Goal: Task Accomplishment & Management: Use online tool/utility

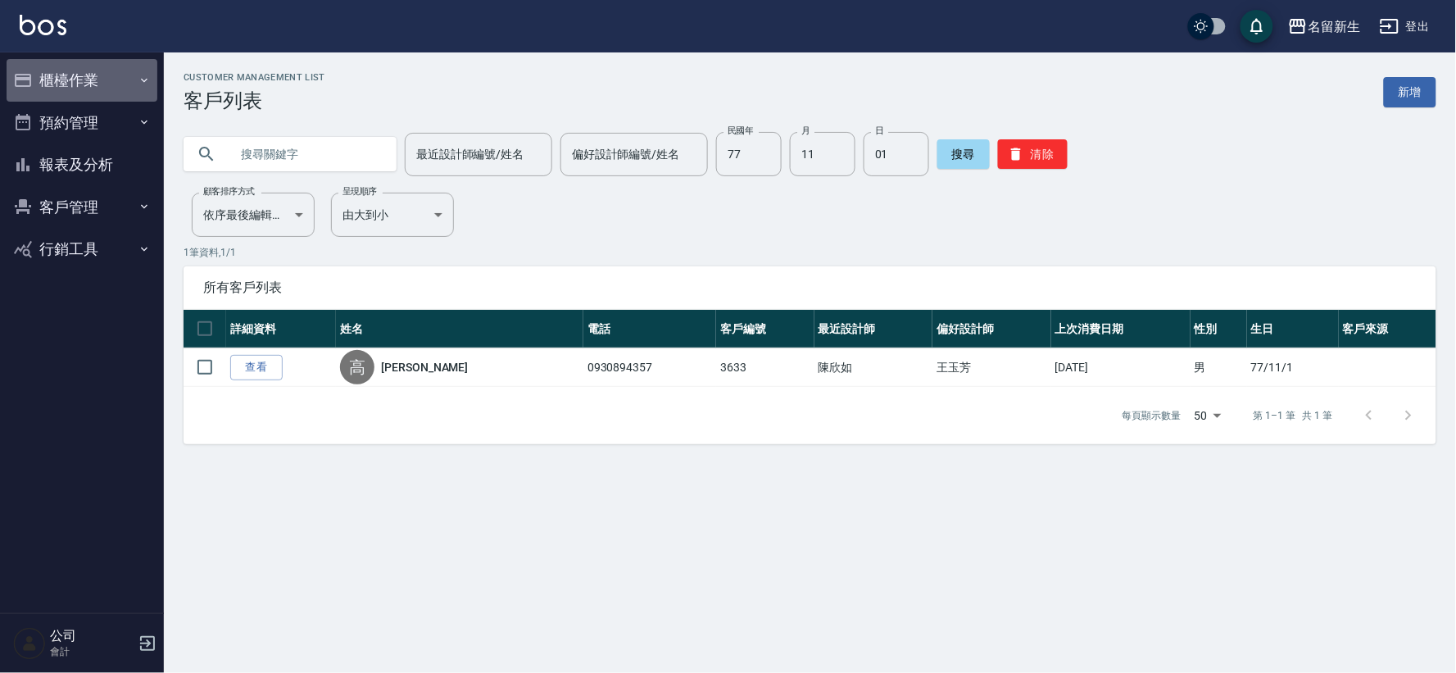
click at [129, 86] on button "櫃檯作業" at bounding box center [82, 80] width 151 height 43
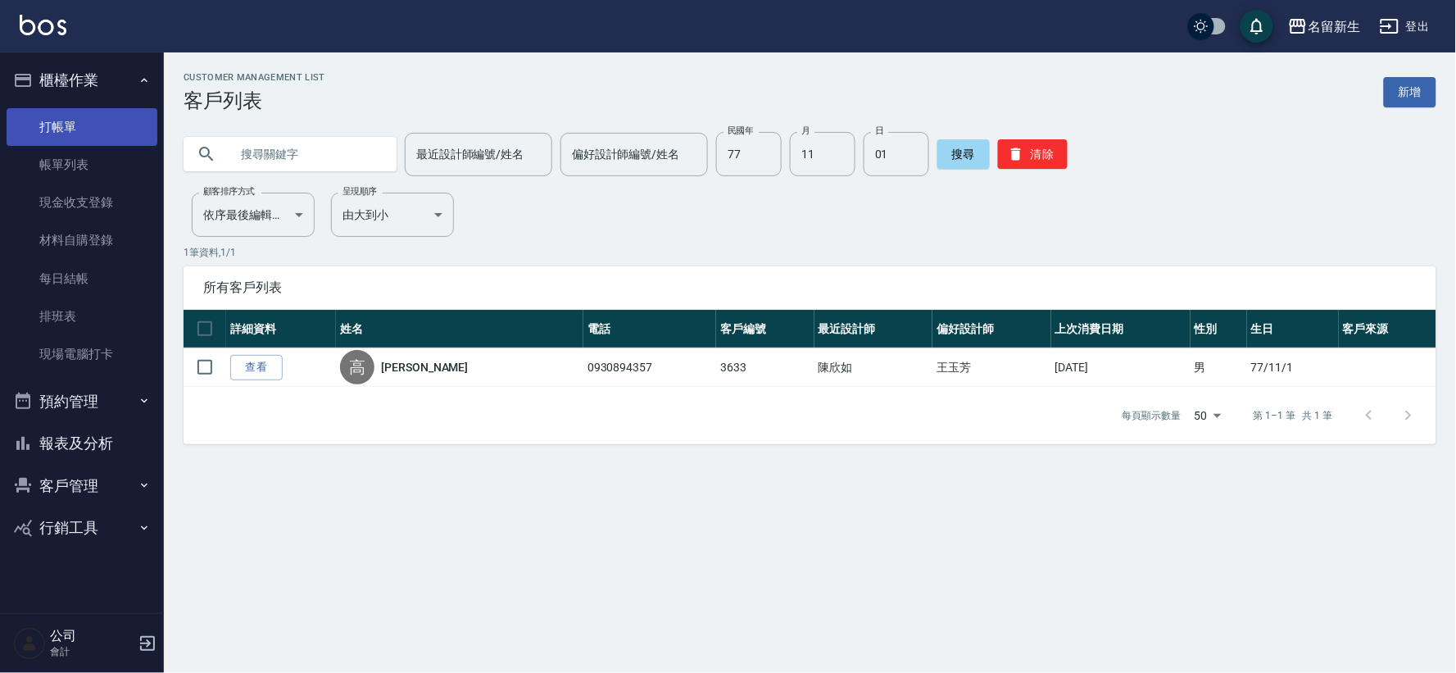
click at [129, 120] on link "打帳單" at bounding box center [82, 127] width 151 height 38
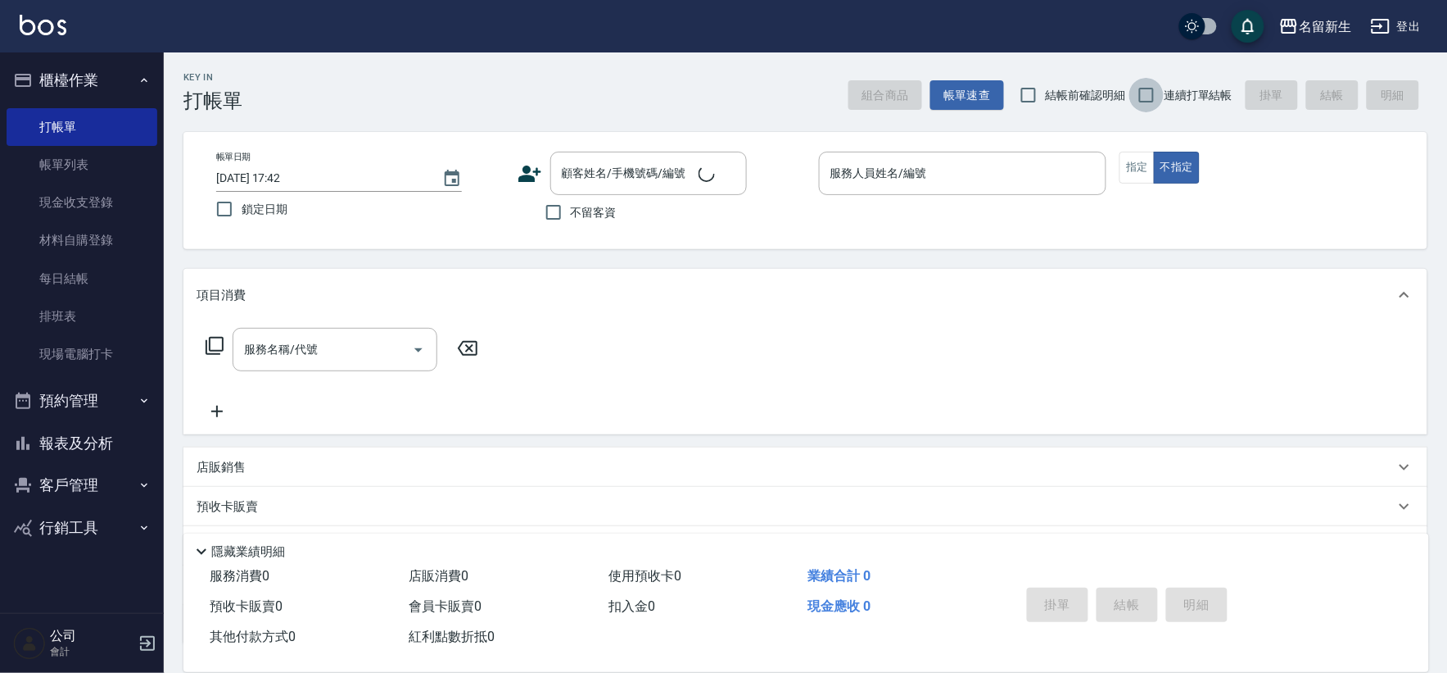
click at [1159, 92] on input "連續打單結帳" at bounding box center [1147, 95] width 34 height 34
checkbox input "true"
click at [545, 179] on div "顧客姓名/手機號碼/編號 顧客姓名/手機號碼/編號" at bounding box center [662, 173] width 288 height 43
click at [531, 170] on icon at bounding box center [530, 173] width 25 height 25
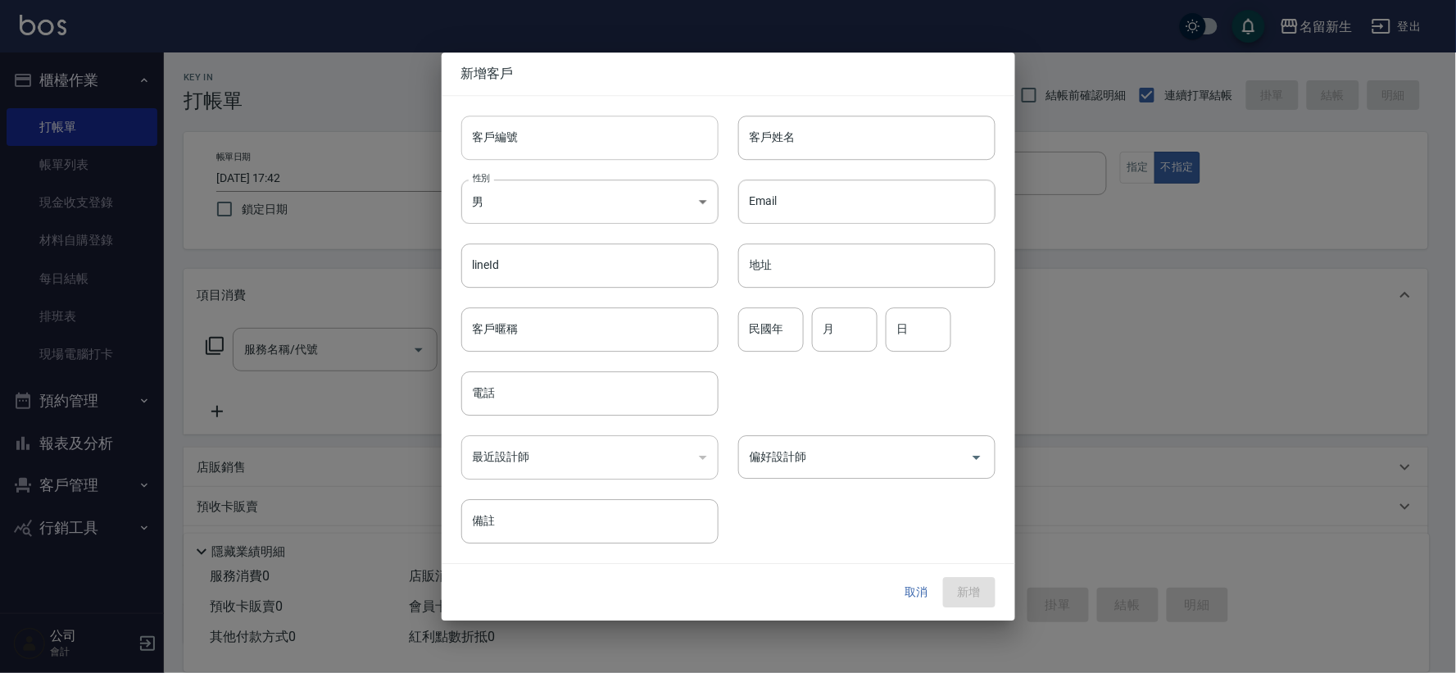
click at [565, 139] on input "客戶編號" at bounding box center [589, 137] width 257 height 44
type input "3035"
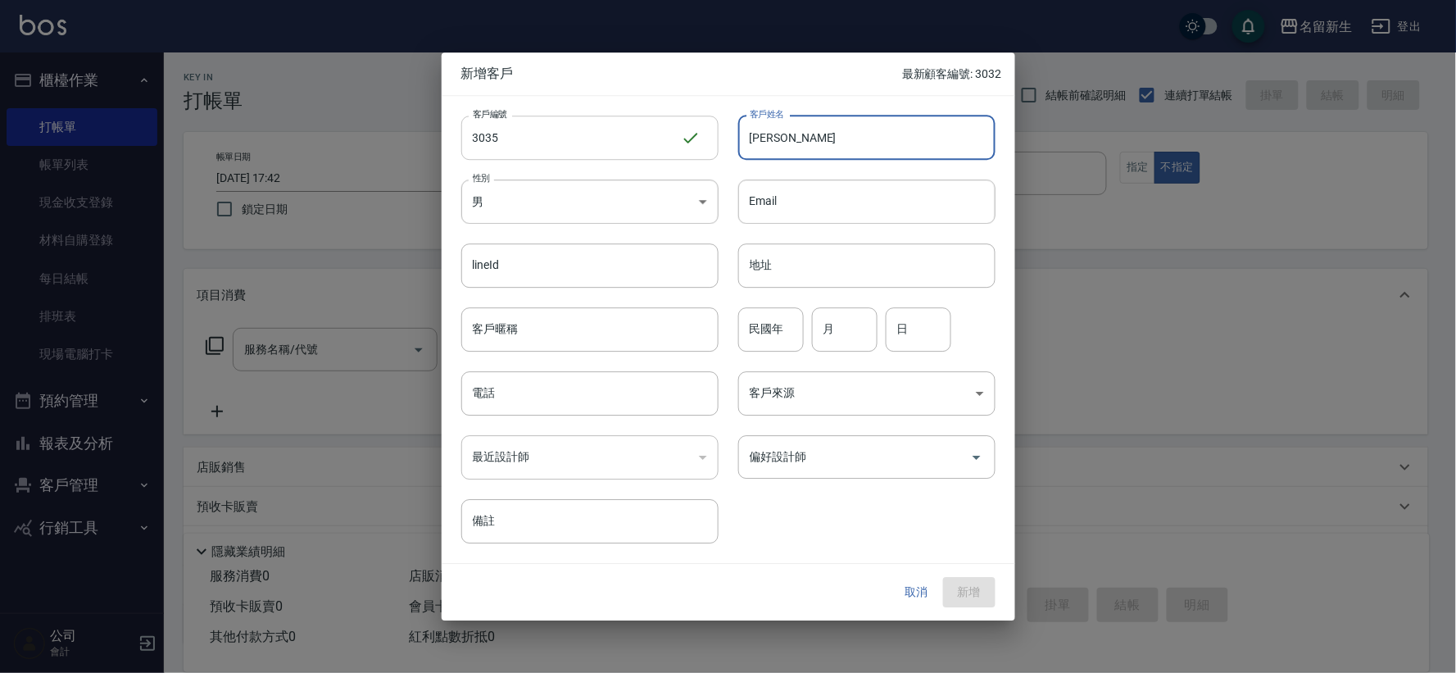
type input "[PERSON_NAME]"
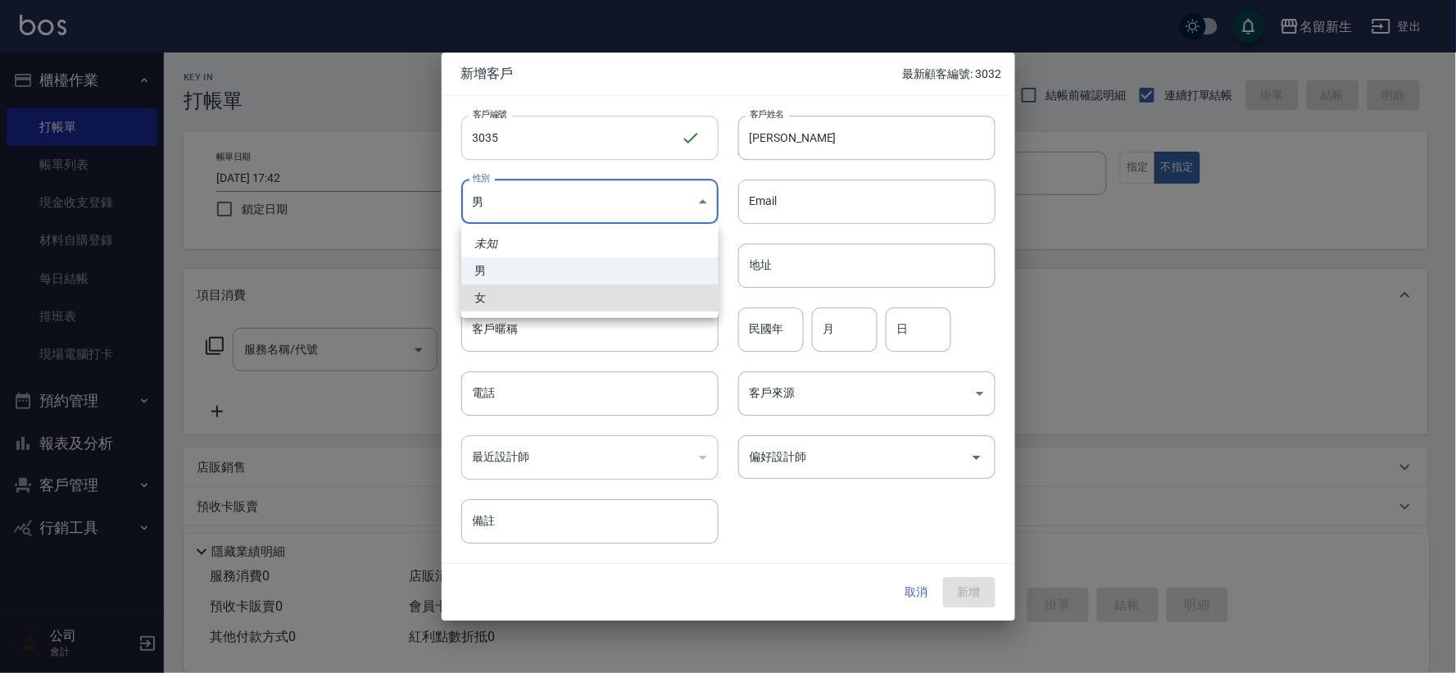
type input "[DEMOGRAPHIC_DATA]"
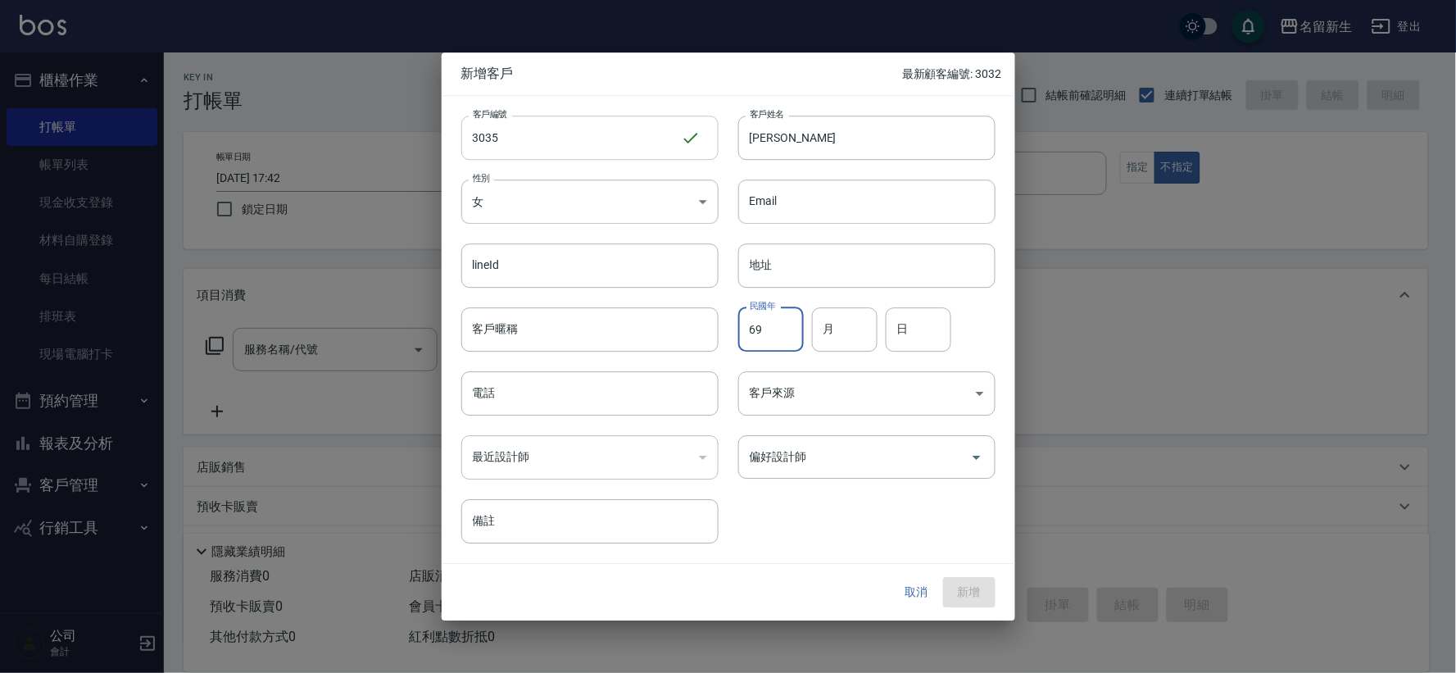
type input "69"
type input "08"
type input "25"
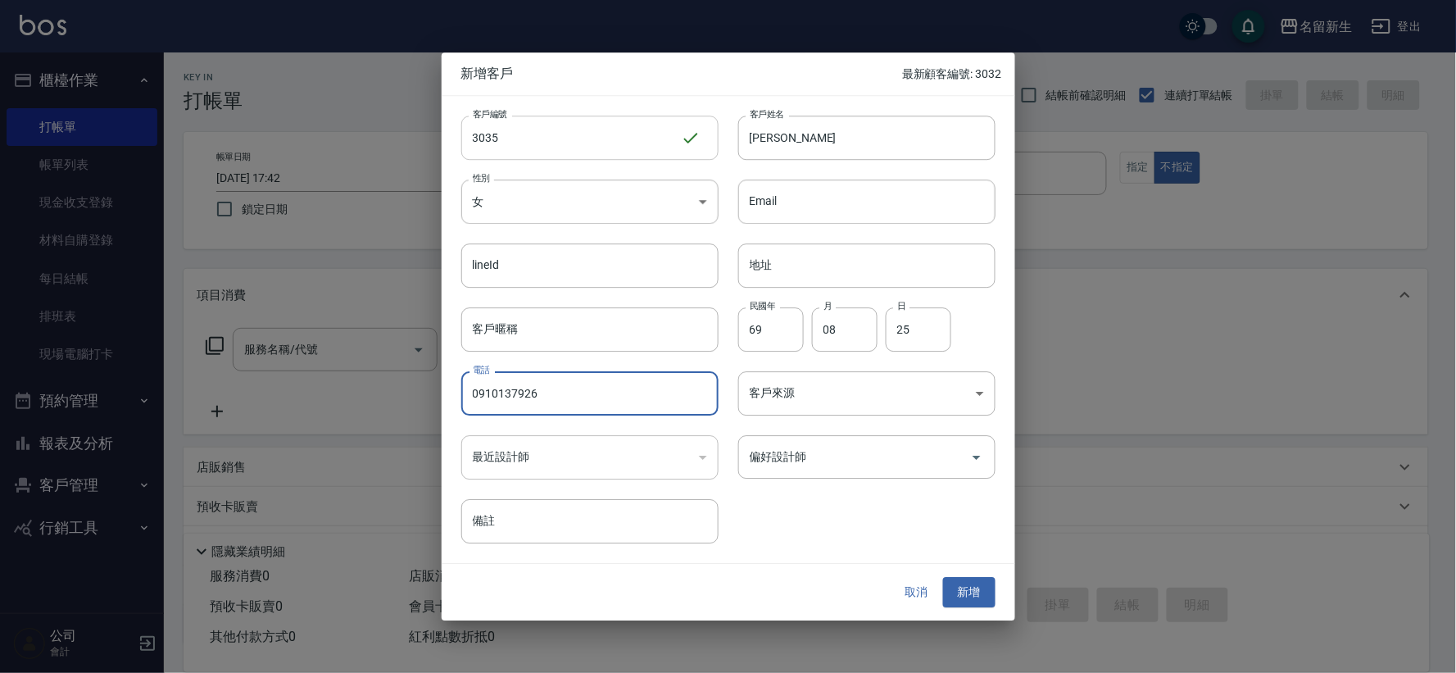
type input "0910137926"
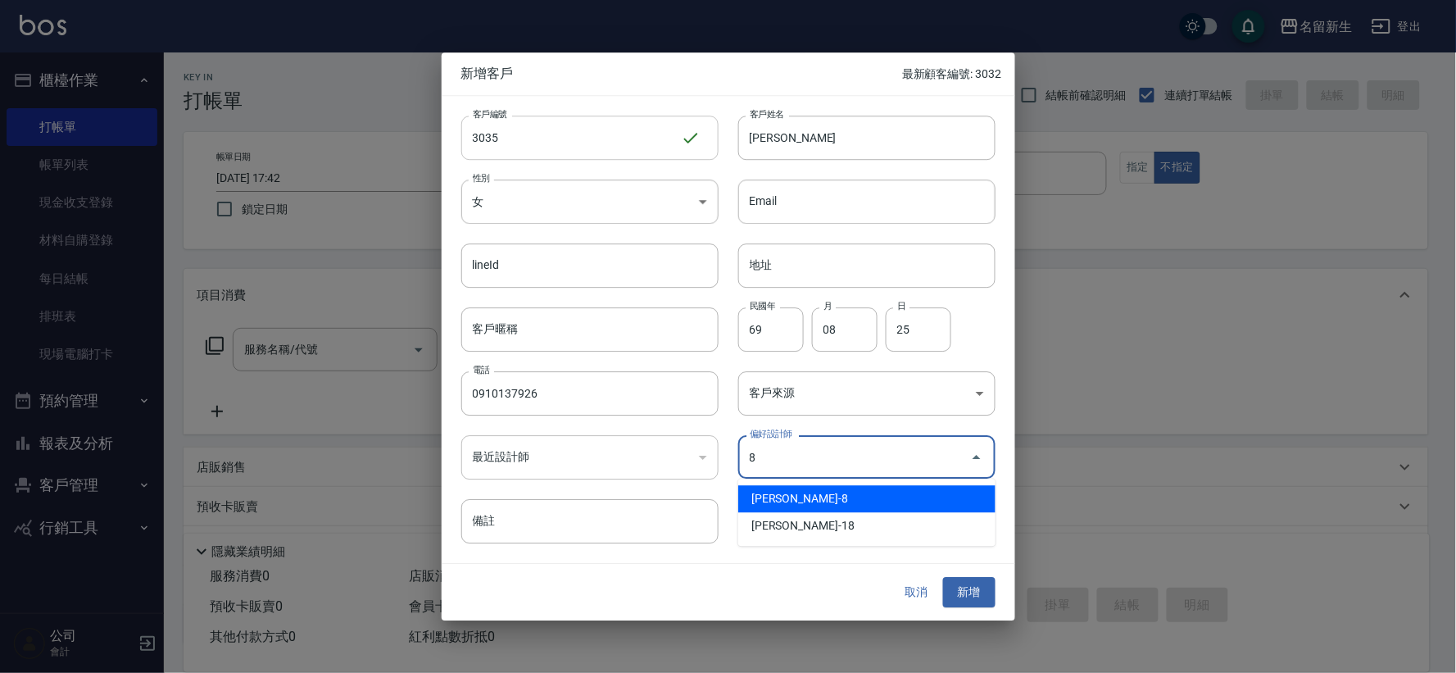
type input "陳欣如"
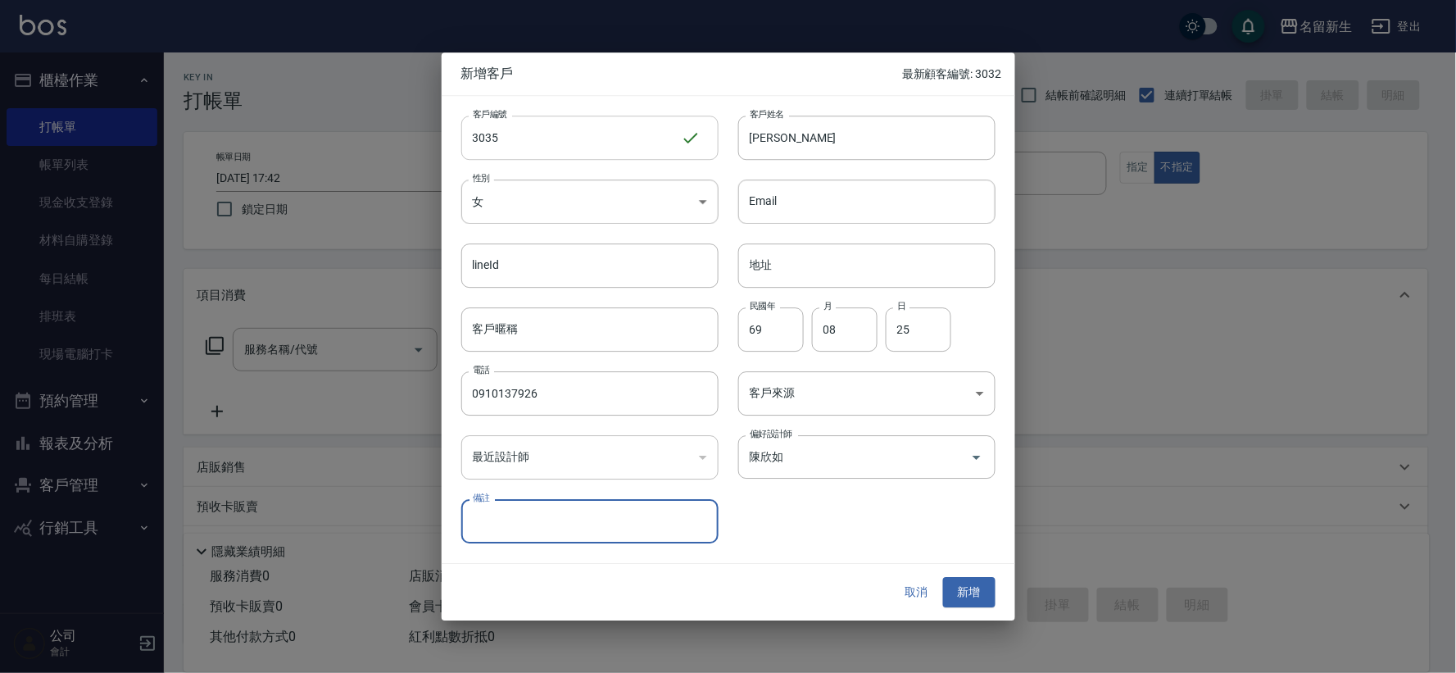
click at [943, 577] on button "新增" at bounding box center [969, 592] width 52 height 30
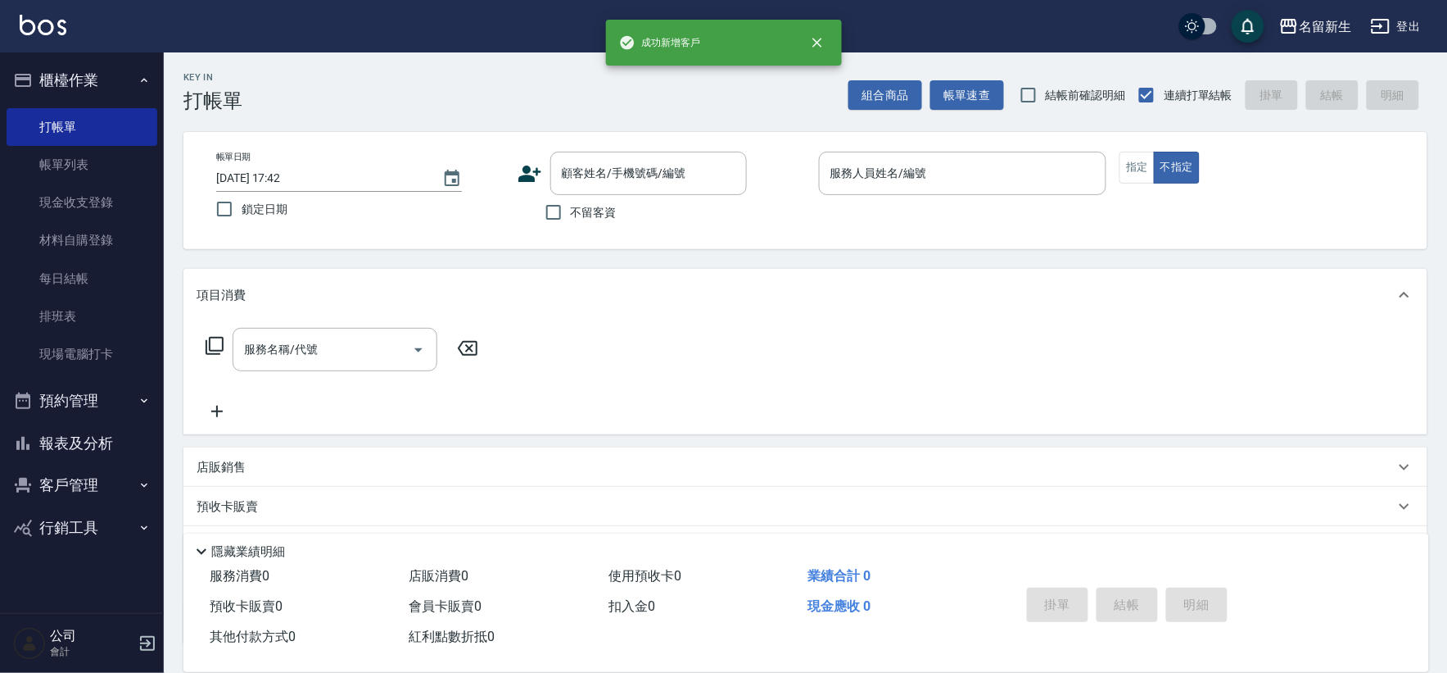
click at [530, 177] on icon at bounding box center [530, 173] width 23 height 16
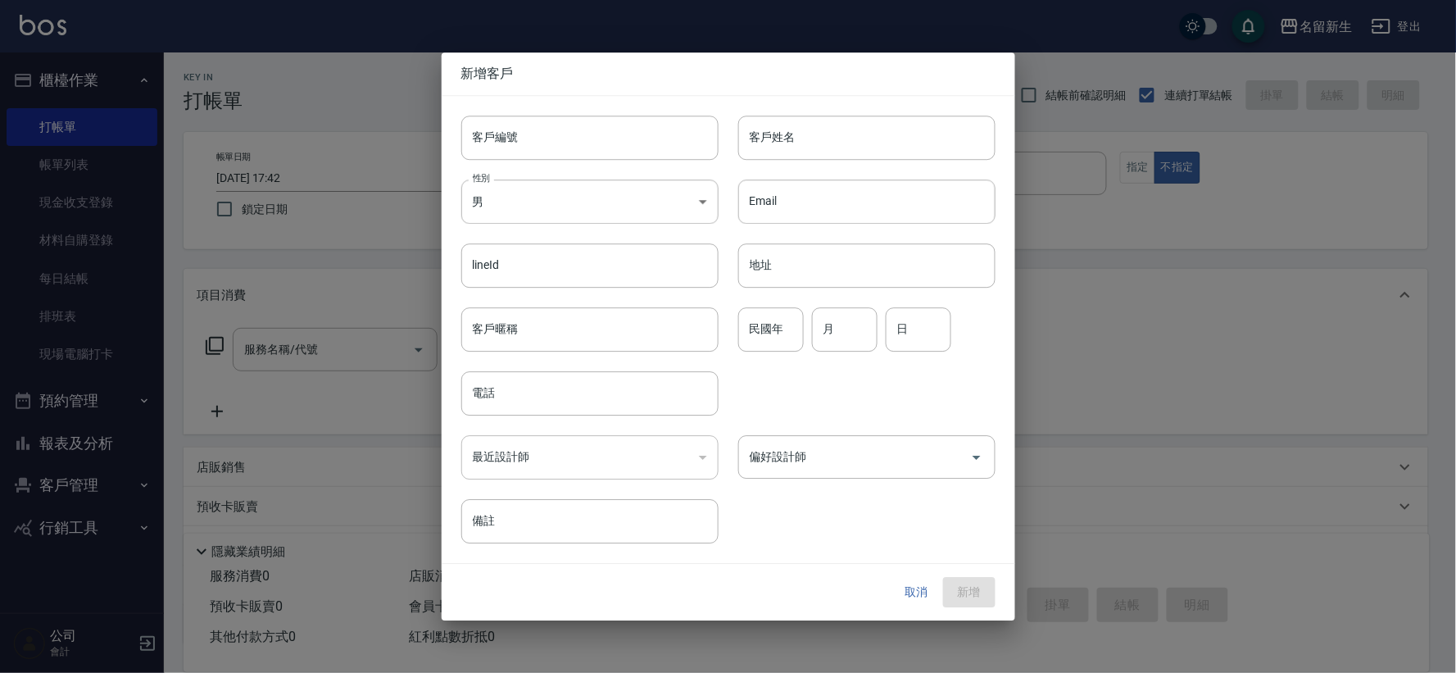
click at [530, 150] on input "客戶編號" at bounding box center [589, 137] width 257 height 44
type input "3033"
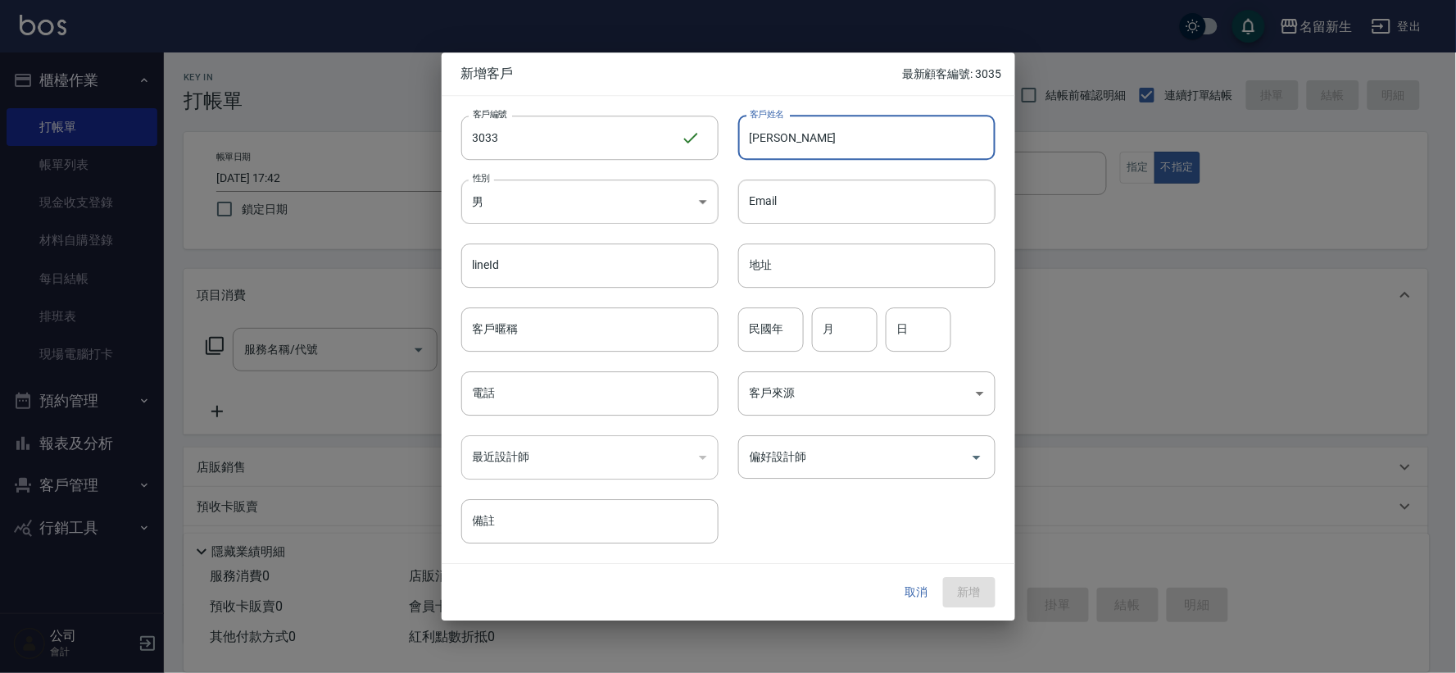
click at [869, 138] on input "[PERSON_NAME]" at bounding box center [866, 137] width 257 height 44
type input "[PERSON_NAME]"
type input "89"
type input "08"
type input "06"
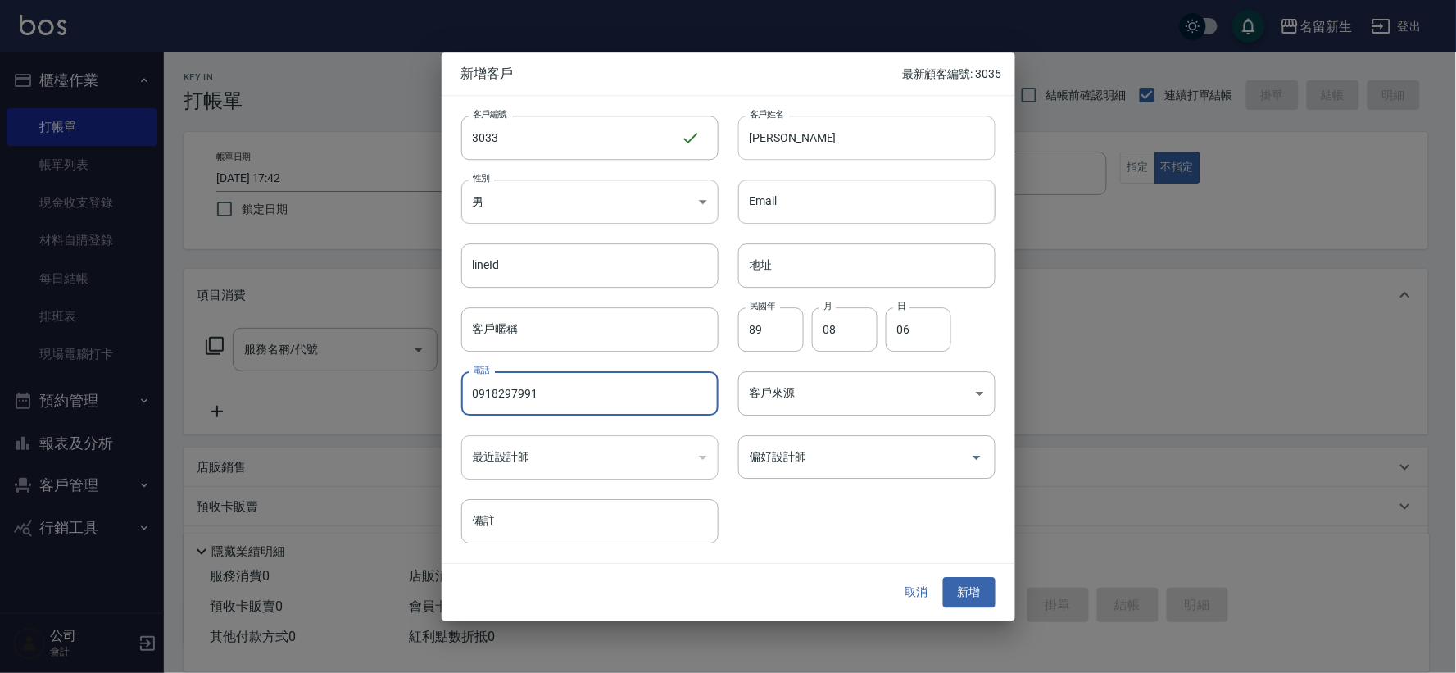
type input "0918297991"
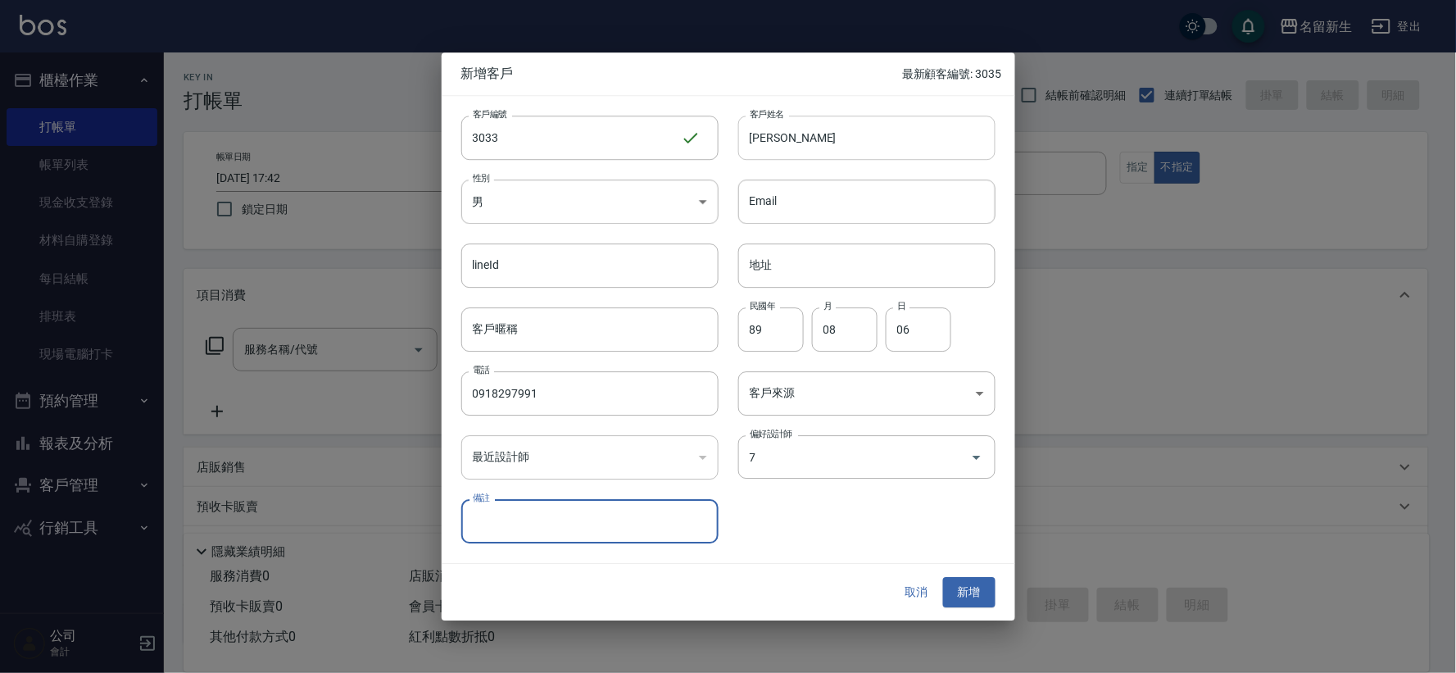
type input "陳晴心"
click at [943, 577] on button "新增" at bounding box center [969, 592] width 52 height 30
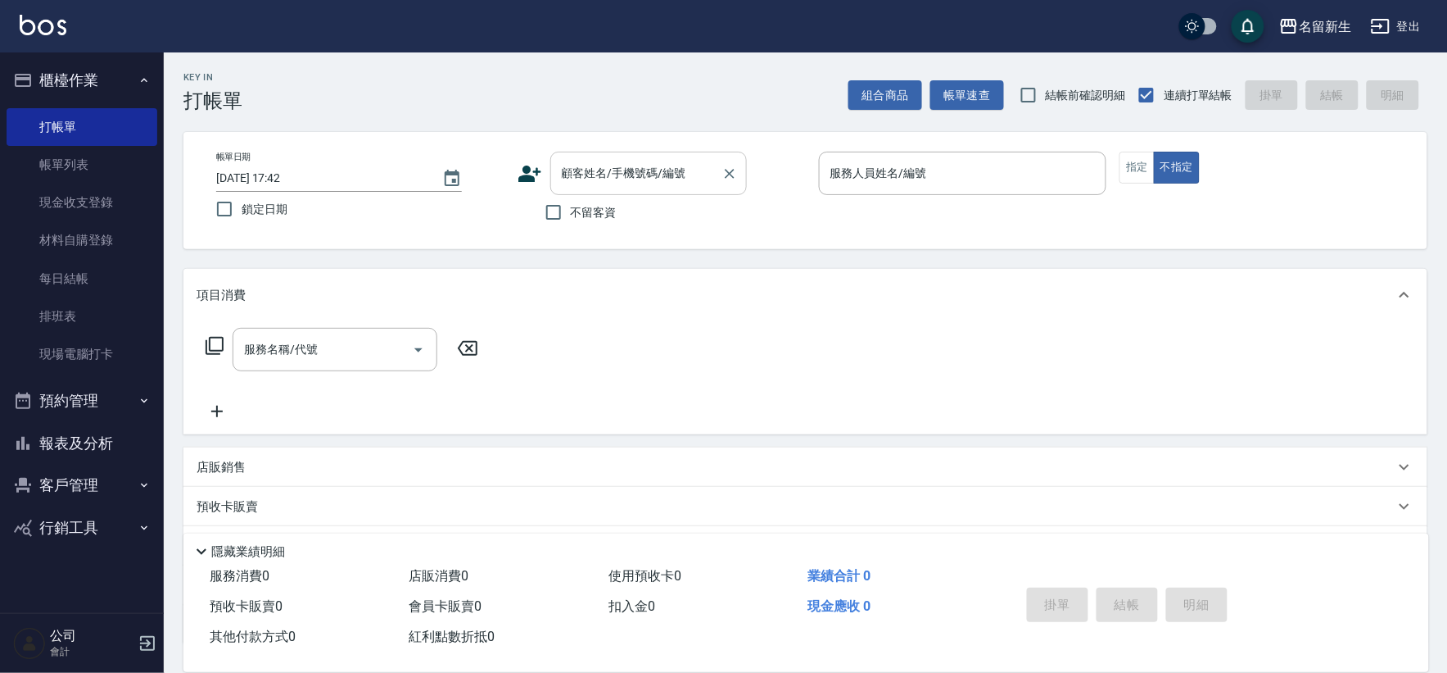
click at [580, 182] on input "顧客姓名/手機號碼/編號" at bounding box center [636, 173] width 157 height 29
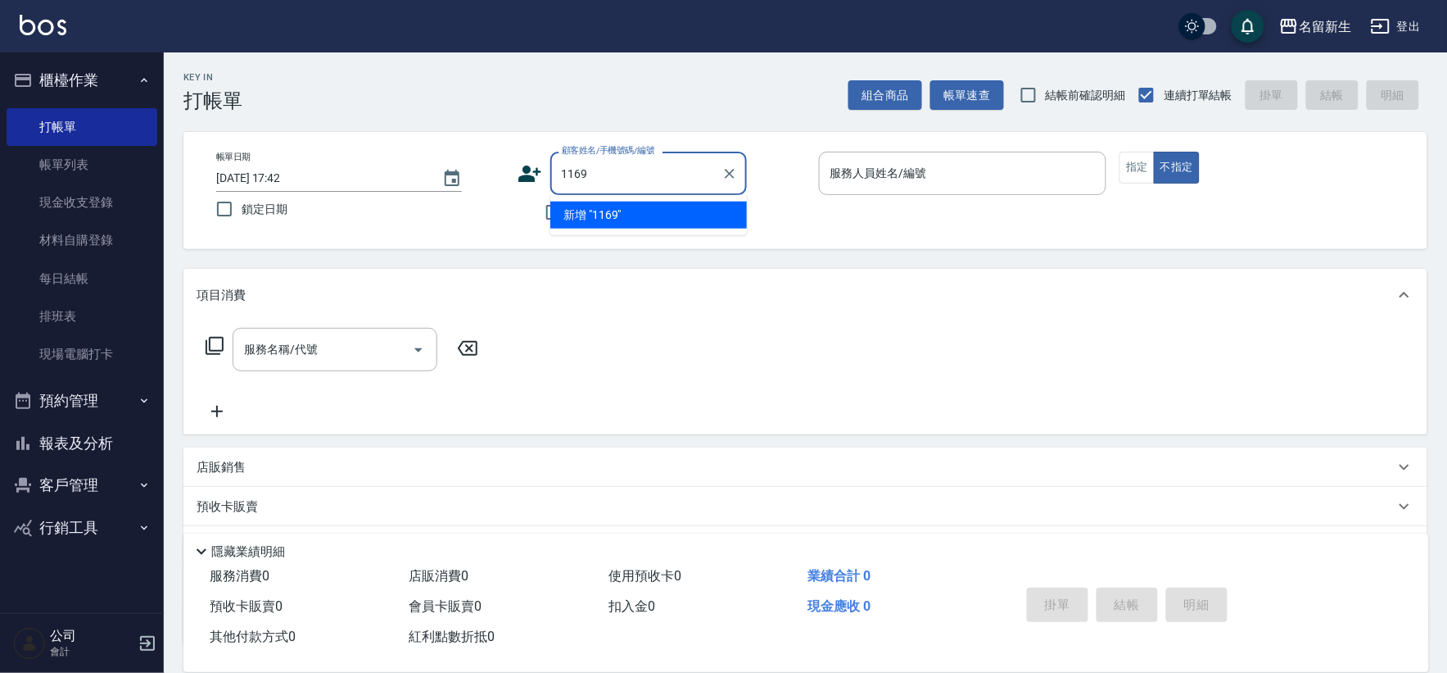
type input "1169"
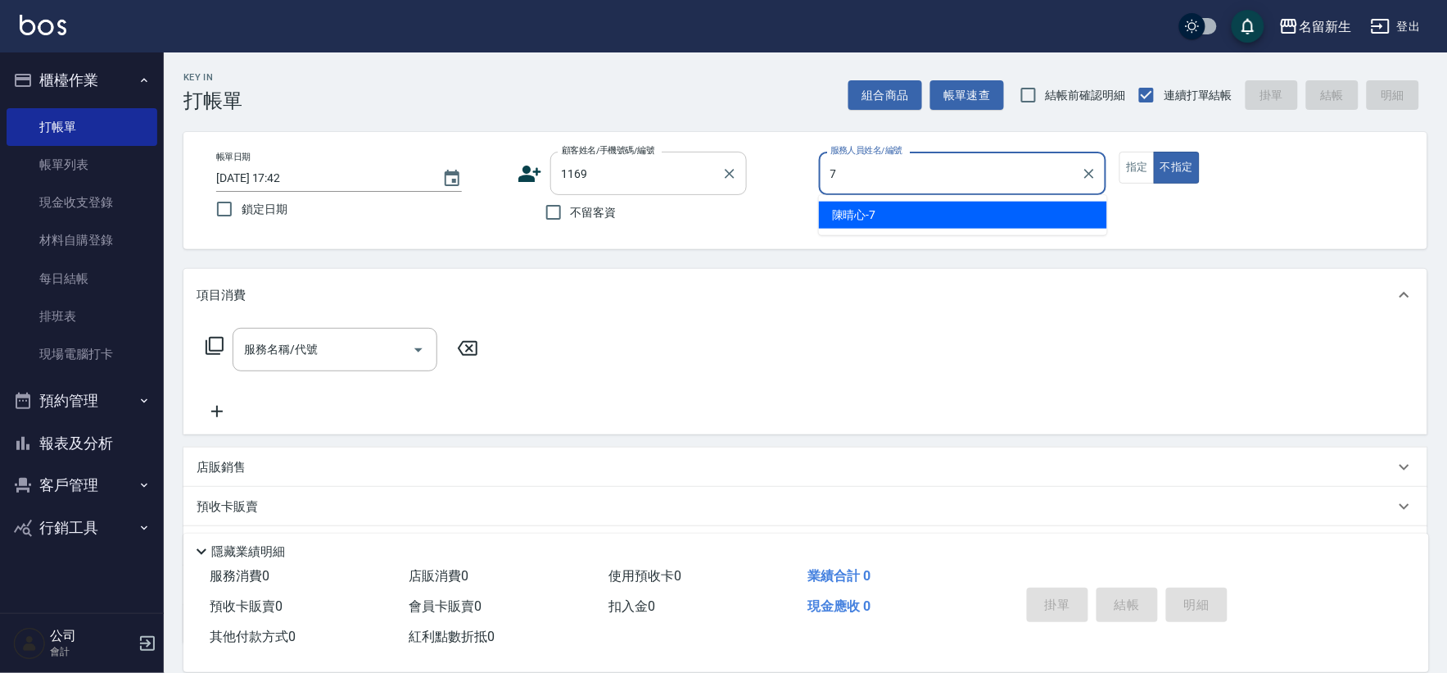
type input "[PERSON_NAME]-7"
type button "false"
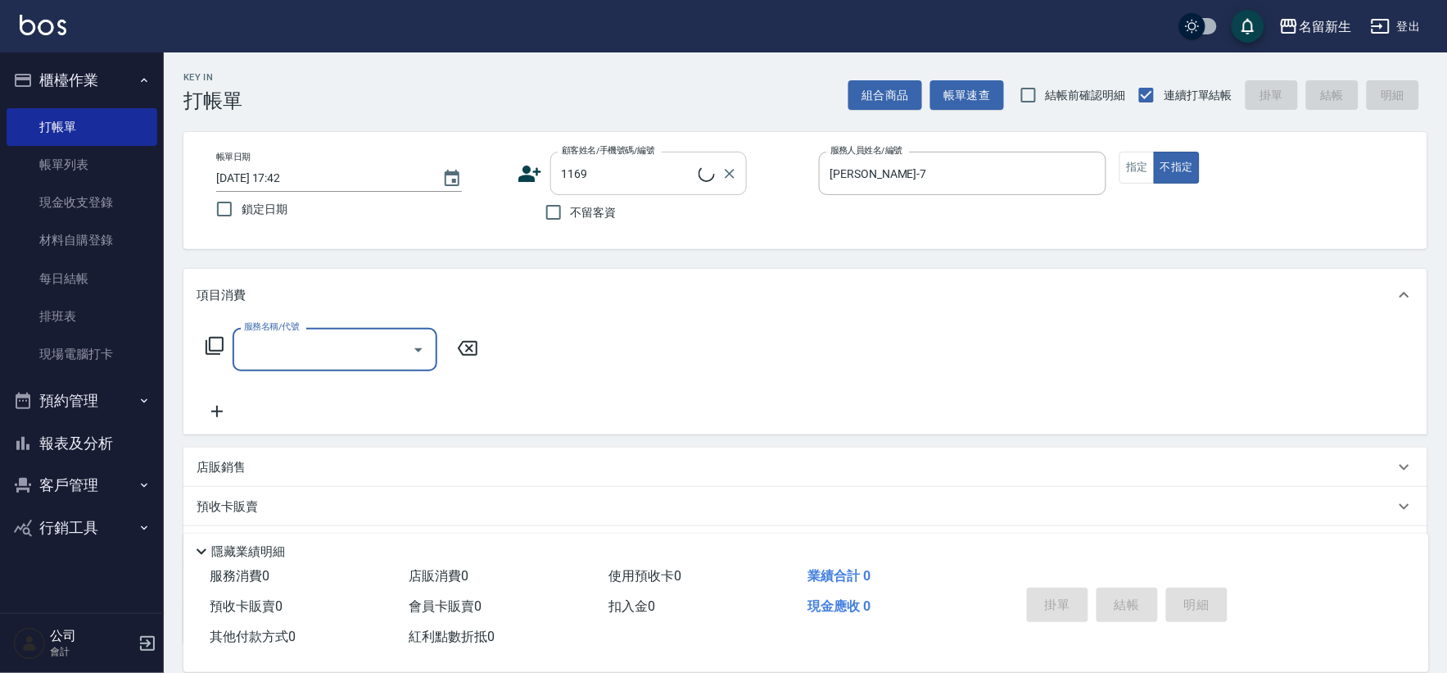
type input "1"
type input "[PERSON_NAME]/0988131331/1169"
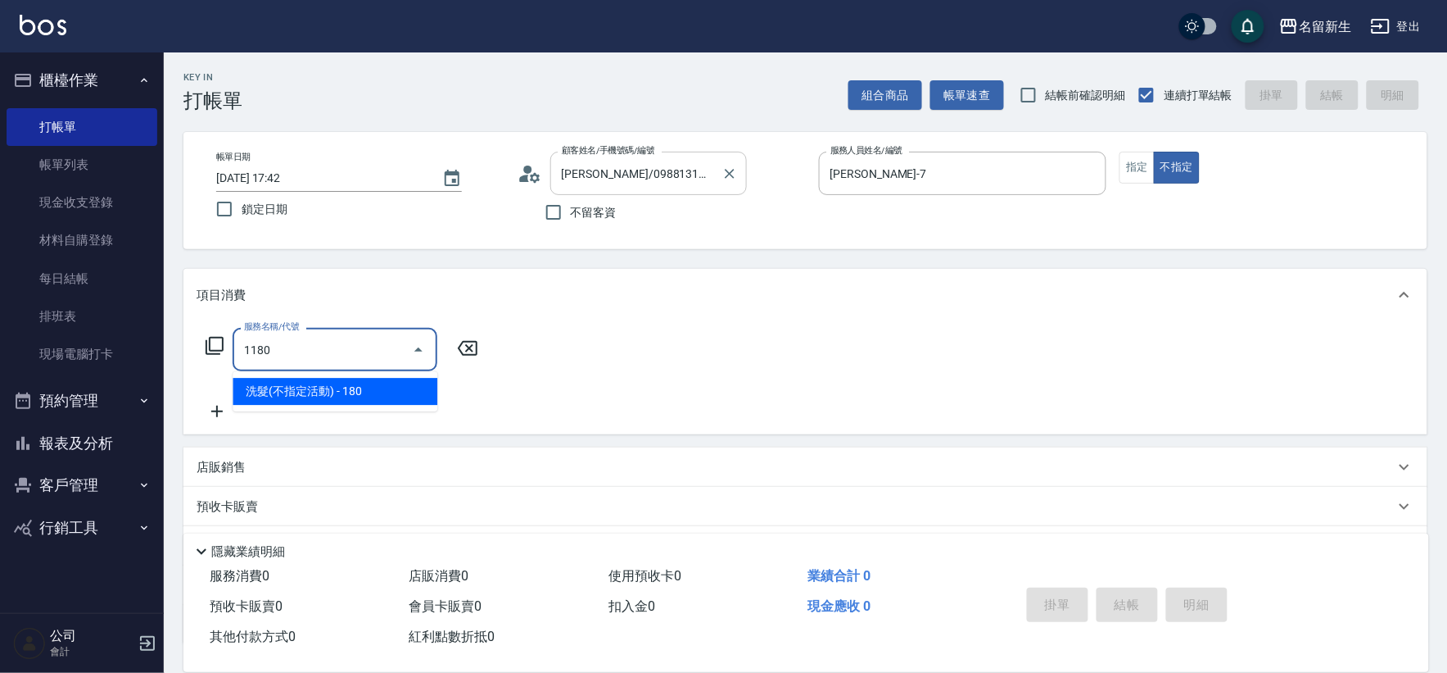
type input "洗髮(不指定活動)(1180)"
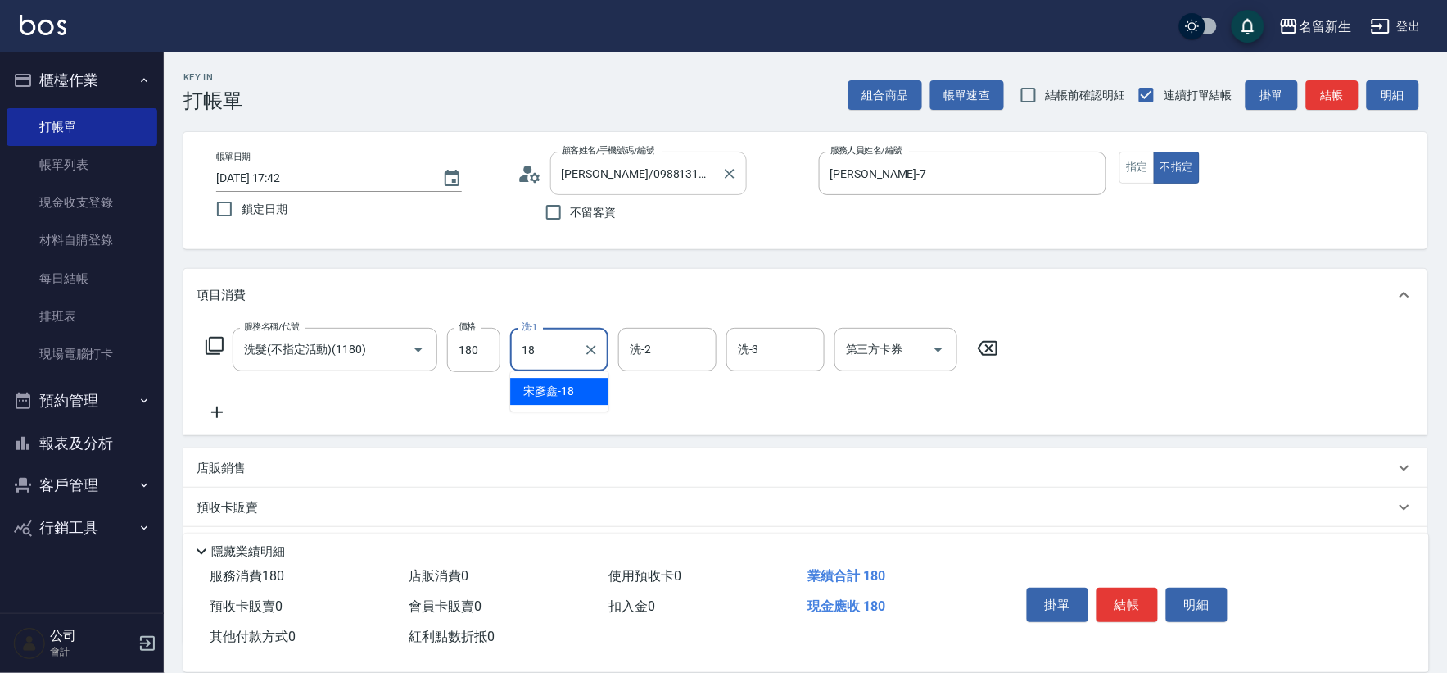
type input "[PERSON_NAME]-18"
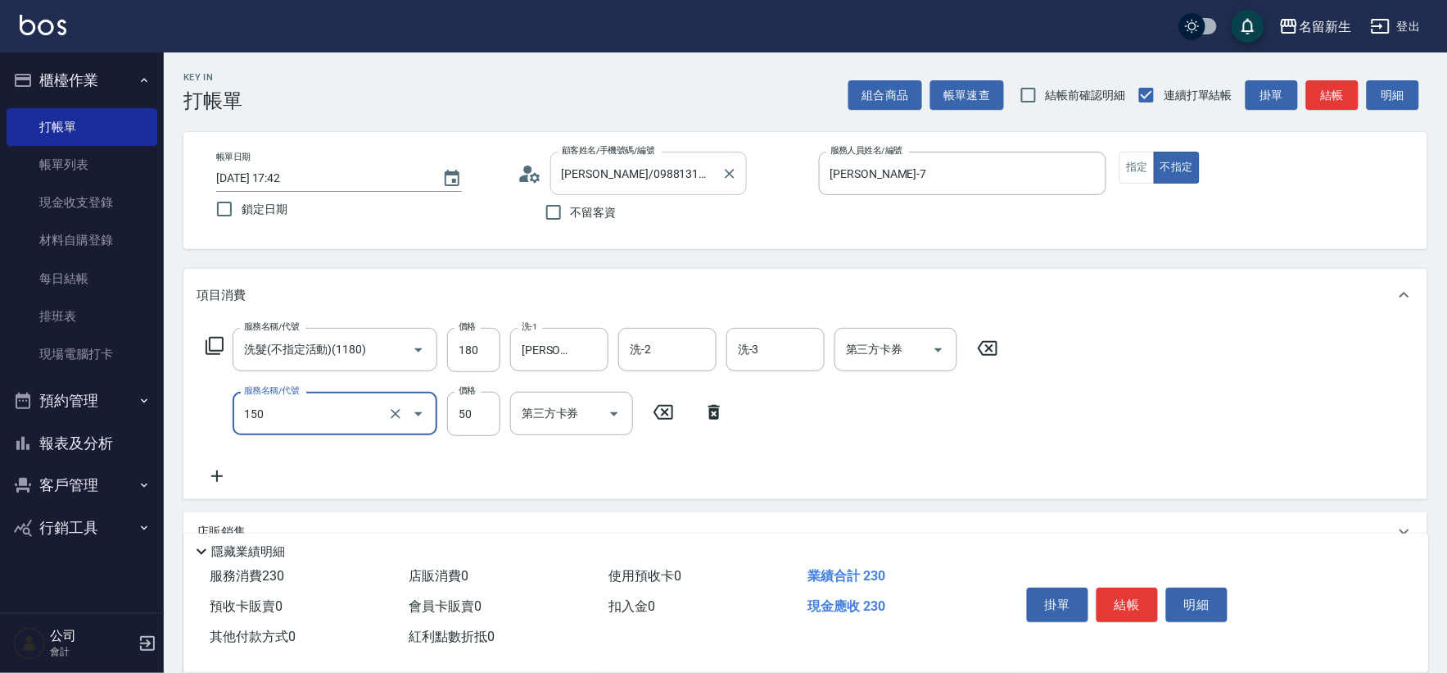
type input "精油(150)"
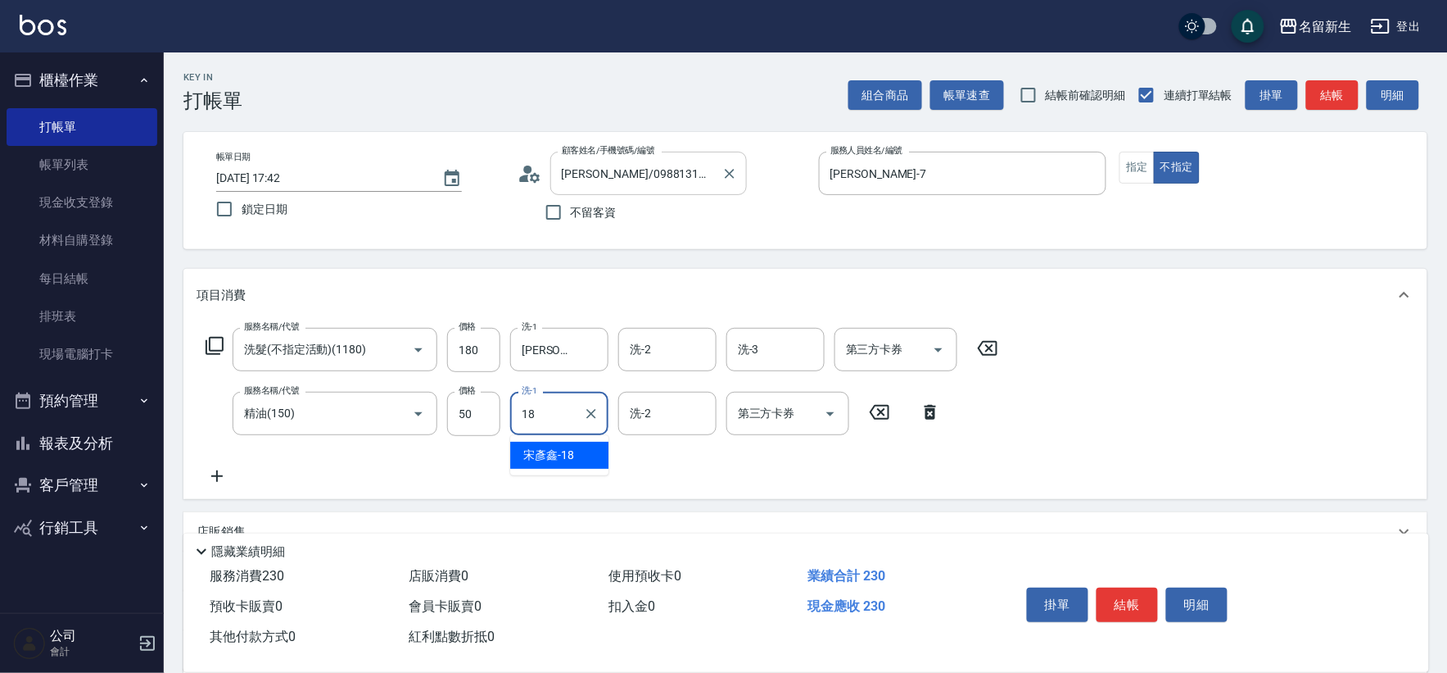
type input "[PERSON_NAME]-18"
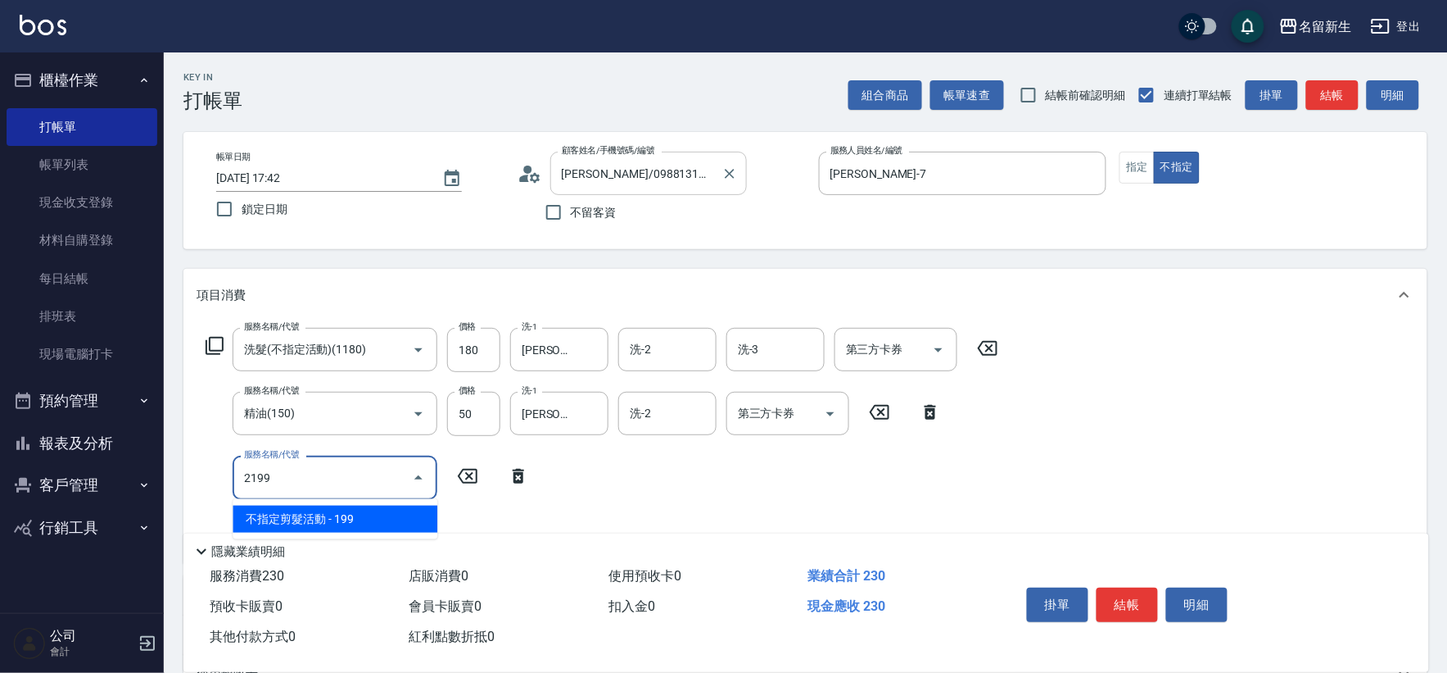
type input "不指定剪髮活動(2199)"
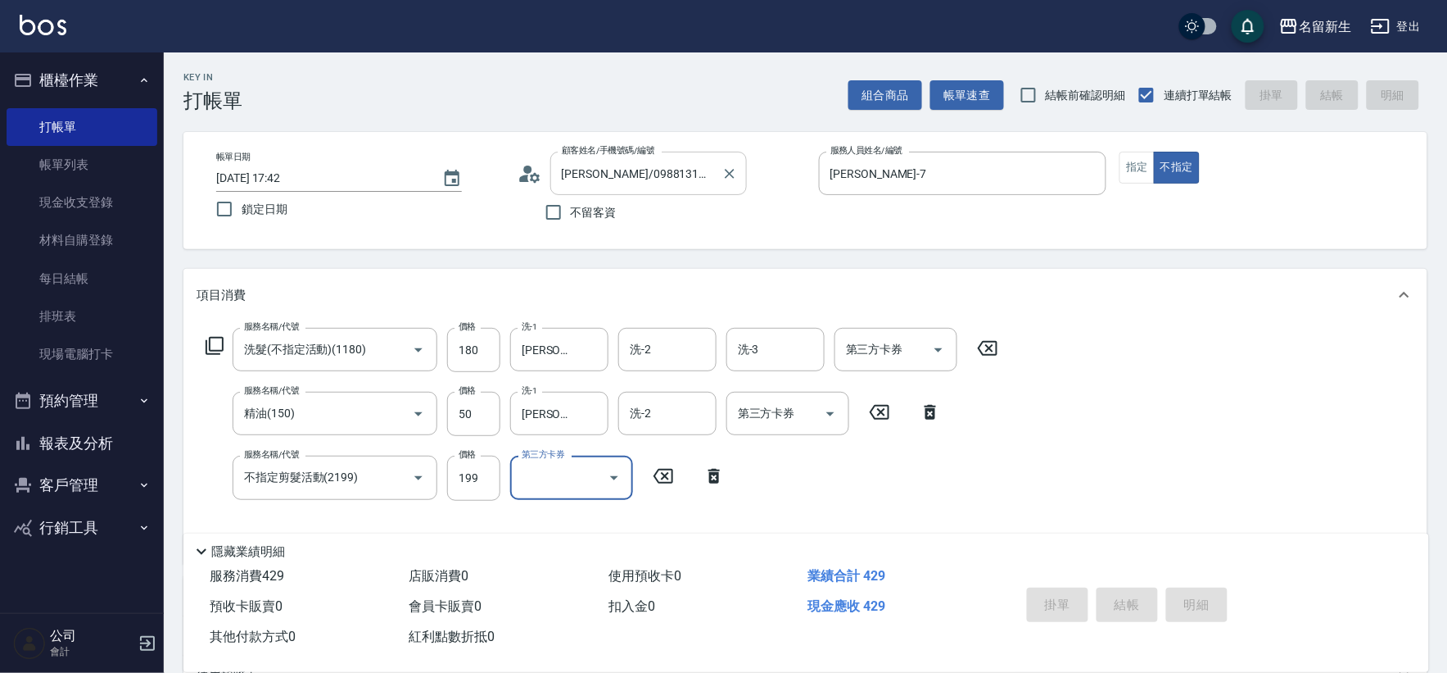
type input "[DATE] 17:44"
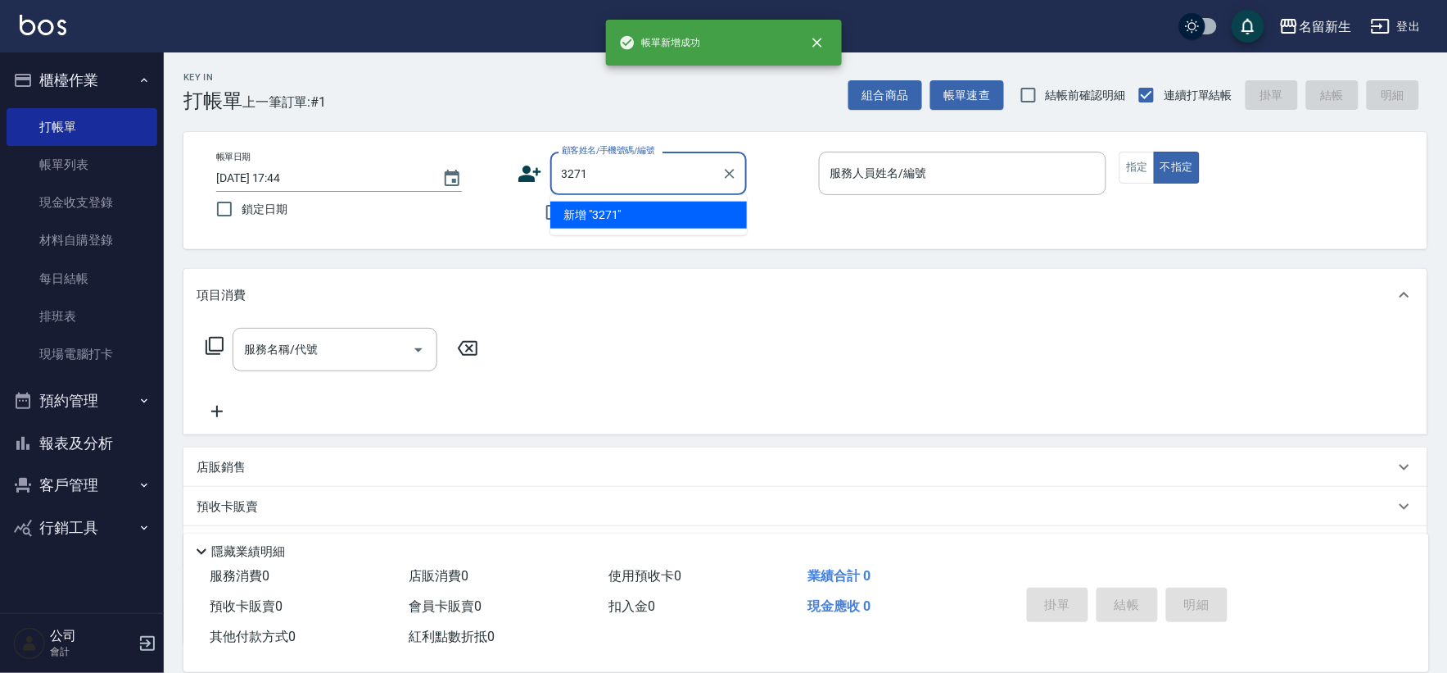
type input "3271"
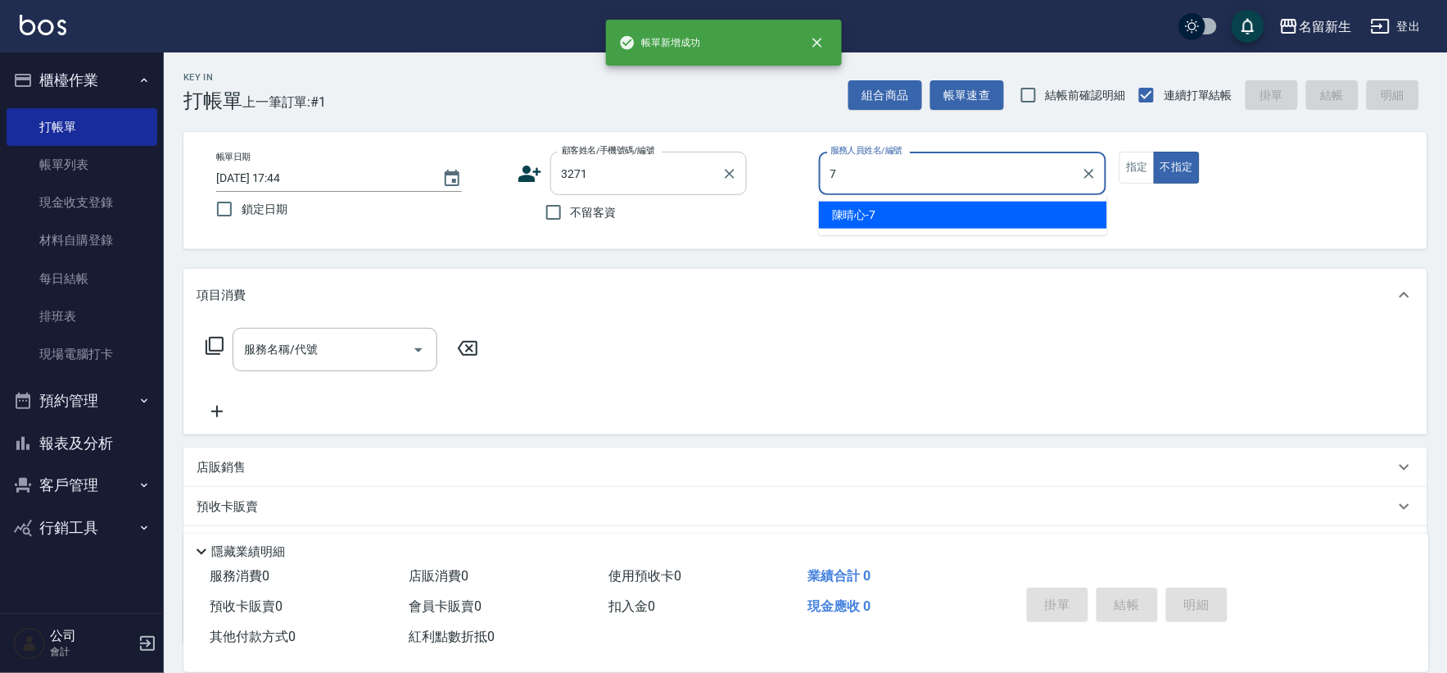
type input "[PERSON_NAME]-7"
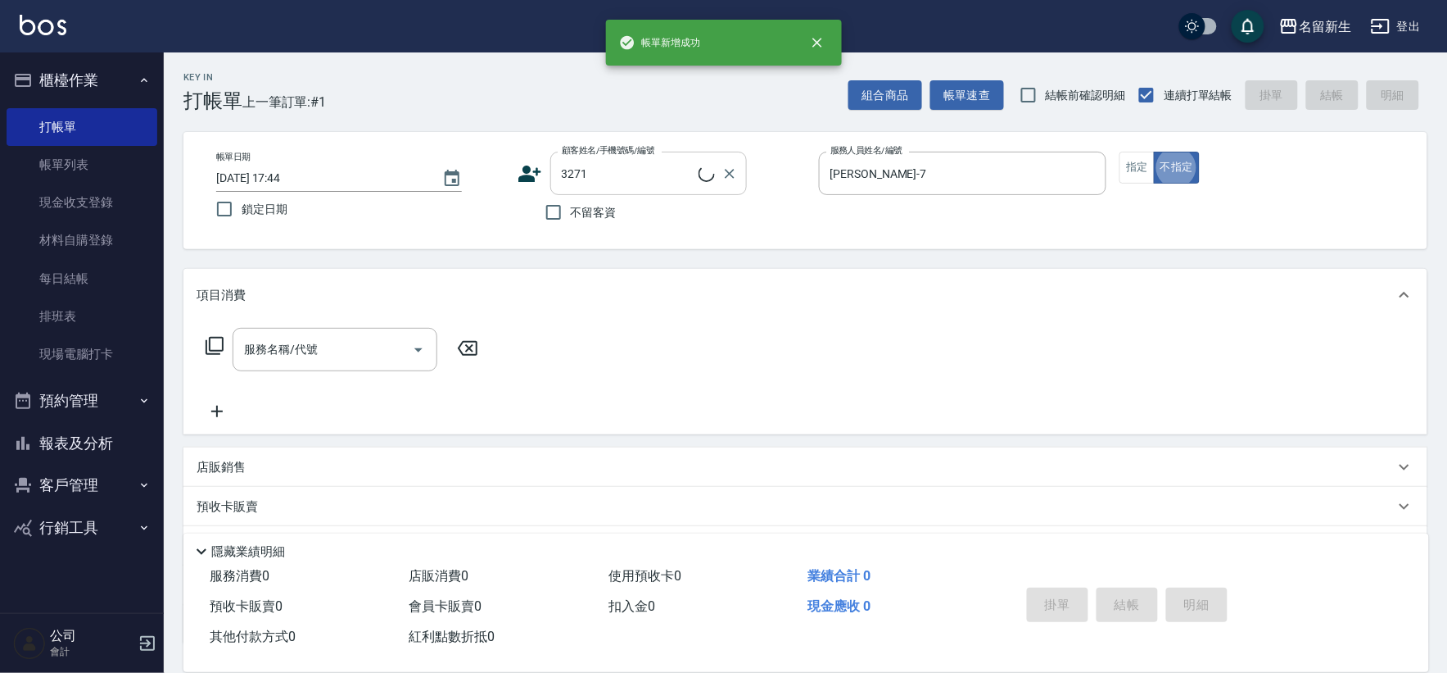
type input "[PERSON_NAME]/0905848734/3271"
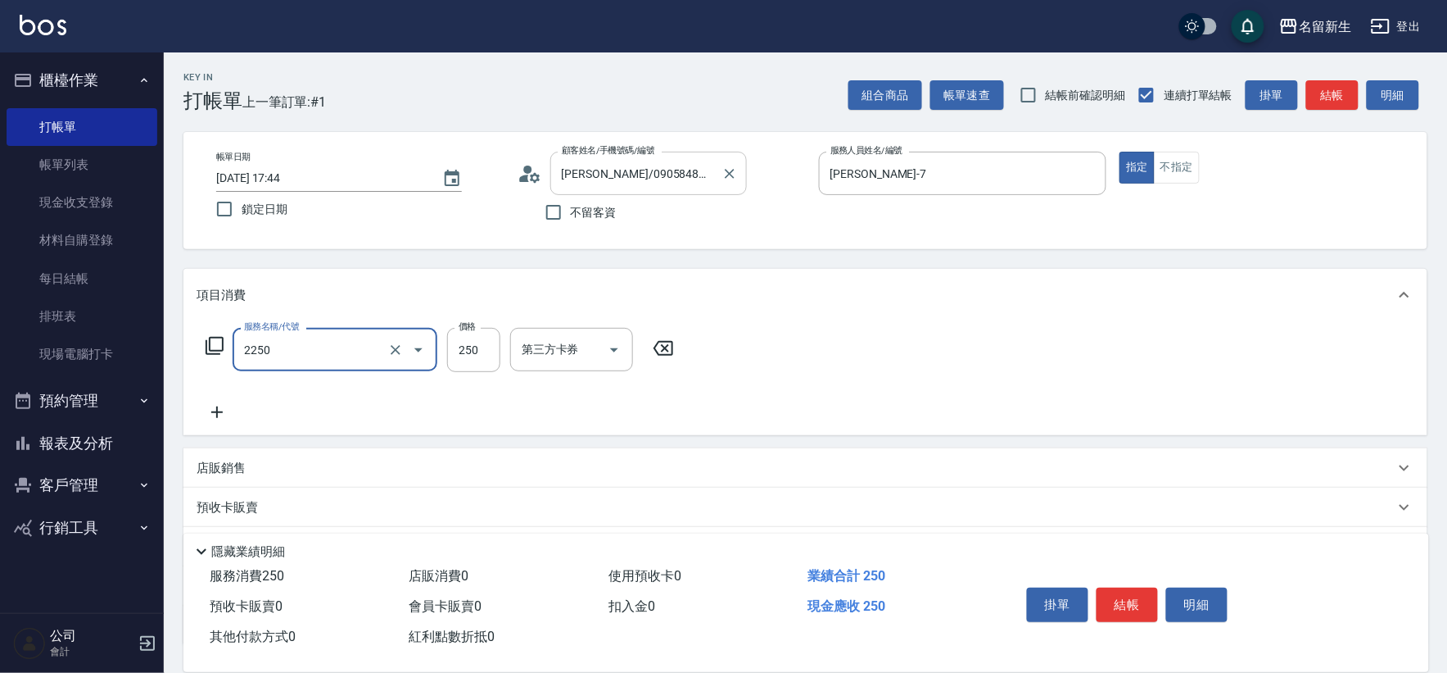
type input "剪髮(2250)"
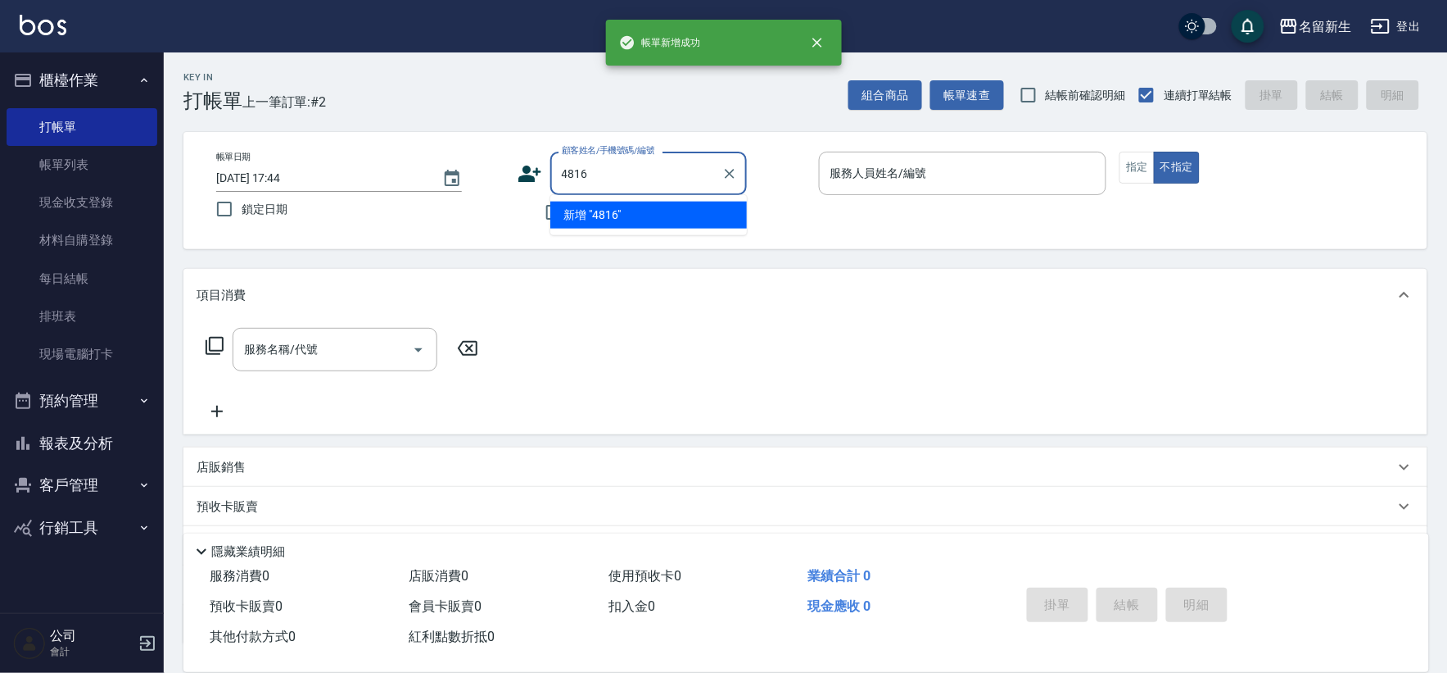
type input "4816"
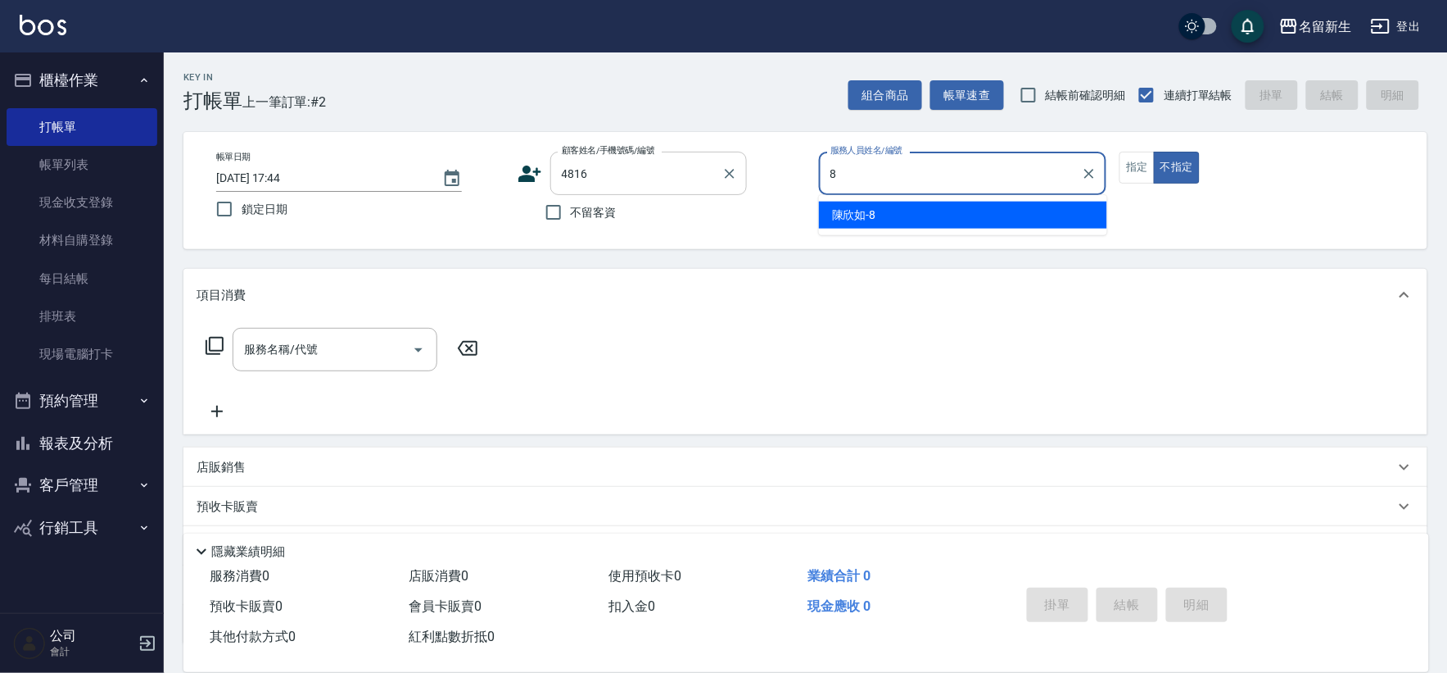
type input "[PERSON_NAME]-8"
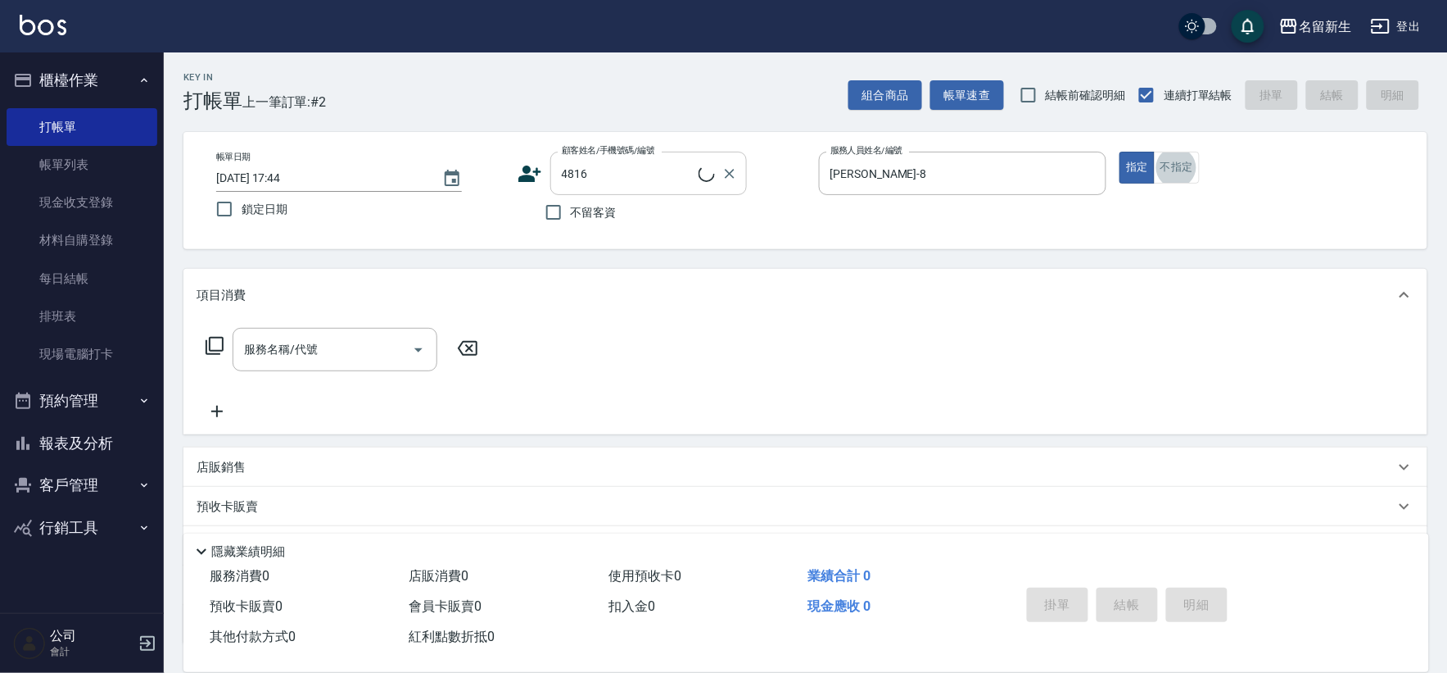
type input "1"
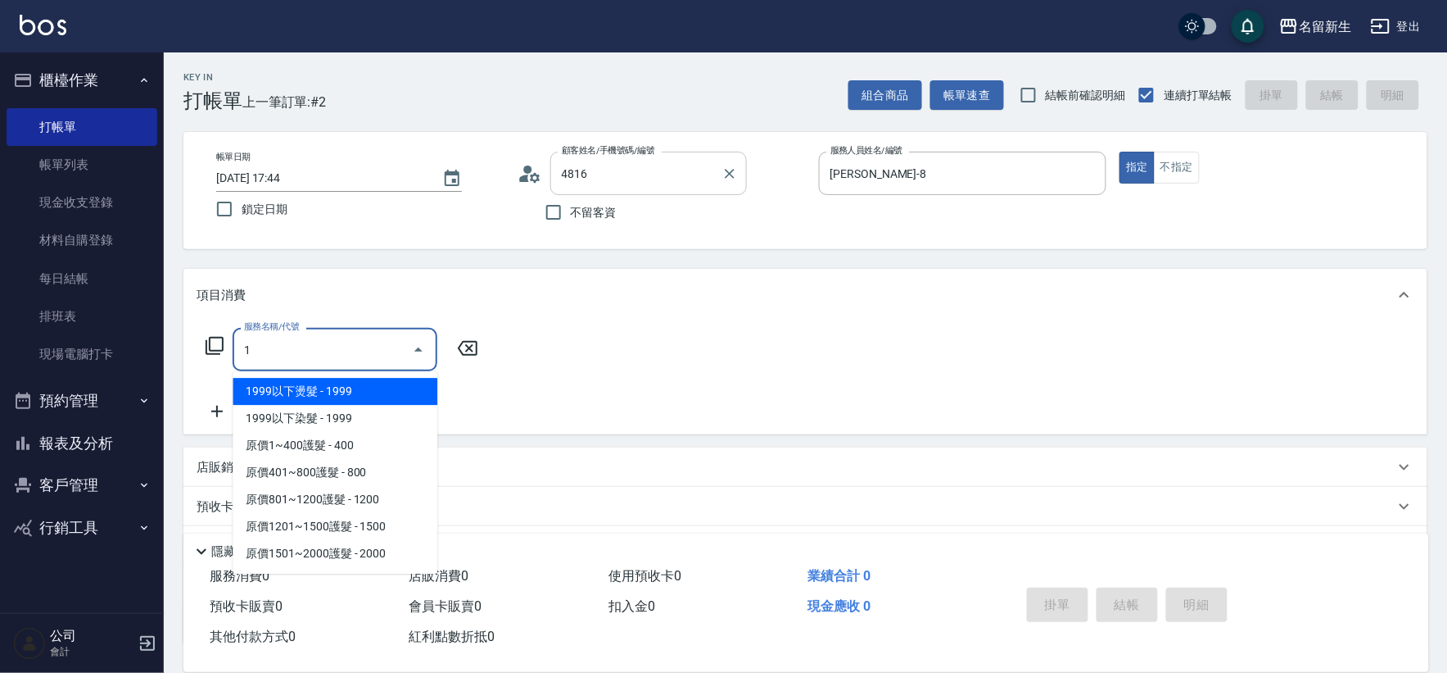
type input "[PERSON_NAME]/0922603817/4816"
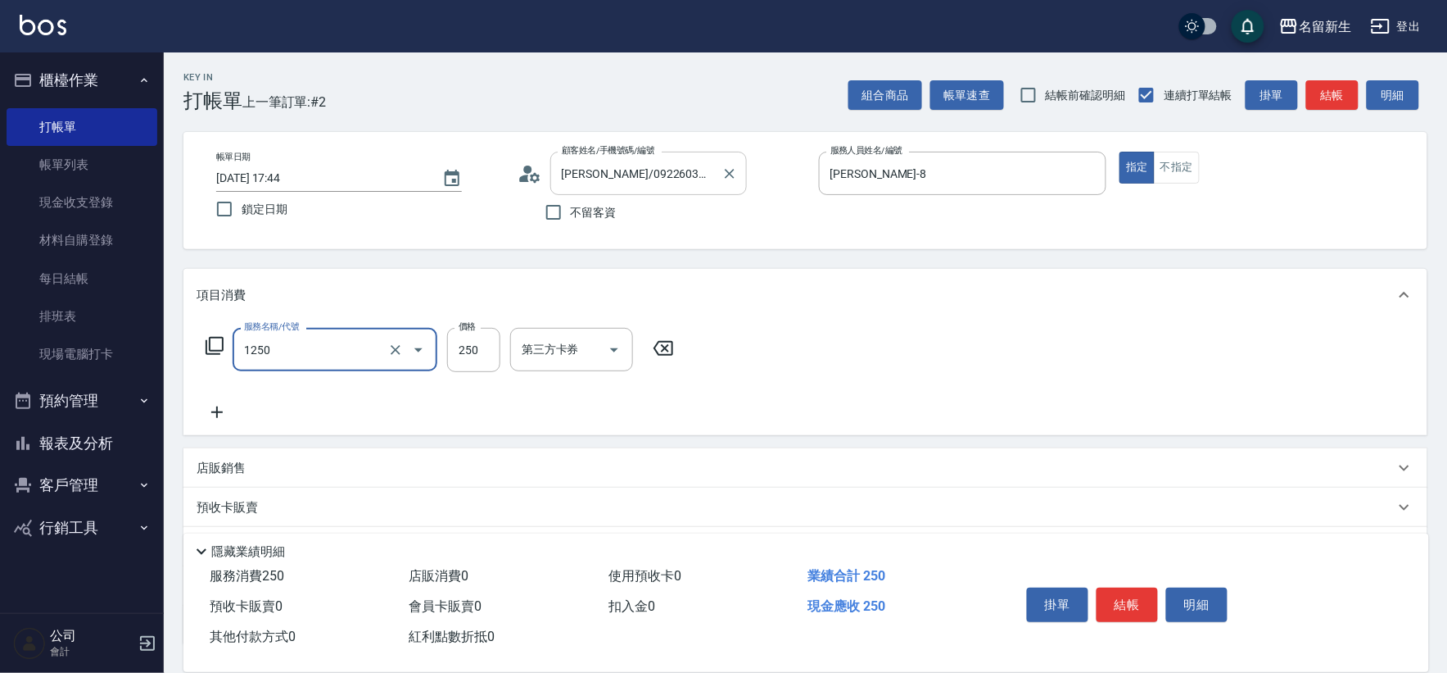
type input "洗髮250(1250)"
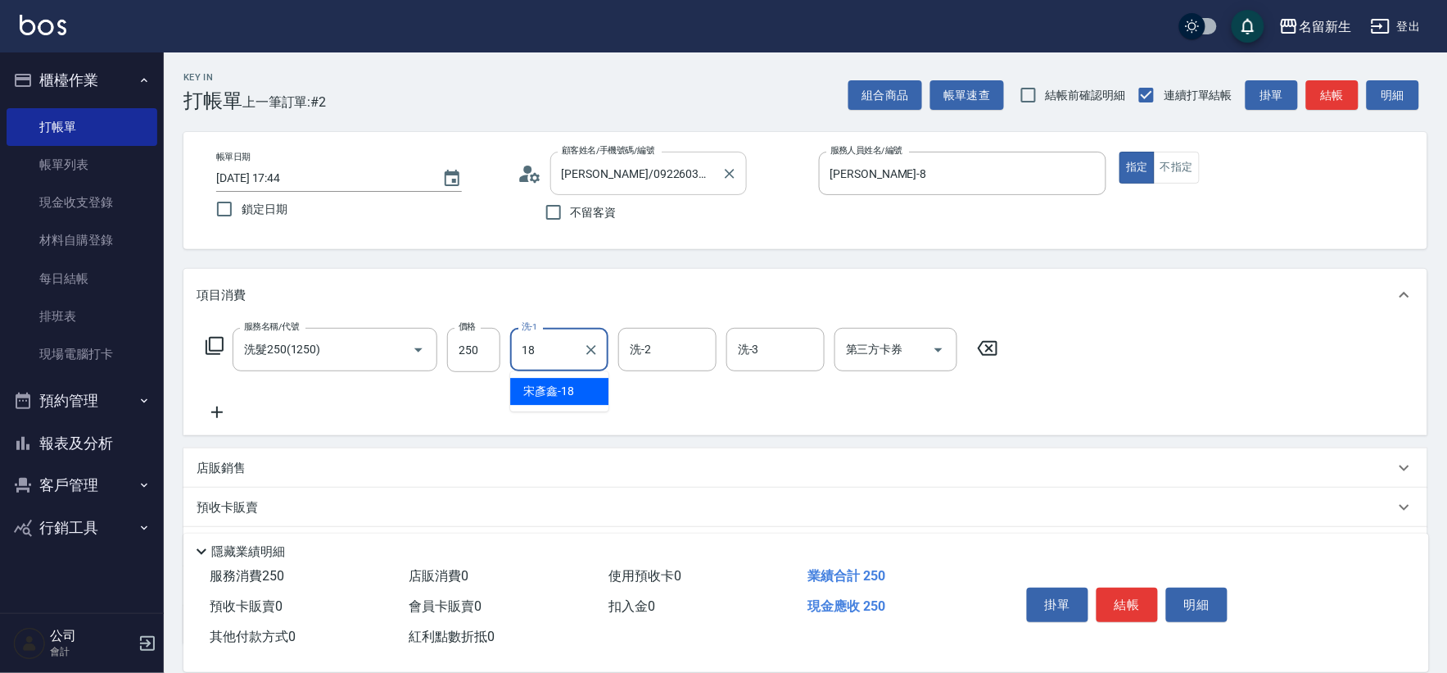
type input "[PERSON_NAME]-18"
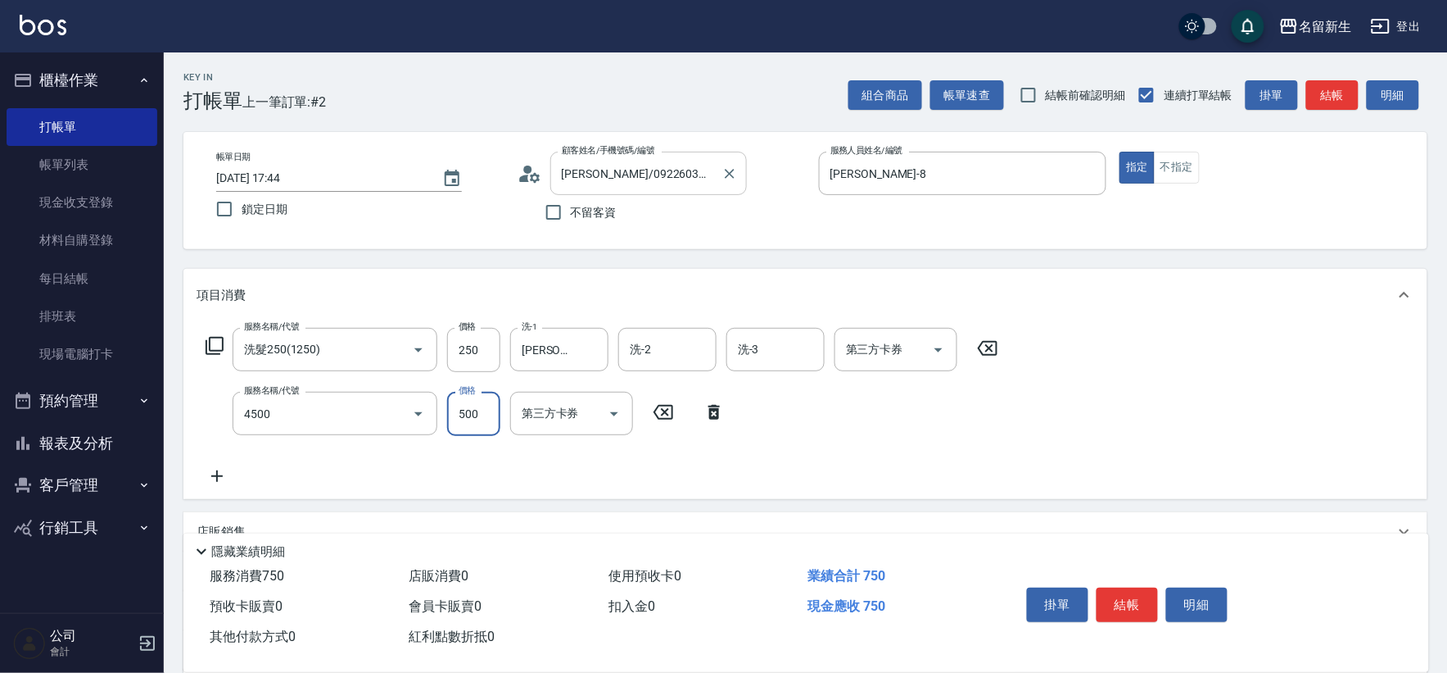
type input "補染(4500)"
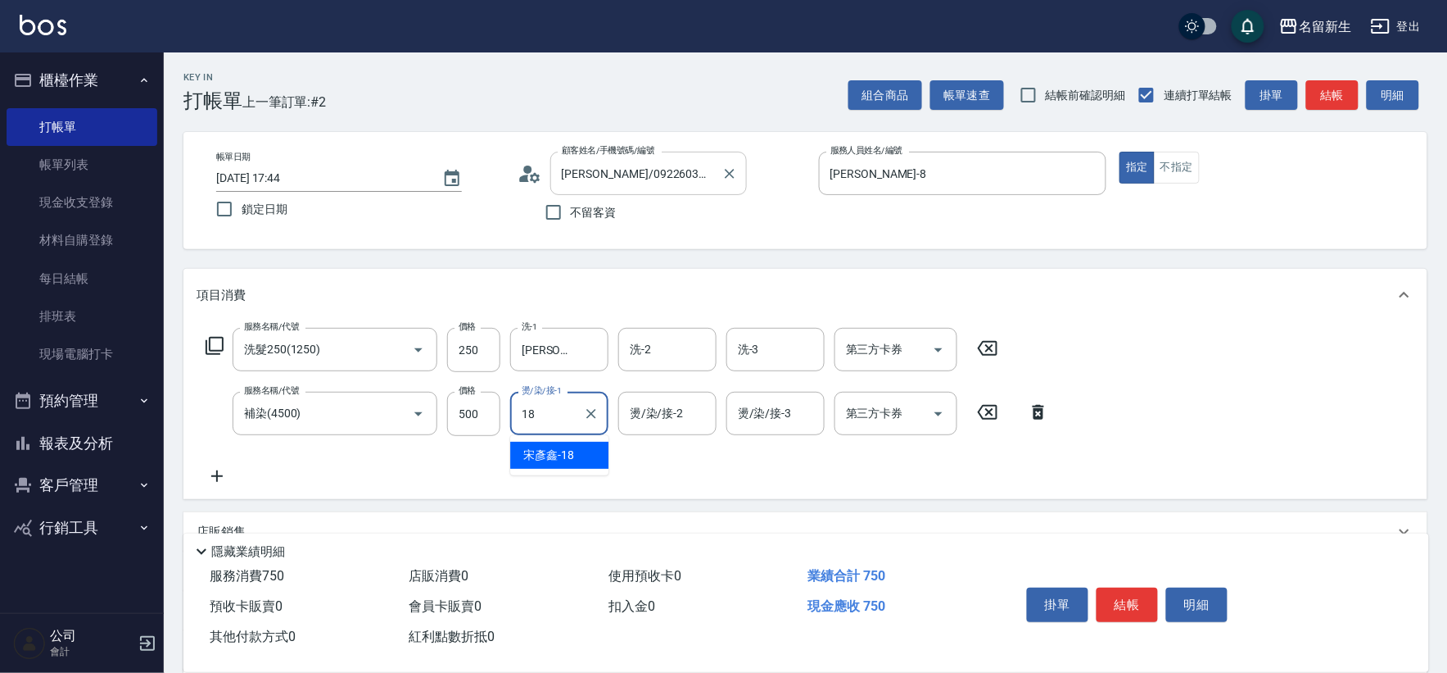
type input "[PERSON_NAME]-18"
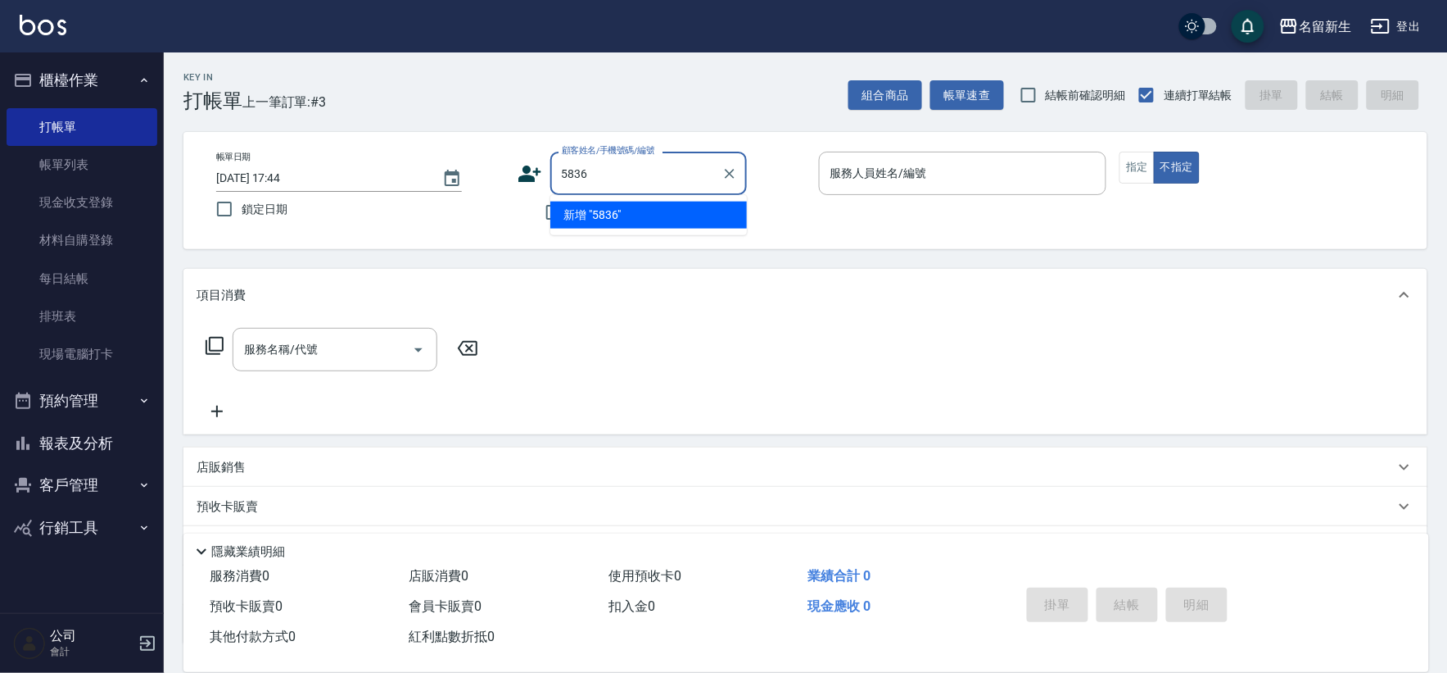
type input "5836"
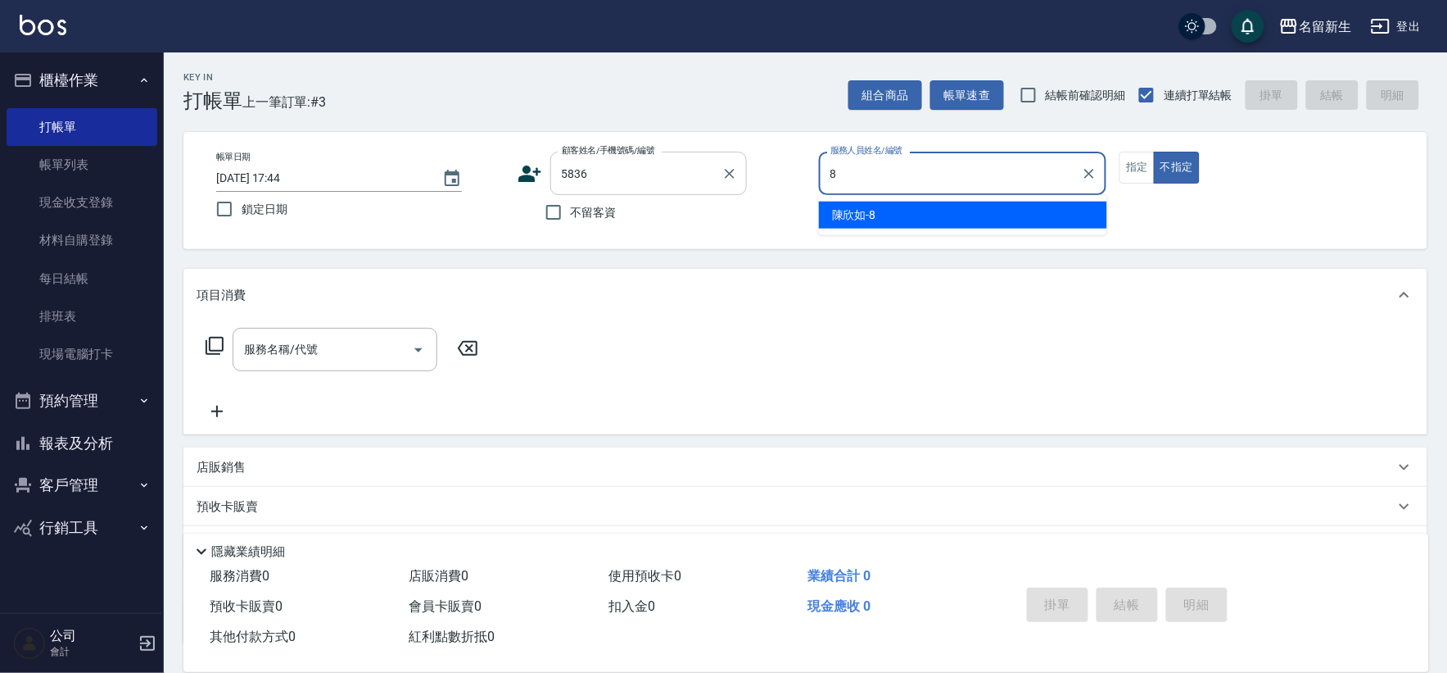
type input "[PERSON_NAME]-8"
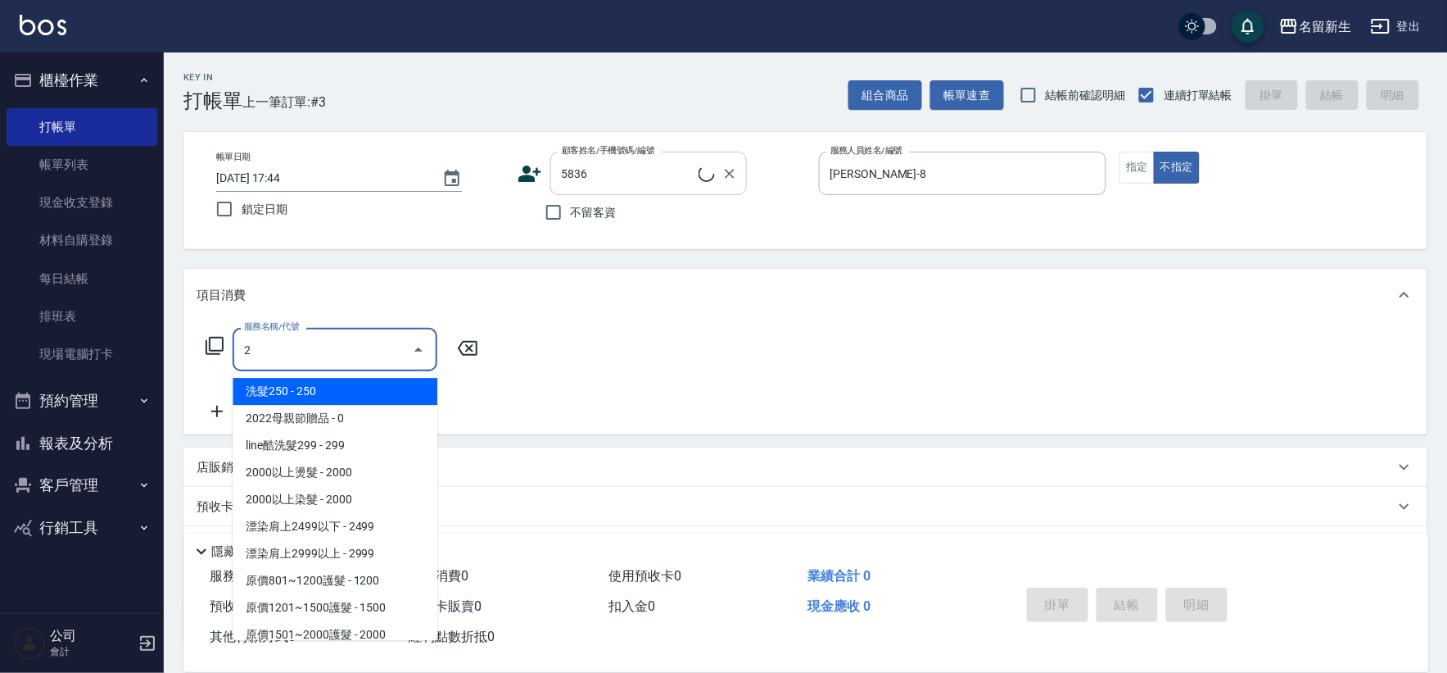
type input "21"
type input "[PERSON_NAME]/0921989300/5836"
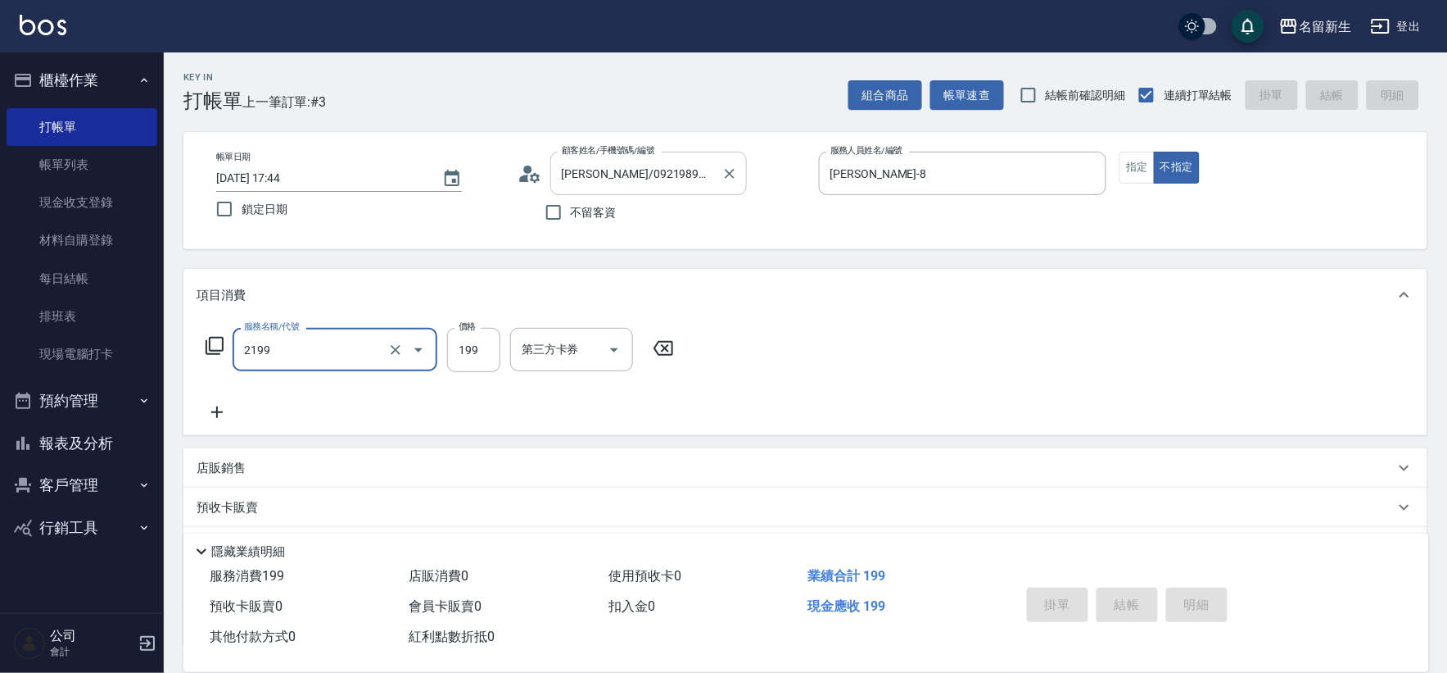
type input "2199"
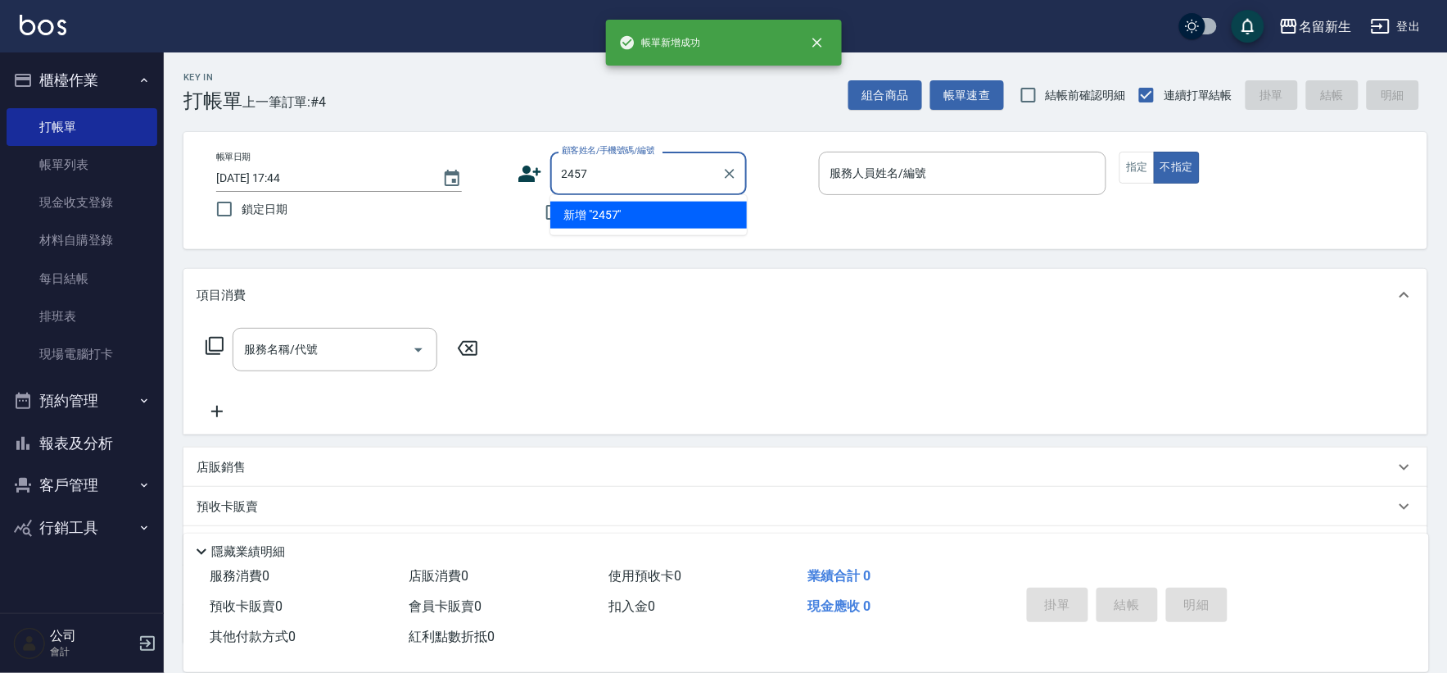
type input "2457"
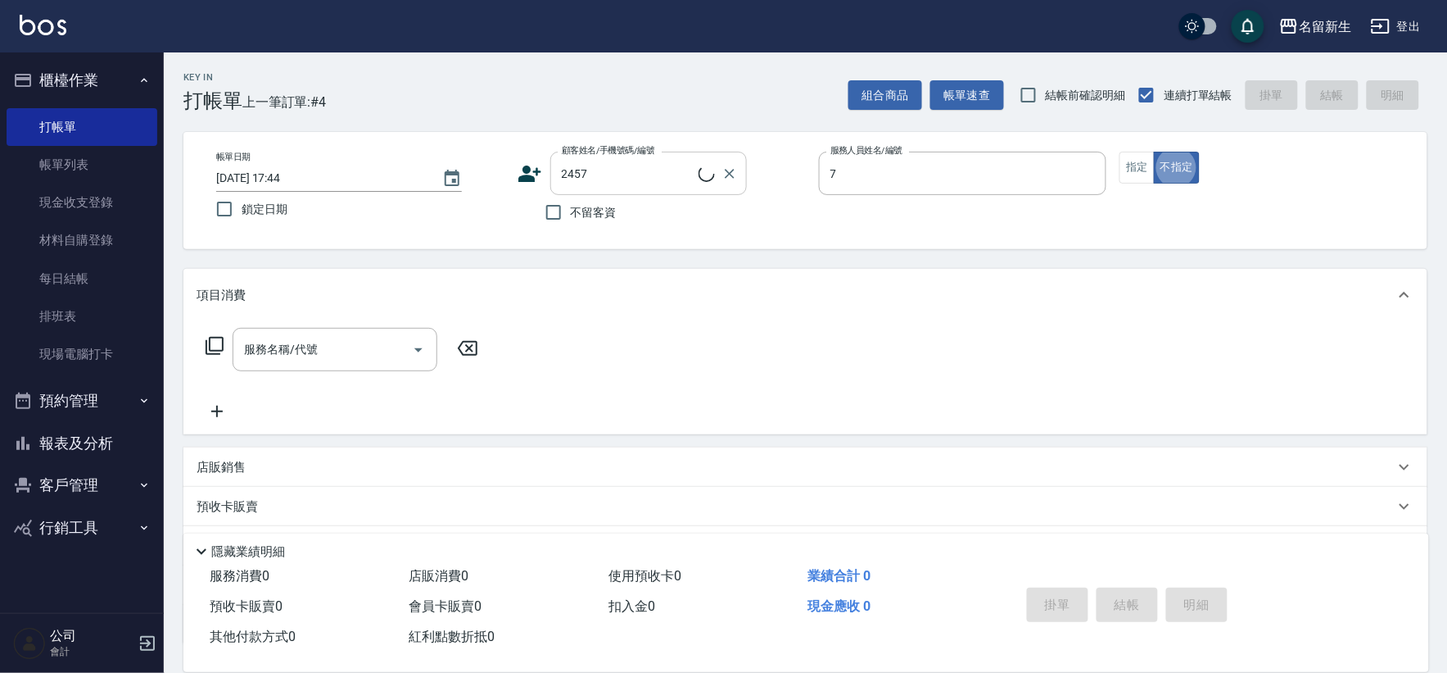
type input "[PERSON_NAME]-7"
type input "[PERSON_NAME]/0909222606/2457"
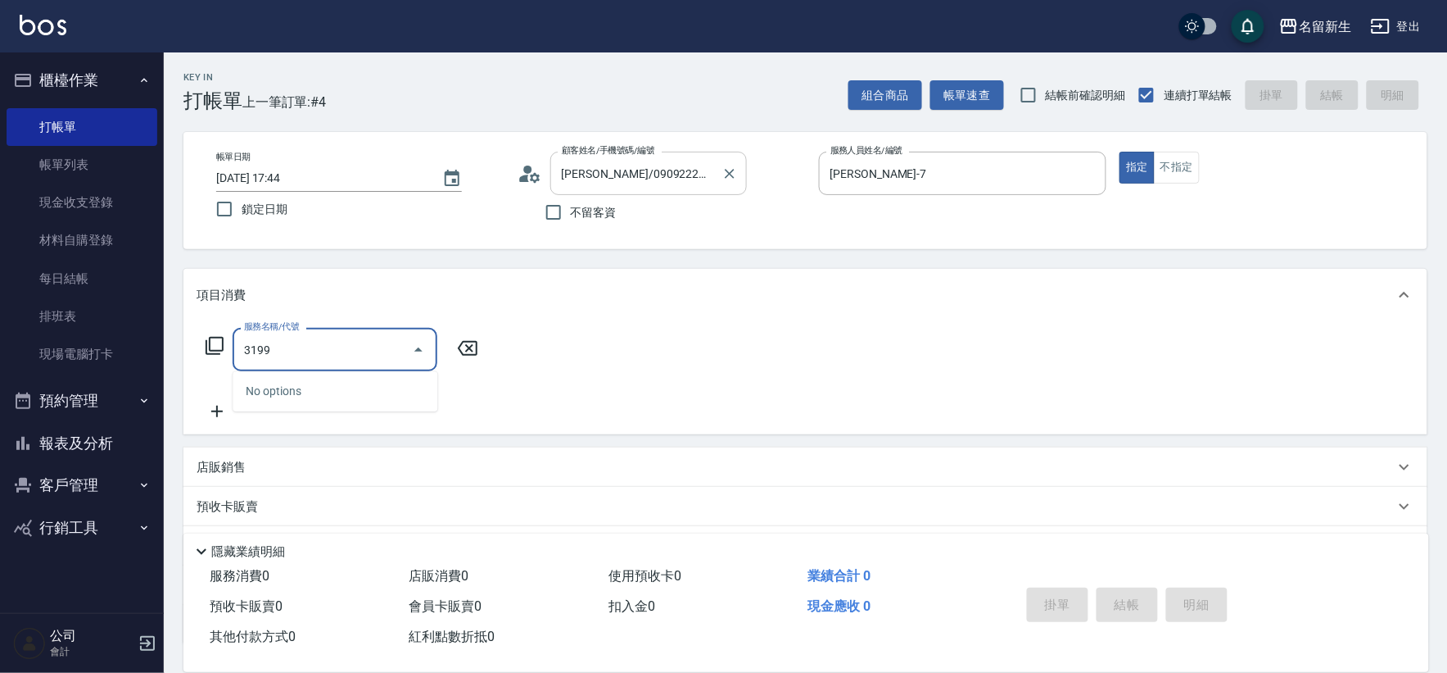
type input "31999"
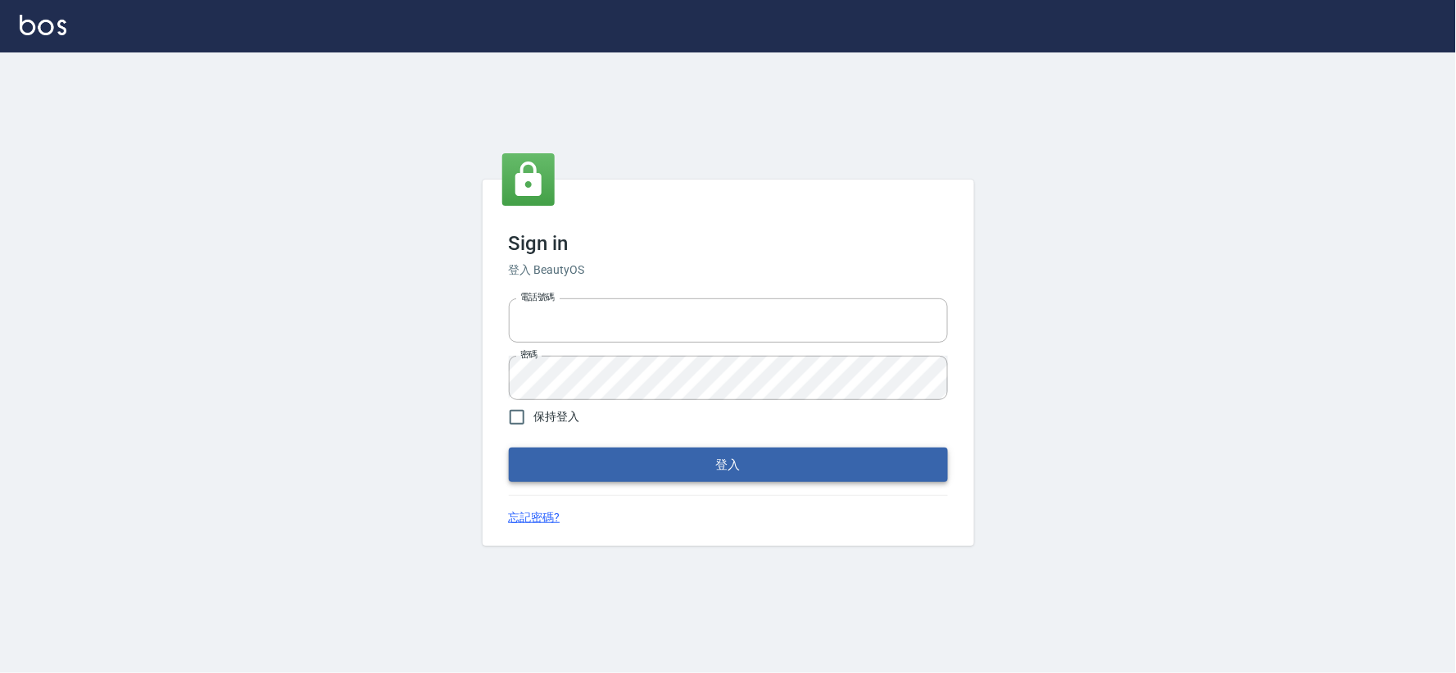
type input "034258365"
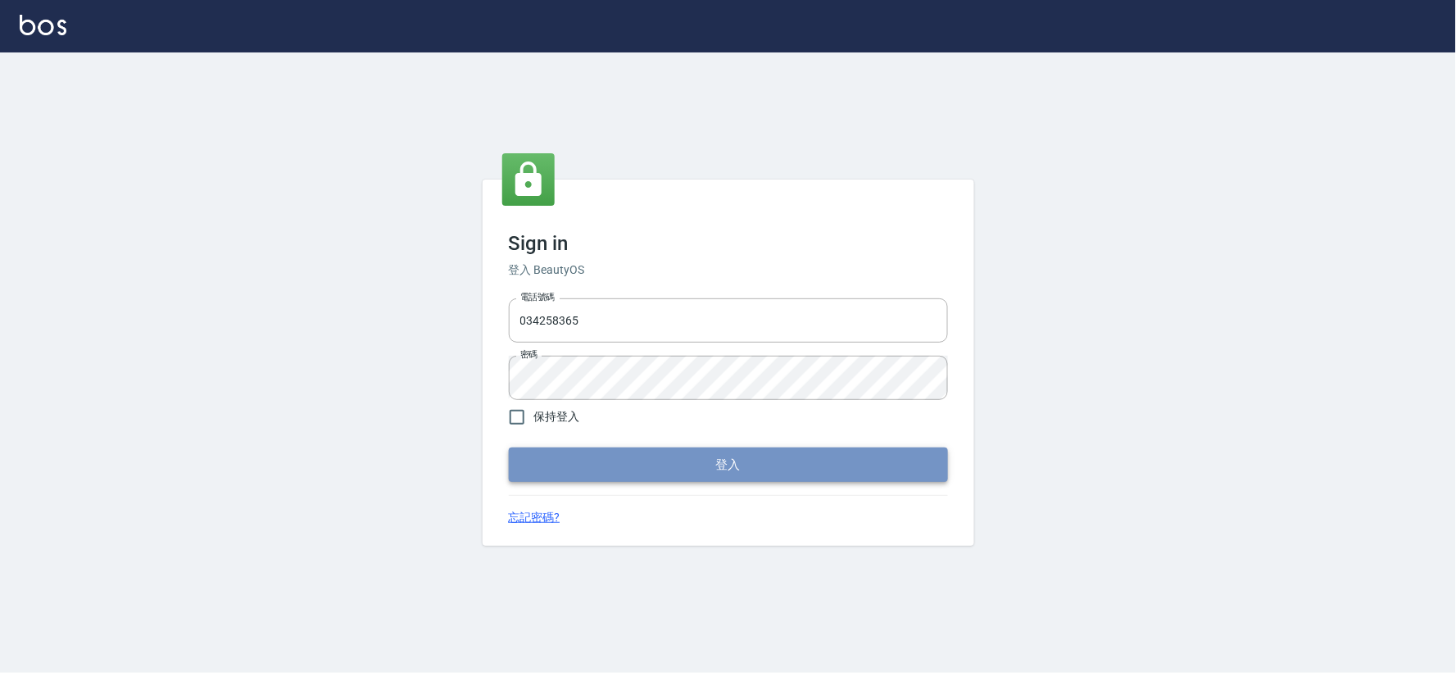
click at [639, 470] on button "登入" at bounding box center [728, 464] width 439 height 34
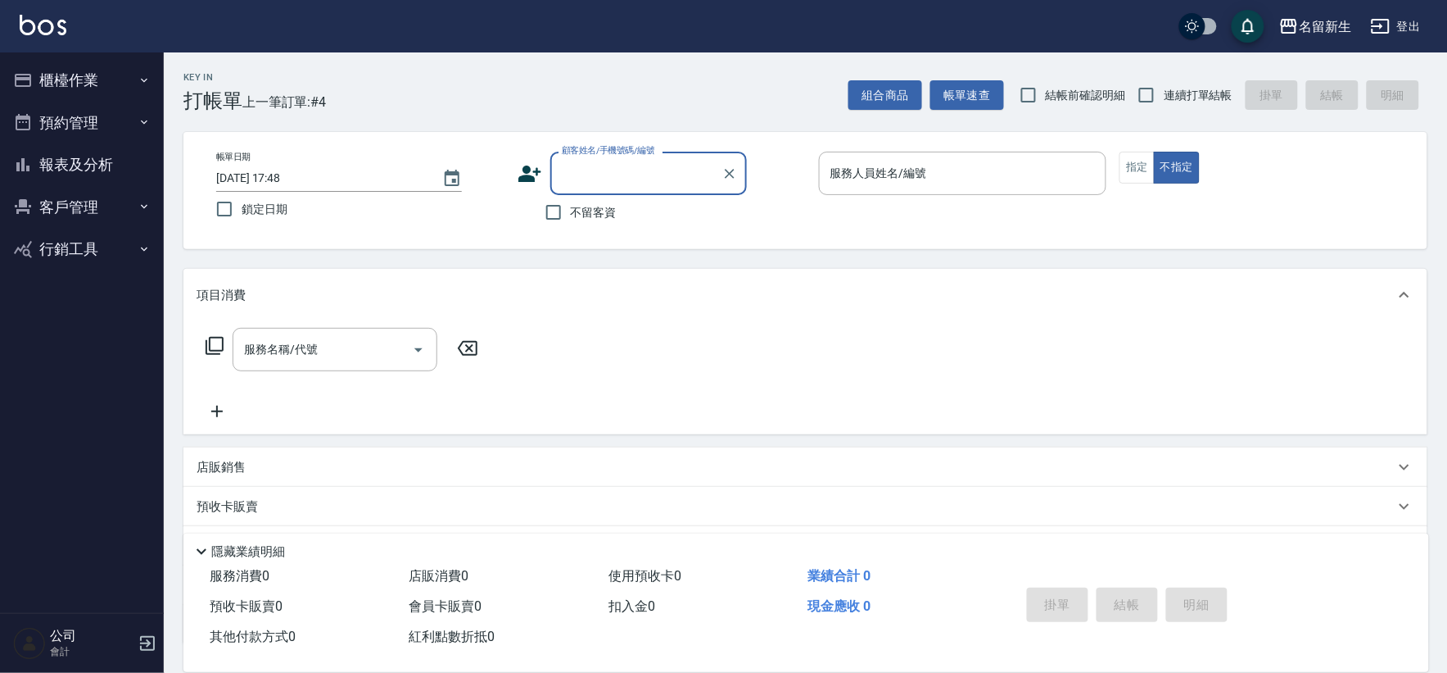
click at [107, 105] on button "預約管理" at bounding box center [82, 123] width 151 height 43
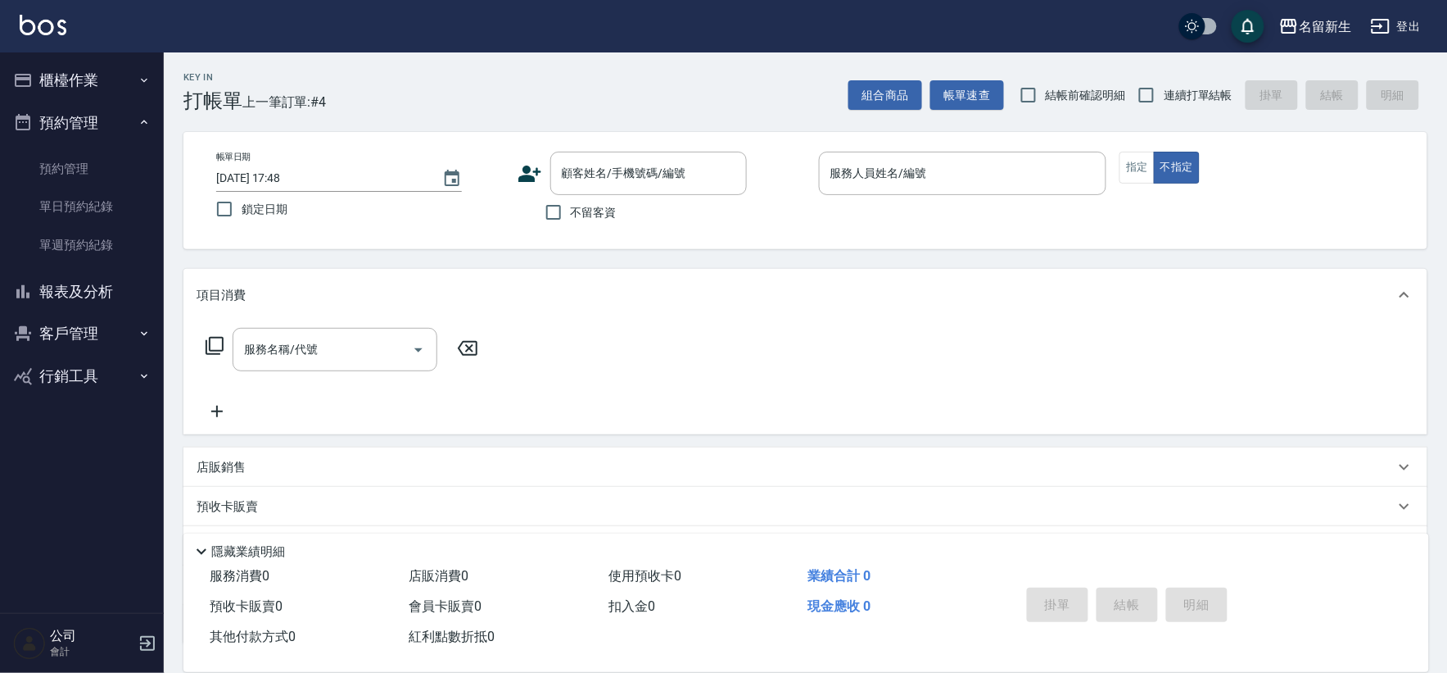
click at [120, 85] on button "櫃檯作業" at bounding box center [82, 80] width 151 height 43
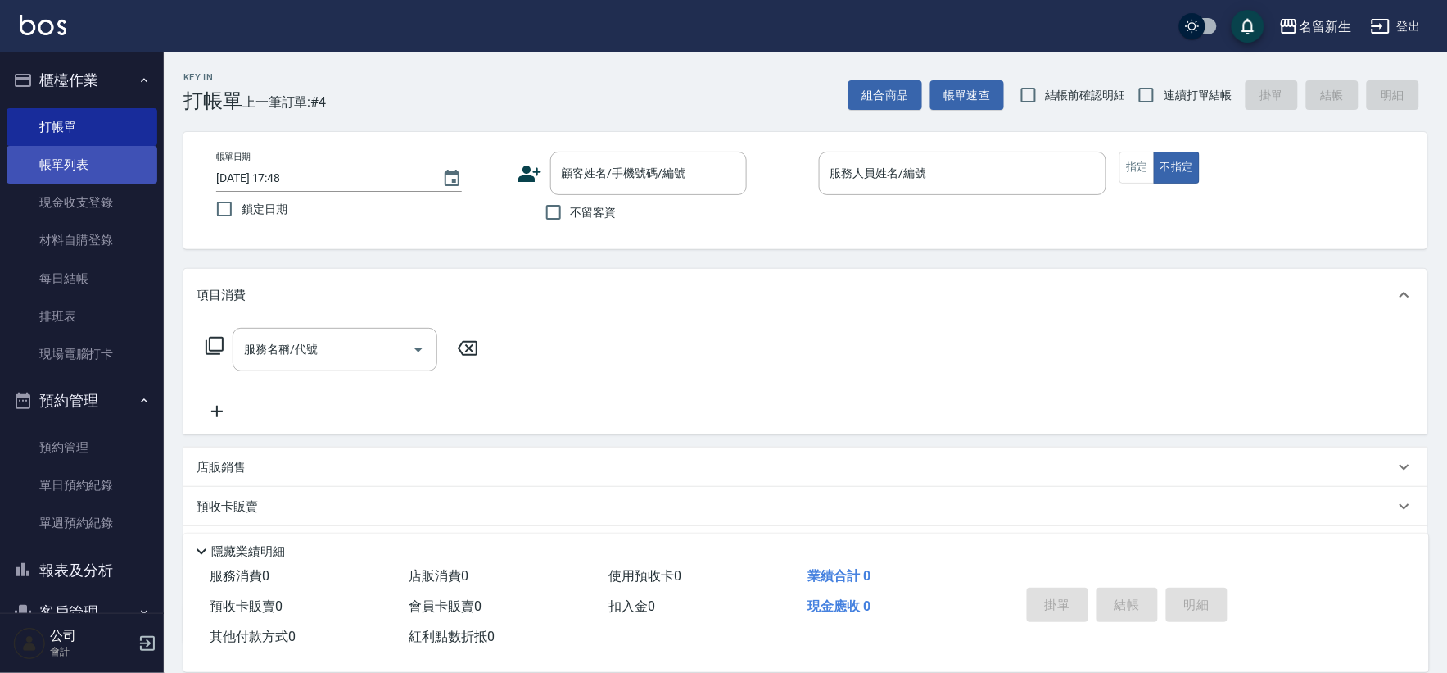
click at [117, 168] on link "帳單列表" at bounding box center [82, 165] width 151 height 38
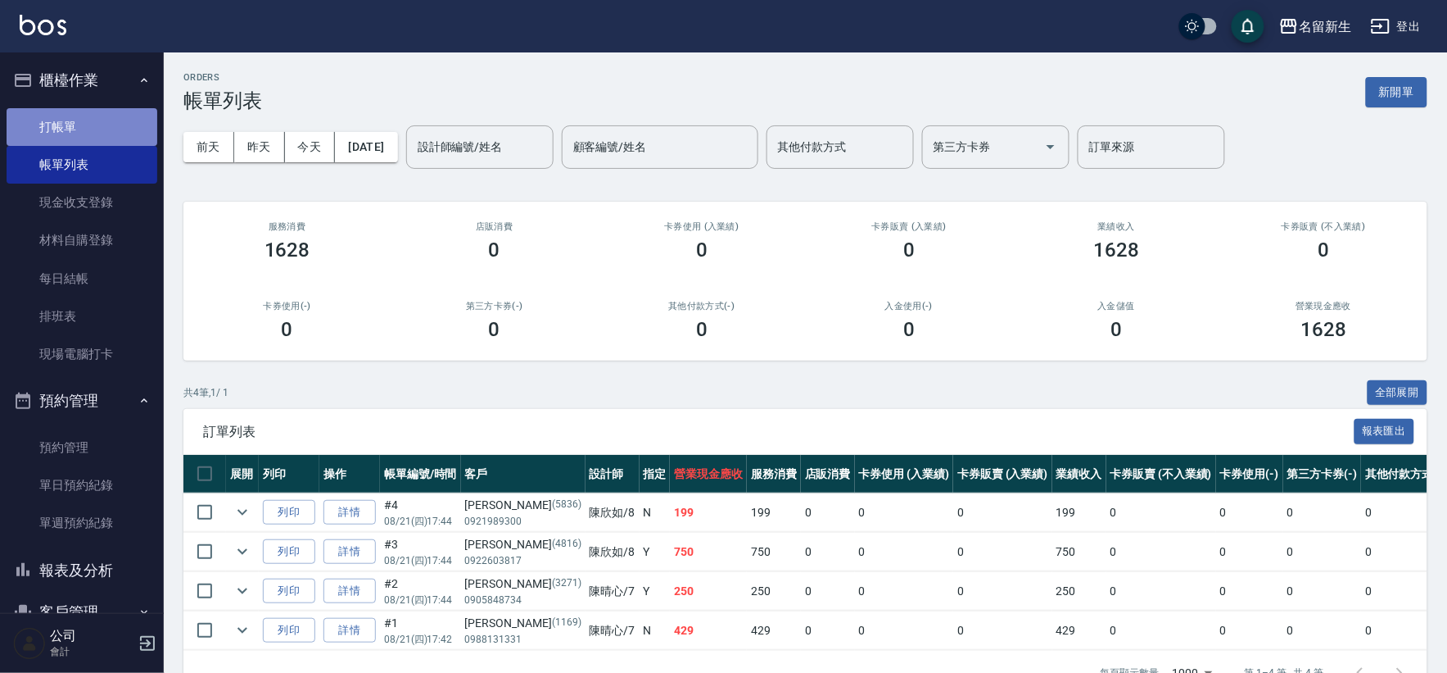
click at [91, 129] on link "打帳單" at bounding box center [82, 127] width 151 height 38
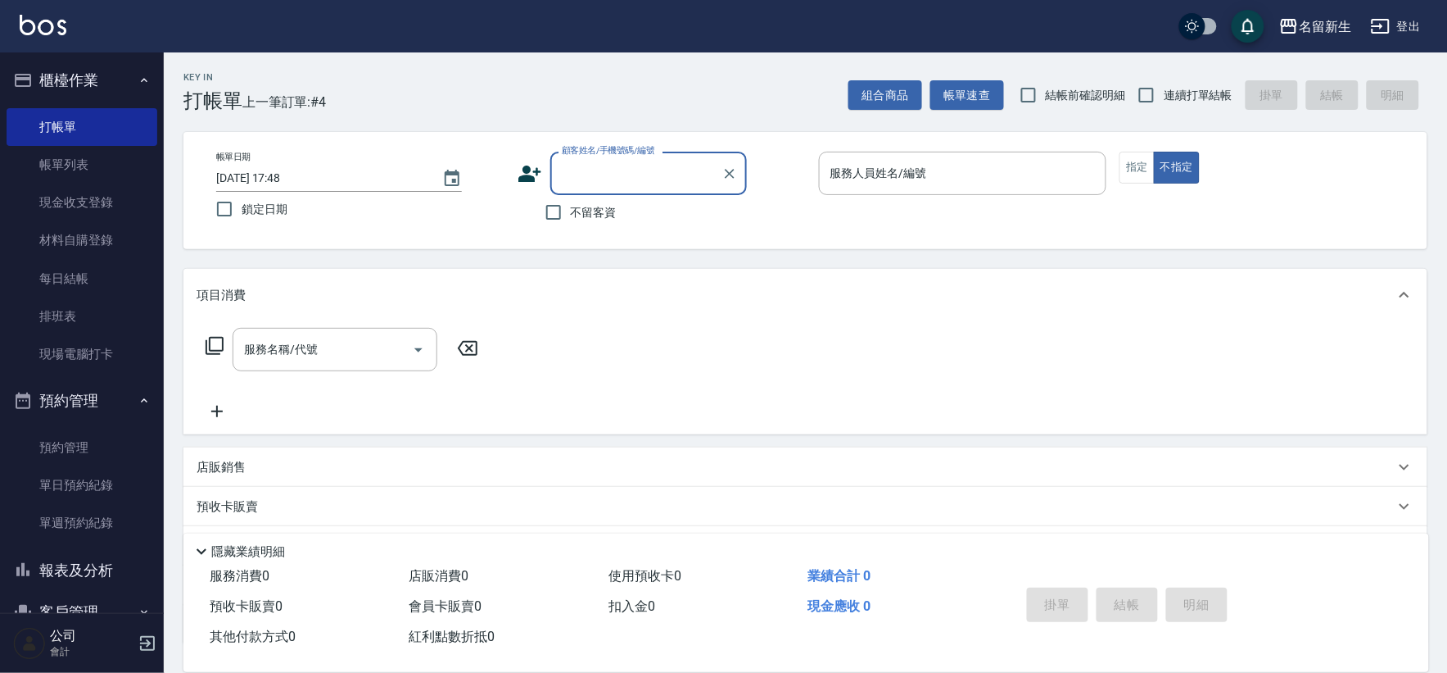
click at [645, 178] on input "顧客姓名/手機號碼/編號" at bounding box center [636, 173] width 157 height 29
click at [1188, 102] on span "連續打單結帳" at bounding box center [1198, 95] width 69 height 17
click at [1164, 102] on input "連續打單結帳" at bounding box center [1147, 95] width 34 height 34
checkbox input "true"
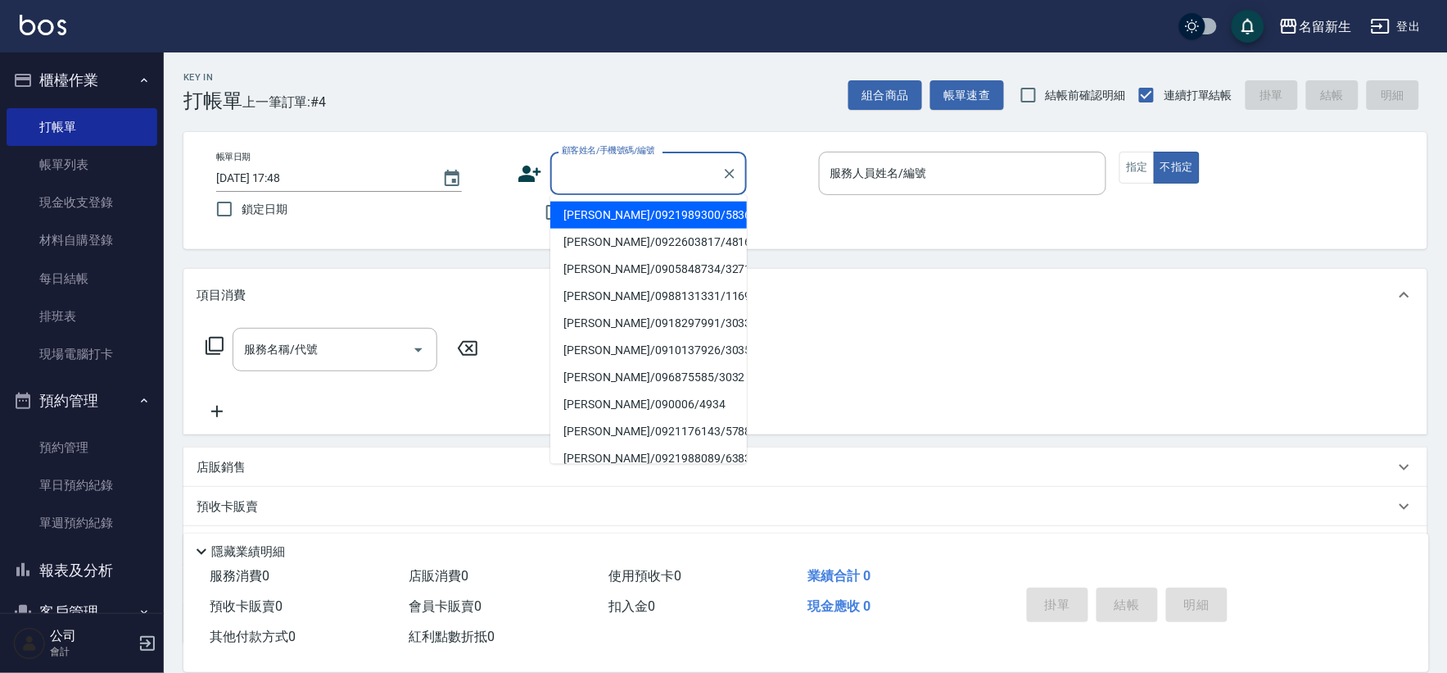
click at [651, 164] on div "顧客姓名/手機號碼/編號 顧客姓名/手機號碼/編號" at bounding box center [648, 173] width 197 height 43
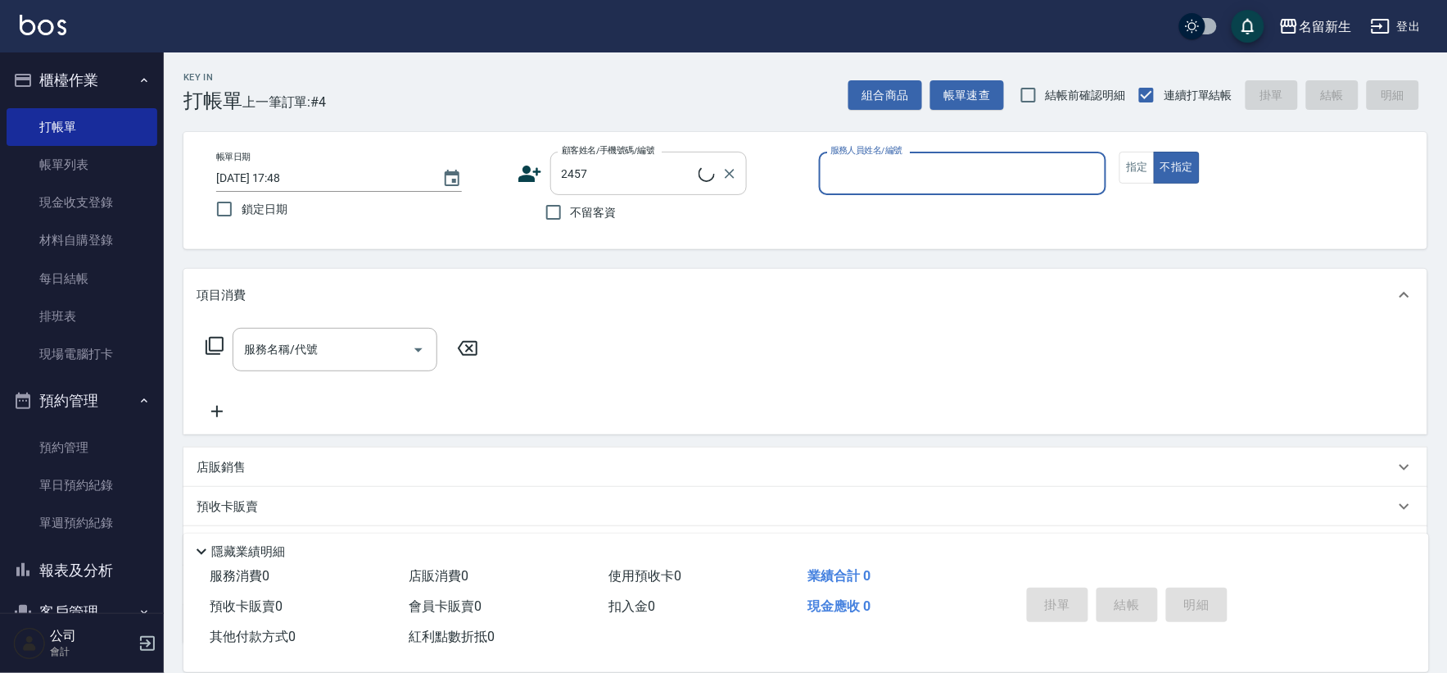
type input "[PERSON_NAME]/0909222606/2457"
type input "7"
type button "false"
type input "[PERSON_NAME]-7"
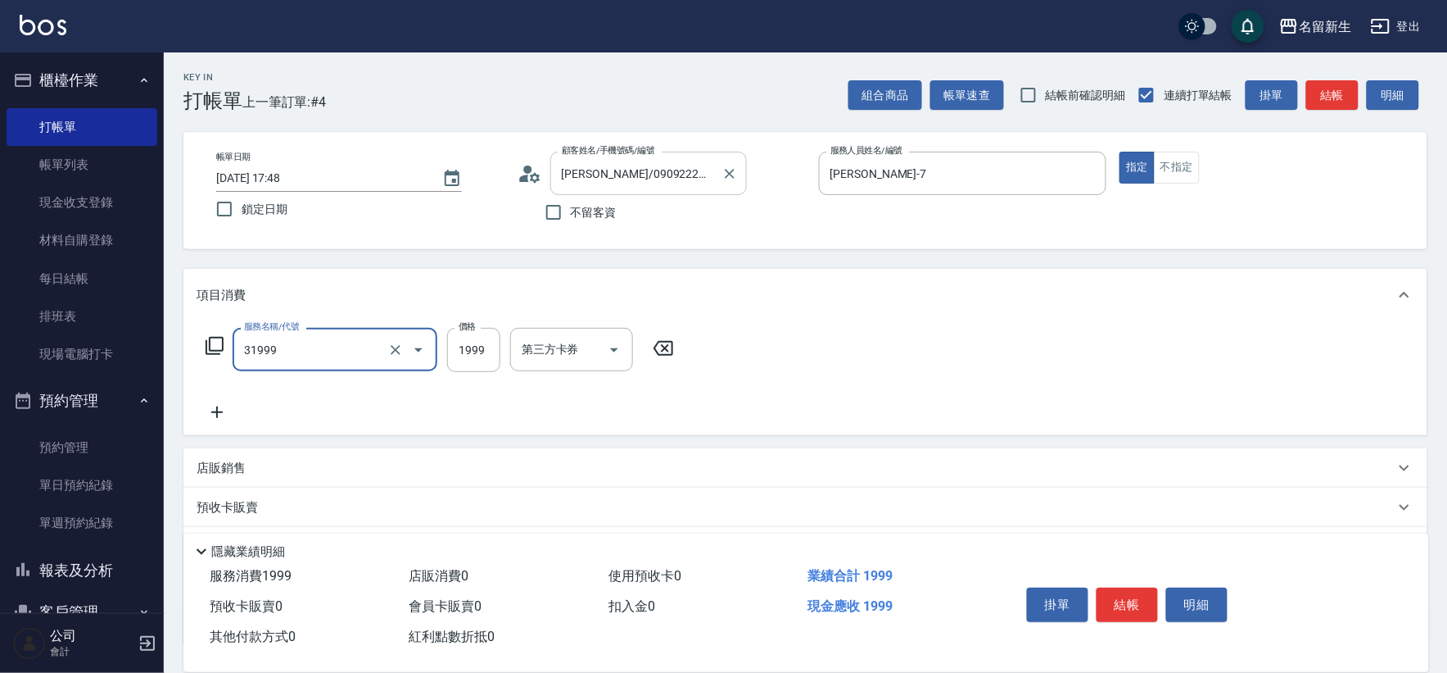
type input "1999以下燙髮(31999)"
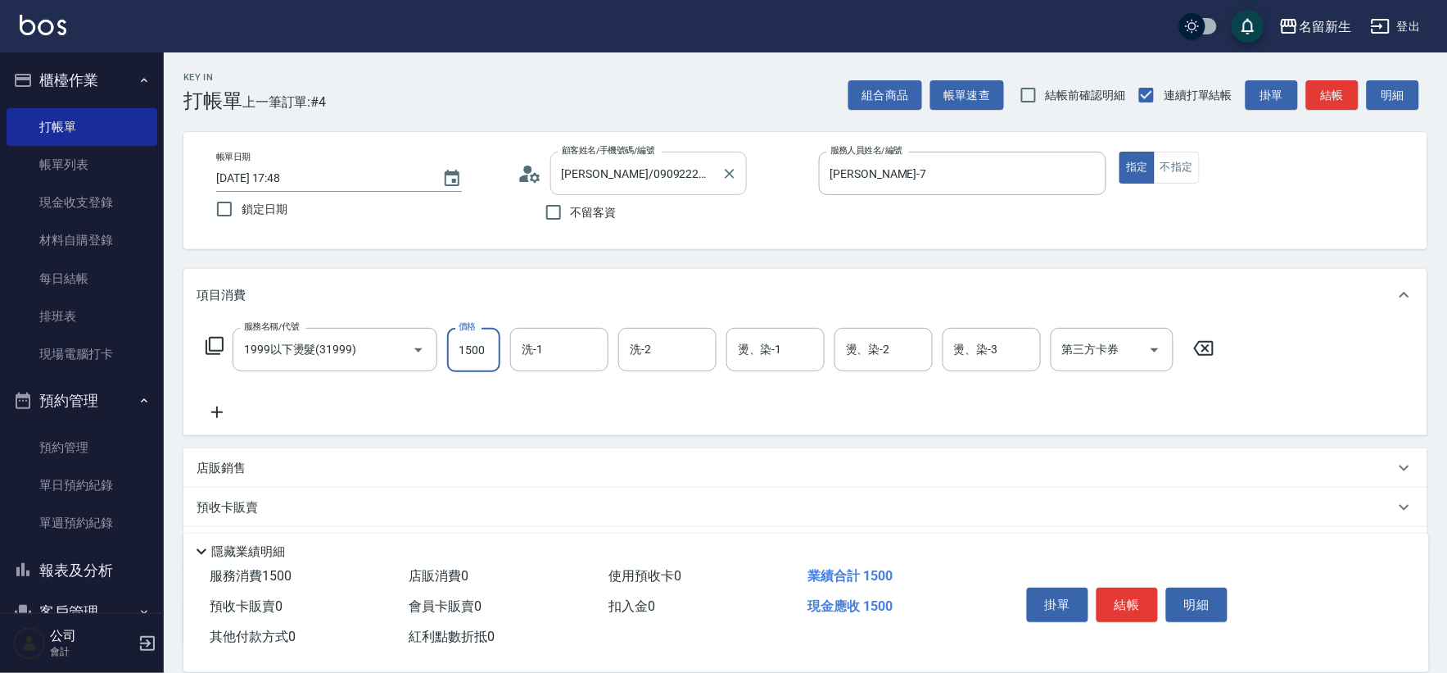
type input "1500"
type input "[PERSON_NAME]-18"
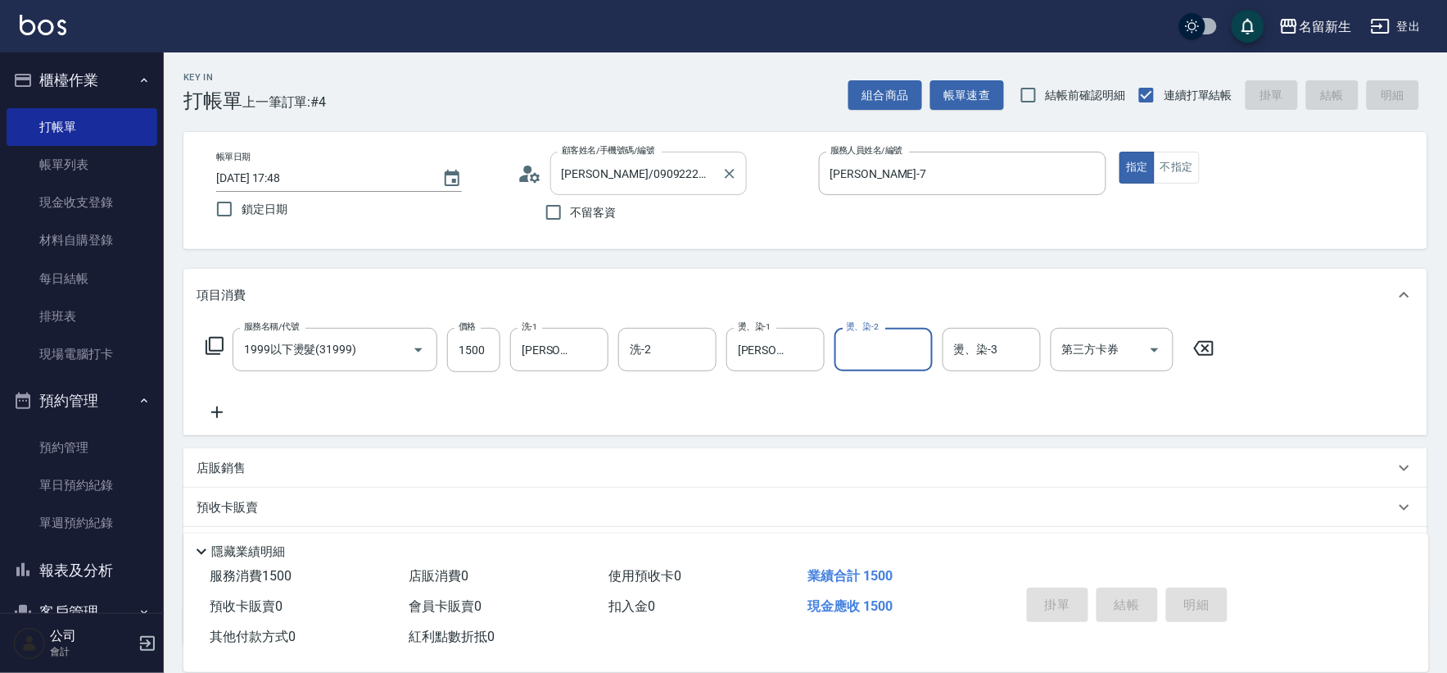
type input "2025/08/21 17:49"
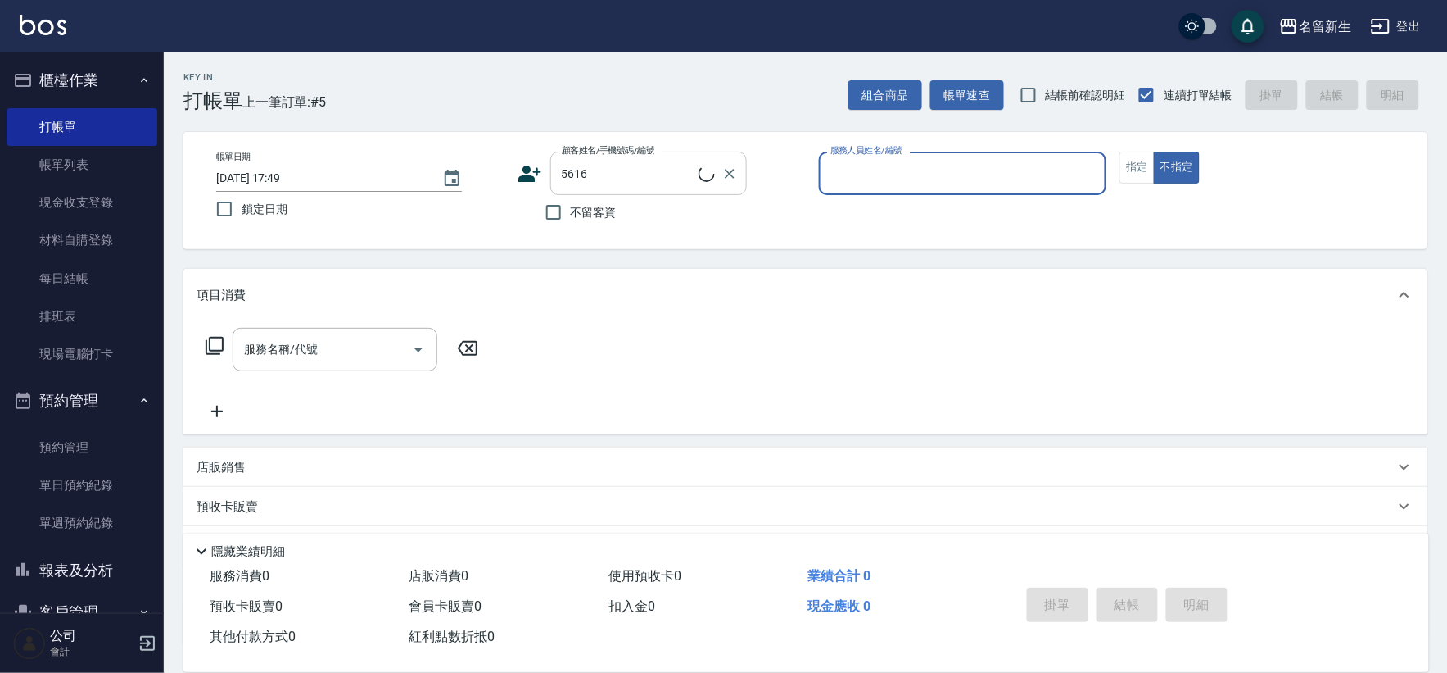
type input "林文強/0978601935/5616"
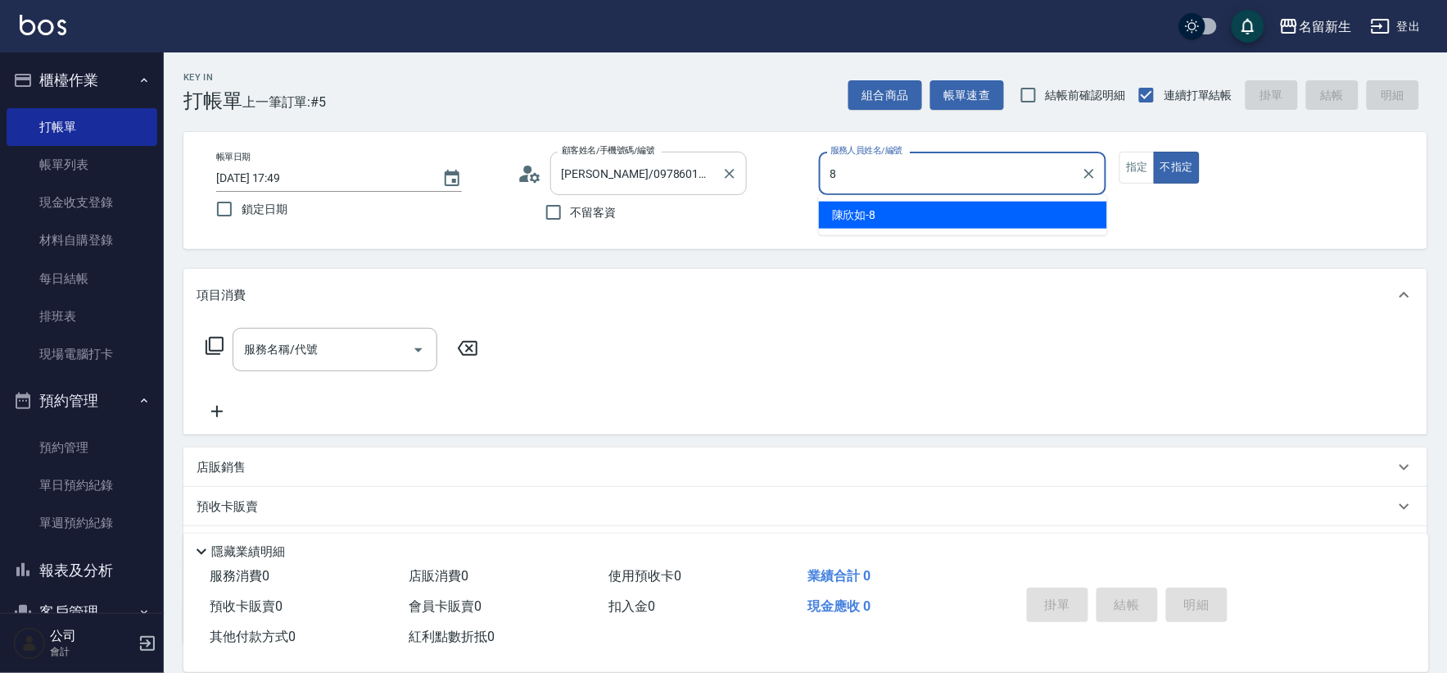
type input "[PERSON_NAME]-8"
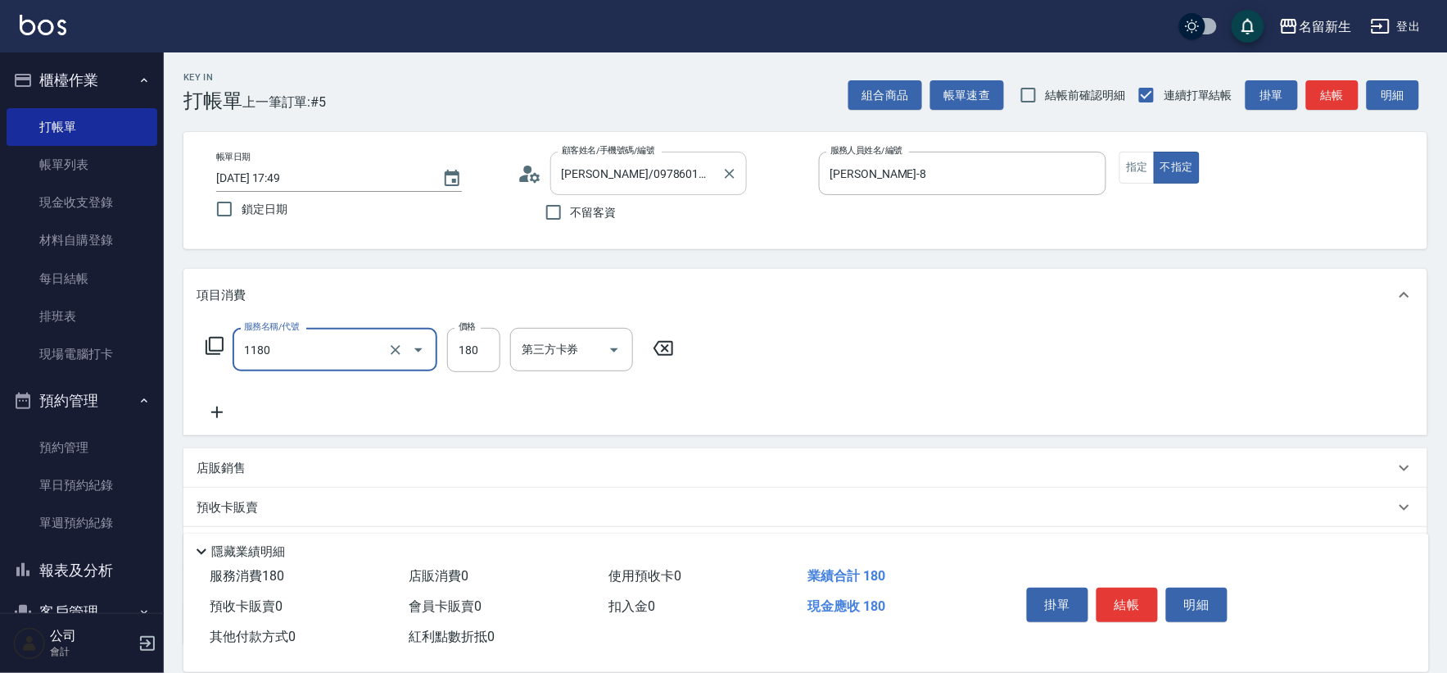
type input "洗髮(不指定活動)(1180)"
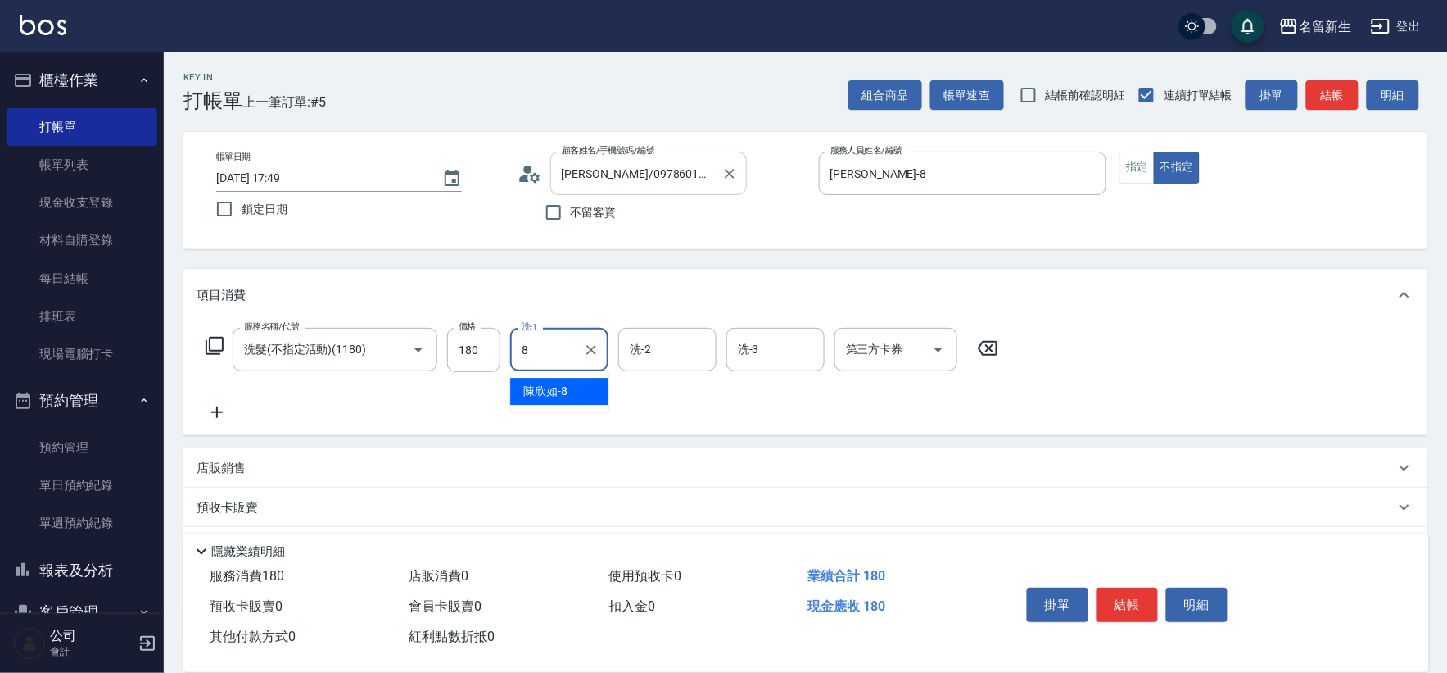
type input "[PERSON_NAME]-8"
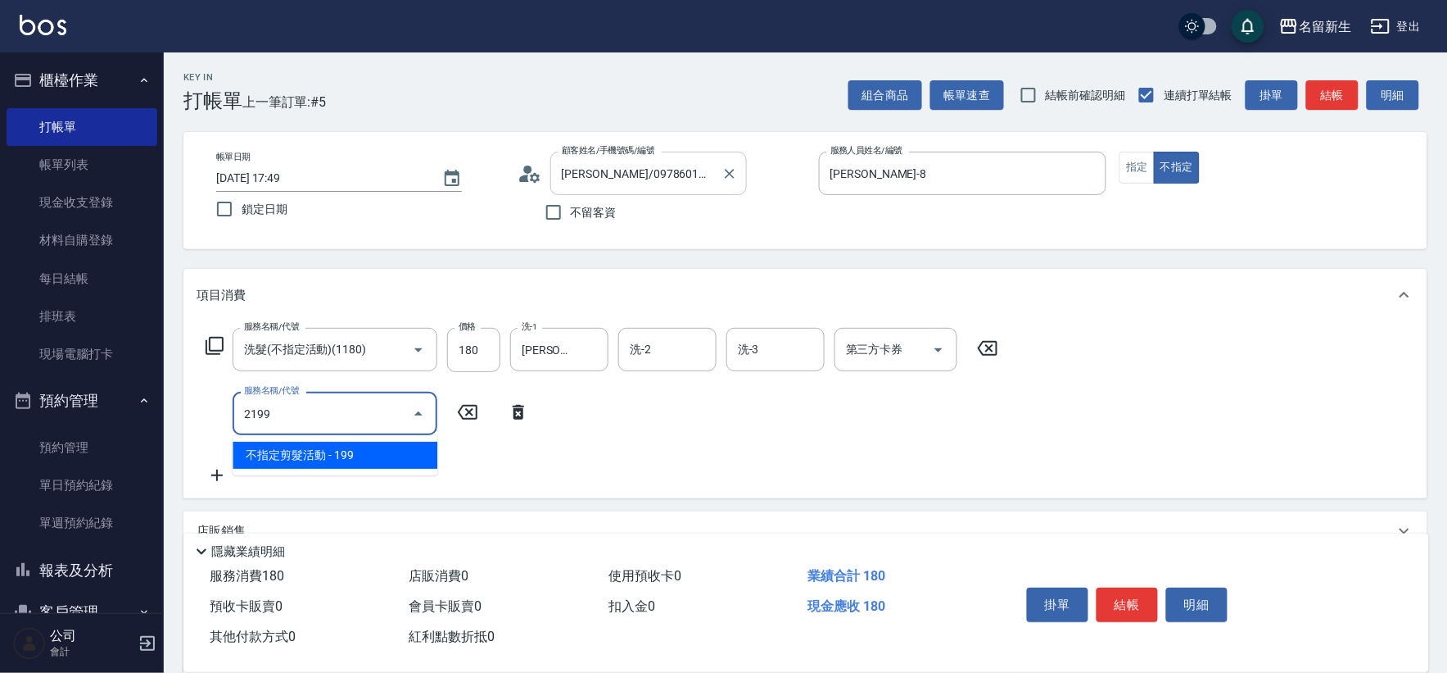
type input "不指定剪髮活動(2199)"
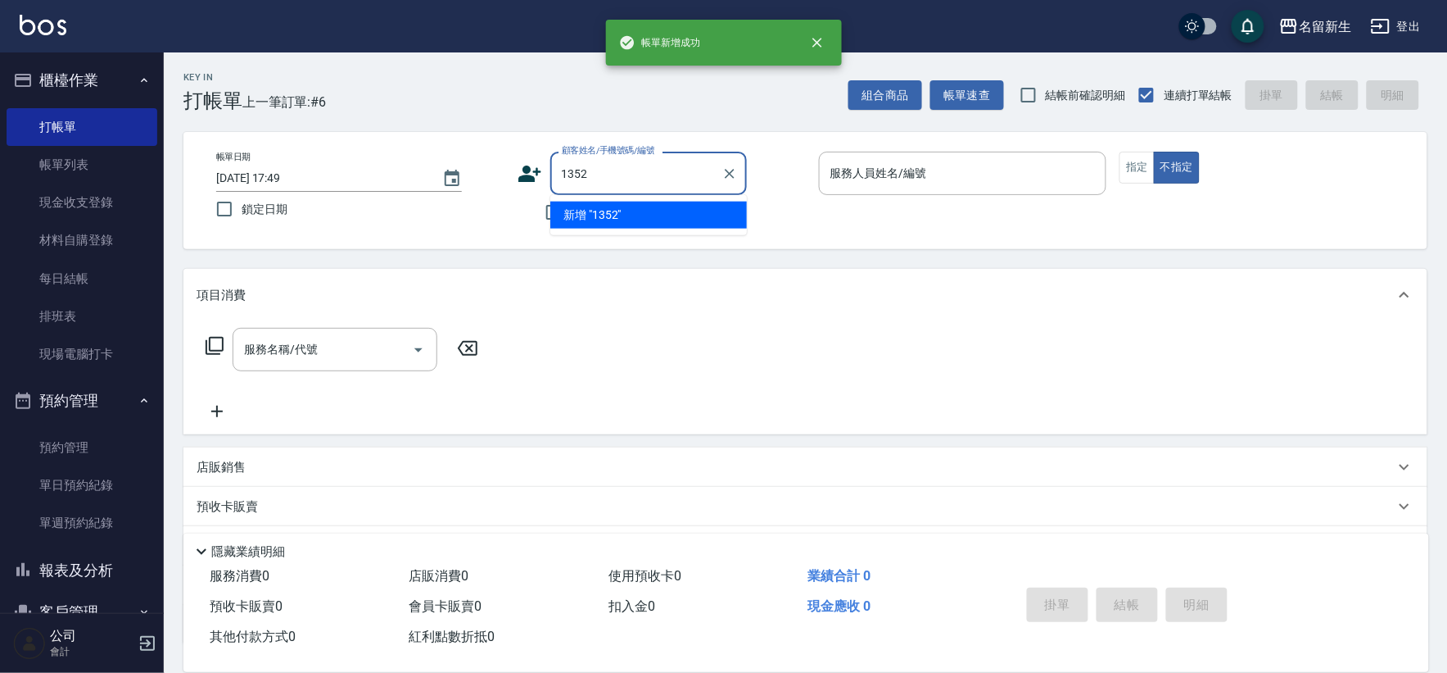
type input "1352"
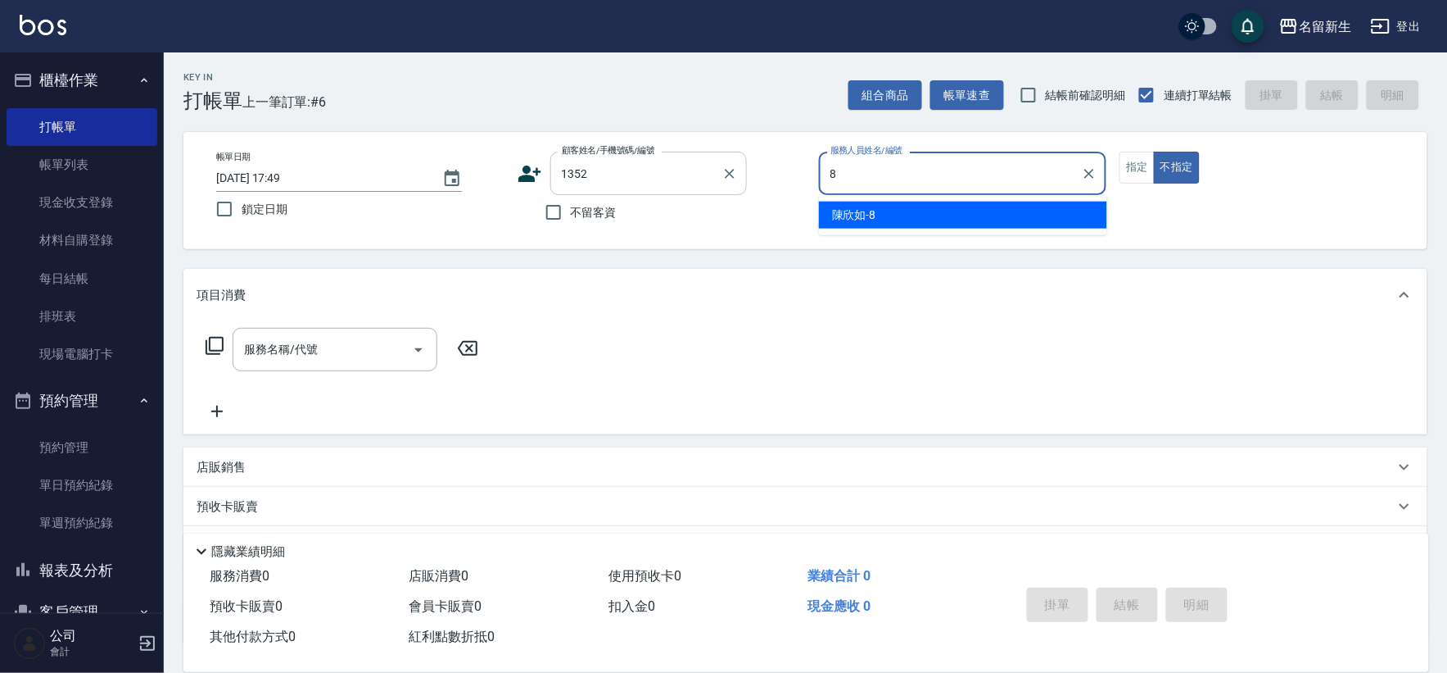
type input "[PERSON_NAME]-8"
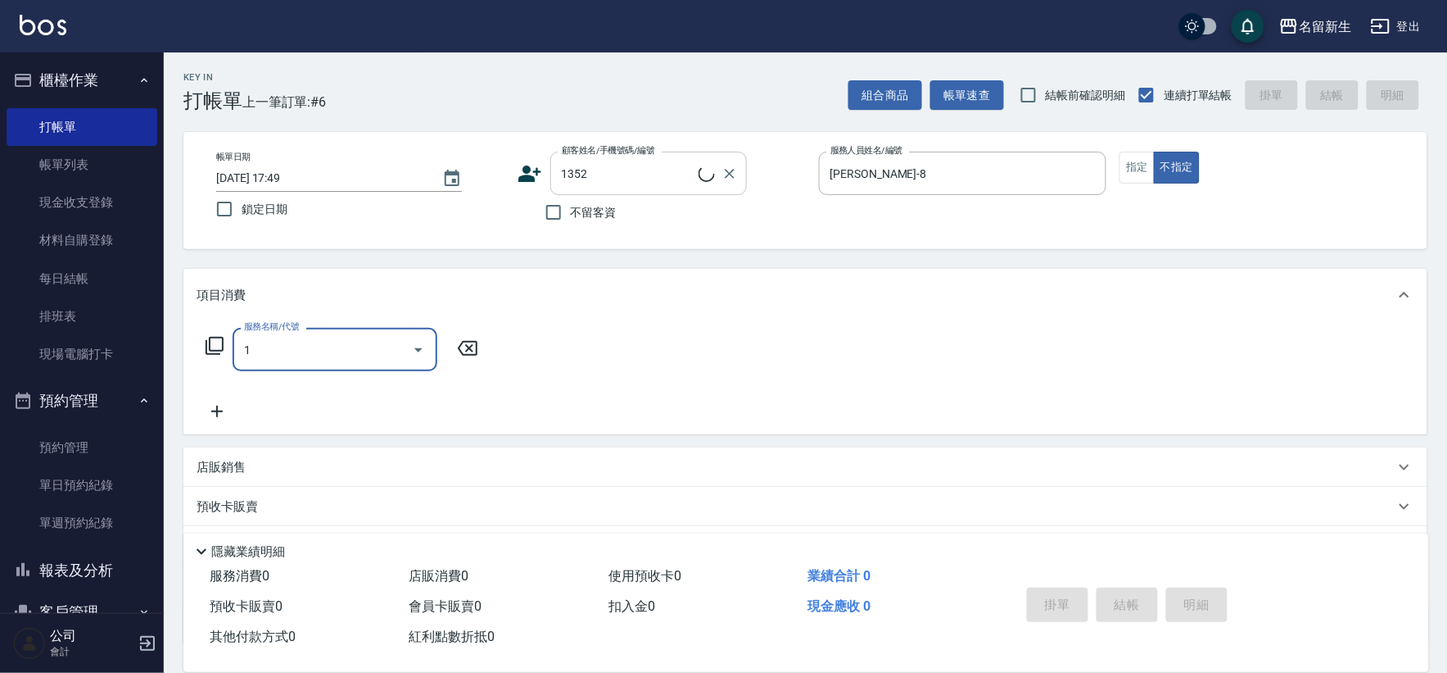
type input "13"
type input "謝雨喬/0920852282/1352"
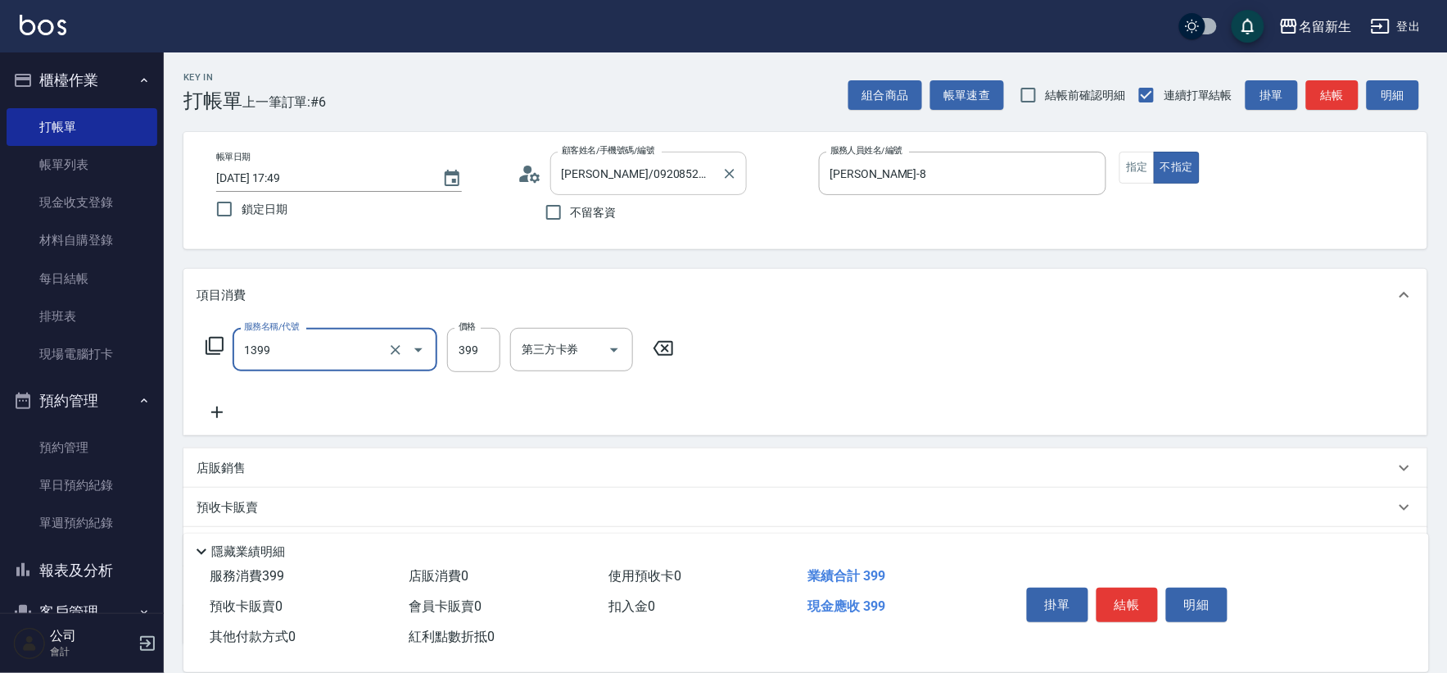
type input "健康洗髮(1399)"
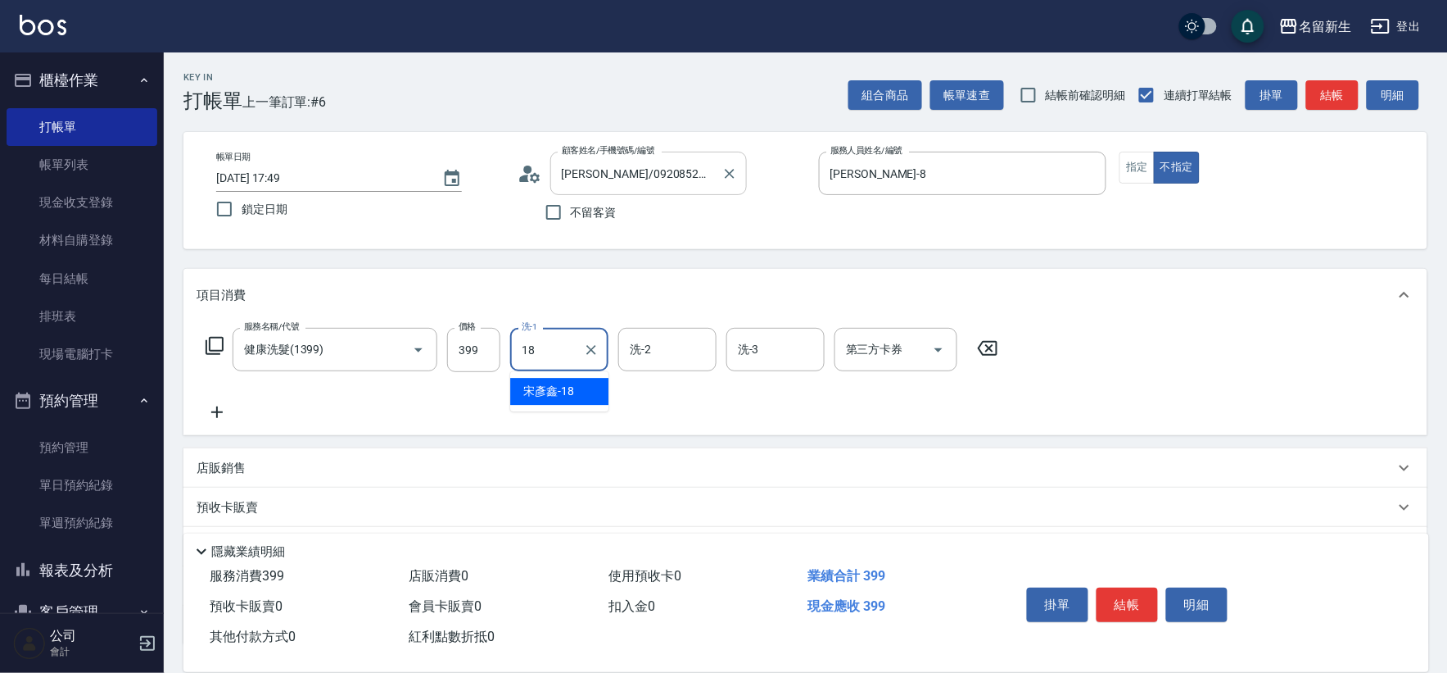
type input "[PERSON_NAME]-18"
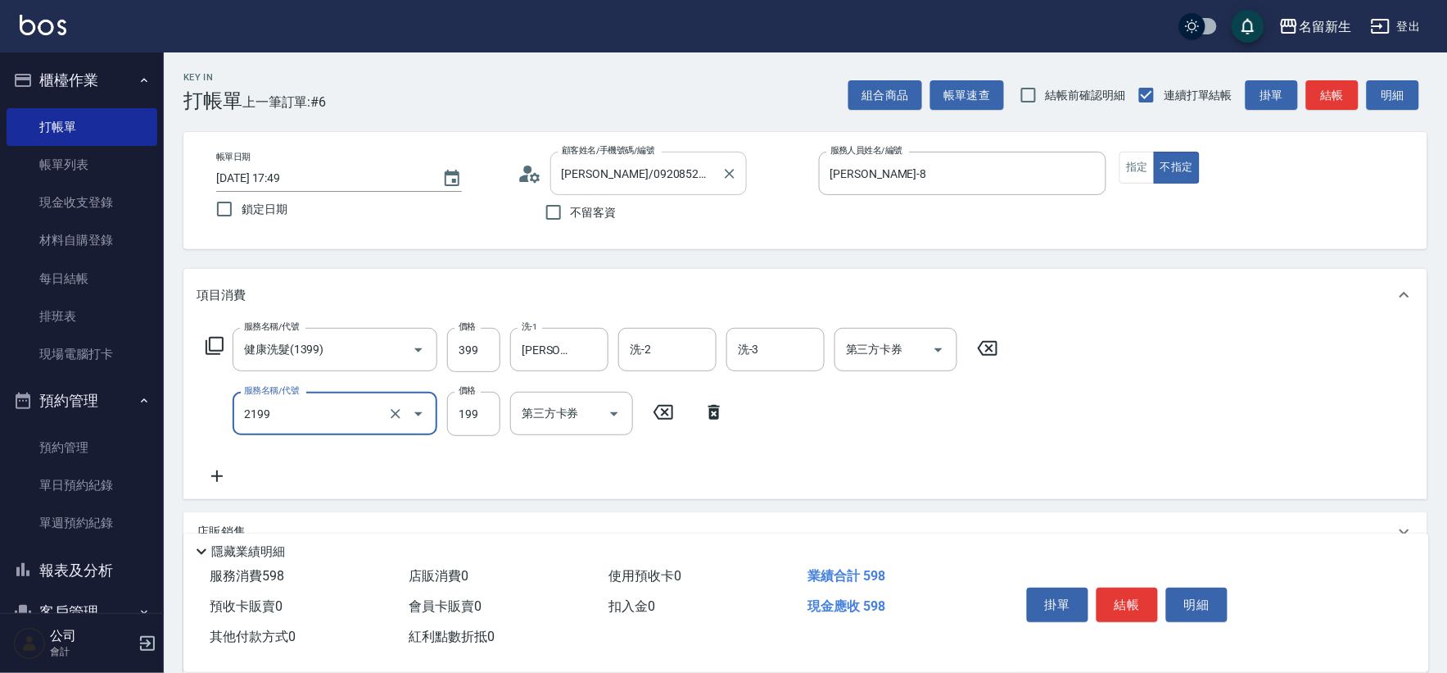
type input "不指定剪髮活動(2199)"
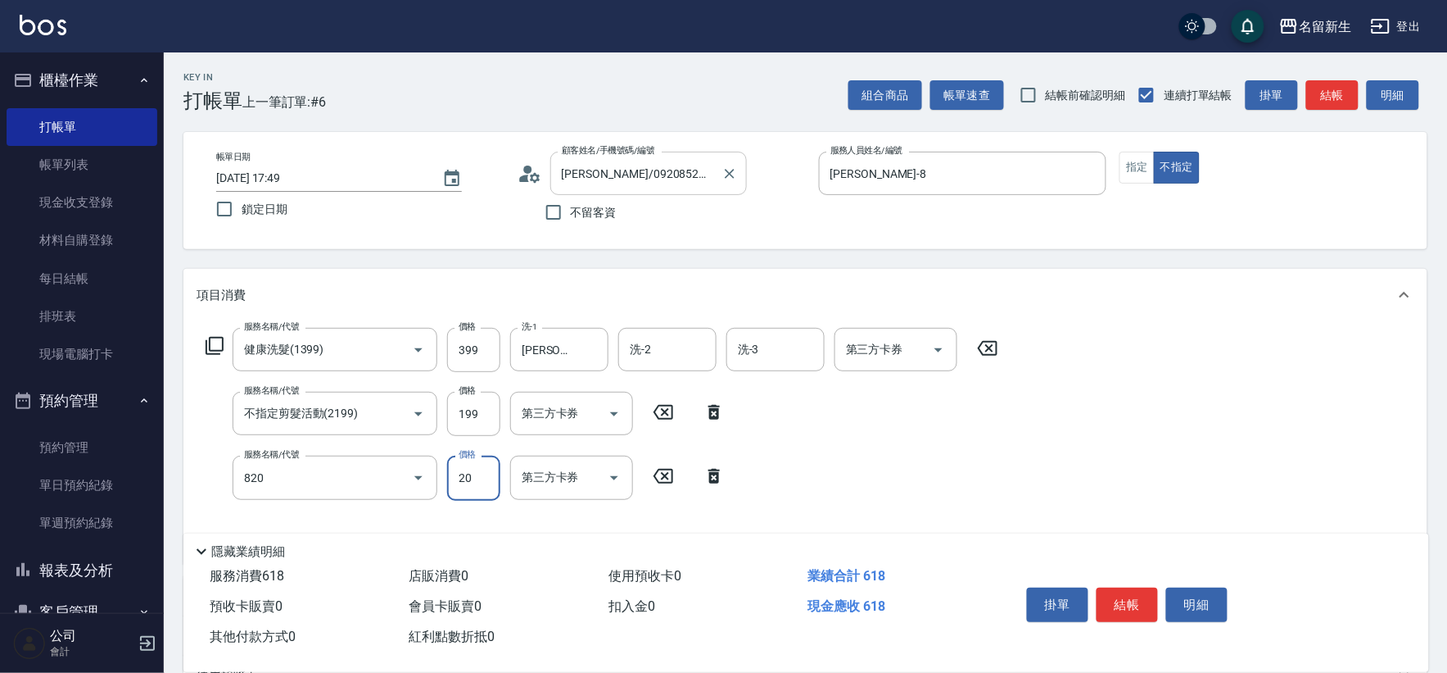
type input "潤絲(820)"
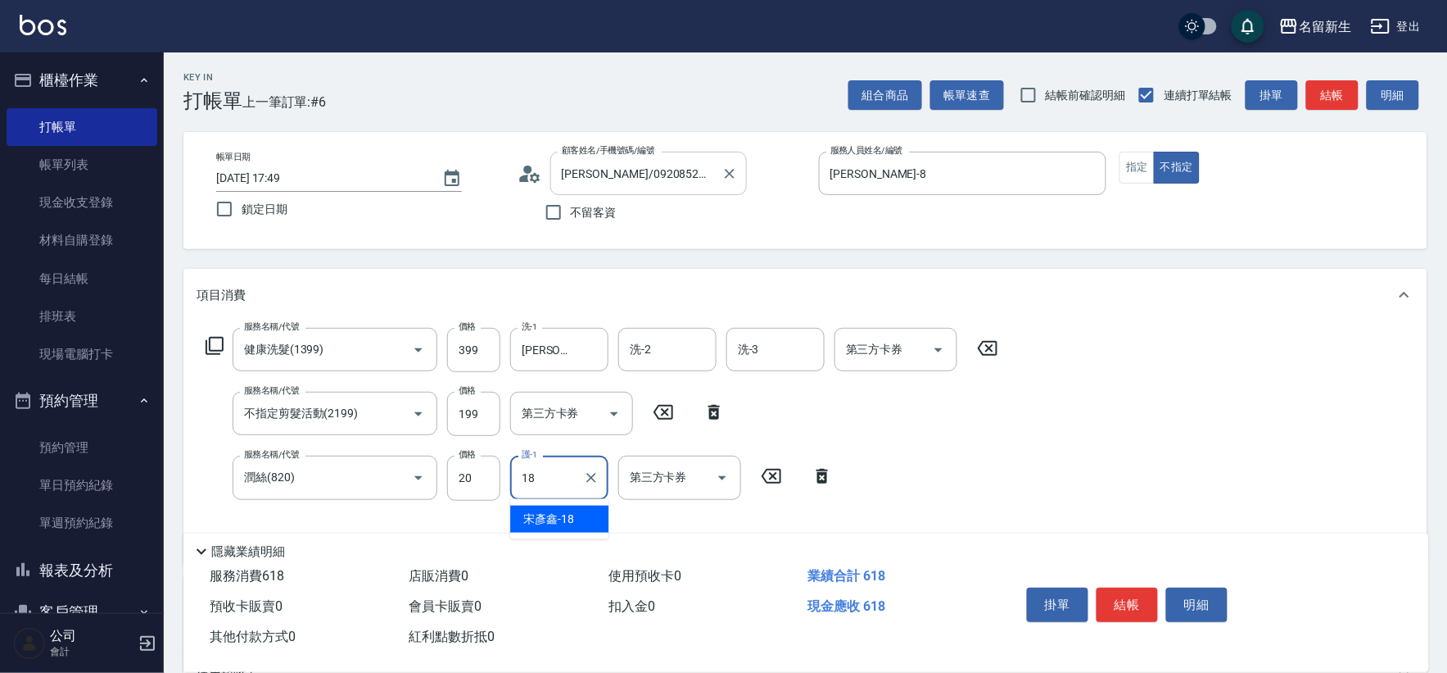
type input "[PERSON_NAME]-18"
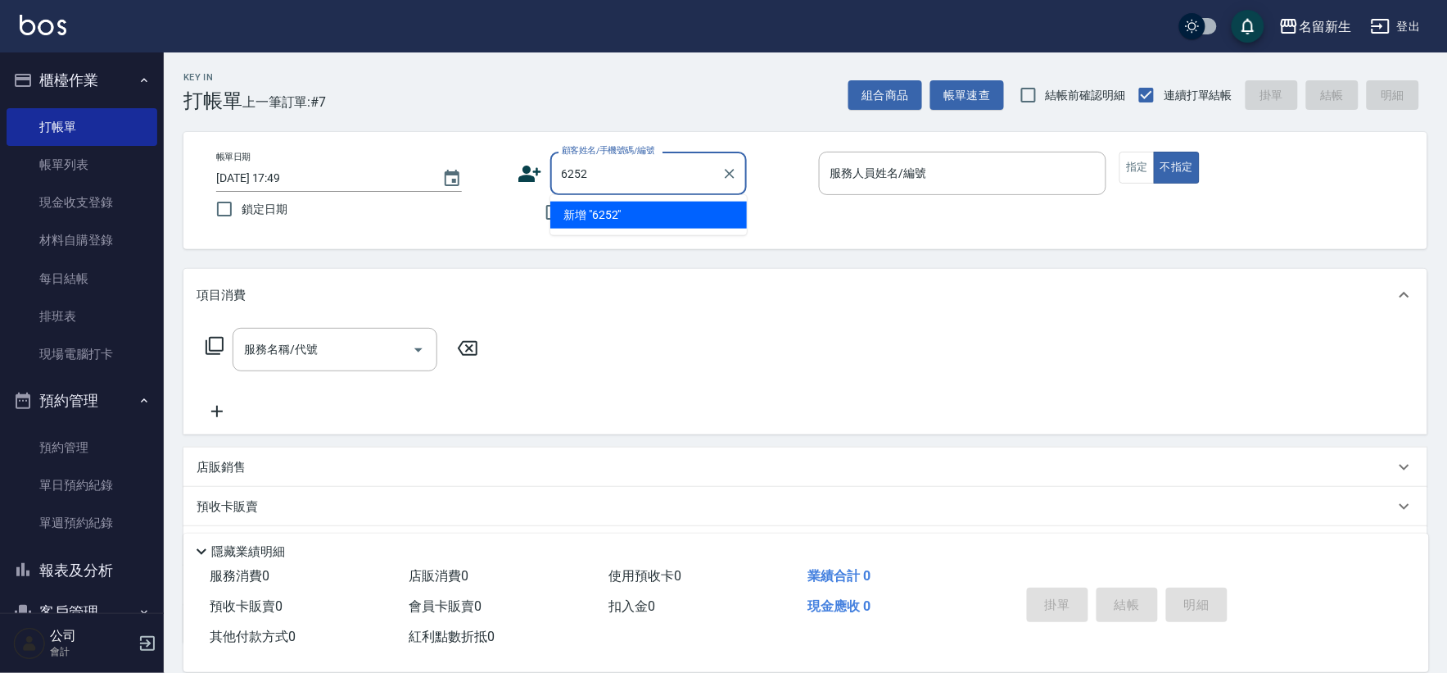
type input "6252"
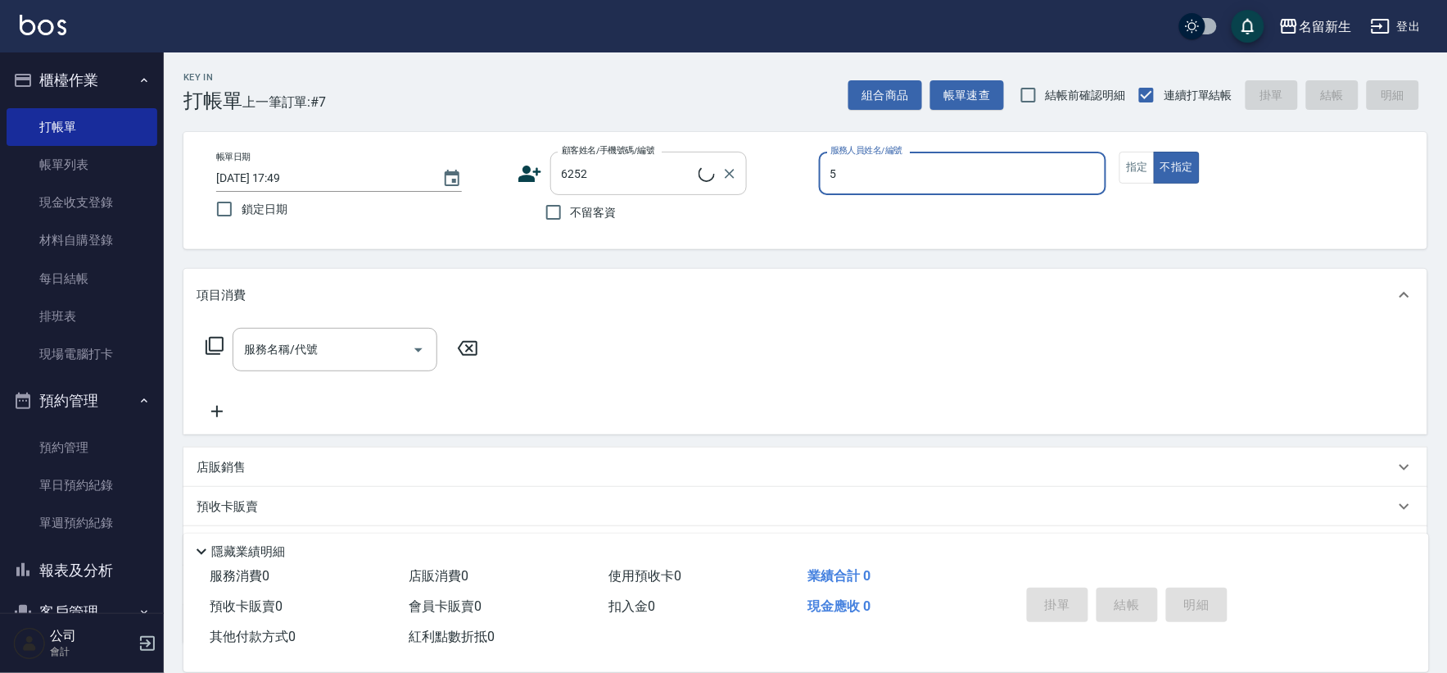
type input "葉艾玟-5"
type input "廖國展/0989183469/6252"
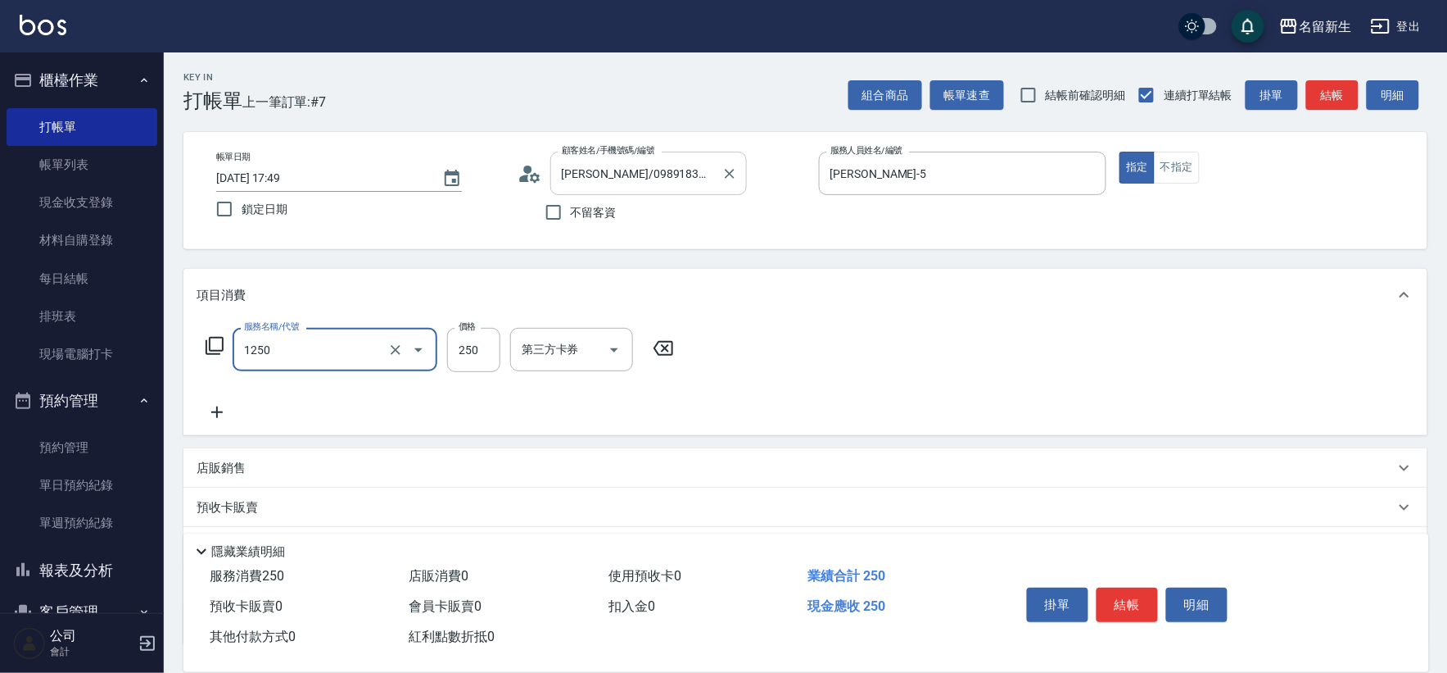
type input "洗髮250(1250)"
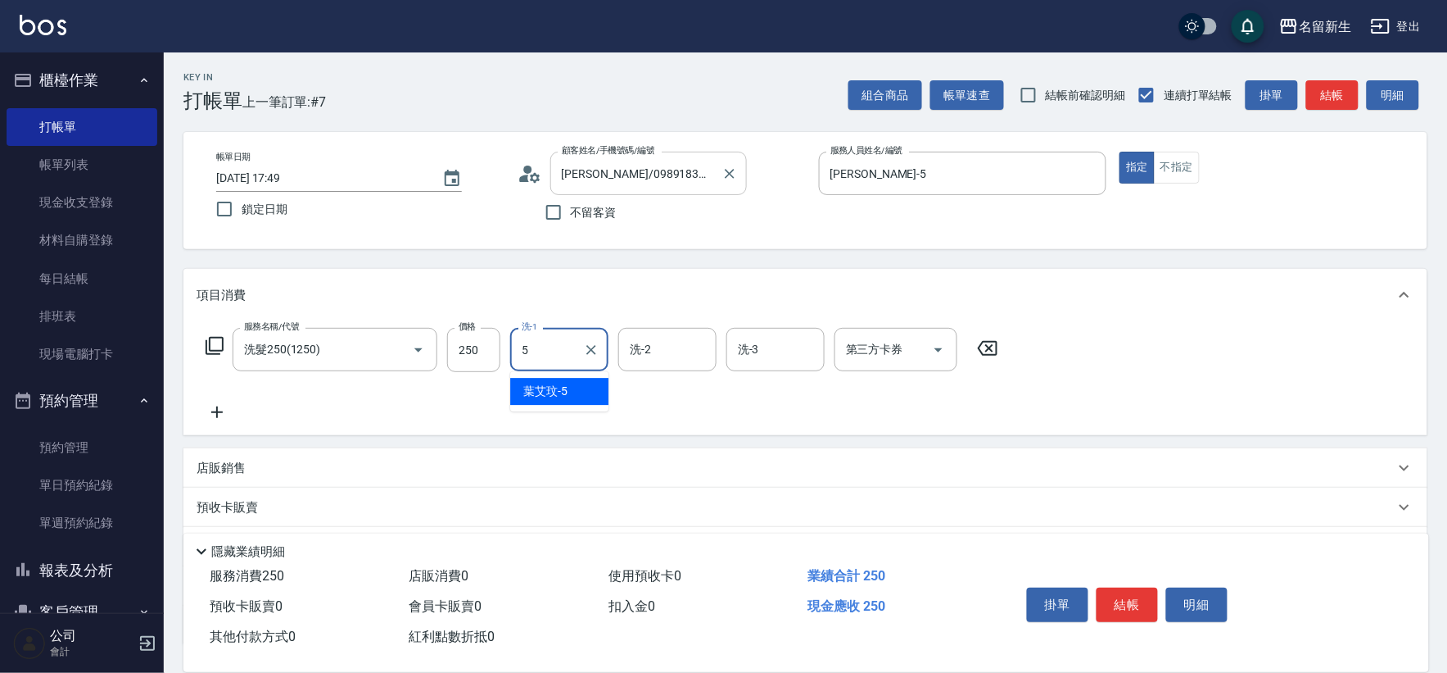
type input "葉艾玟-5"
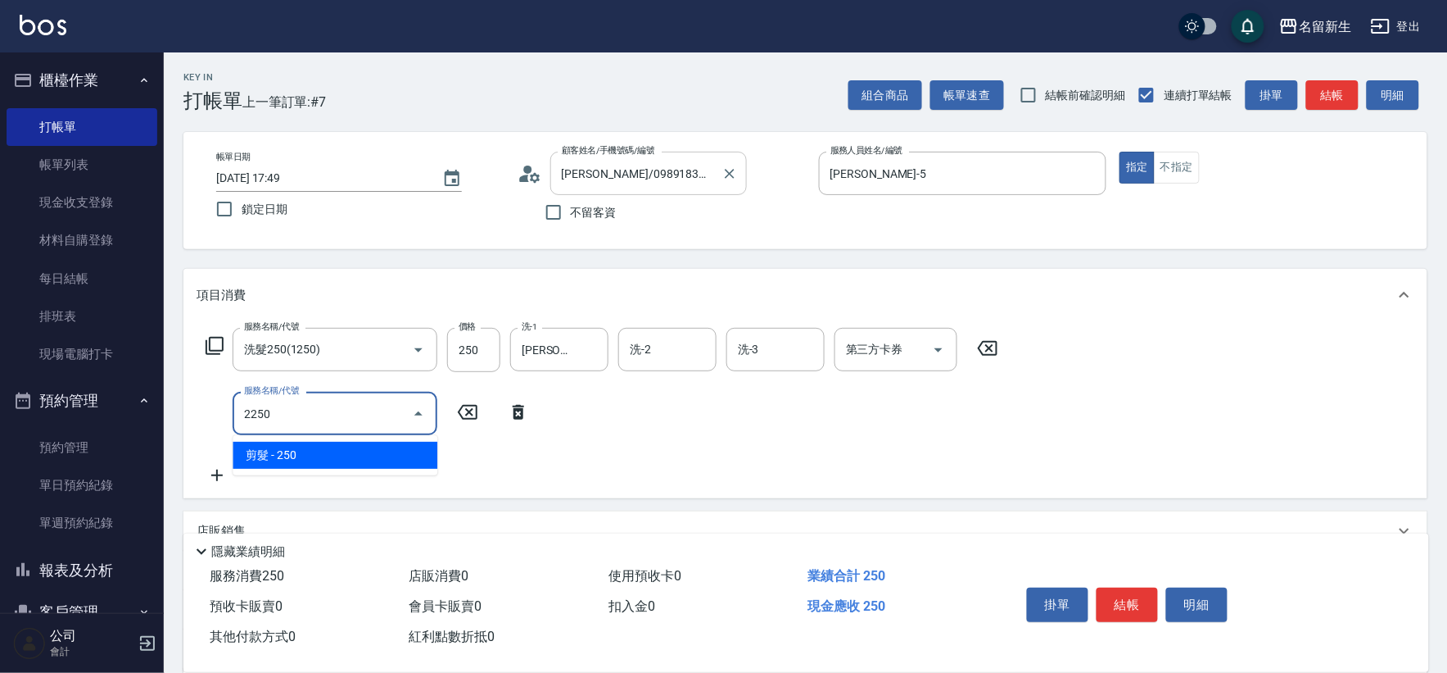
type input "剪髮(2250)"
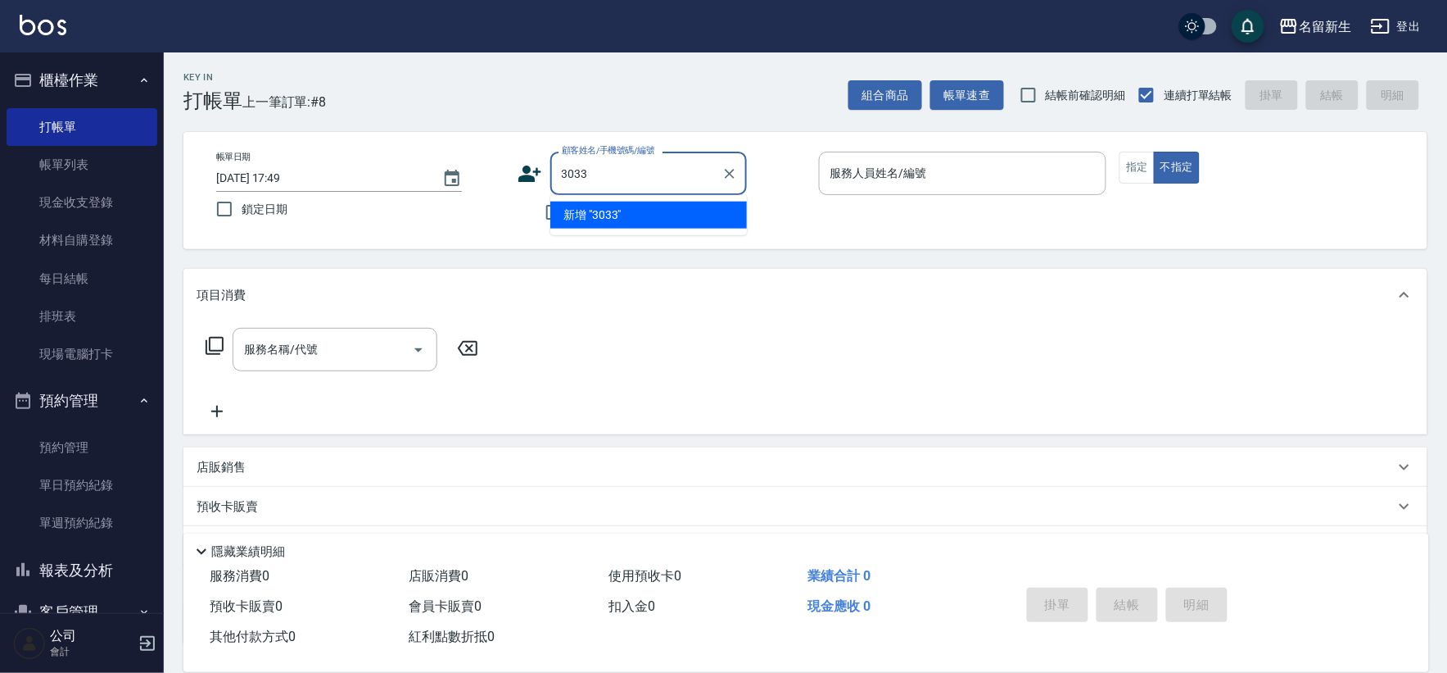
type input "3033"
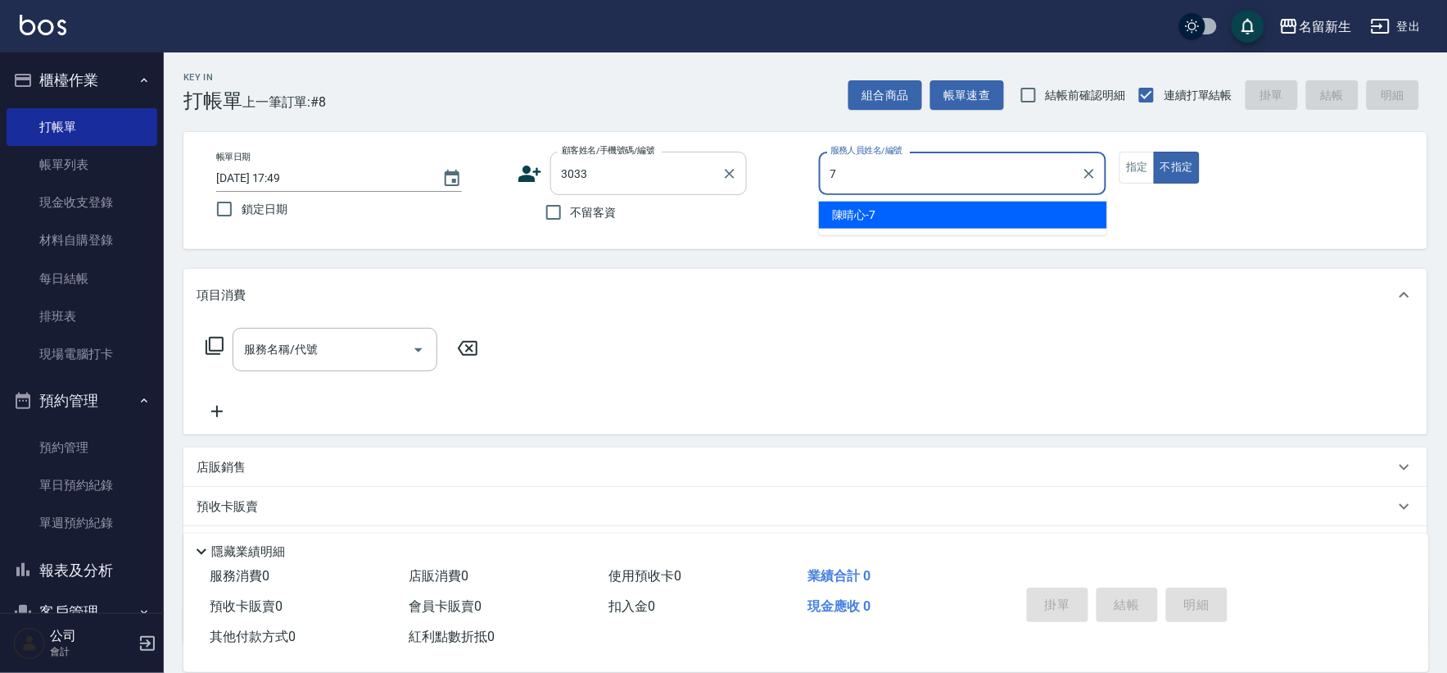
type input "[PERSON_NAME]-7"
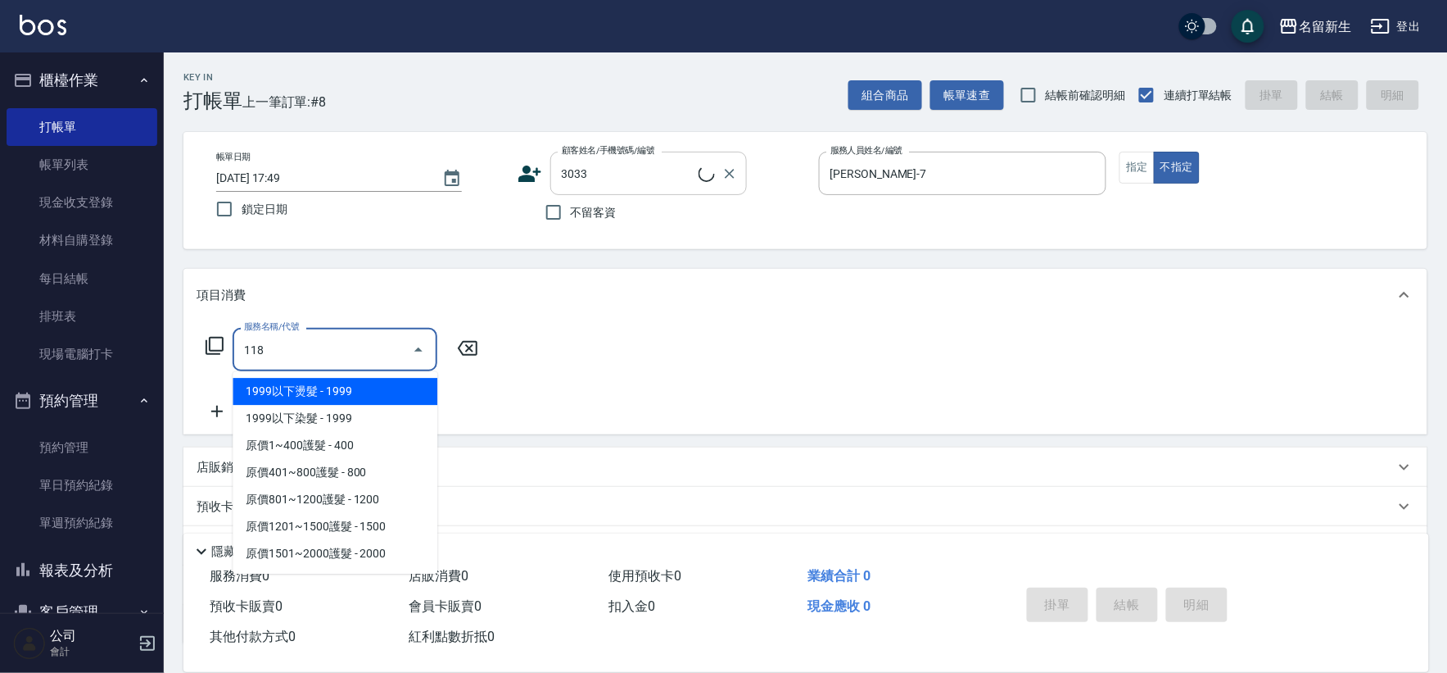
type input "1180"
type input "童暉喆/0918297991/3033"
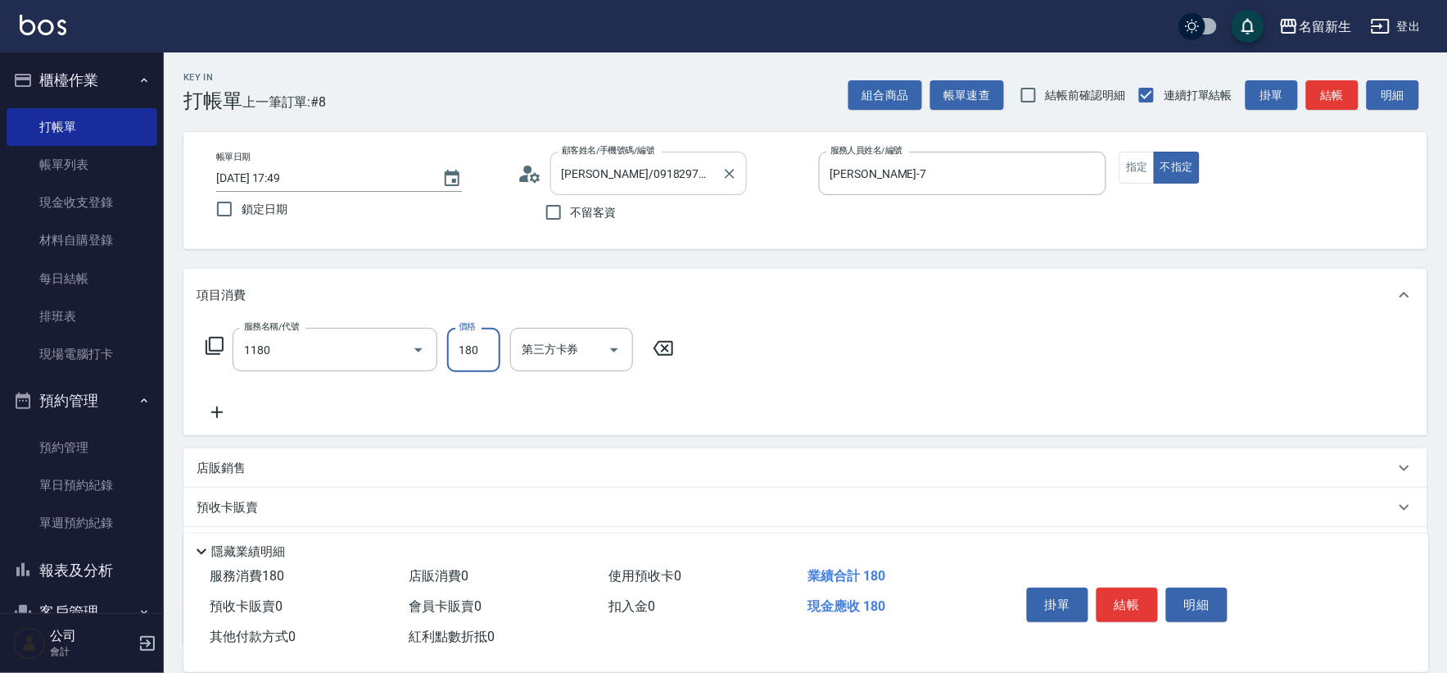
type input "洗髮(不指定活動)(1180)"
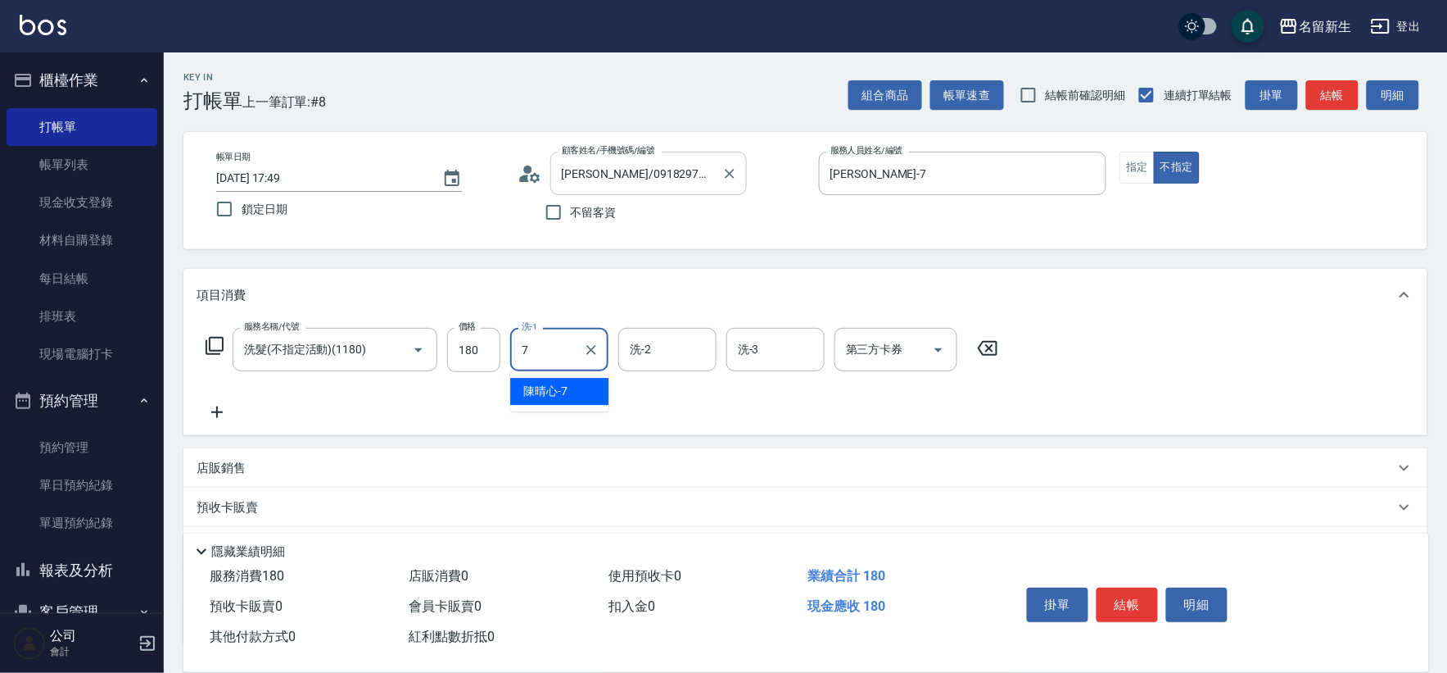
type input "[PERSON_NAME]-7"
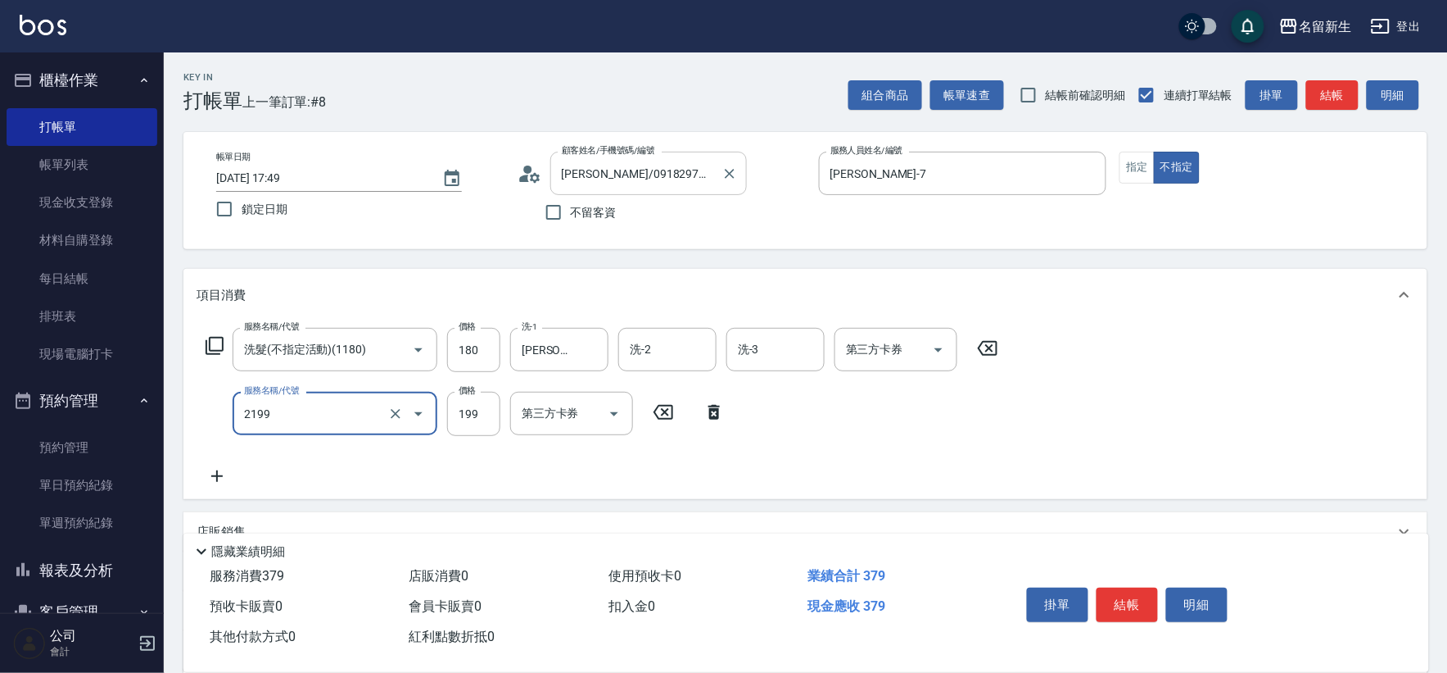
type input "不指定剪髮活動(2199)"
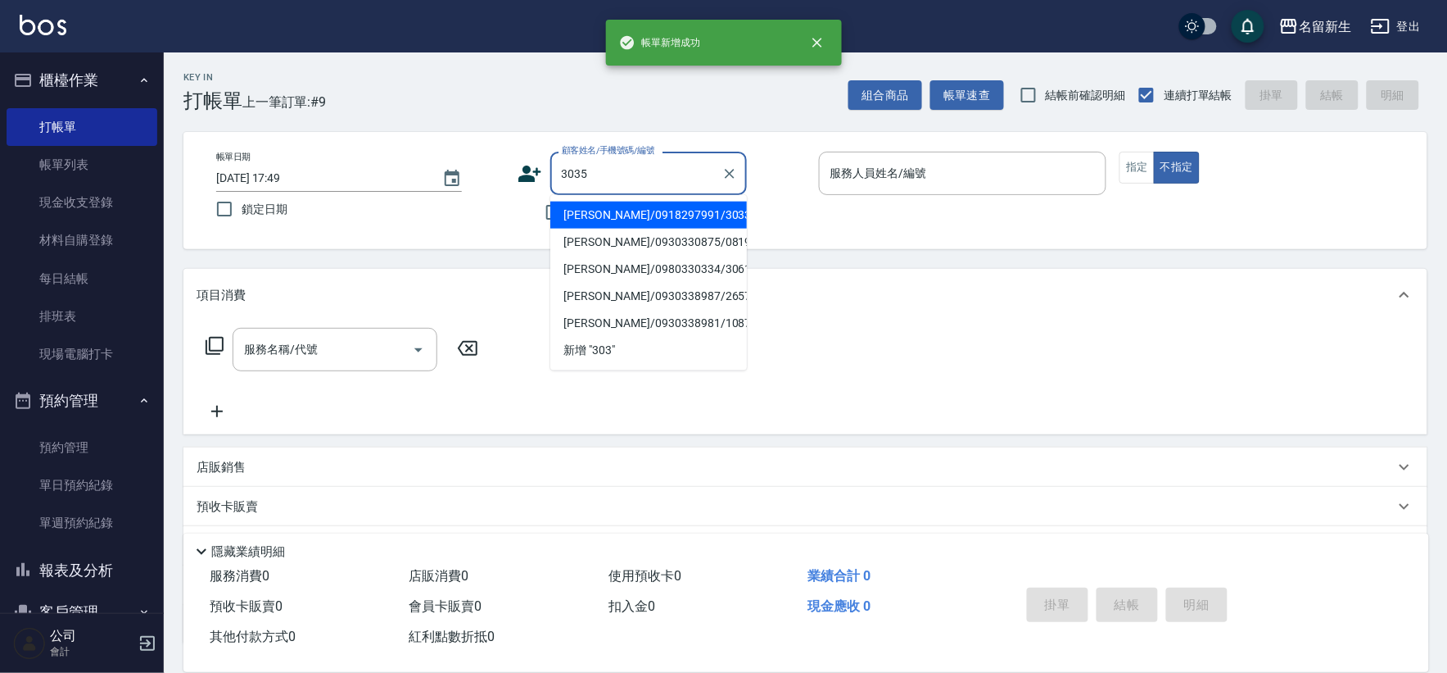
type input "3035"
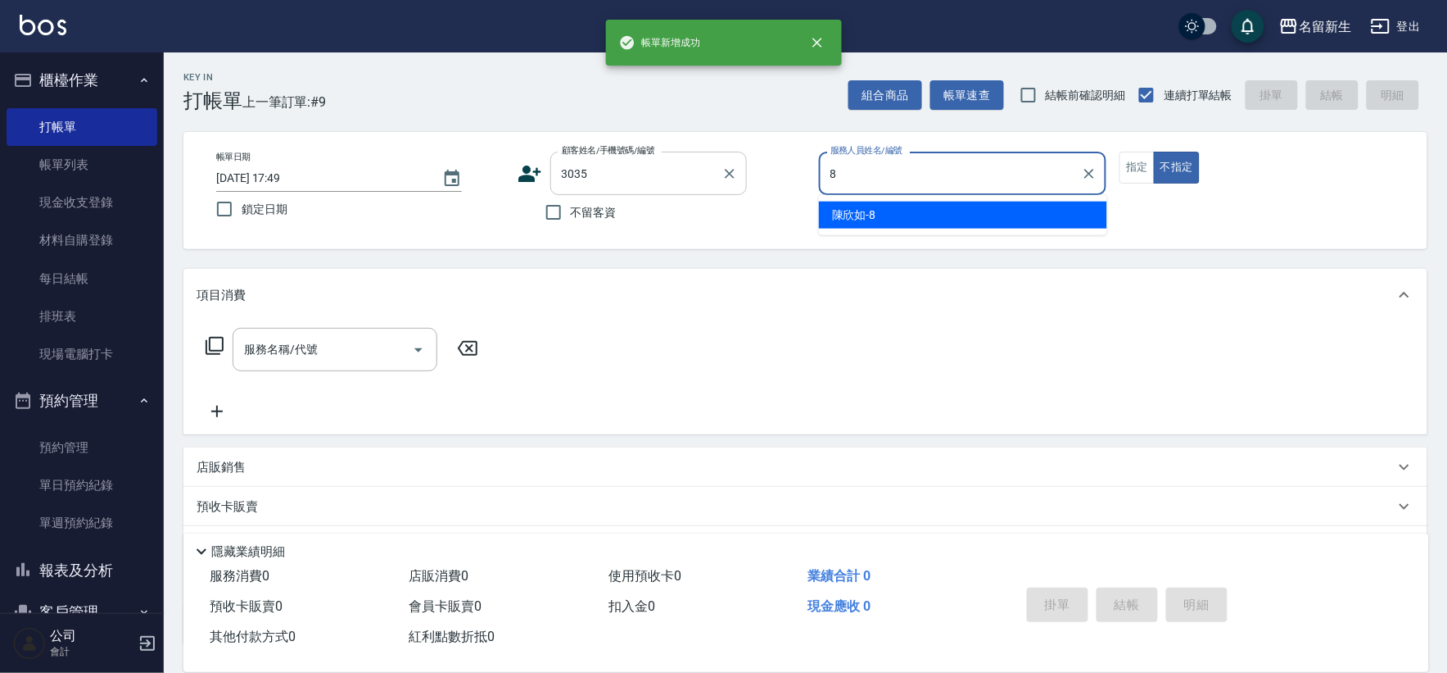
type input "[PERSON_NAME]-8"
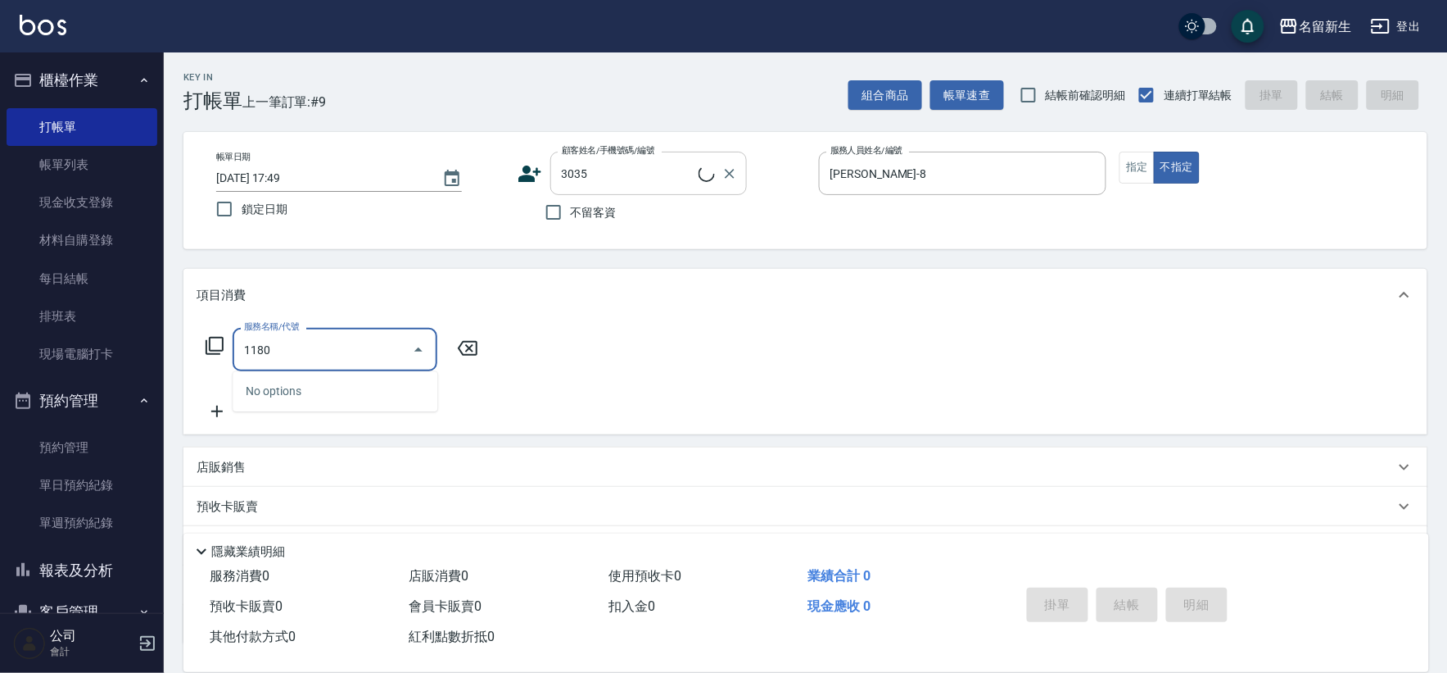
type input "1180"
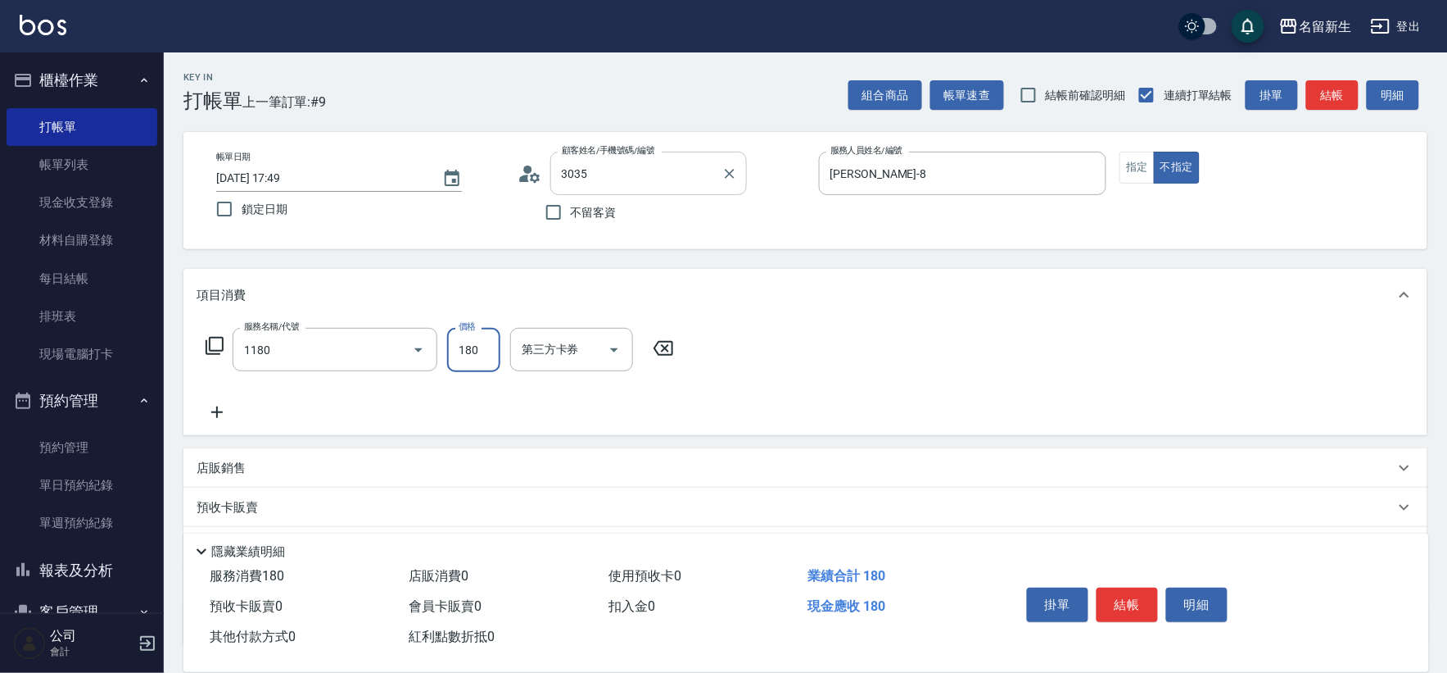
type input "許雅欣/0910137926/3035"
type input "洗髮(不指定活動)(1180)"
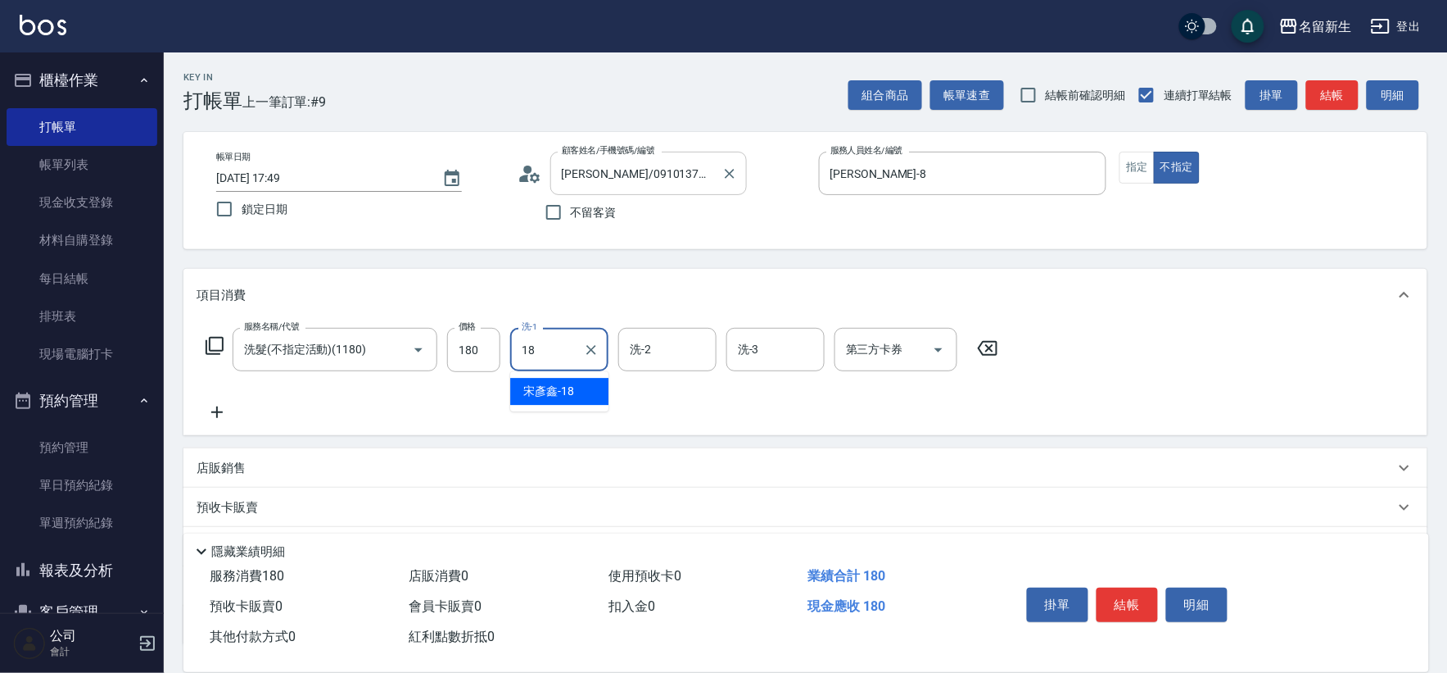
type input "[PERSON_NAME]-18"
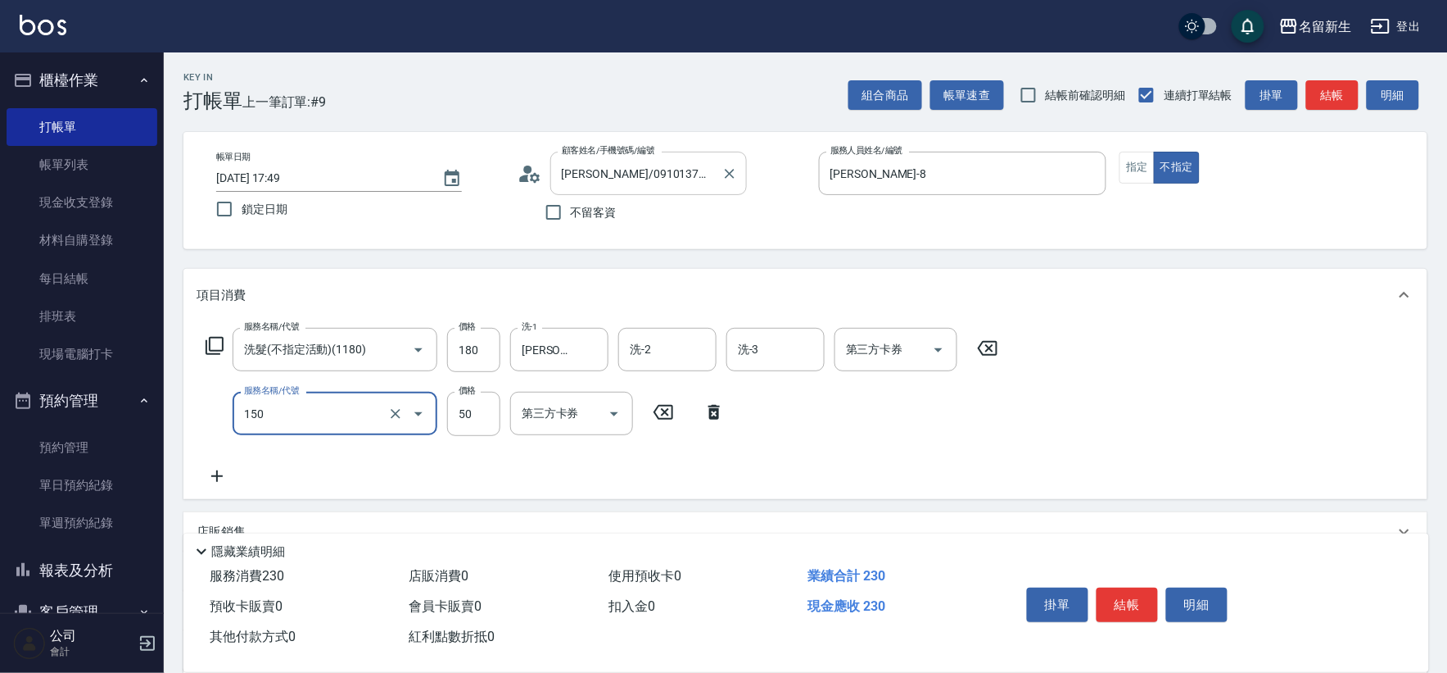
type input "精油(150)"
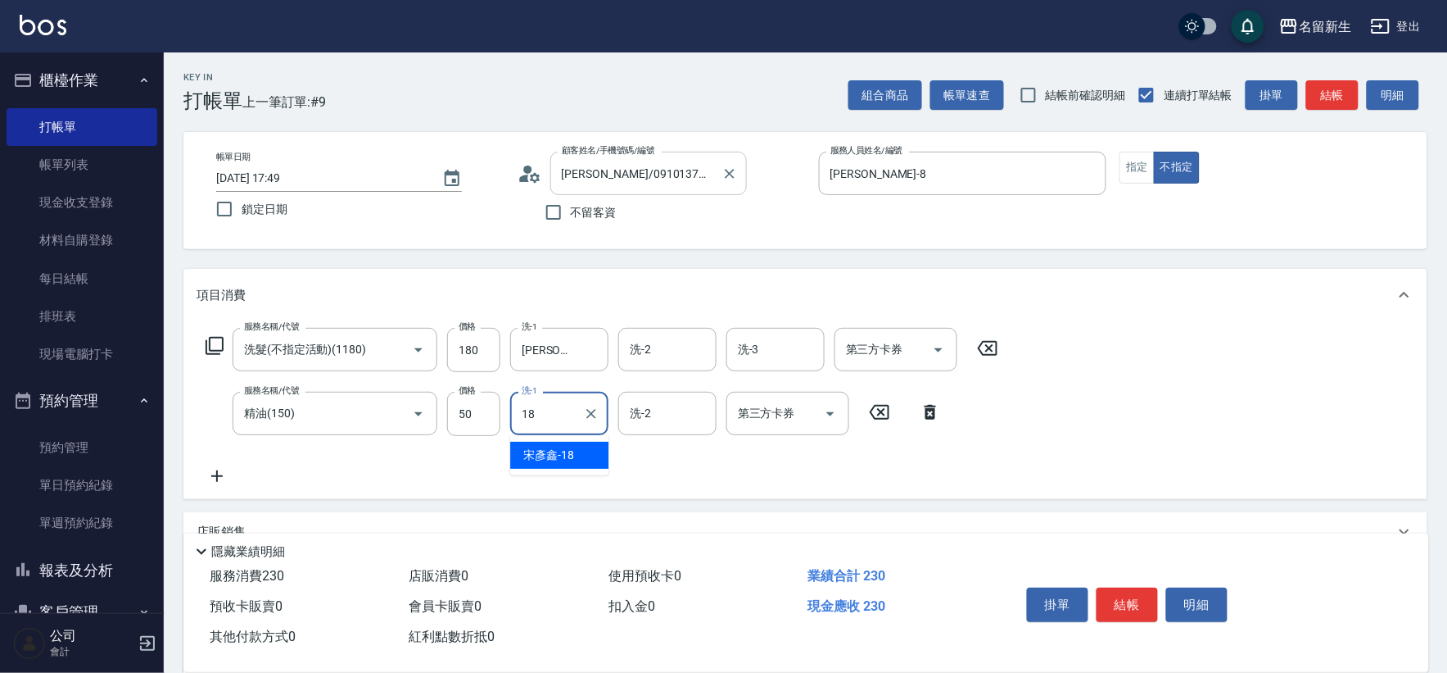
type input "[PERSON_NAME]-18"
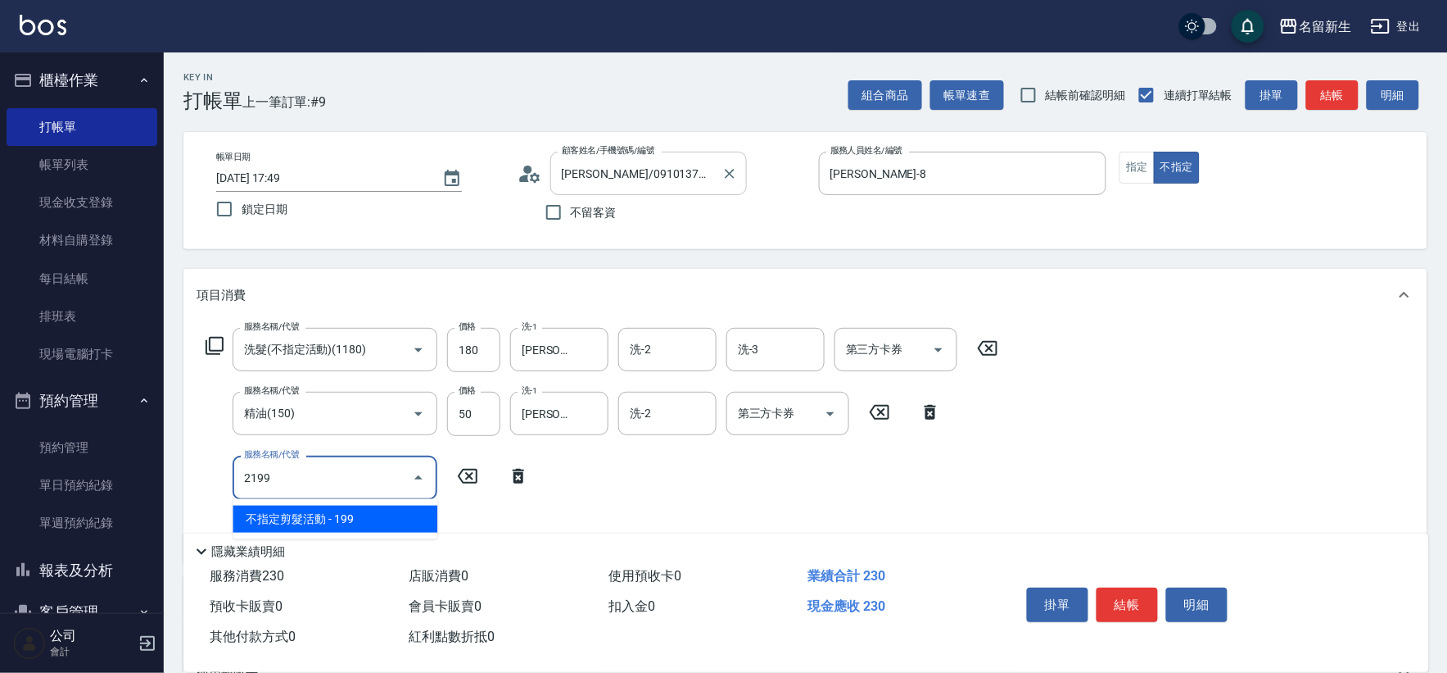
type input "不指定剪髮活動(2199)"
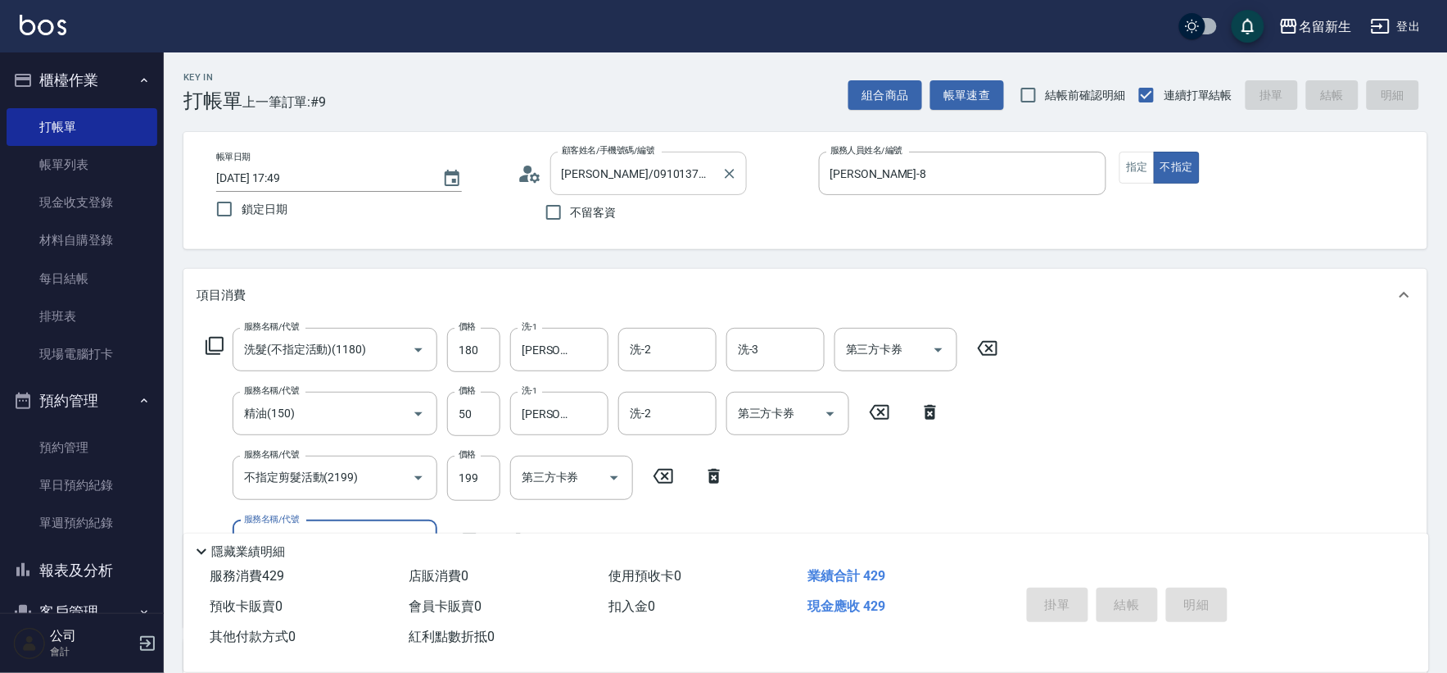
type input "2025/08/21 17:50"
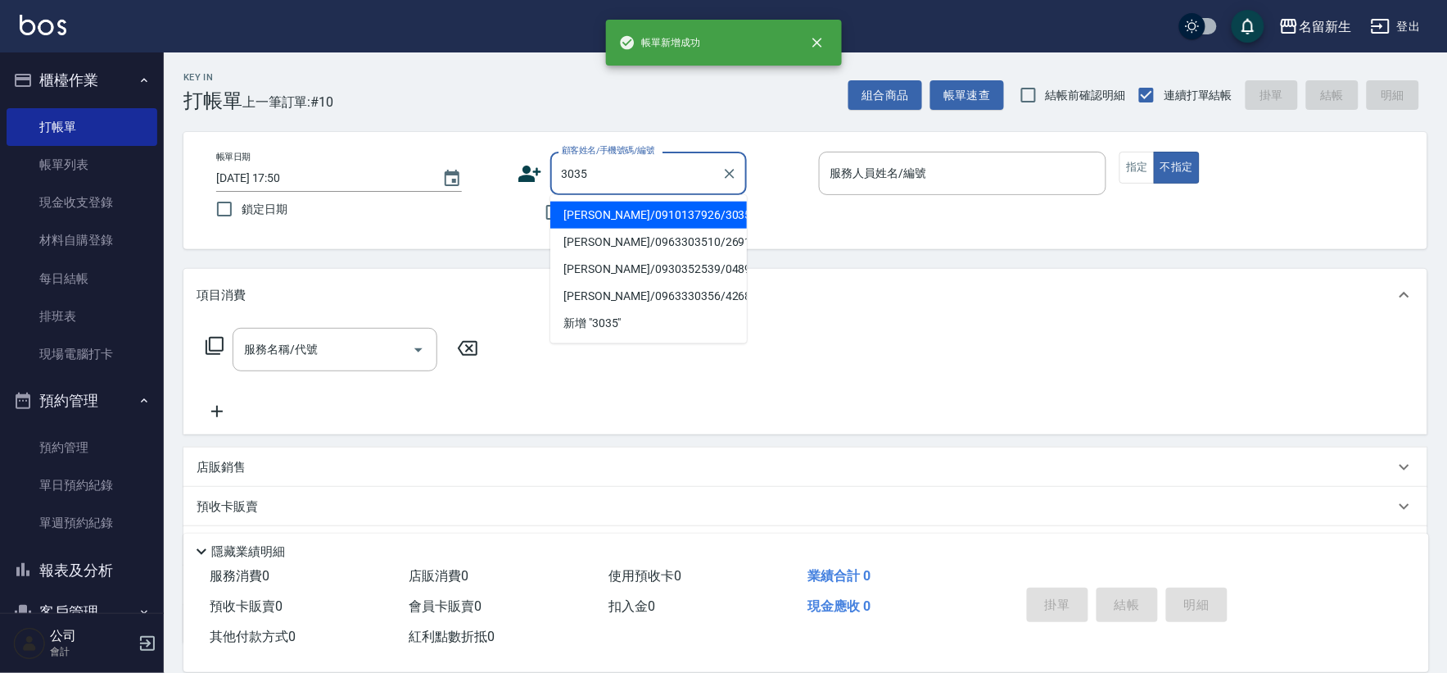
type input "許雅欣/0910137926/3035"
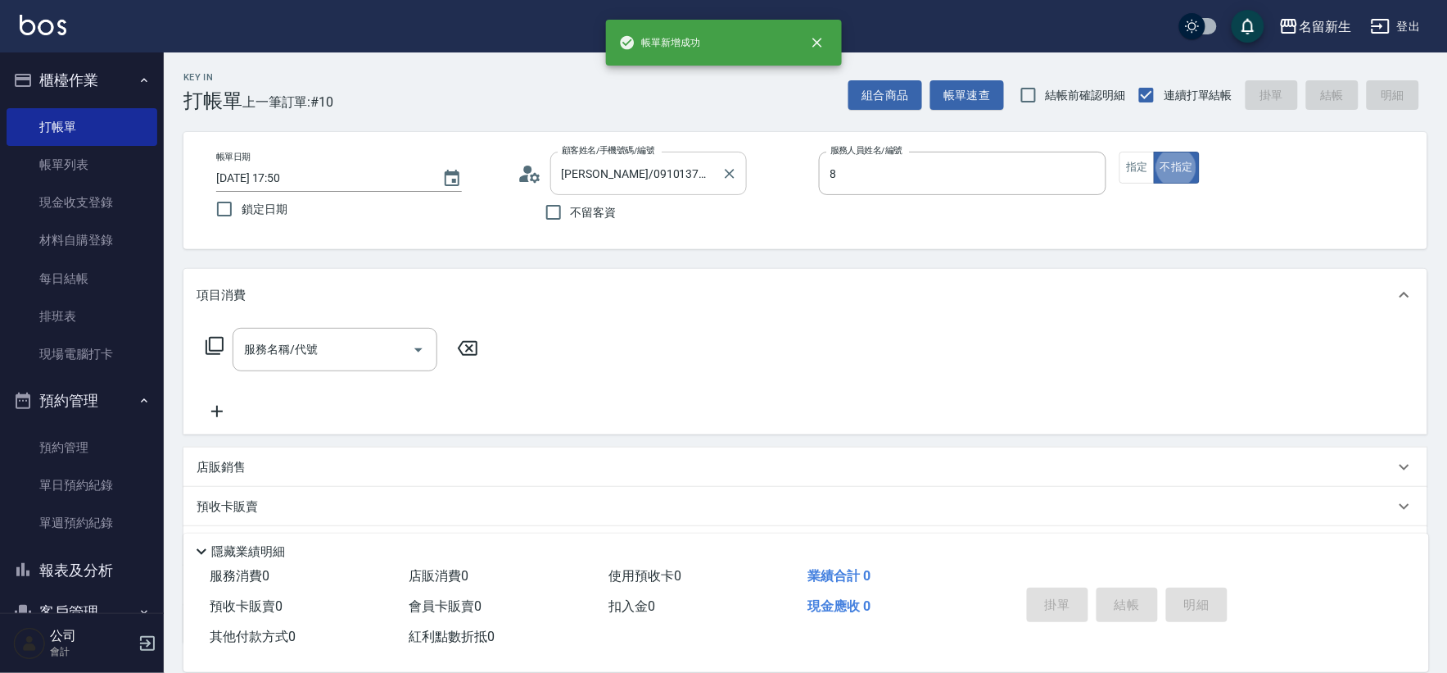
type input "[PERSON_NAME]-8"
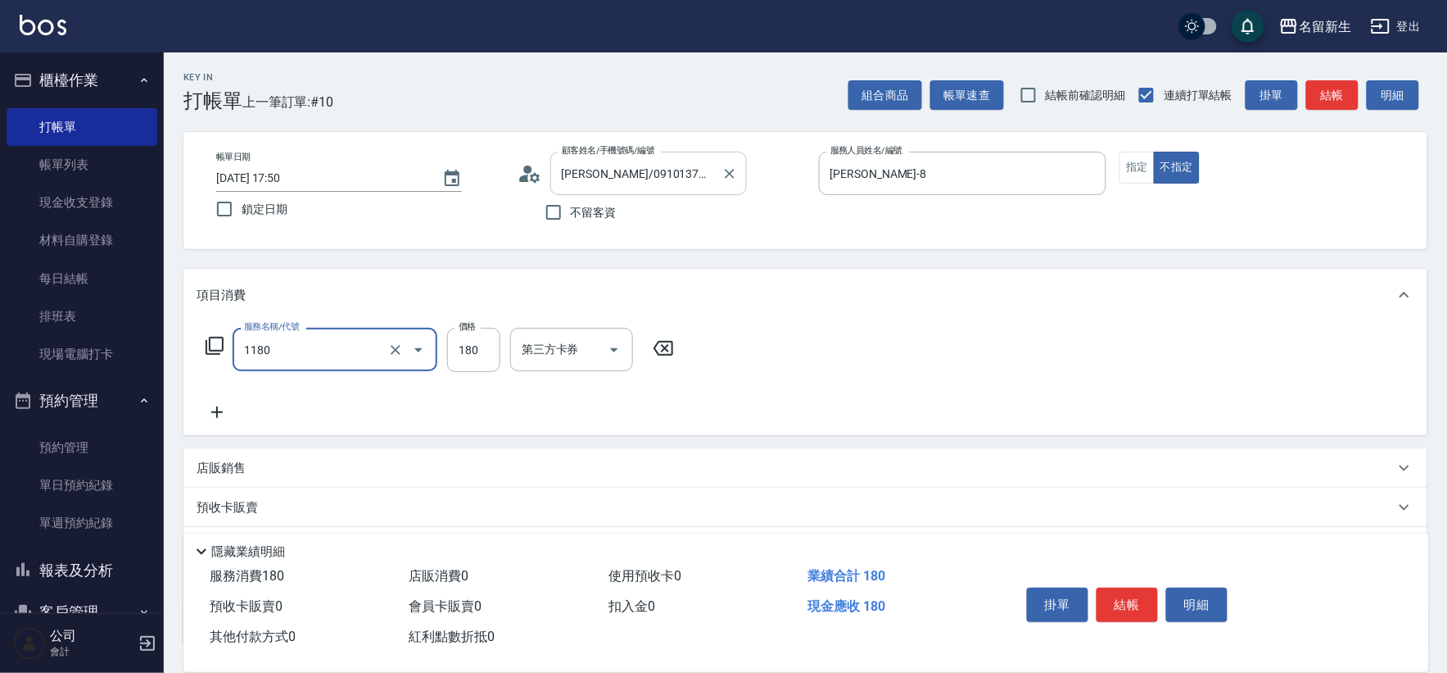
type input "洗髮(不指定活動)(1180)"
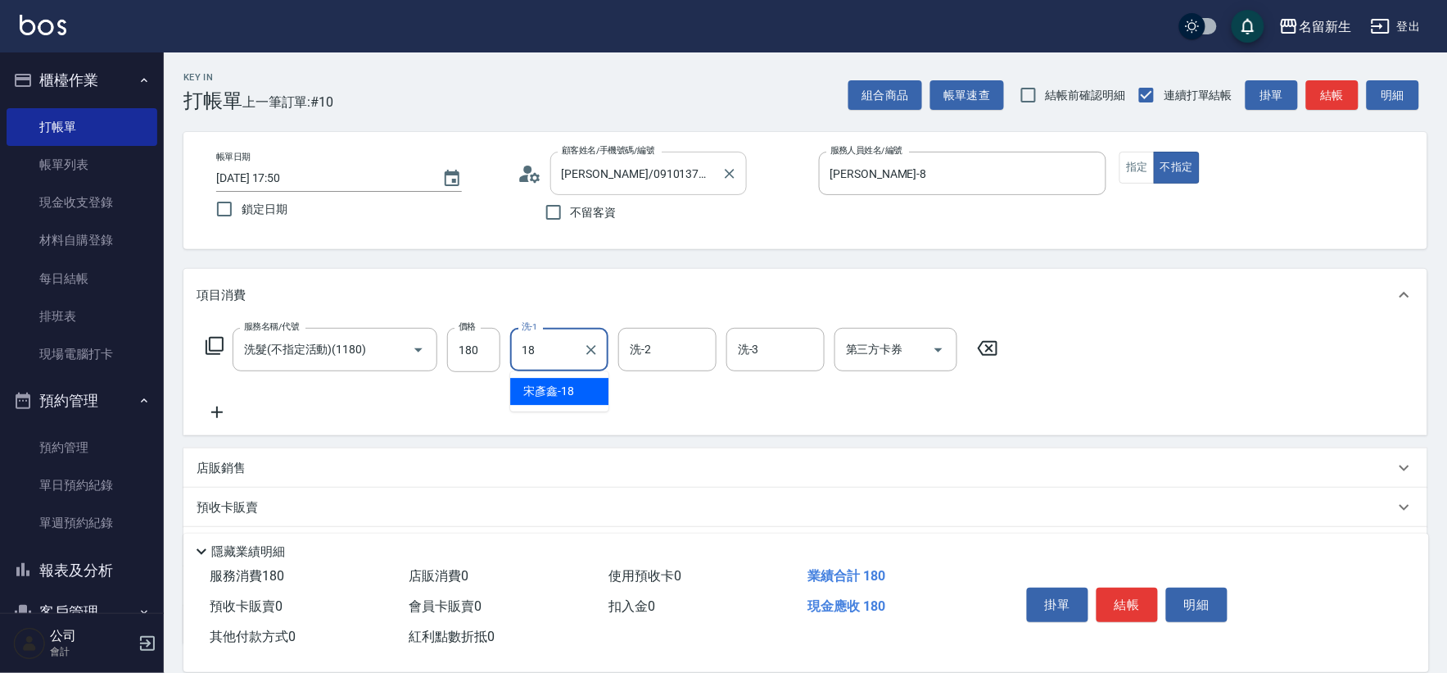
type input "[PERSON_NAME]-18"
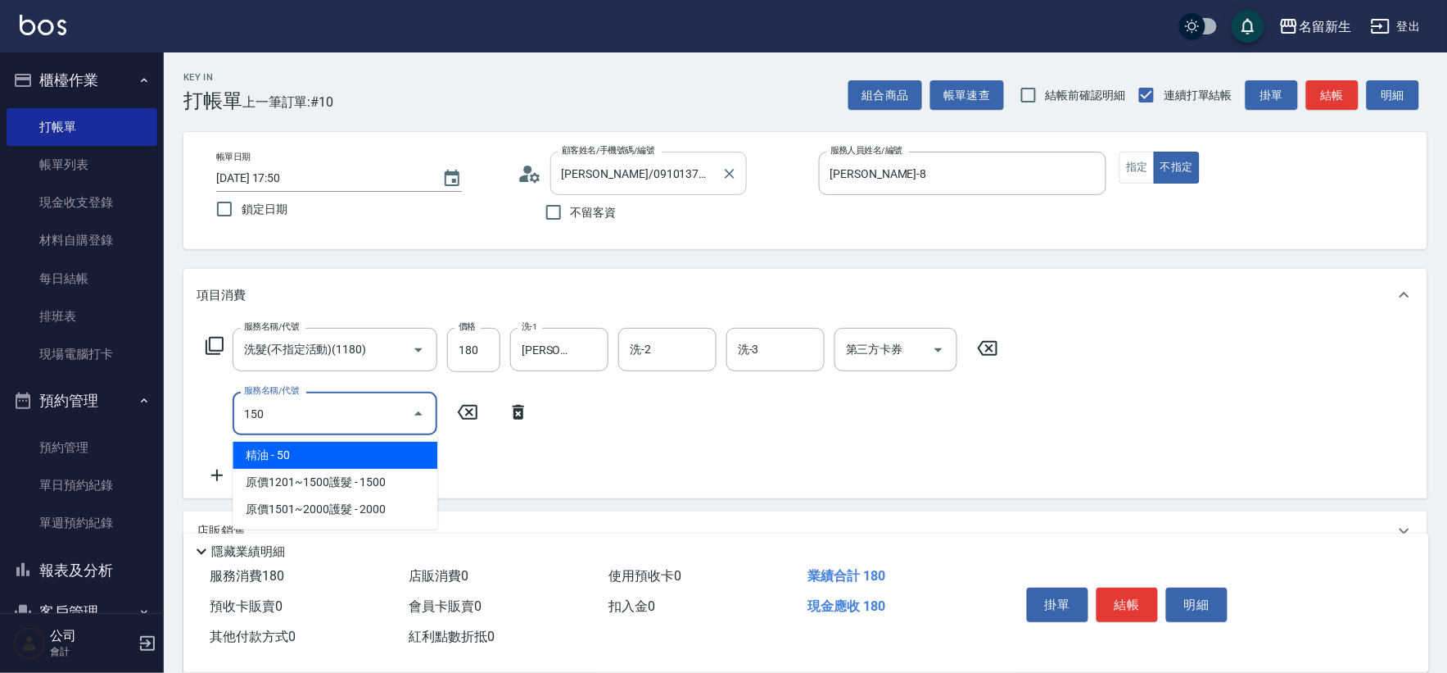
type input "精油(150)"
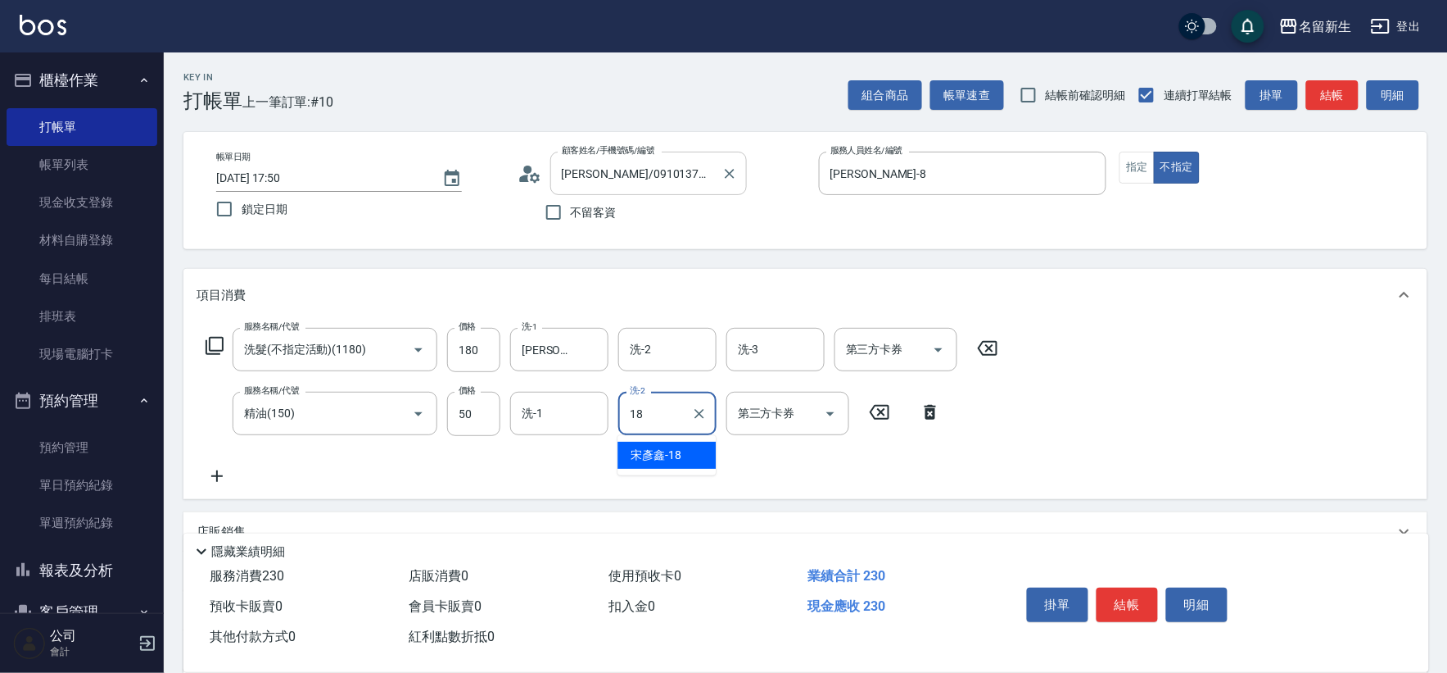
type input "[PERSON_NAME]-18"
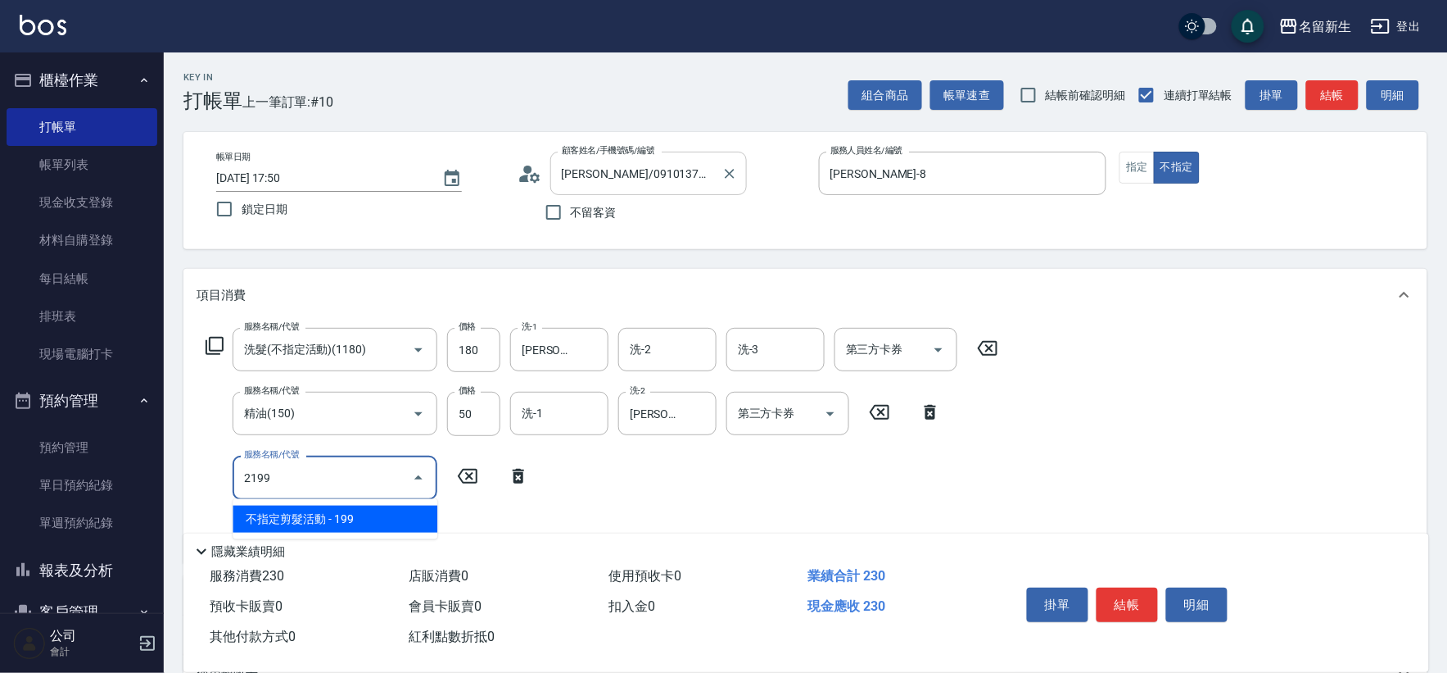
type input "不指定剪髮活動(2199)"
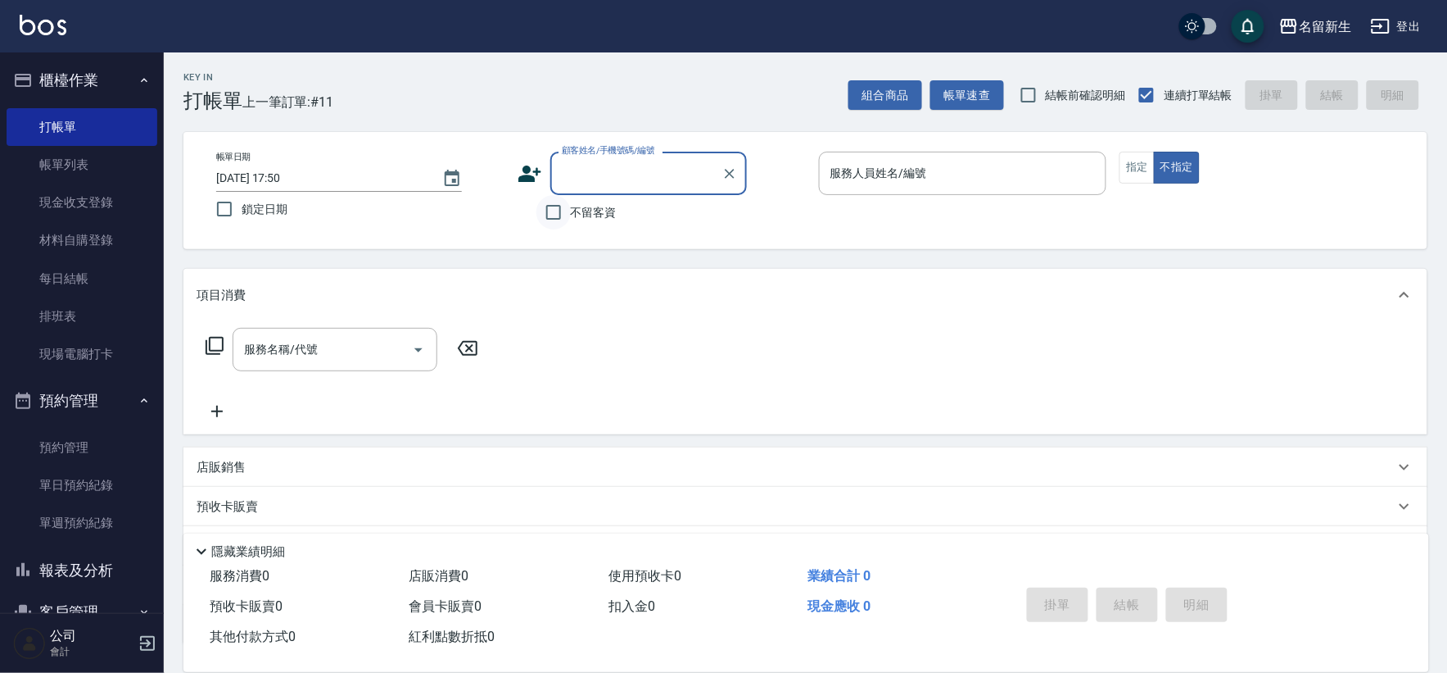
click at [560, 208] on input "不留客資" at bounding box center [554, 212] width 34 height 34
checkbox input "true"
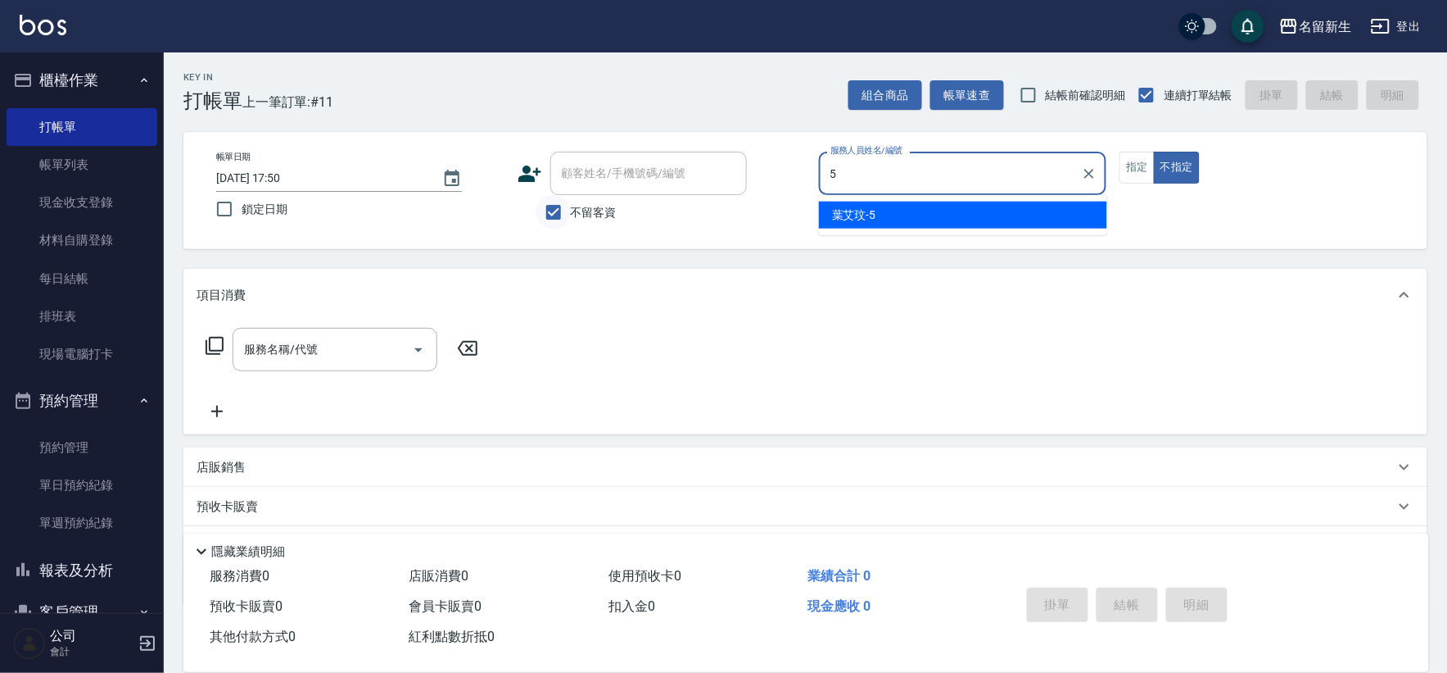
type input "葉艾玟-5"
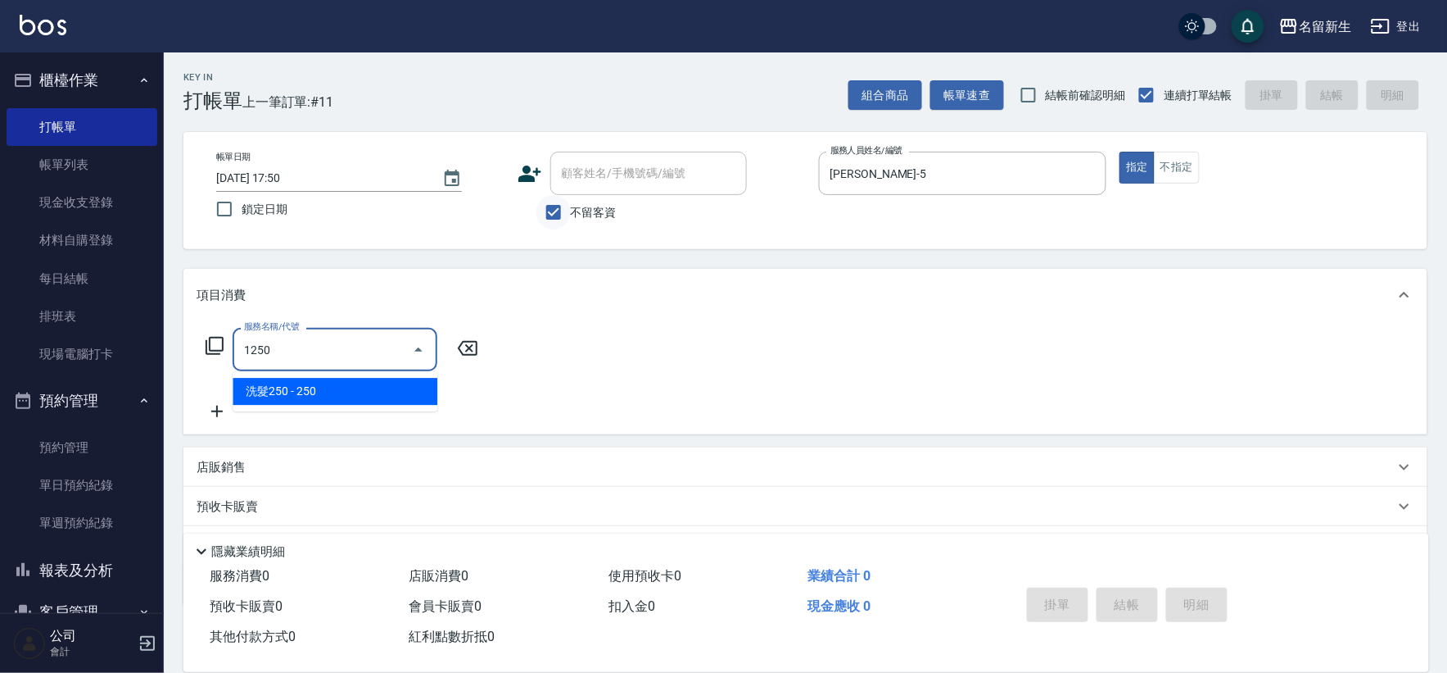
type input "洗髮250(1250)"
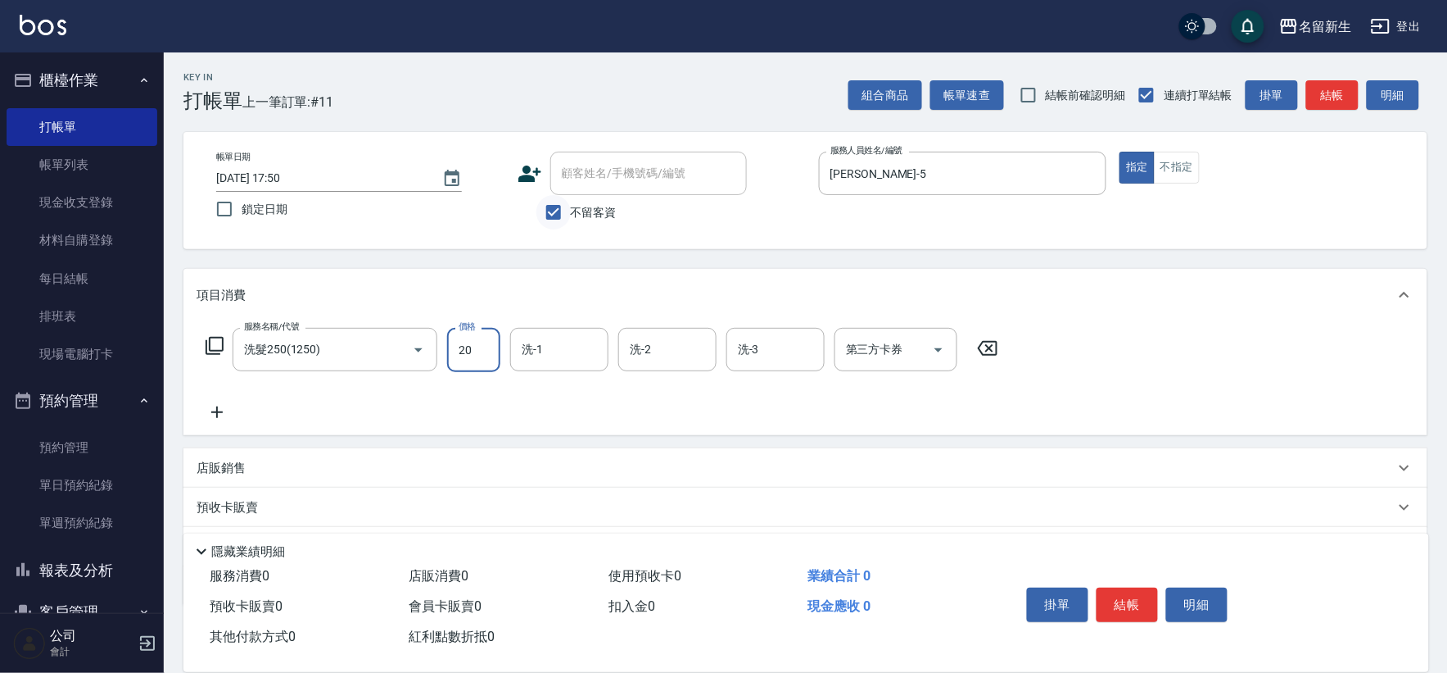
type input "250"
type input "[PERSON_NAME]-18"
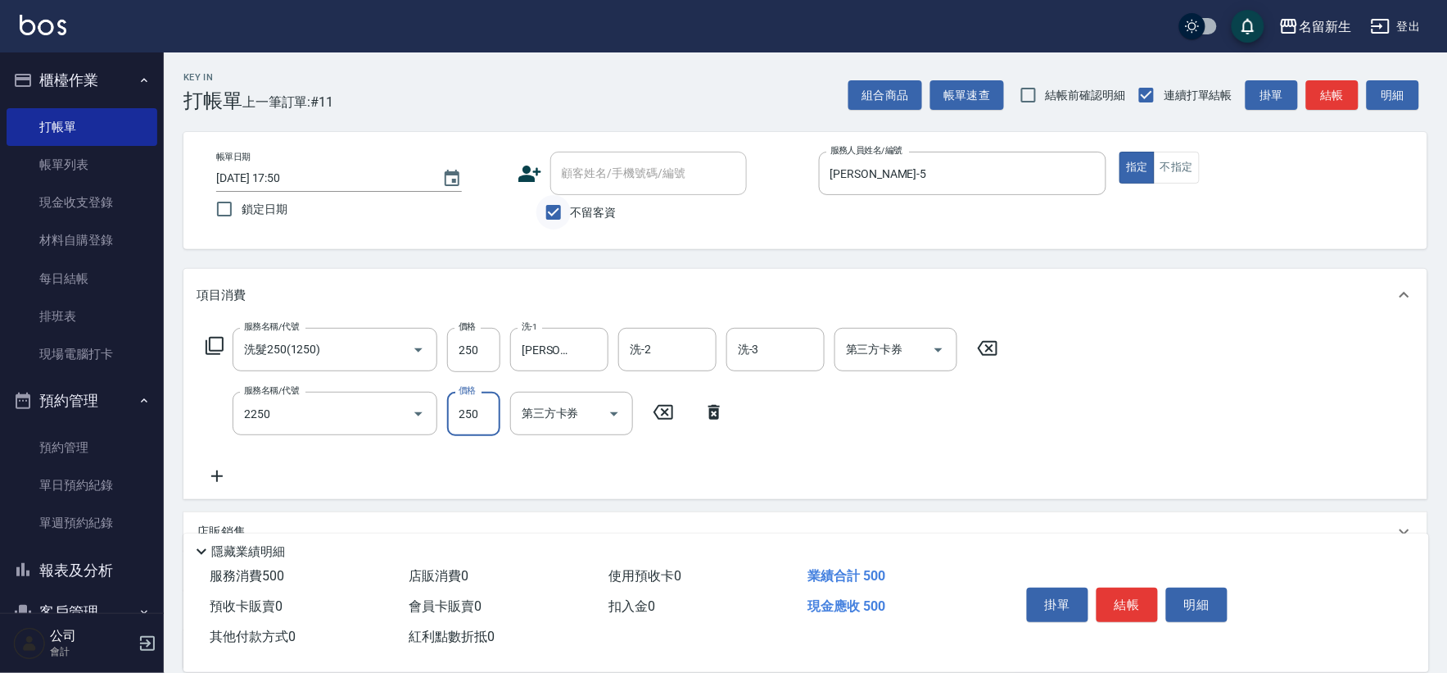
type input "剪髮(2250)"
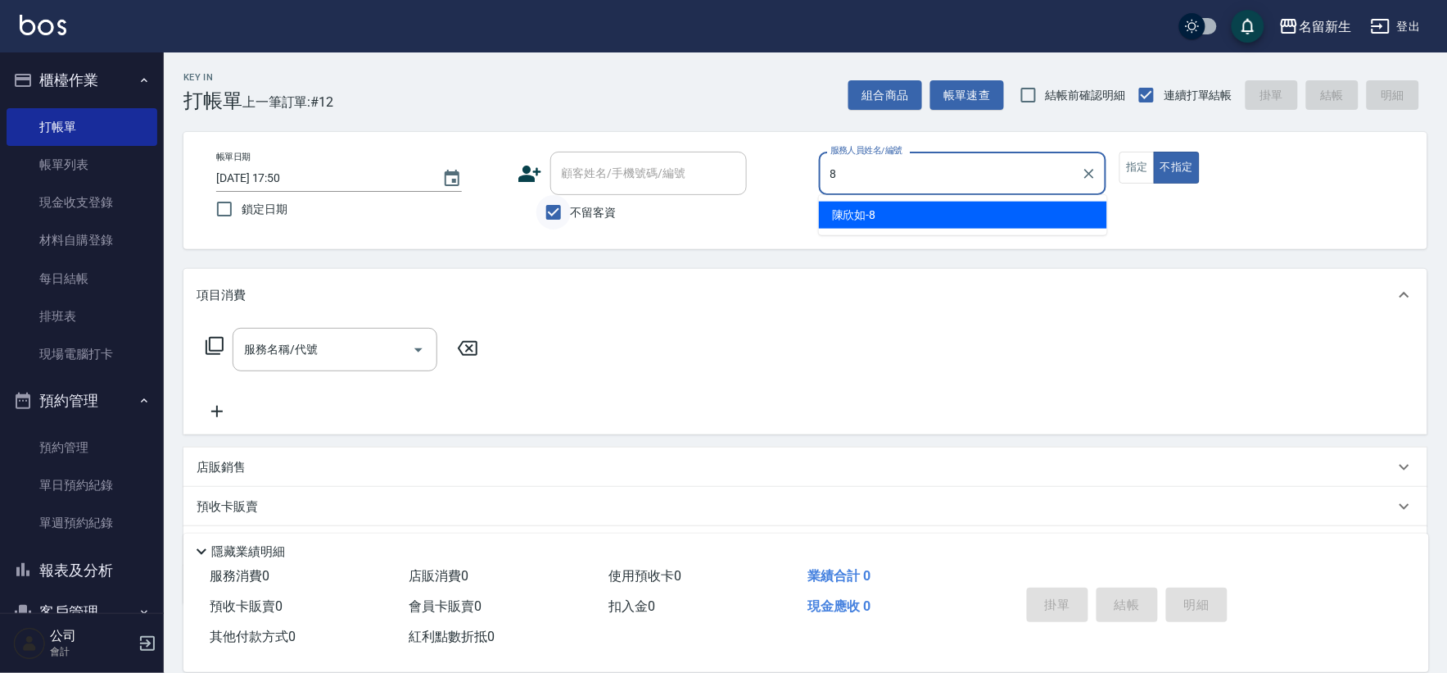
type input "[PERSON_NAME]-8"
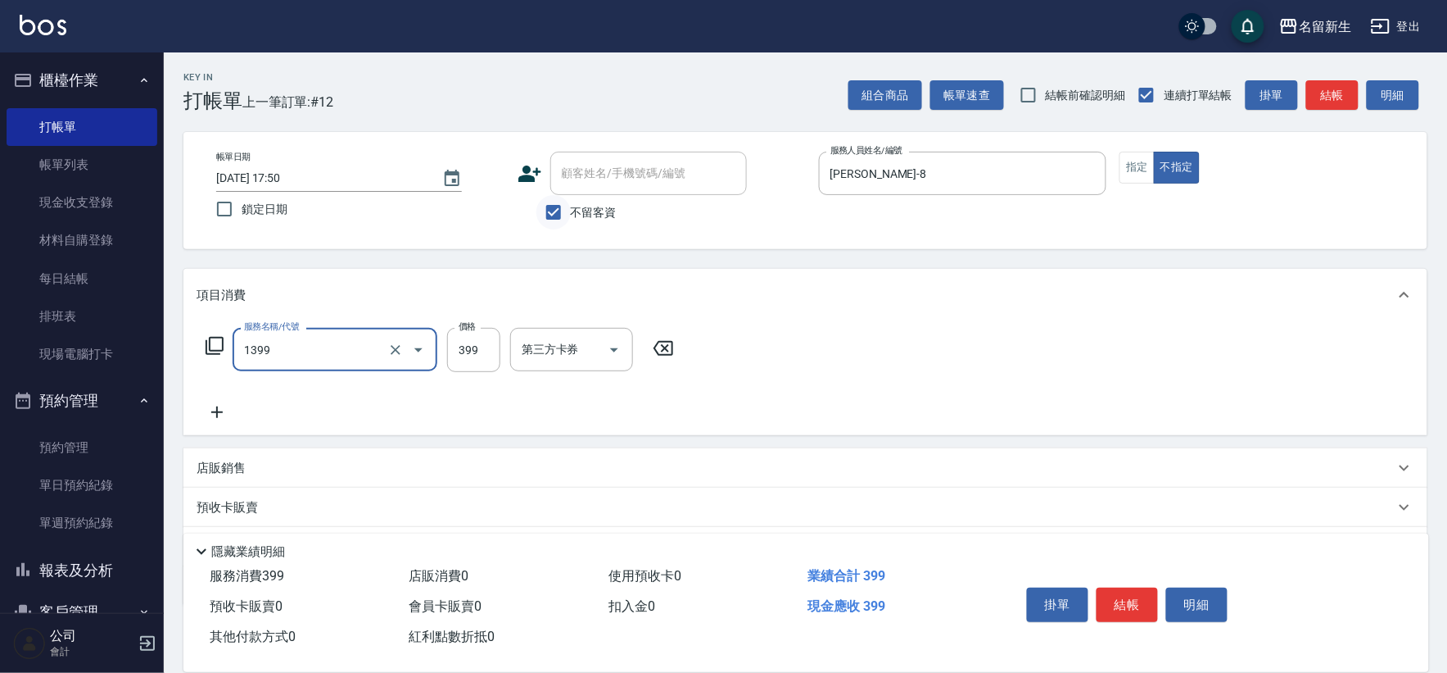
type input "健康洗髮(1399)"
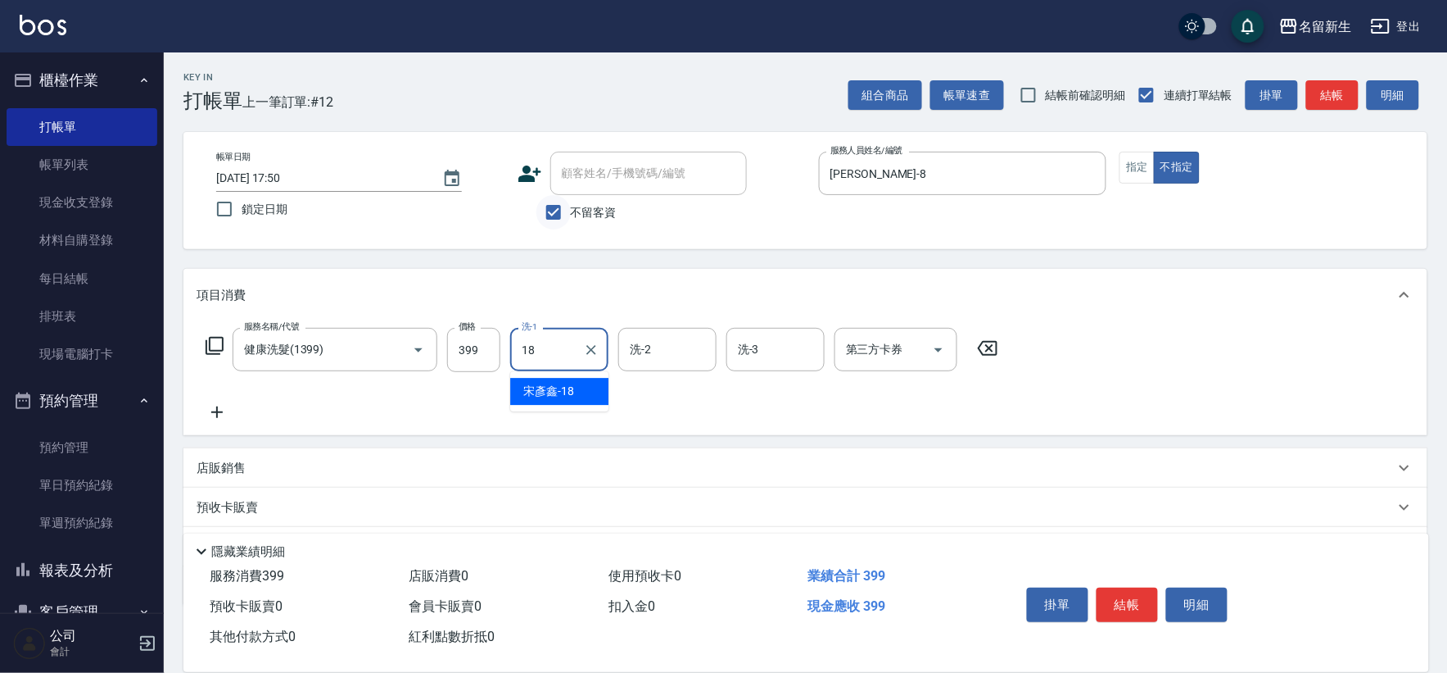
type input "[PERSON_NAME]-18"
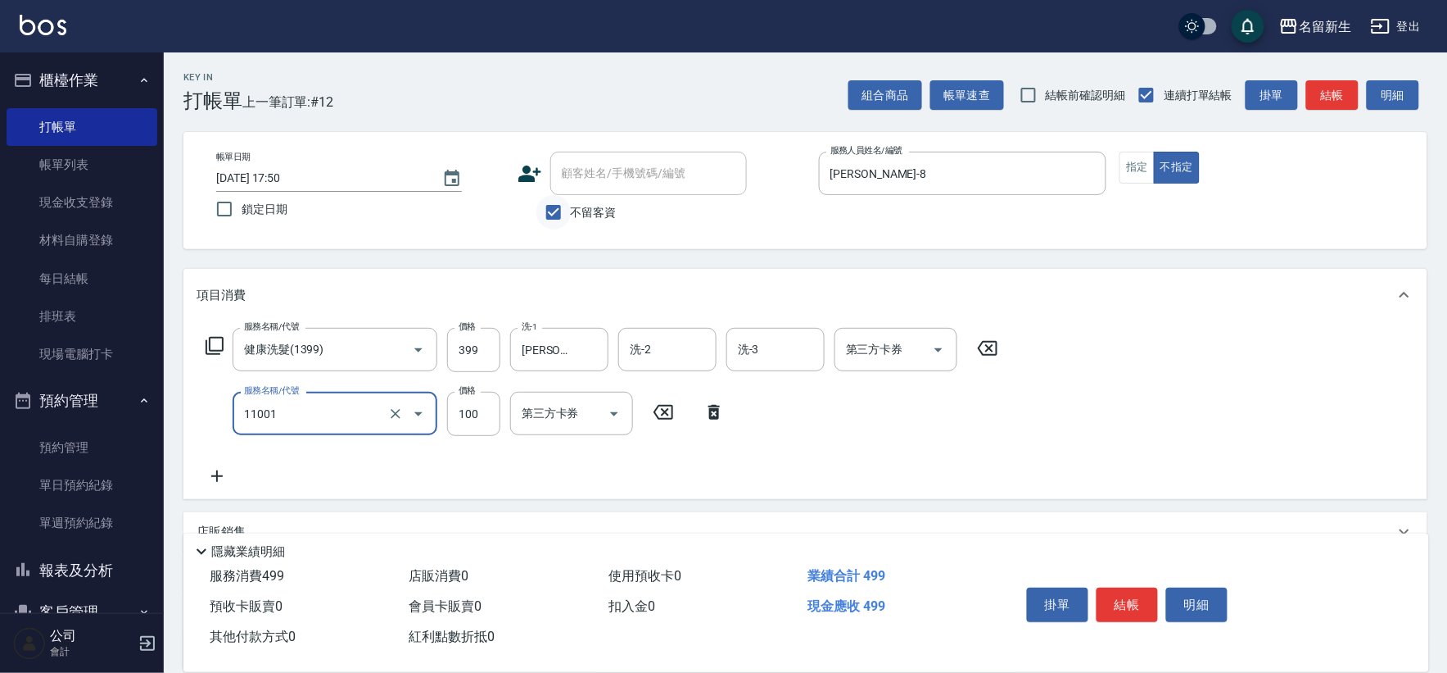
type input "瞬護(11001)"
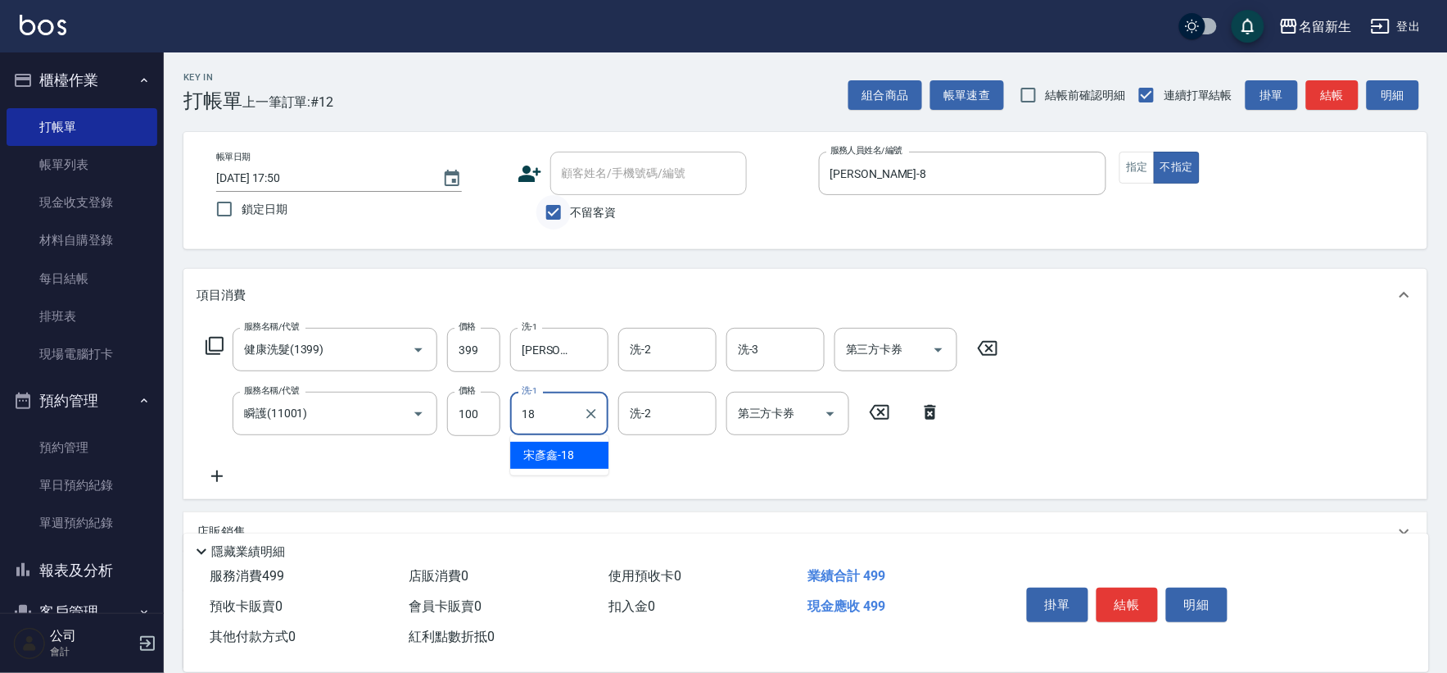
type input "[PERSON_NAME]-18"
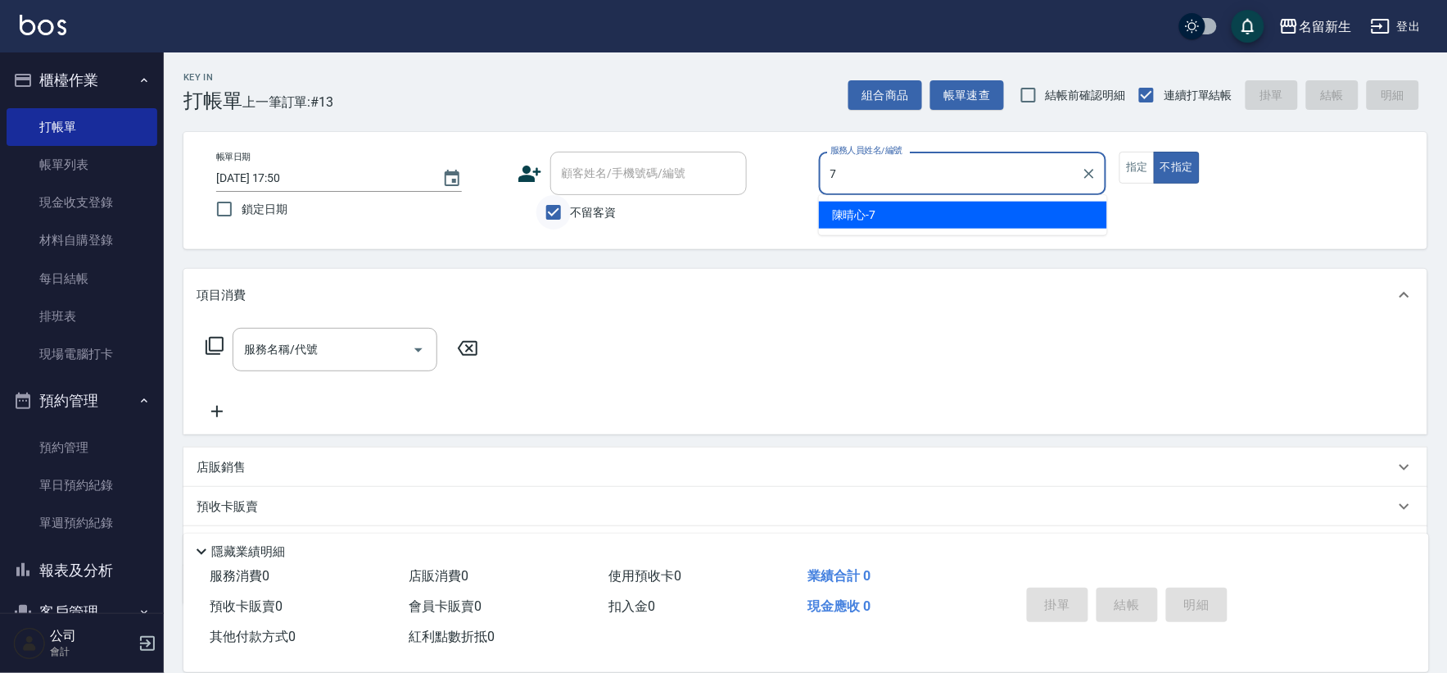
type input "[PERSON_NAME]-7"
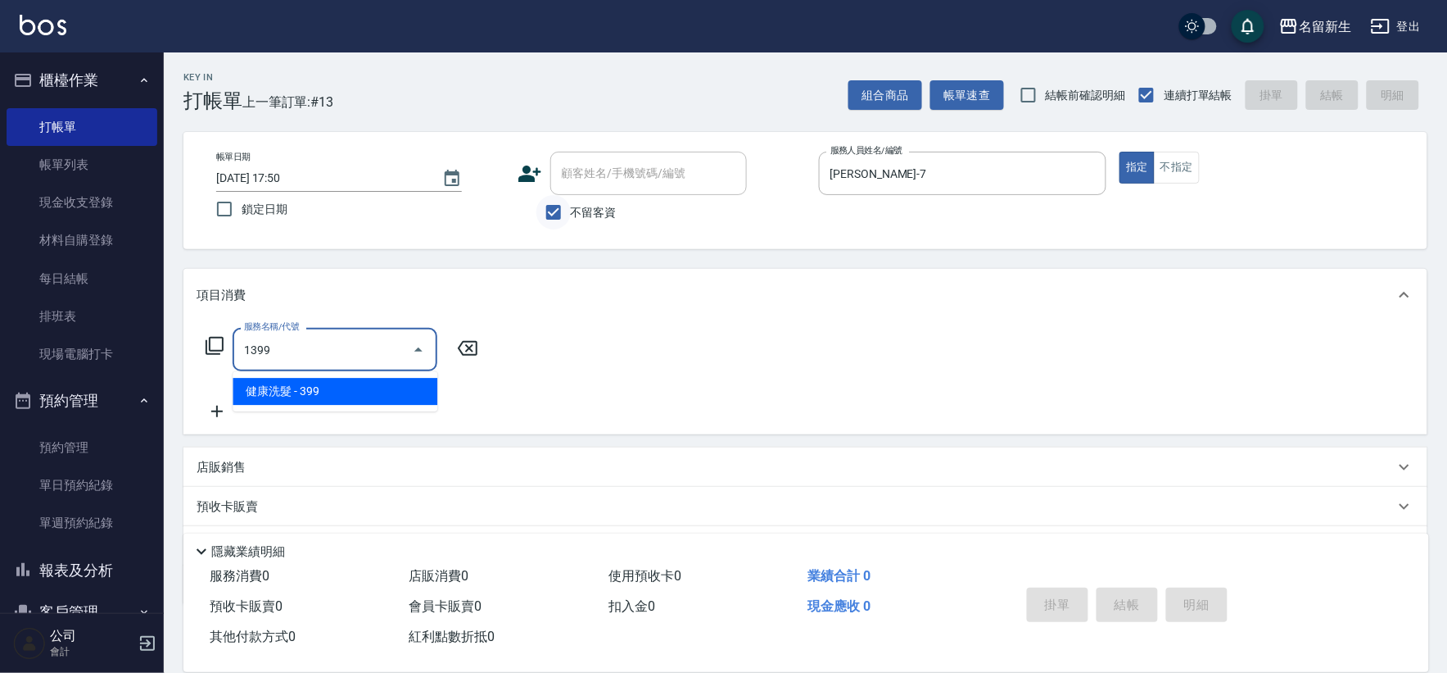
type input "健康洗髮(1399)"
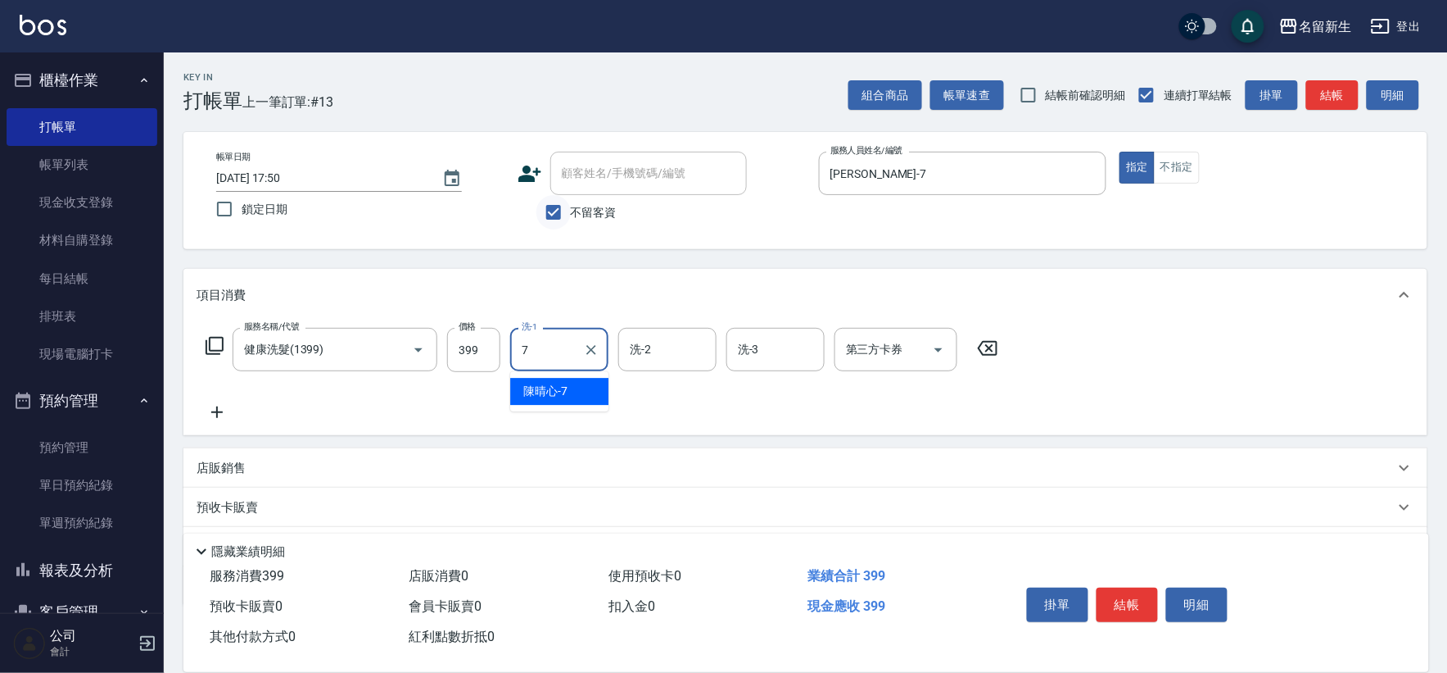
type input "[PERSON_NAME]-7"
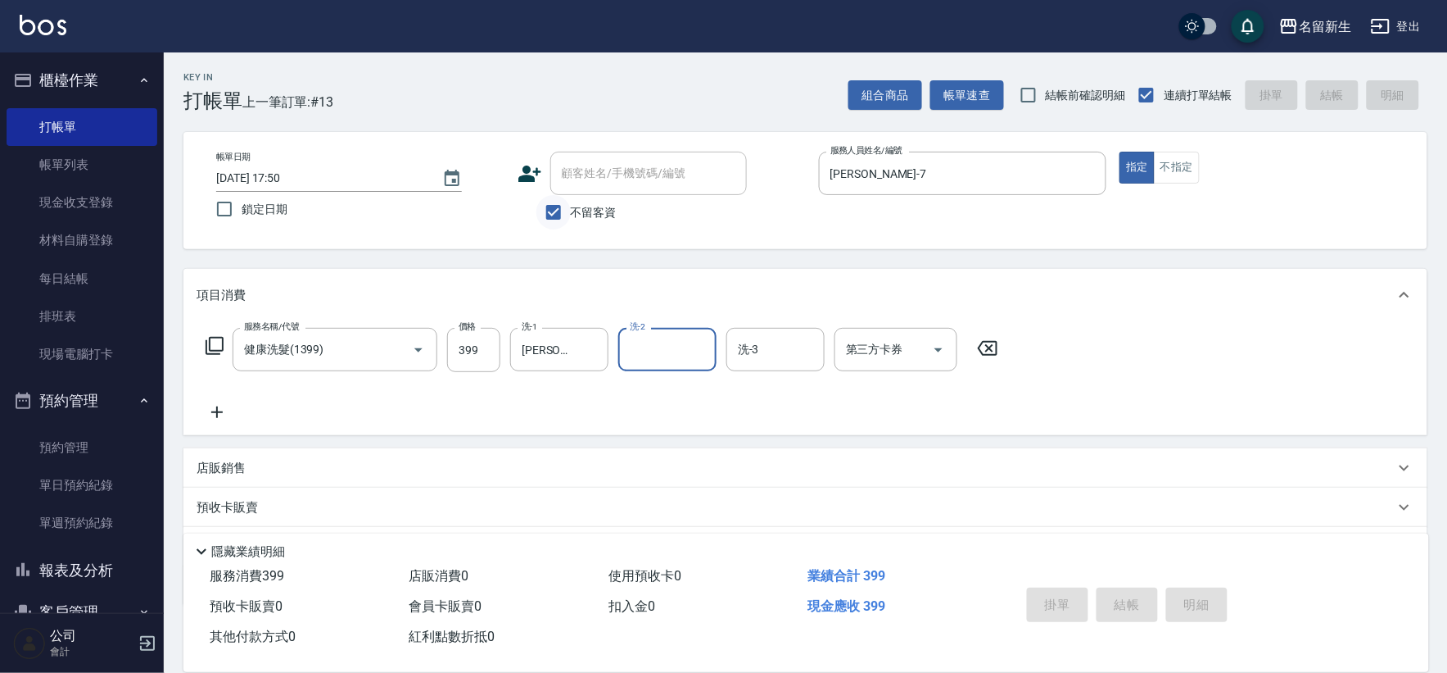
type input "2025/08/21 17:51"
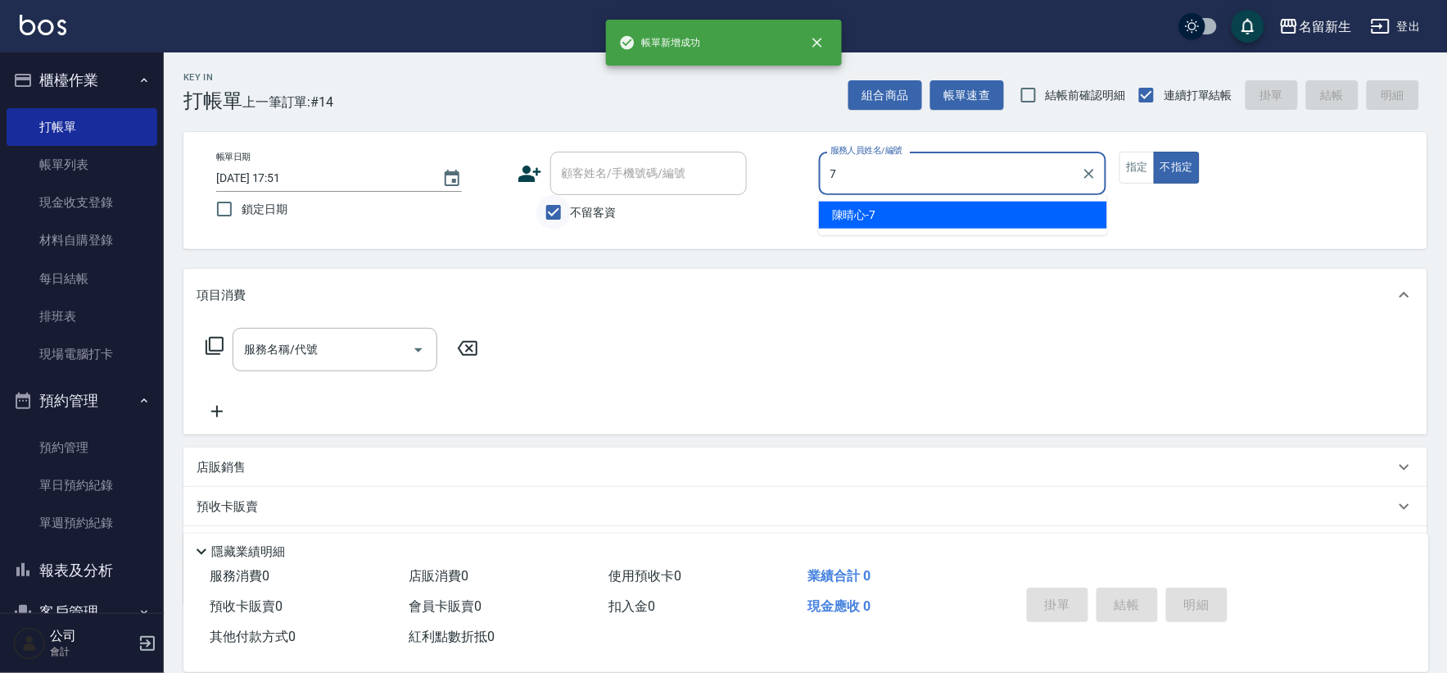
type input "[PERSON_NAME]-7"
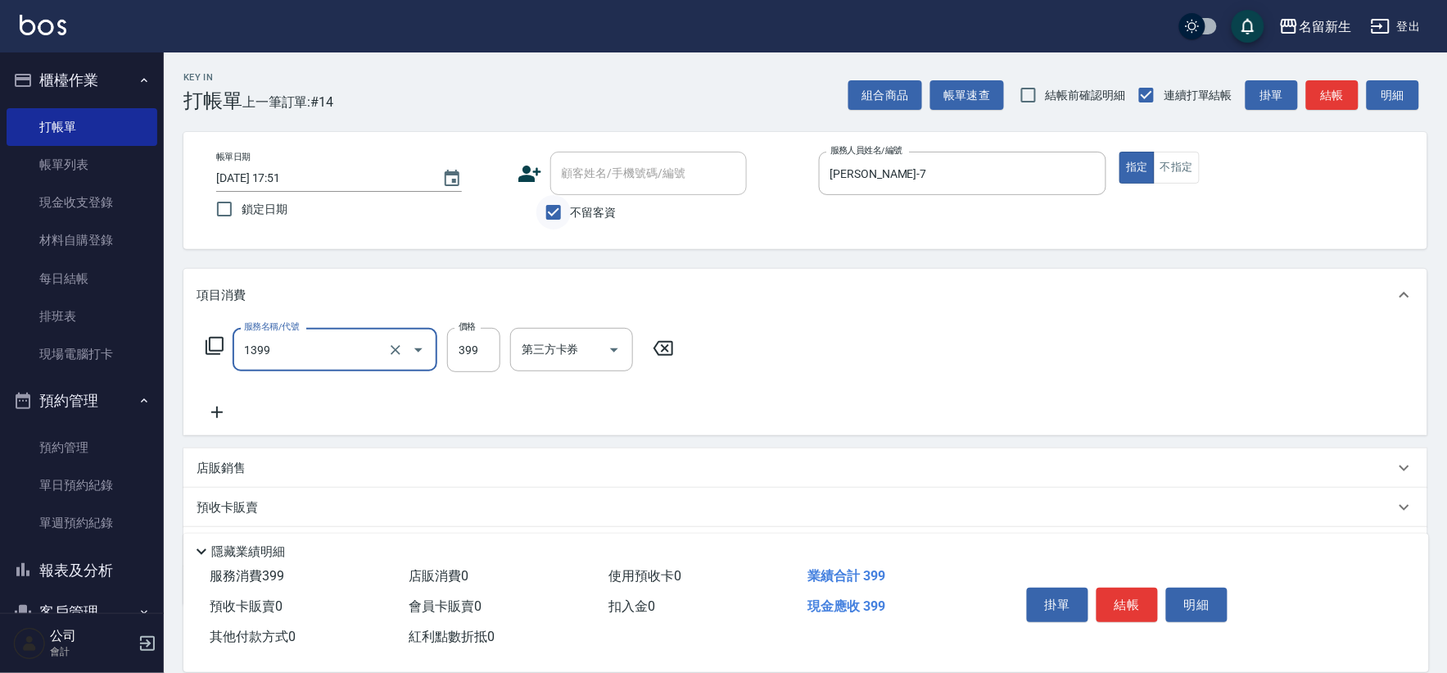
type input "健康洗髮(1399)"
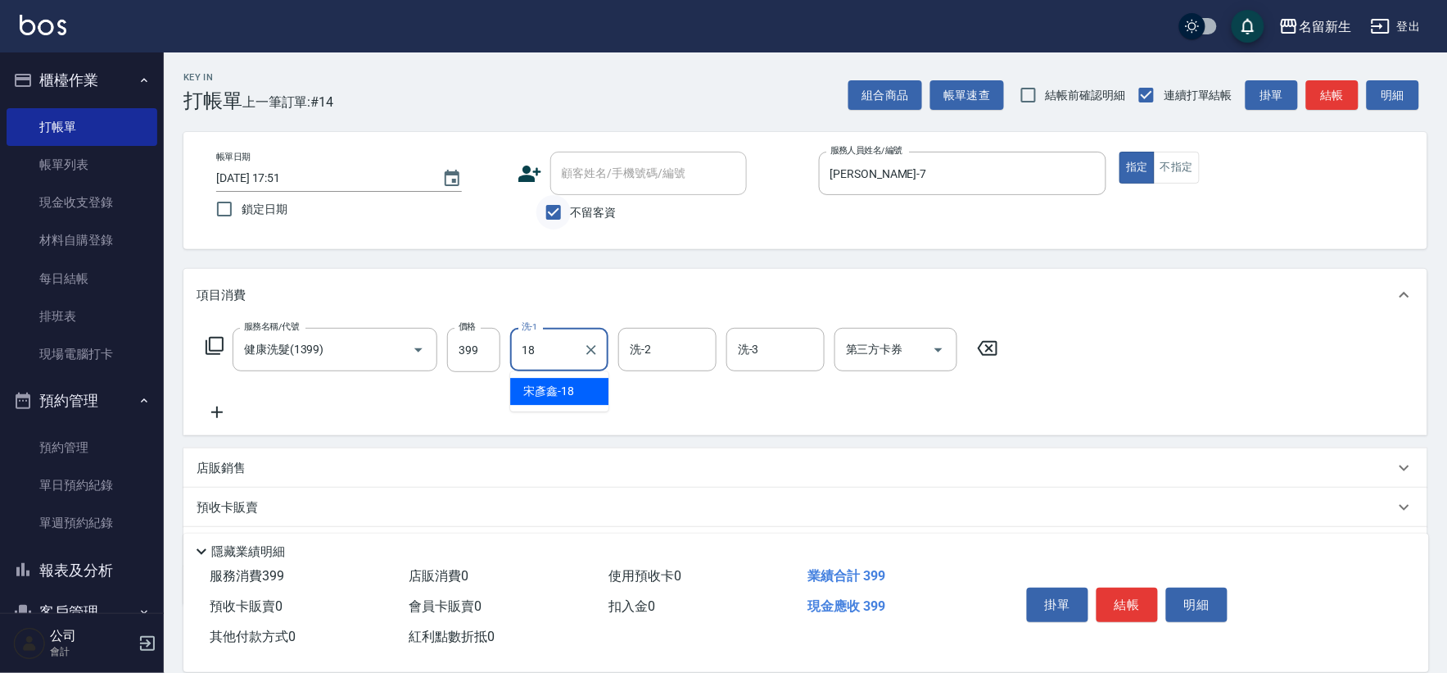
type input "[PERSON_NAME]-18"
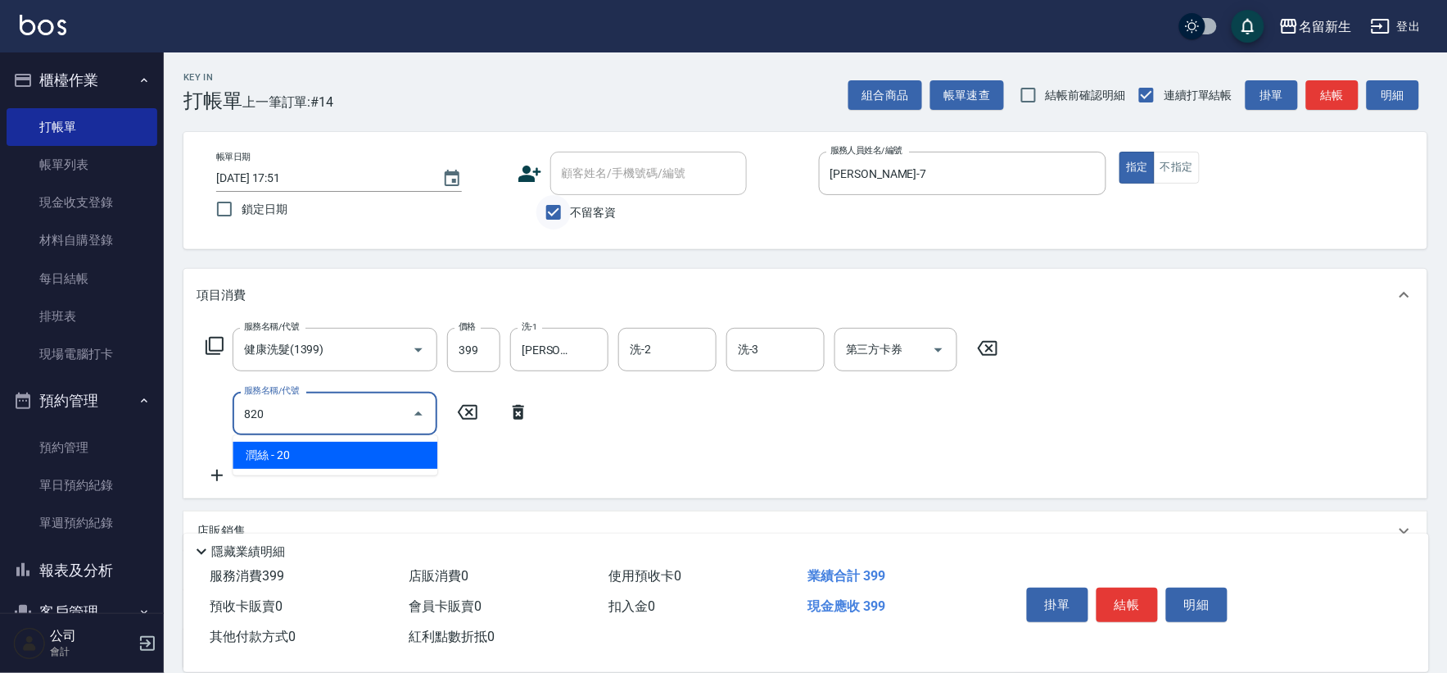
type input "潤絲(820)"
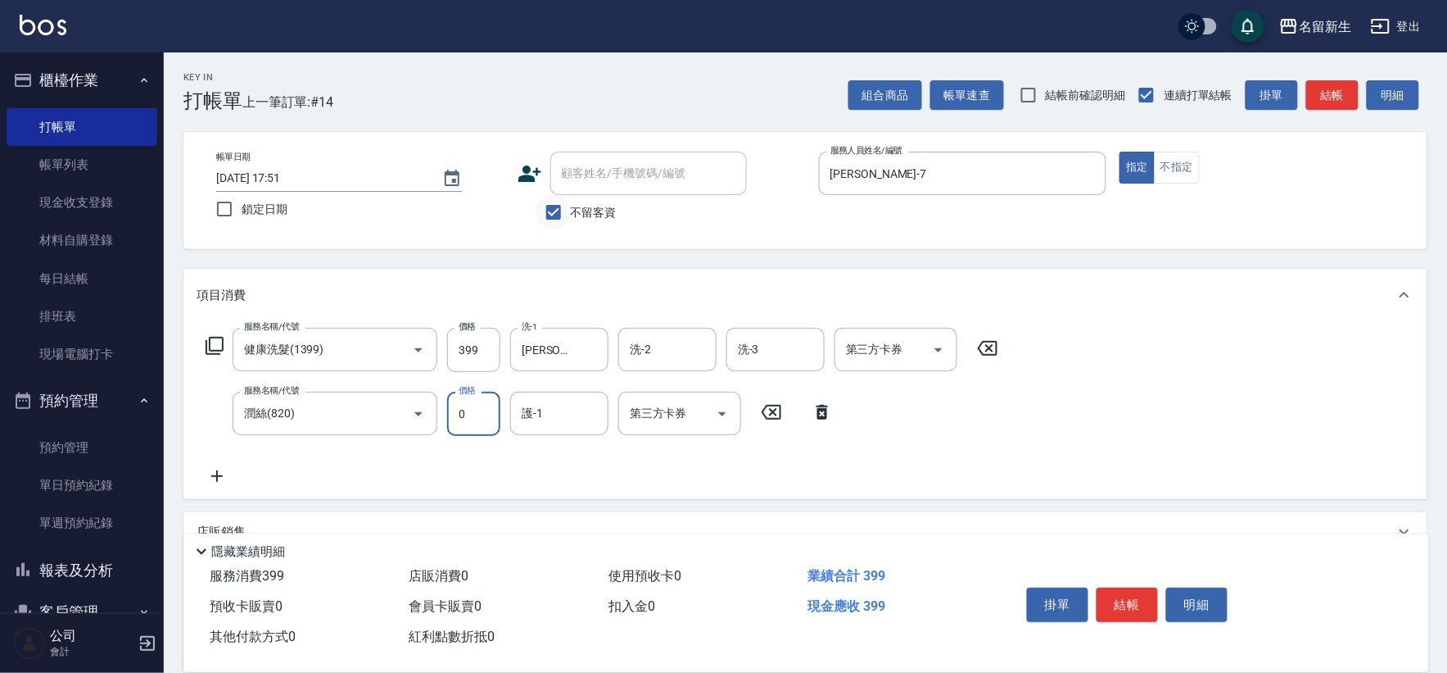
type input "20"
type input "[PERSON_NAME]-18"
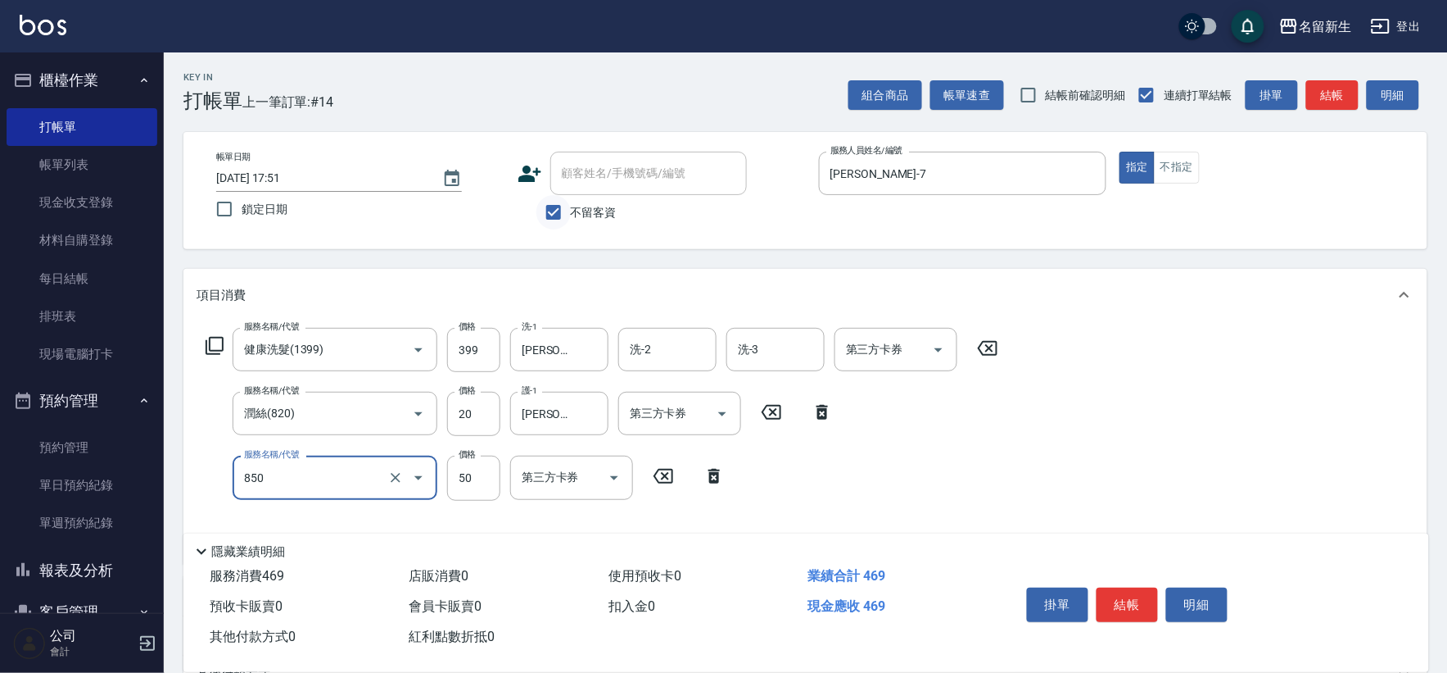
type input "吹捲(850)"
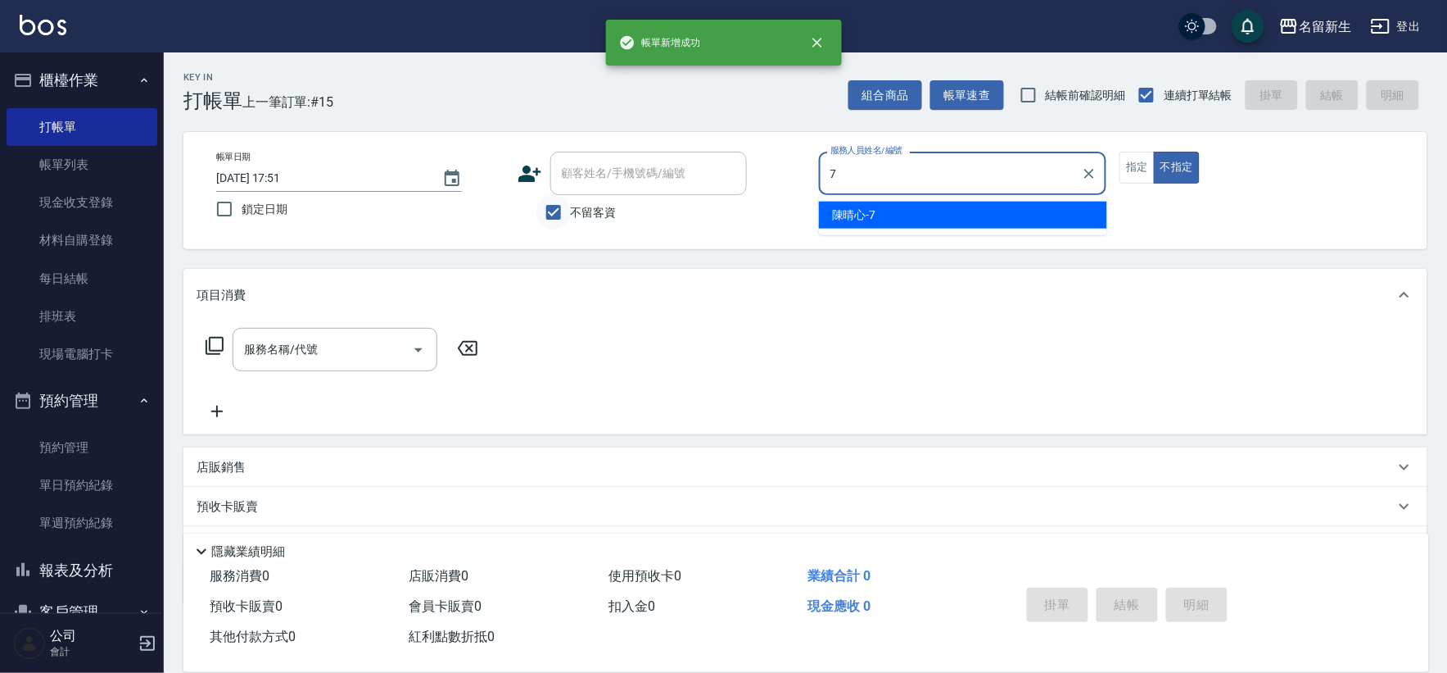
type input "[PERSON_NAME]-7"
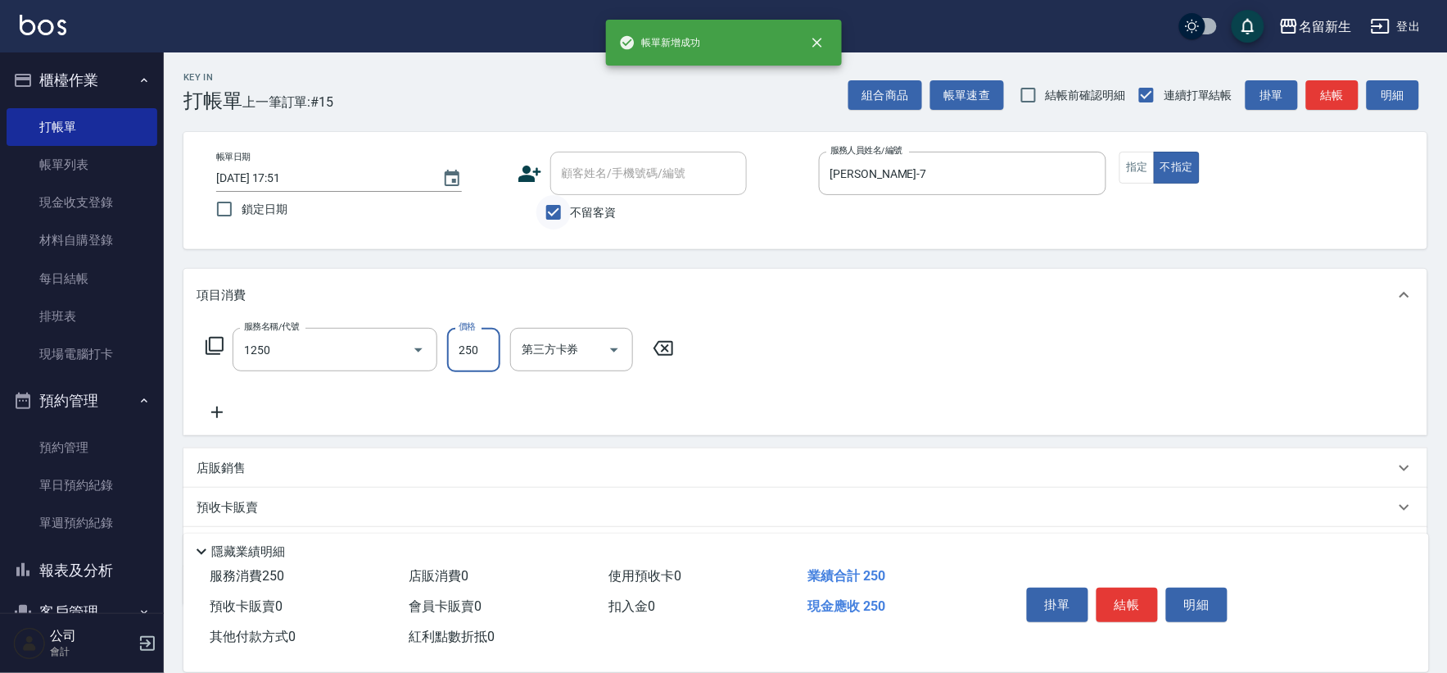
type input "洗髮250(1250)"
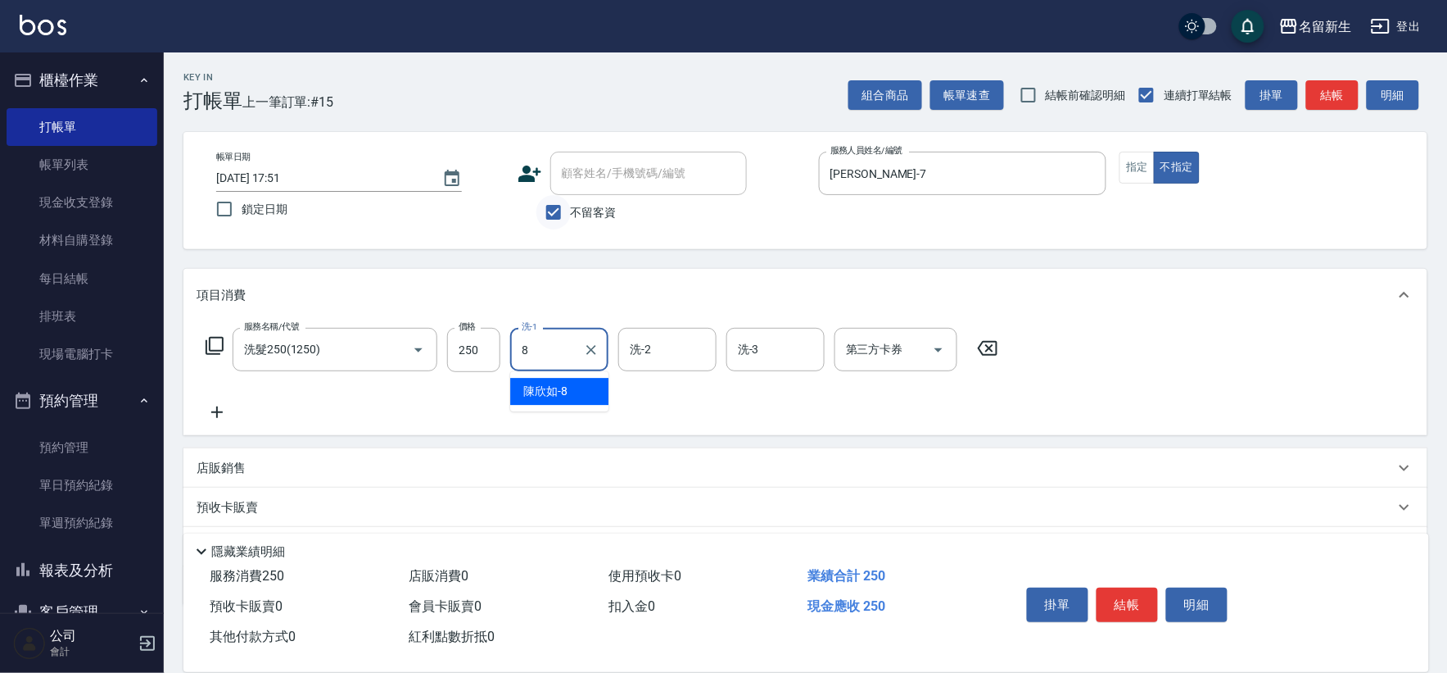
type input "[PERSON_NAME]-8"
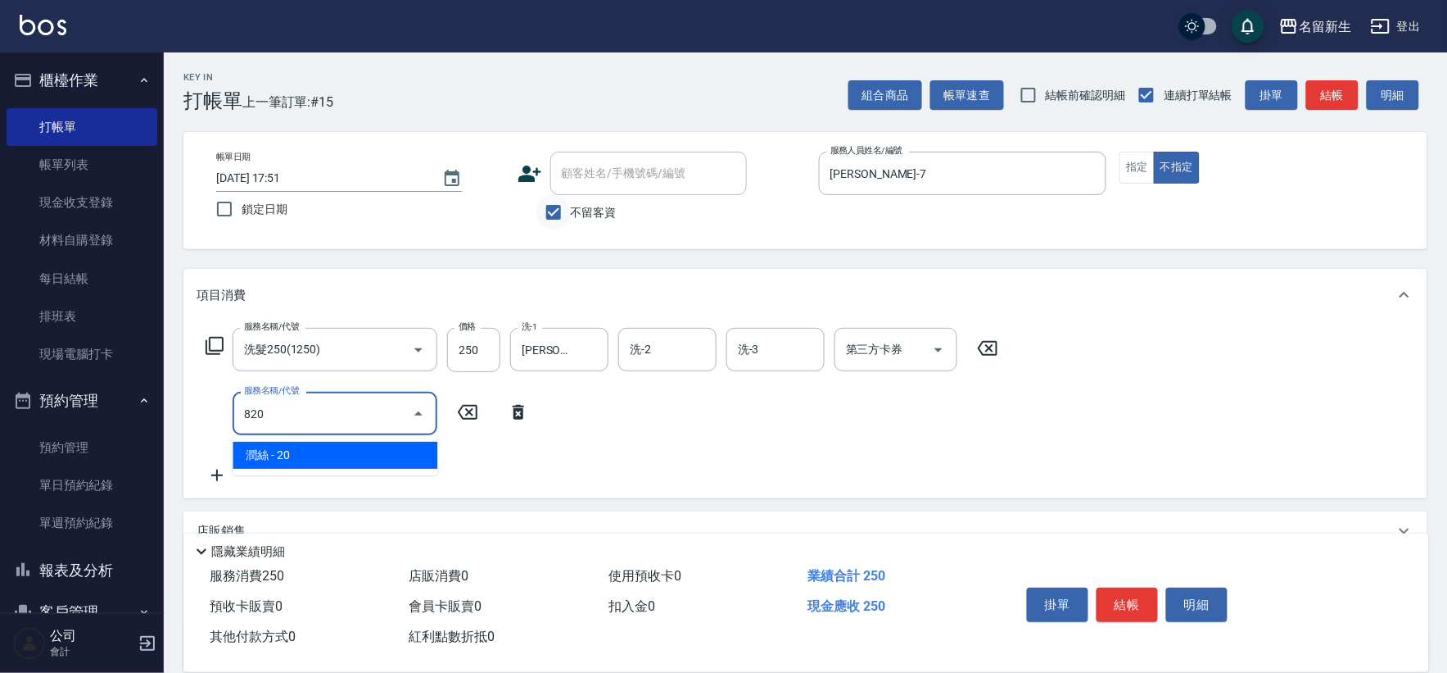
type input "潤絲(820)"
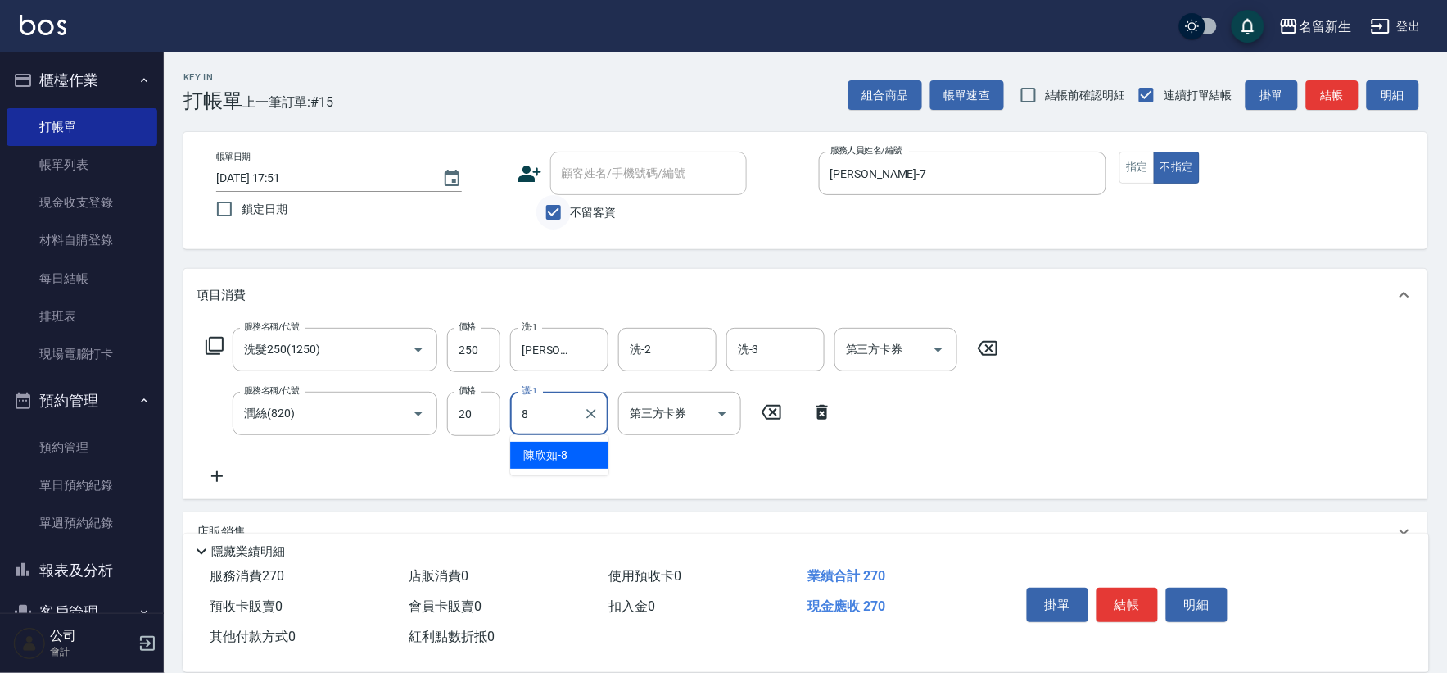
type input "[PERSON_NAME]-8"
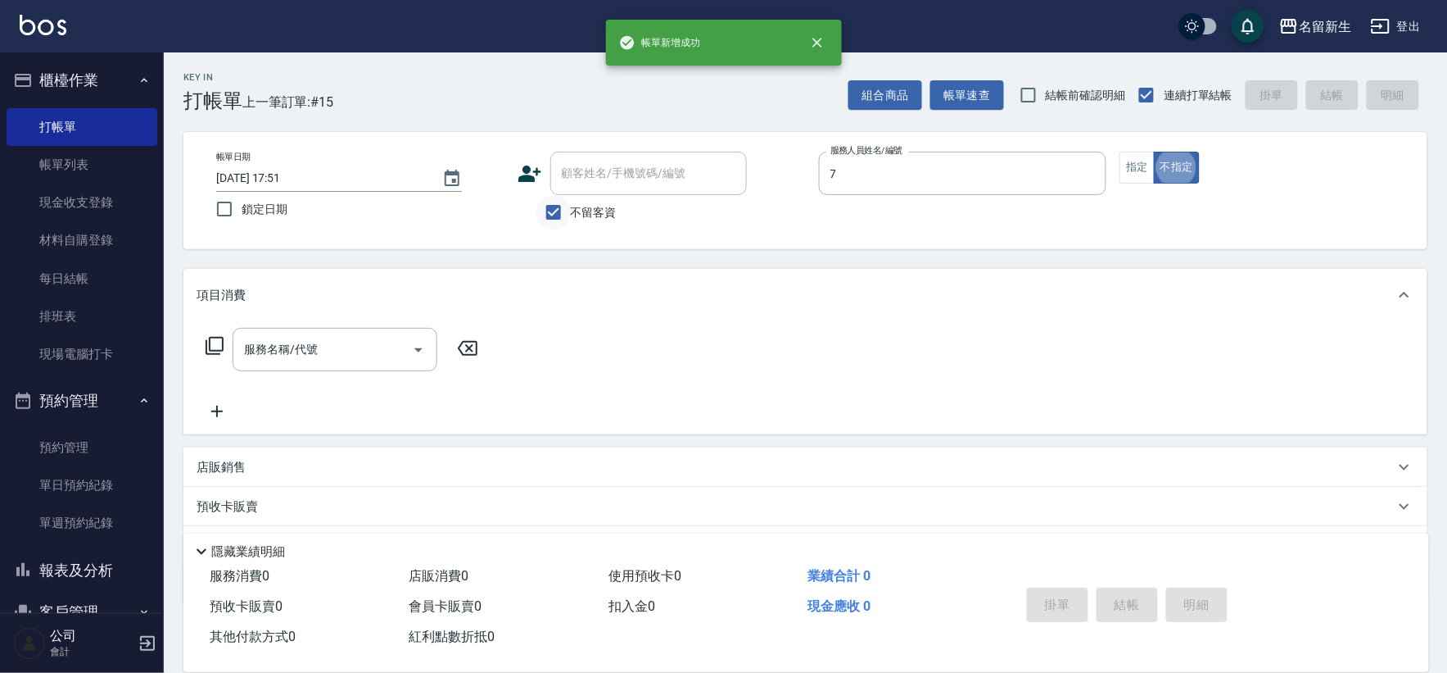
type input "[PERSON_NAME]-7"
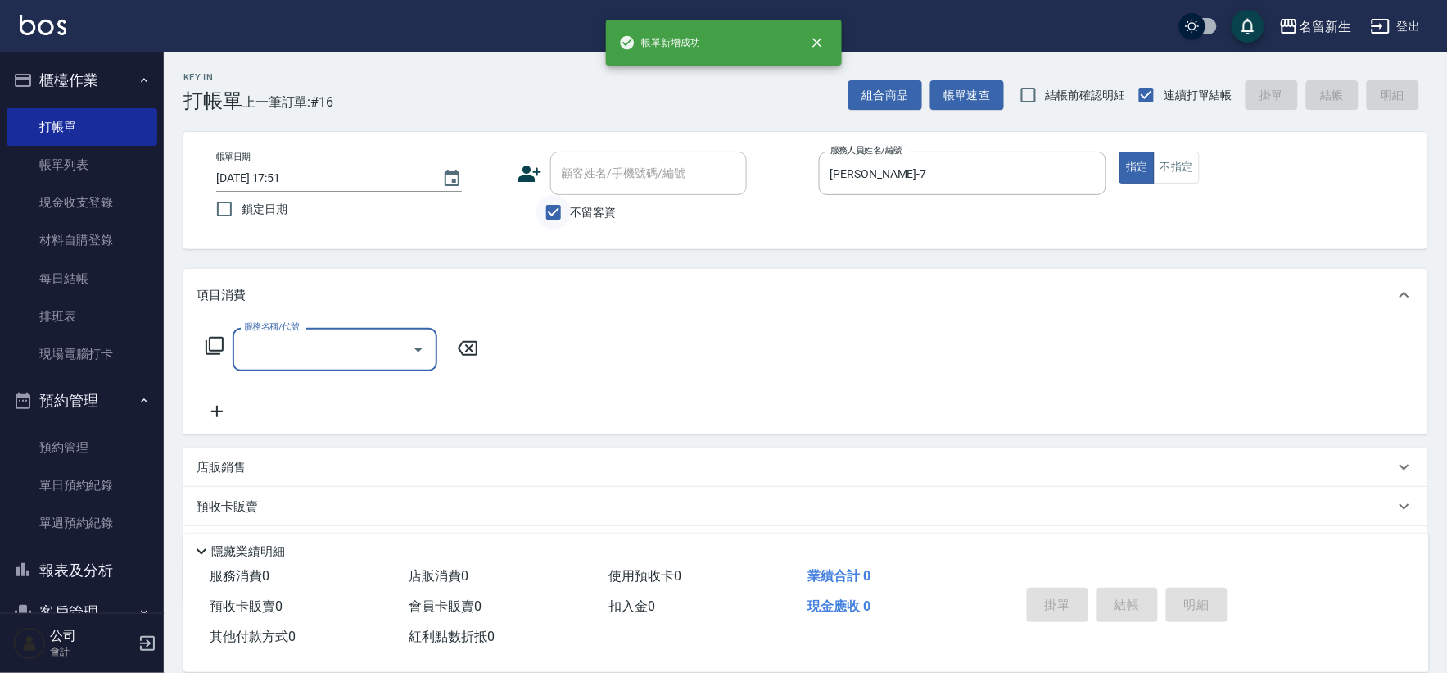
type input "1"
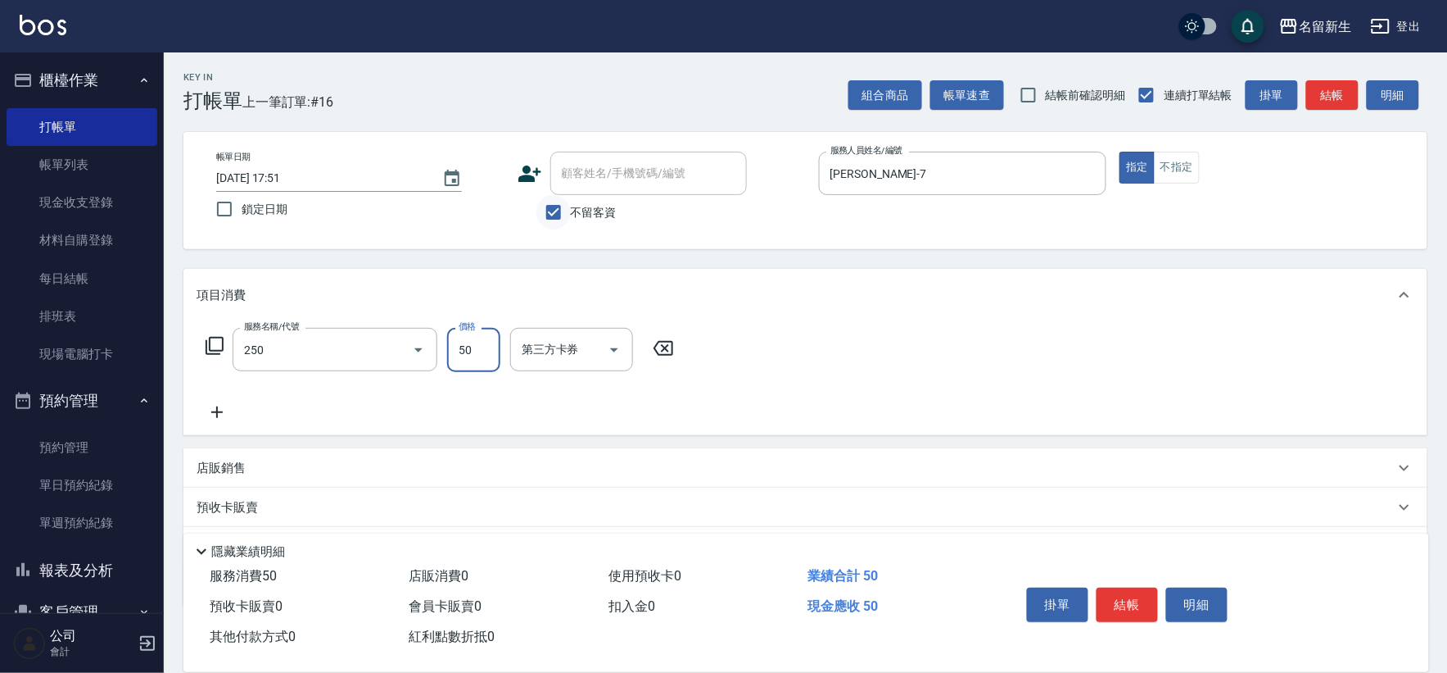
type input "剪瀏海(250)"
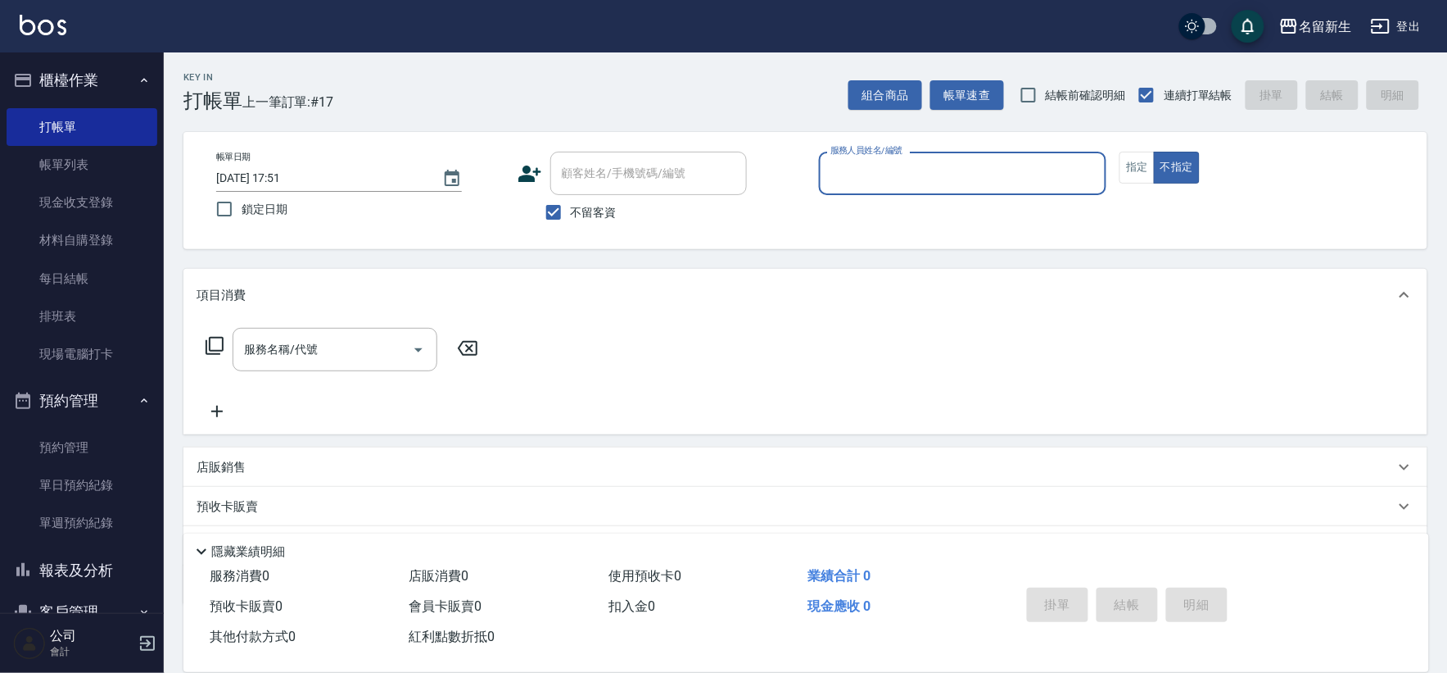
click at [118, 402] on button "預約管理" at bounding box center [82, 400] width 151 height 43
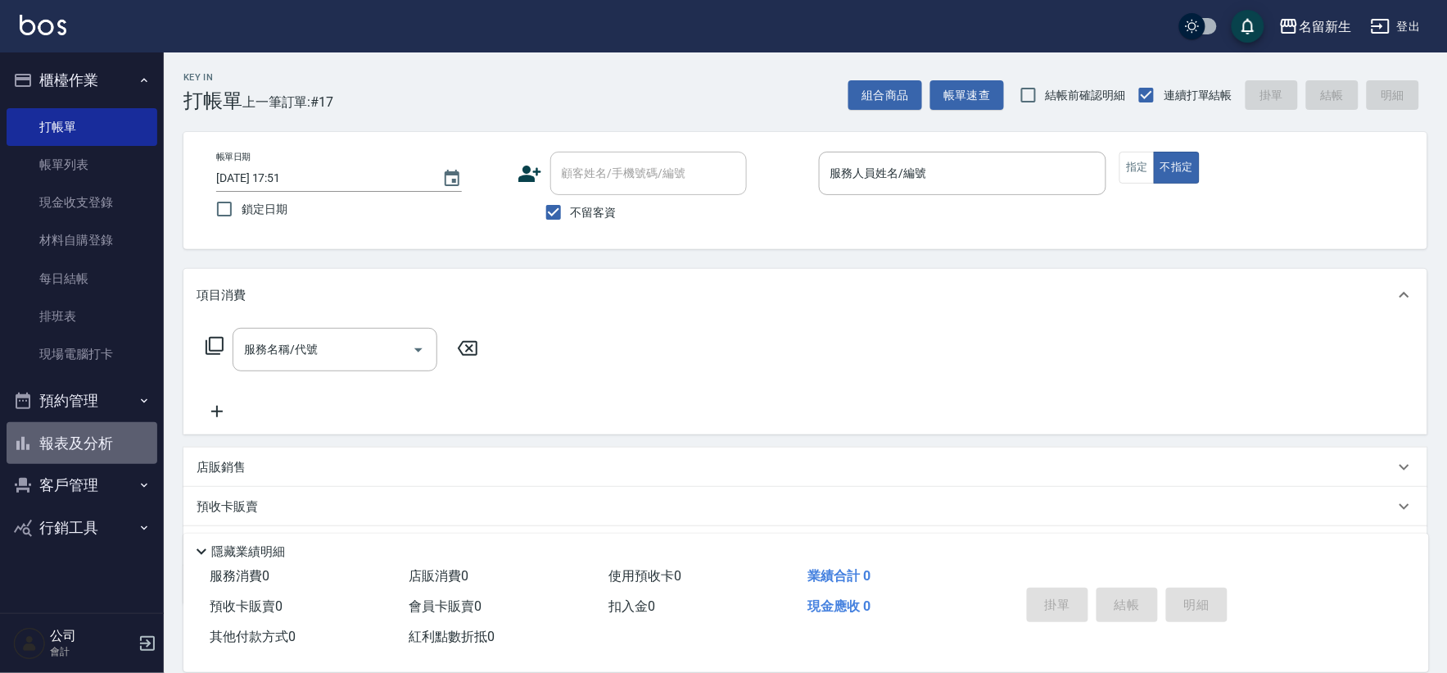
click at [115, 439] on button "報表及分析" at bounding box center [82, 443] width 151 height 43
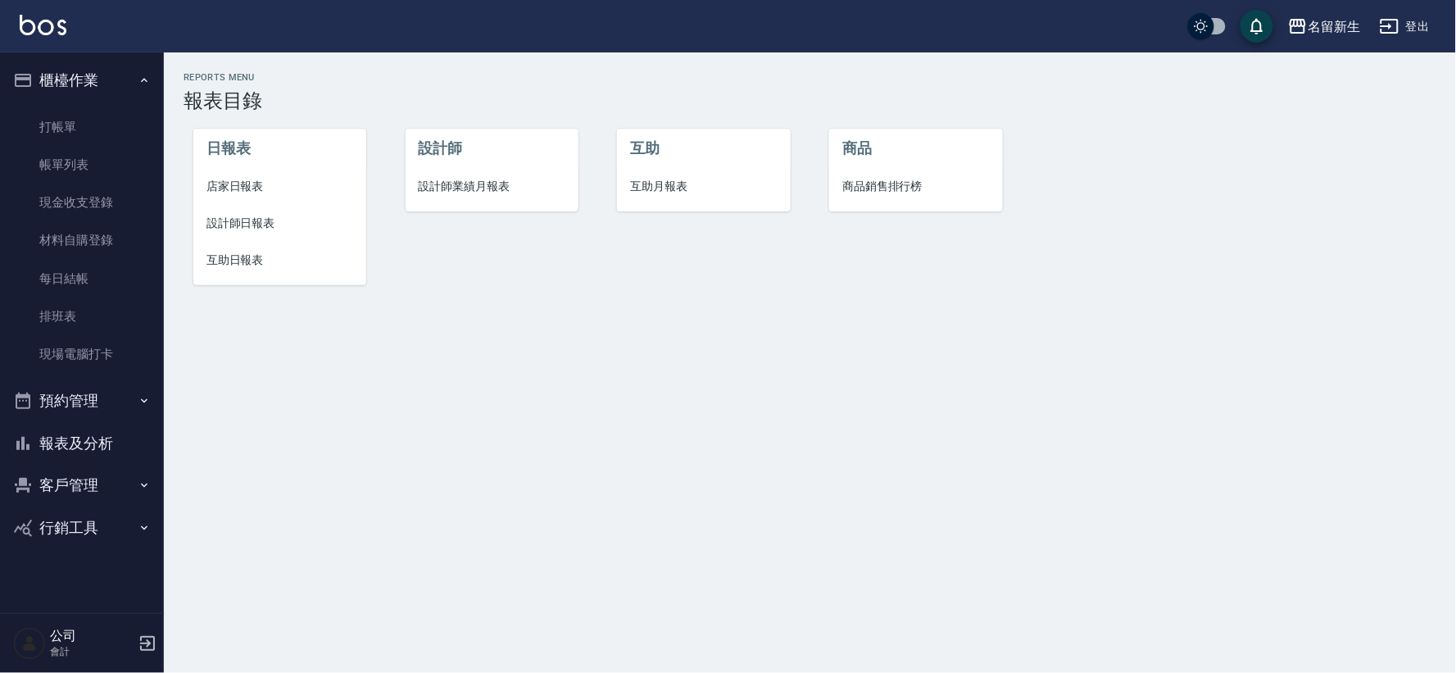
click at [478, 188] on span "設計師業績月報表" at bounding box center [492, 186] width 147 height 17
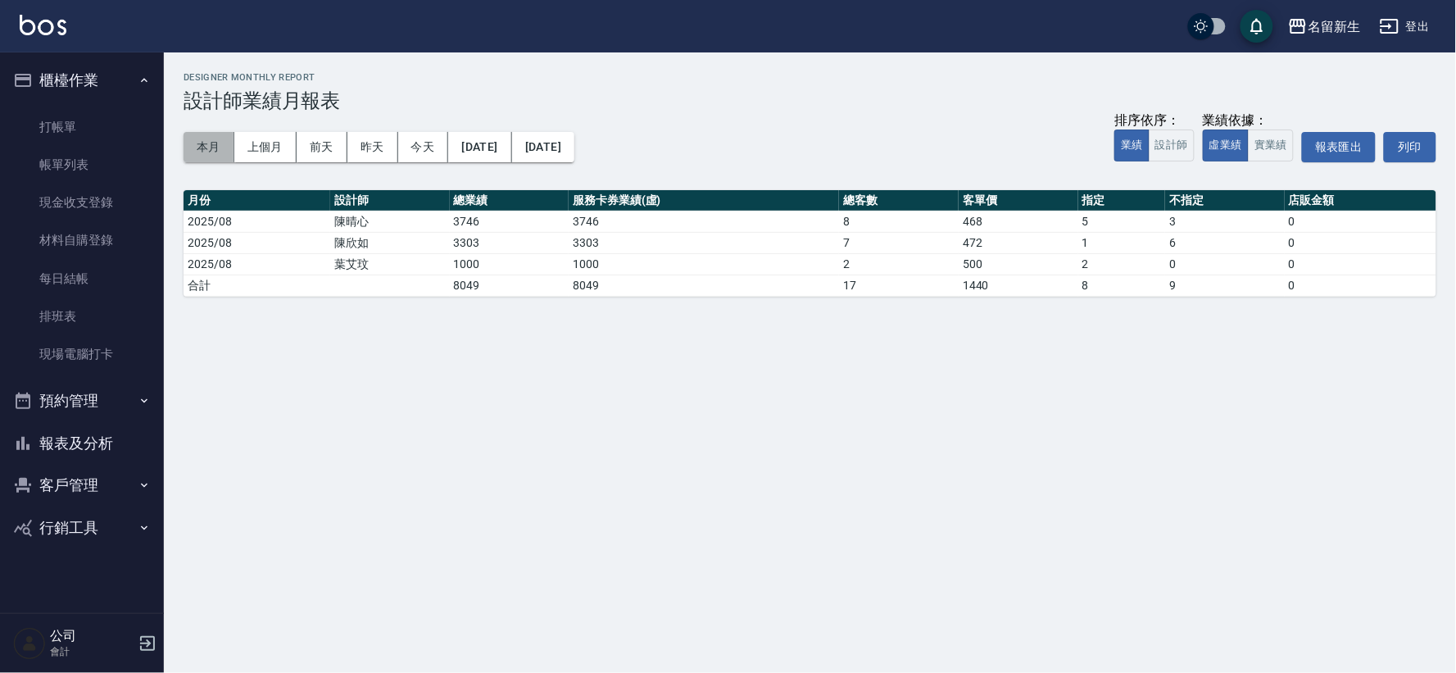
click at [215, 148] on button "本月" at bounding box center [208, 147] width 51 height 30
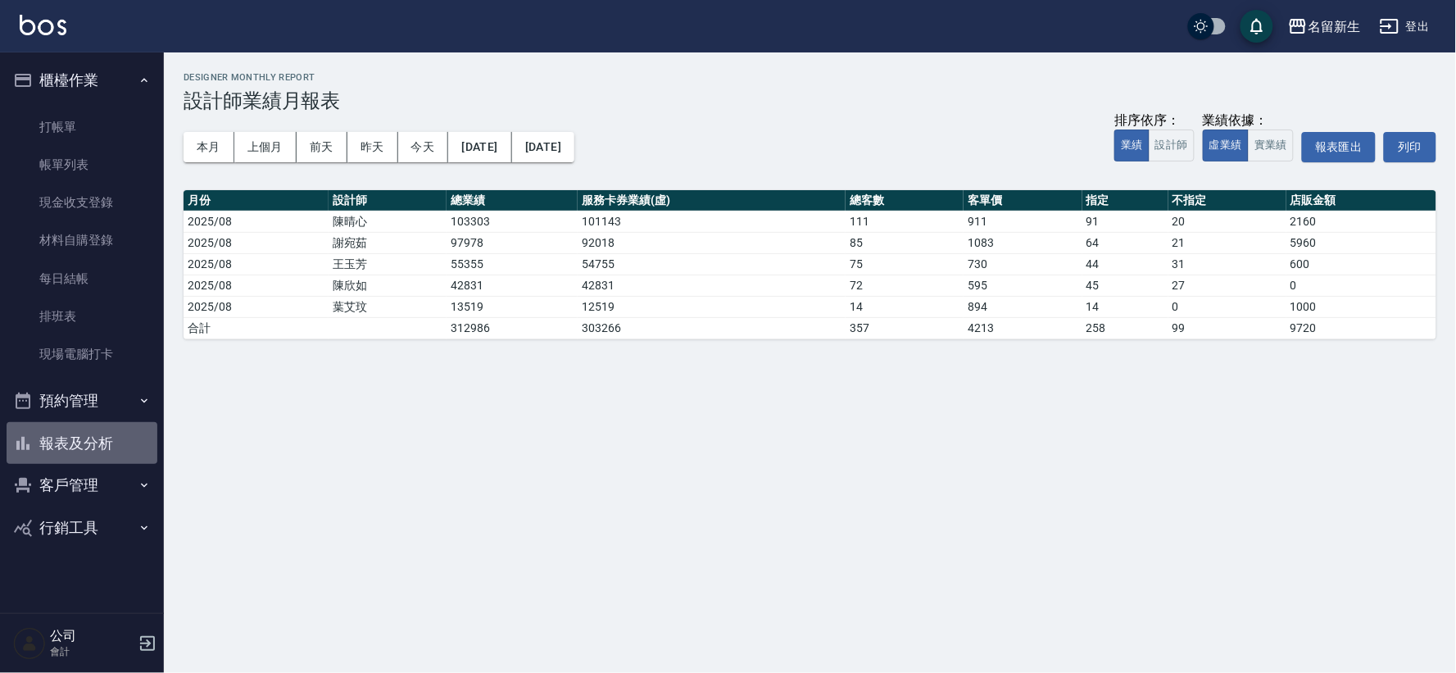
click at [112, 446] on button "報表及分析" at bounding box center [82, 443] width 151 height 43
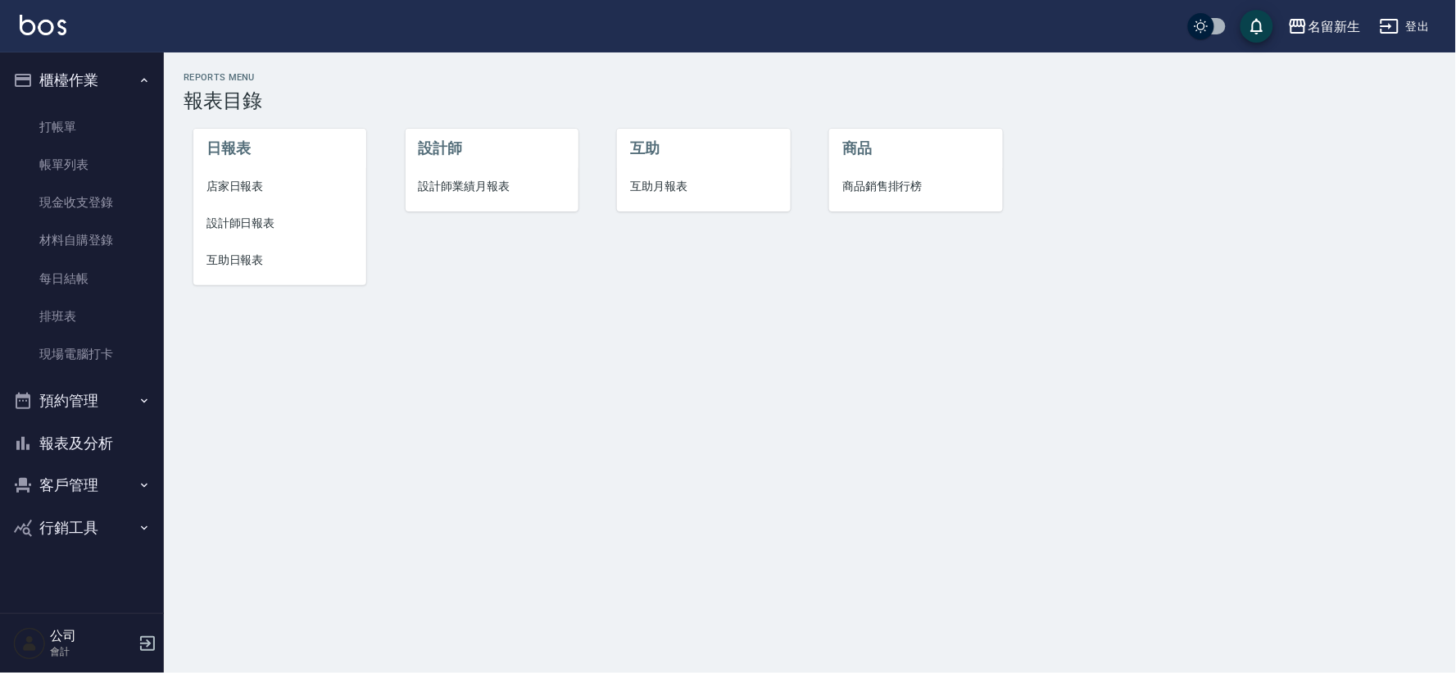
click at [235, 229] on span "設計師日報表" at bounding box center [279, 223] width 147 height 17
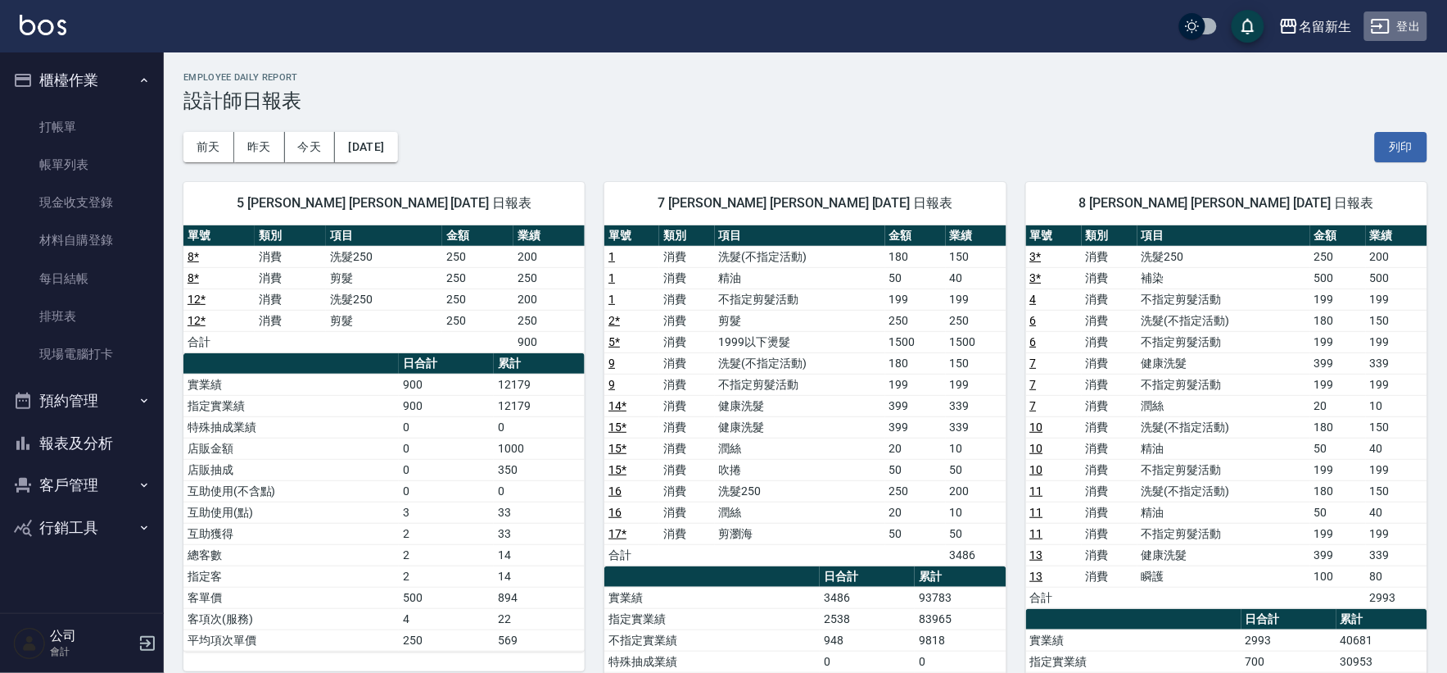
click at [1410, 20] on button "登出" at bounding box center [1396, 26] width 63 height 30
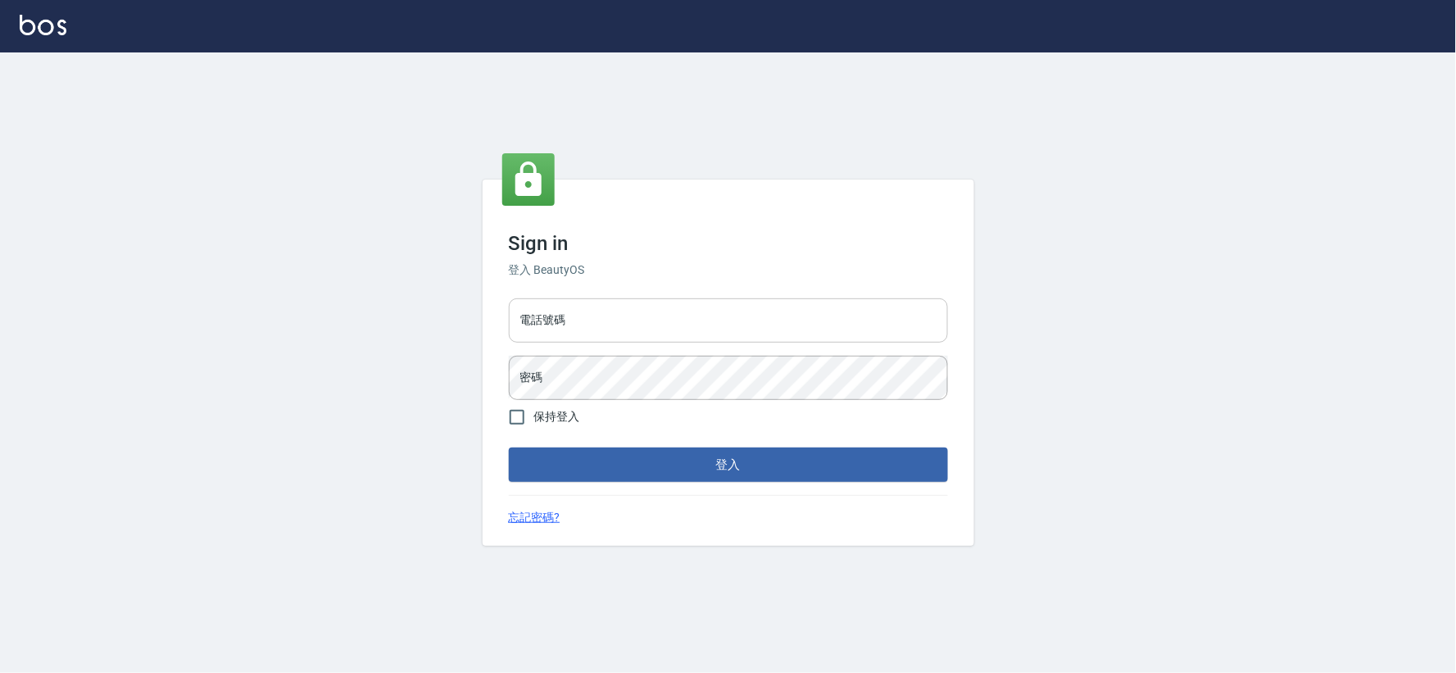
drag, startPoint x: 0, startPoint y: 0, endPoint x: 596, endPoint y: 315, distance: 673.5
click at [596, 315] on input "電話號碼" at bounding box center [728, 320] width 439 height 44
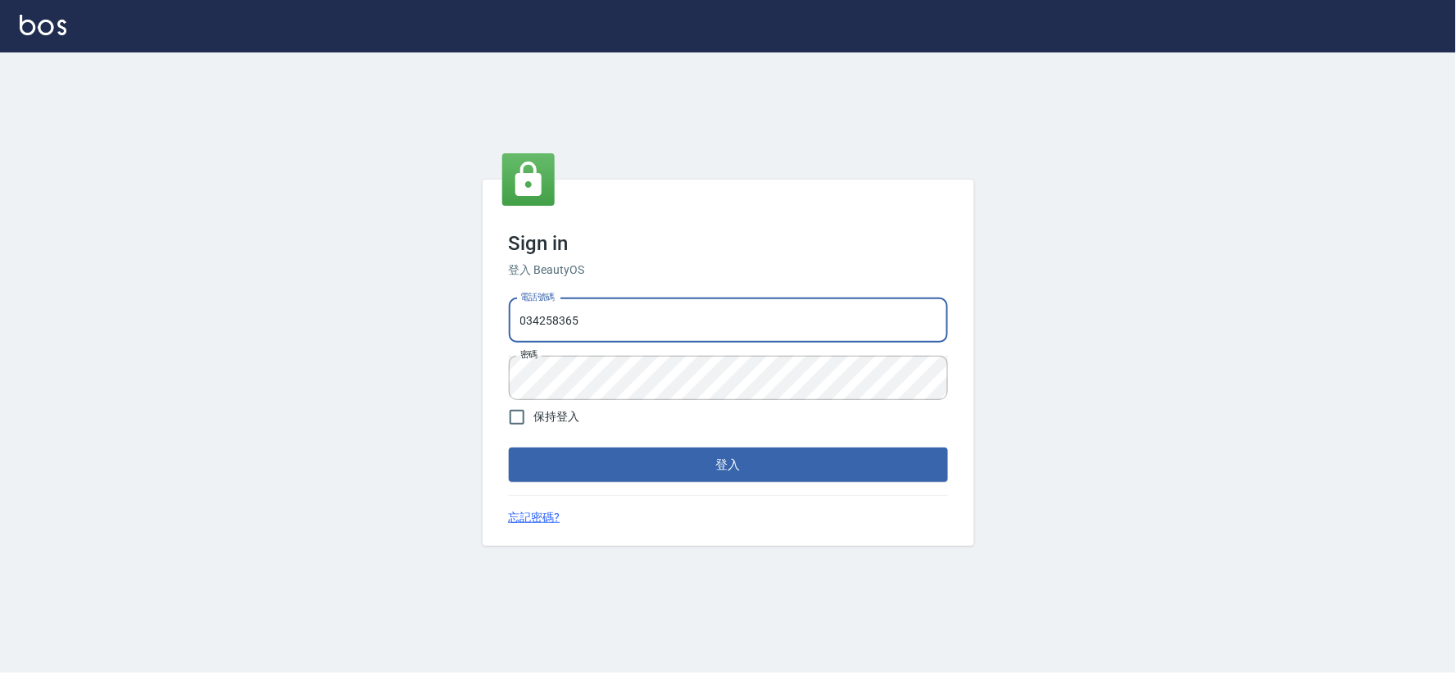
click at [636, 325] on input "034258365" at bounding box center [728, 320] width 439 height 44
type input "032806709"
drag, startPoint x: 808, startPoint y: 467, endPoint x: 815, endPoint y: 480, distance: 14.7
click at [811, 470] on button "登入" at bounding box center [728, 464] width 439 height 34
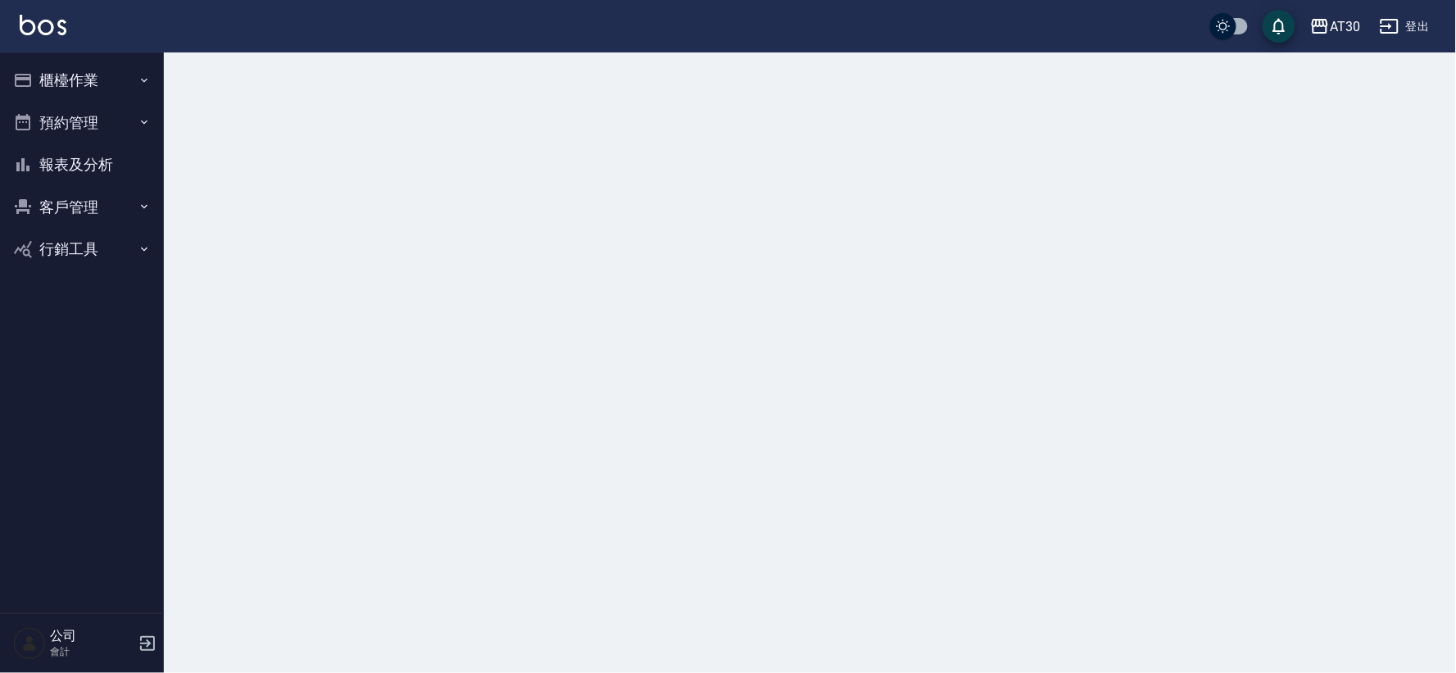
click at [83, 83] on button "櫃檯作業" at bounding box center [82, 80] width 151 height 43
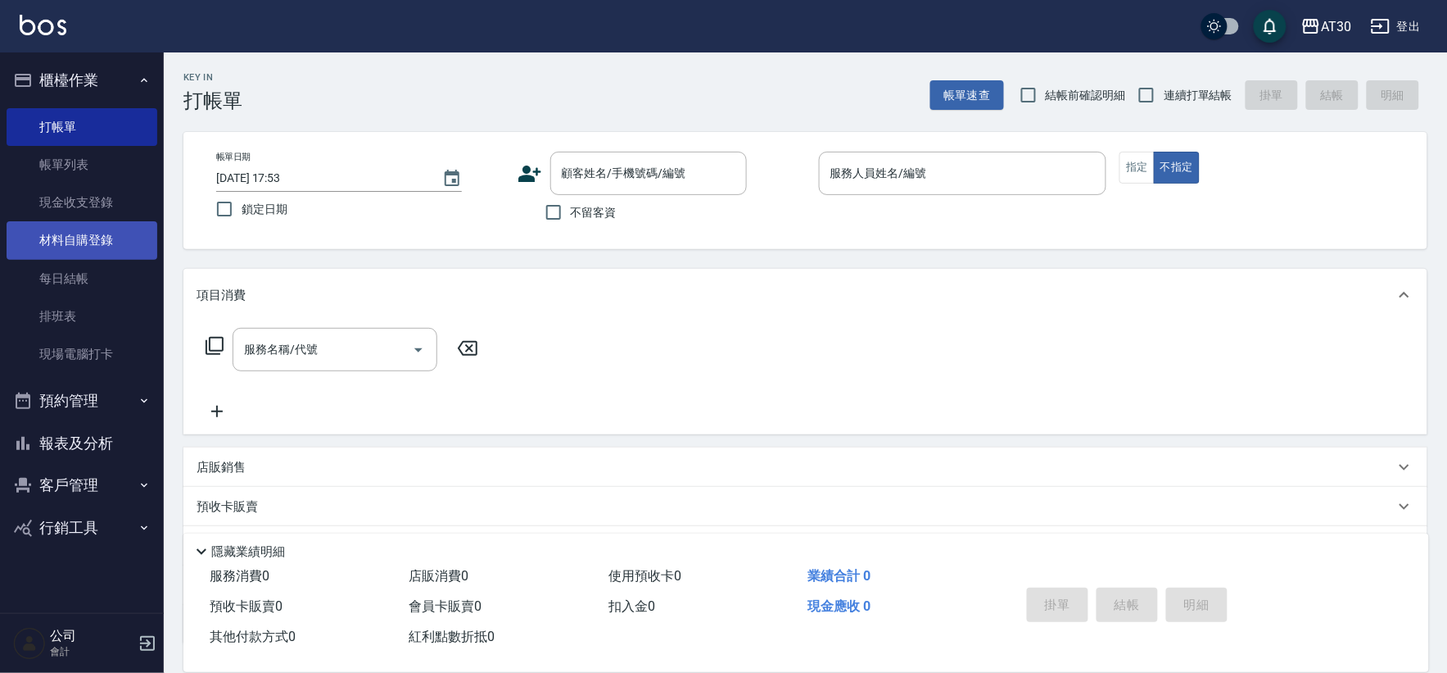
click at [127, 246] on link "材料自購登錄" at bounding box center [82, 240] width 151 height 38
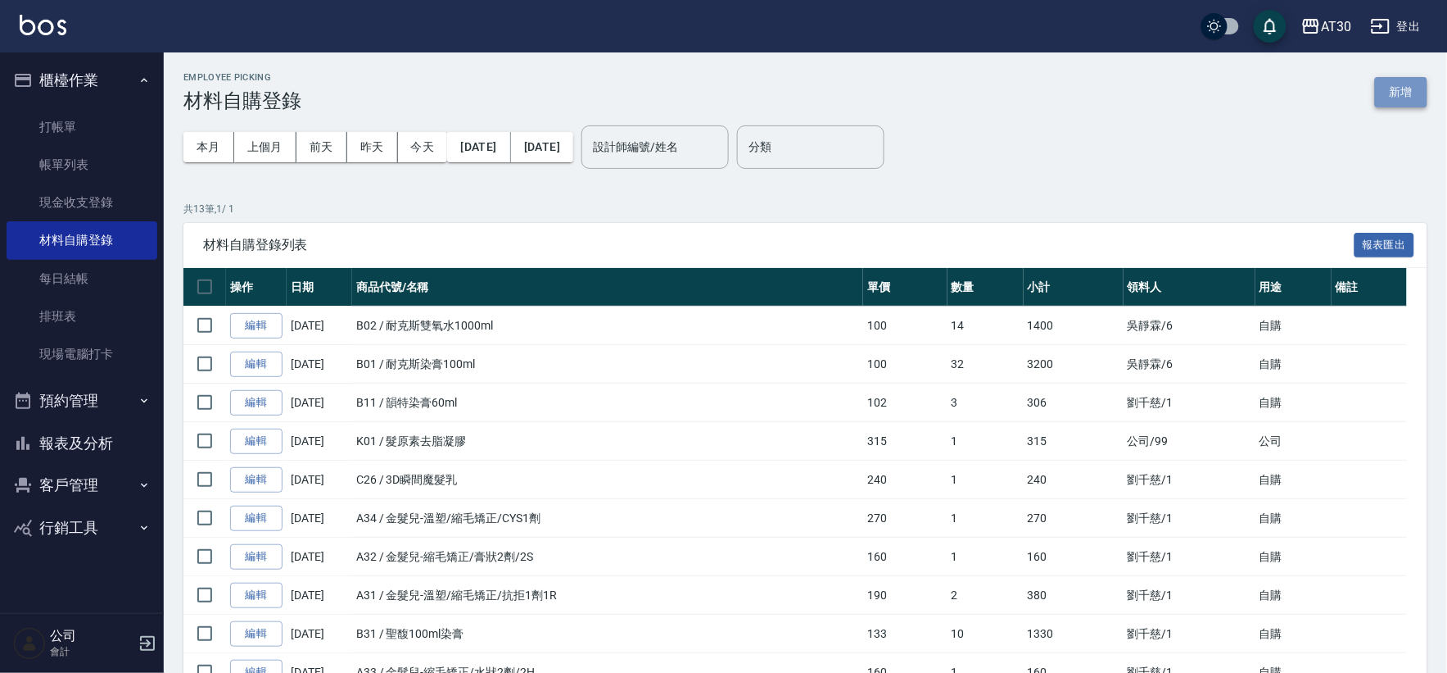
click at [1404, 86] on button "新增" at bounding box center [1401, 92] width 52 height 30
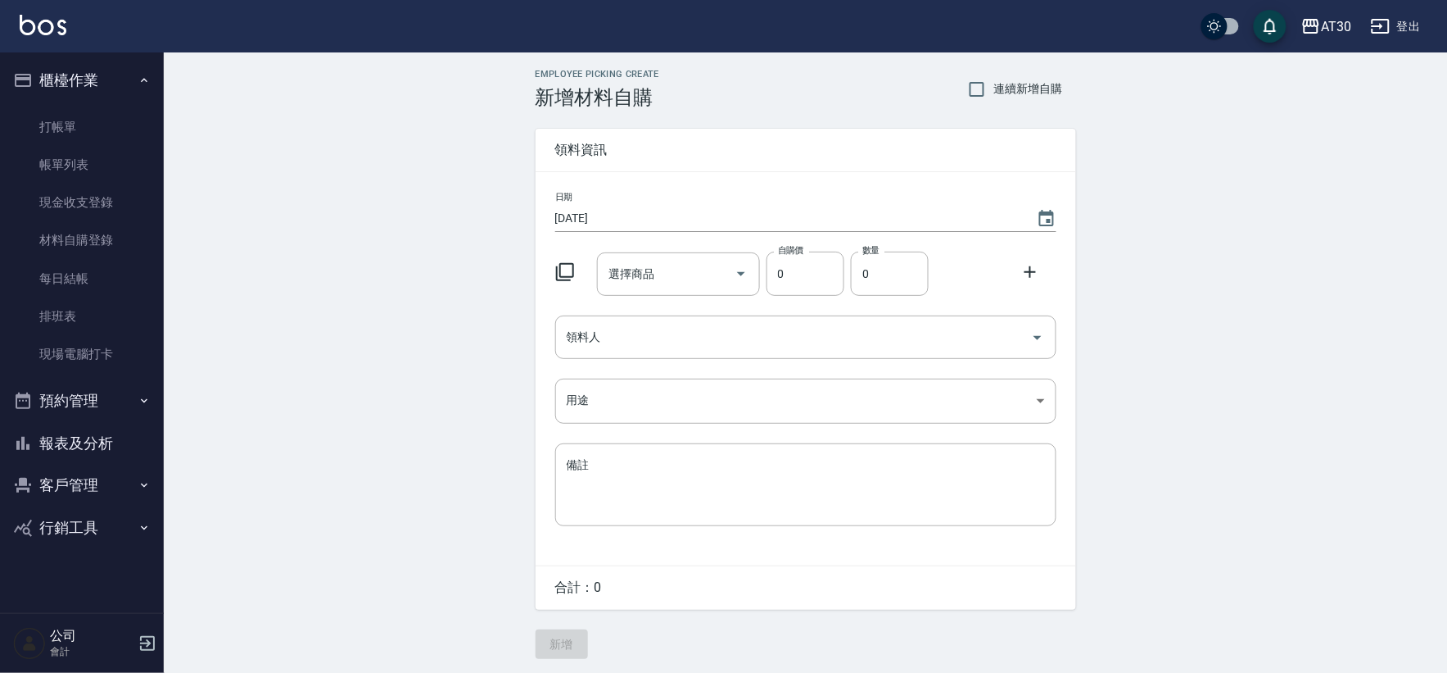
click at [559, 263] on icon at bounding box center [565, 272] width 20 height 20
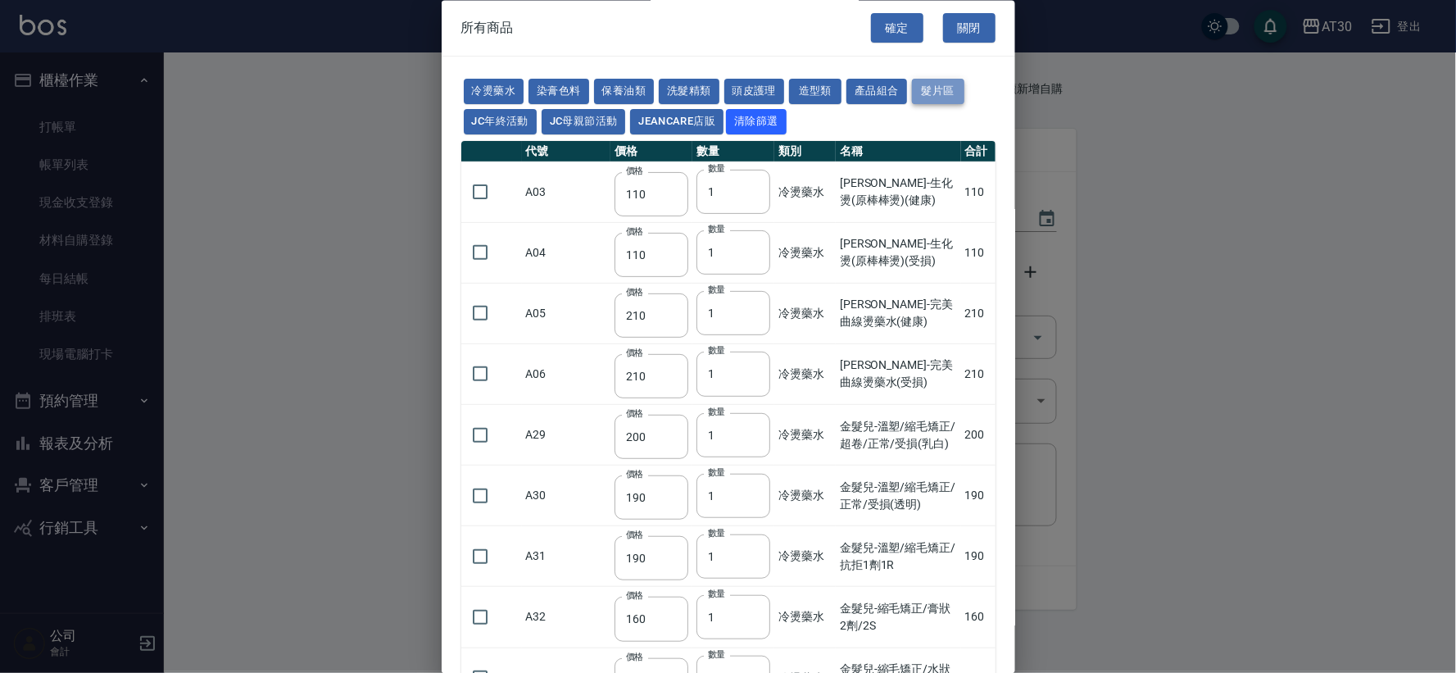
click at [953, 88] on button "髮片區" at bounding box center [938, 91] width 52 height 25
type input "1500"
type input "2000"
type input "2100"
type input "2200"
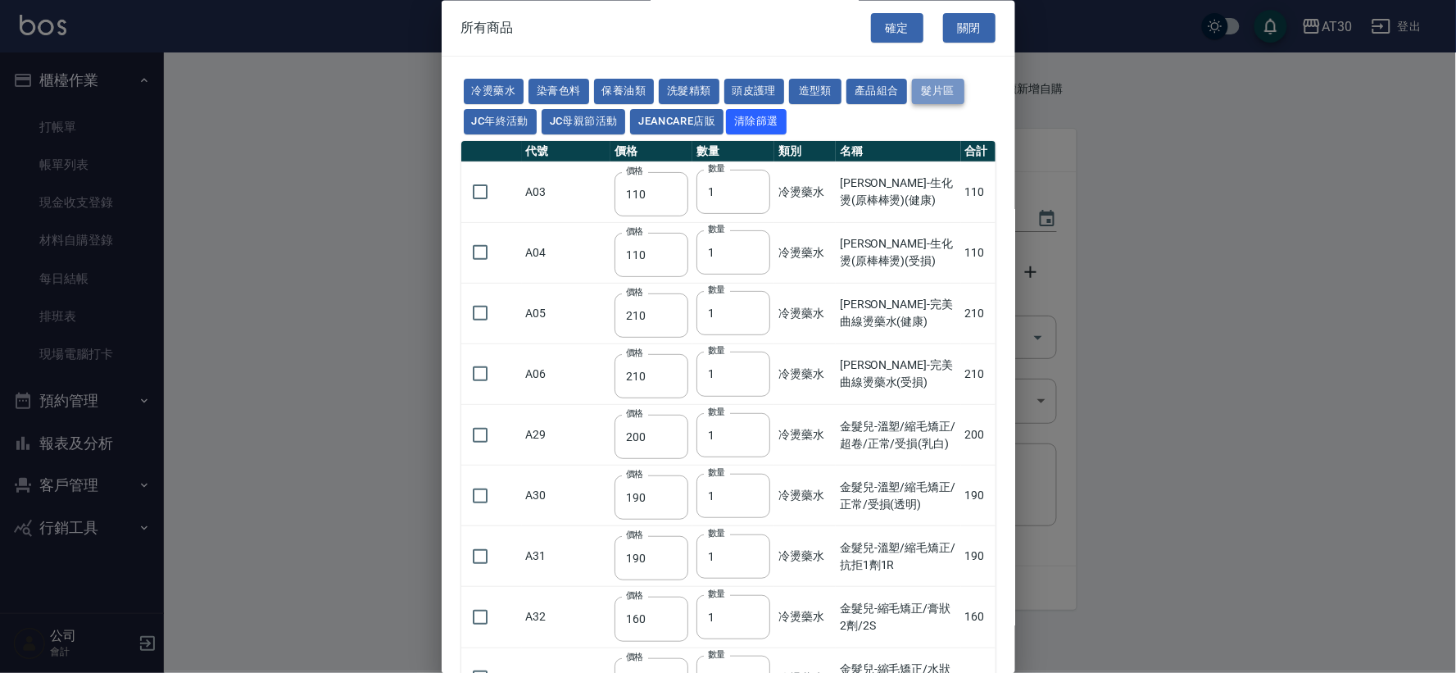
type input "1600"
type input "1700"
type input "1350"
type input "1450"
type input "80"
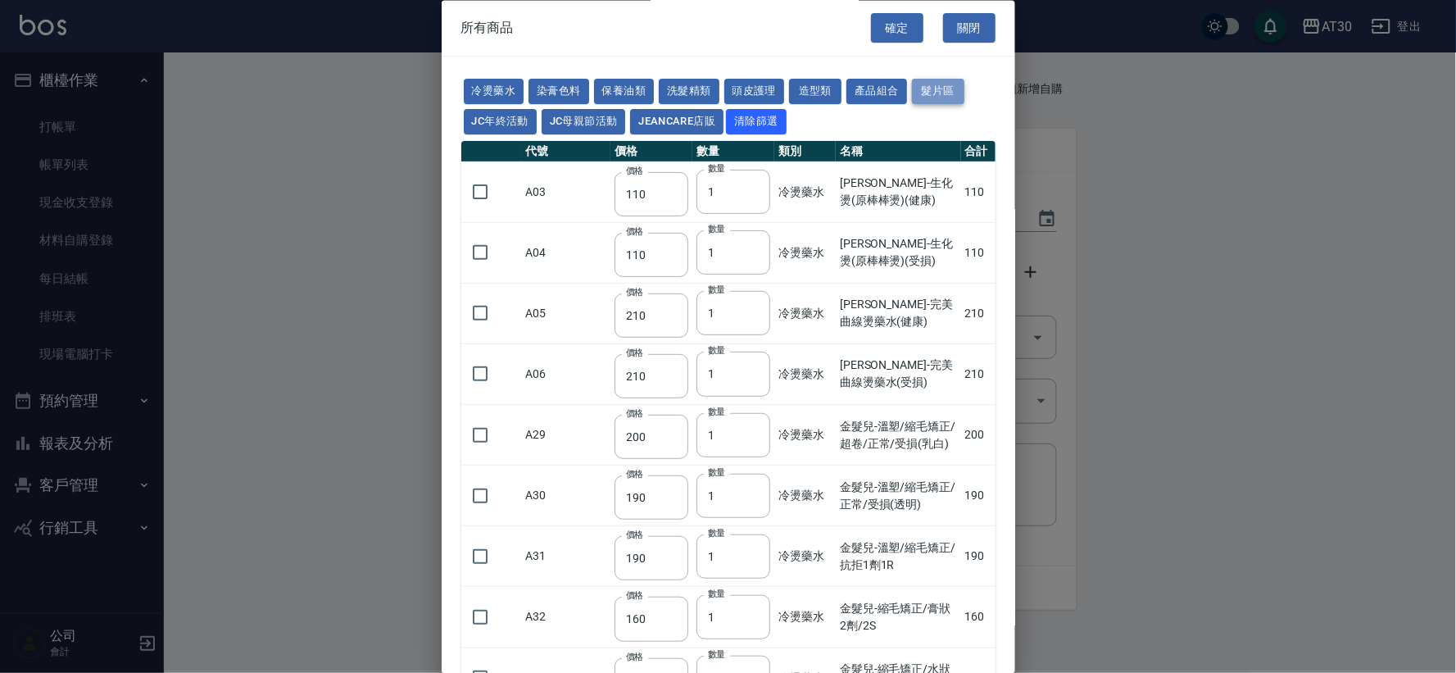
type input "2900"
type input "3200"
type input "3000"
type input "3400"
type input "2600"
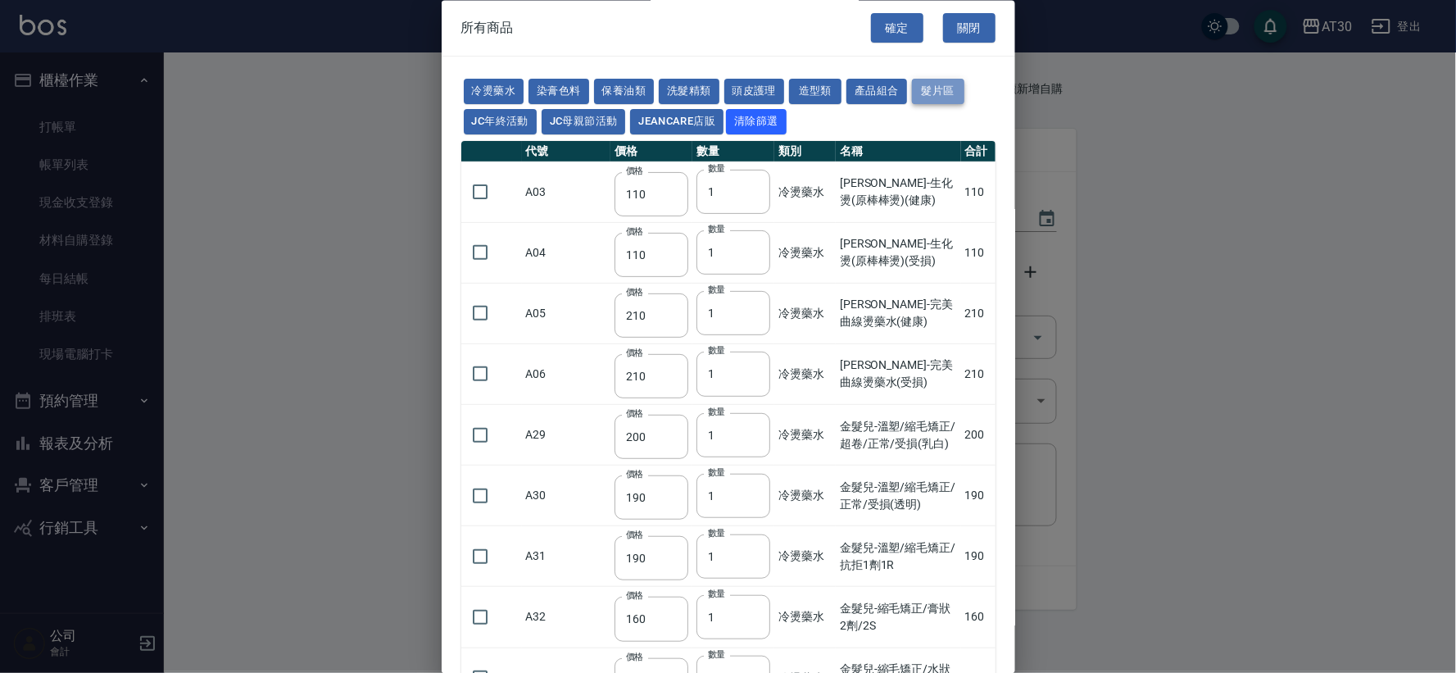
type input "120"
type input "400"
type input "250"
type input "3600"
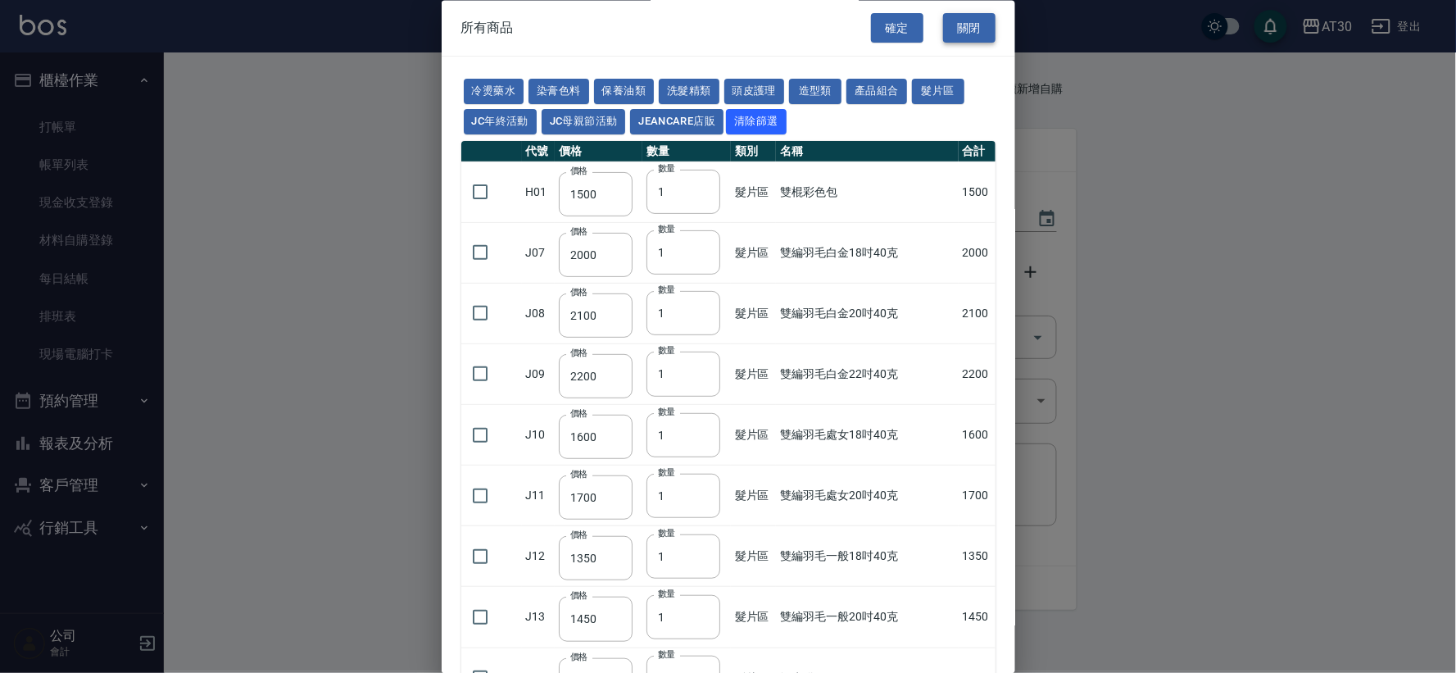
click at [978, 26] on button "關閉" at bounding box center [969, 28] width 52 height 30
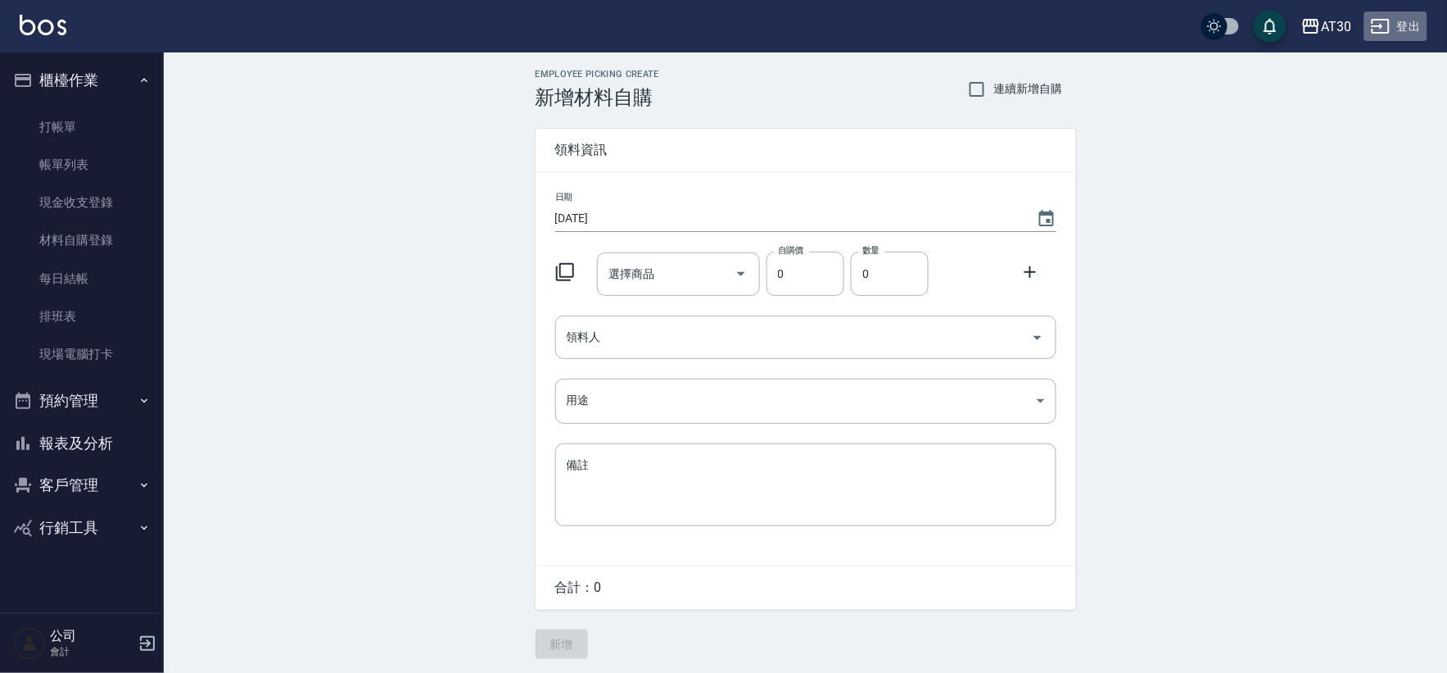
click at [1397, 30] on button "登出" at bounding box center [1396, 26] width 63 height 30
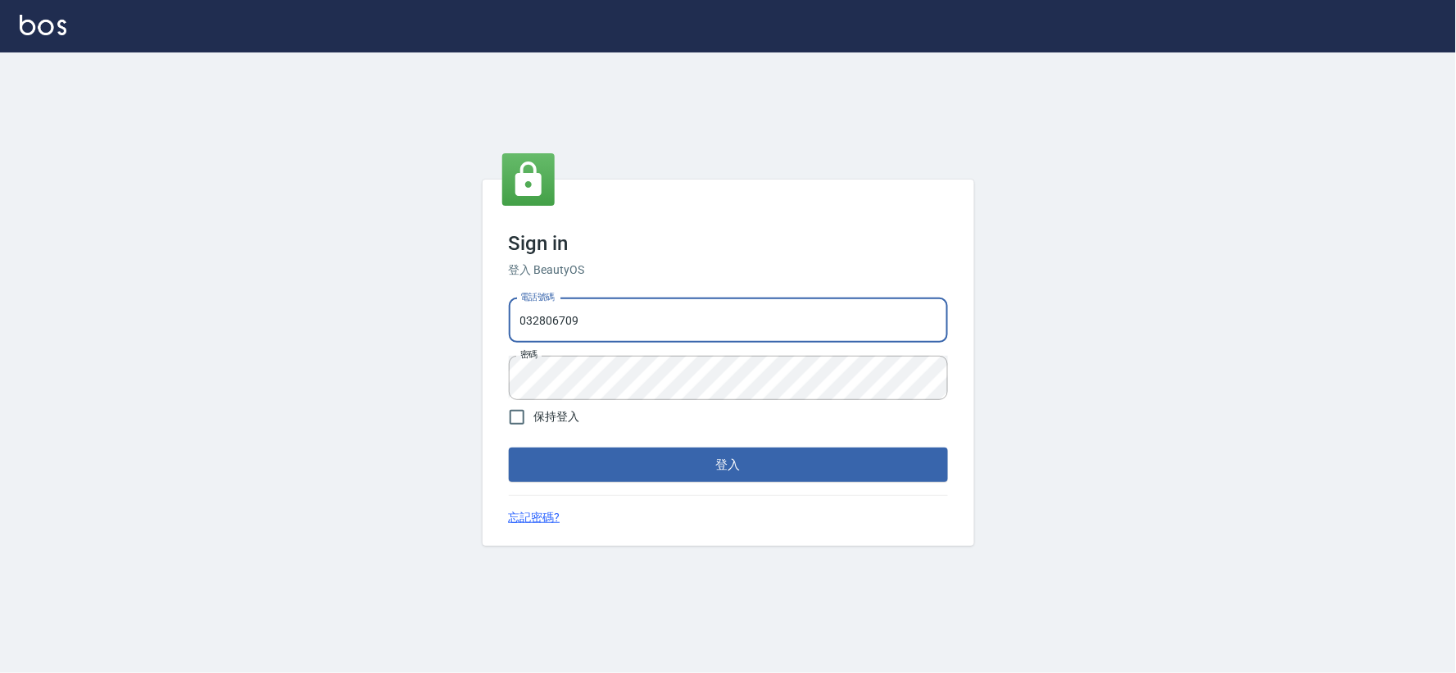
type input "034258365"
click at [803, 483] on div "Sign in 登入 BeautyOS 電話號碼 034258365 電話號碼 密碼 密碼 保持登入 登入 忘記密碼?" at bounding box center [727, 362] width 491 height 366
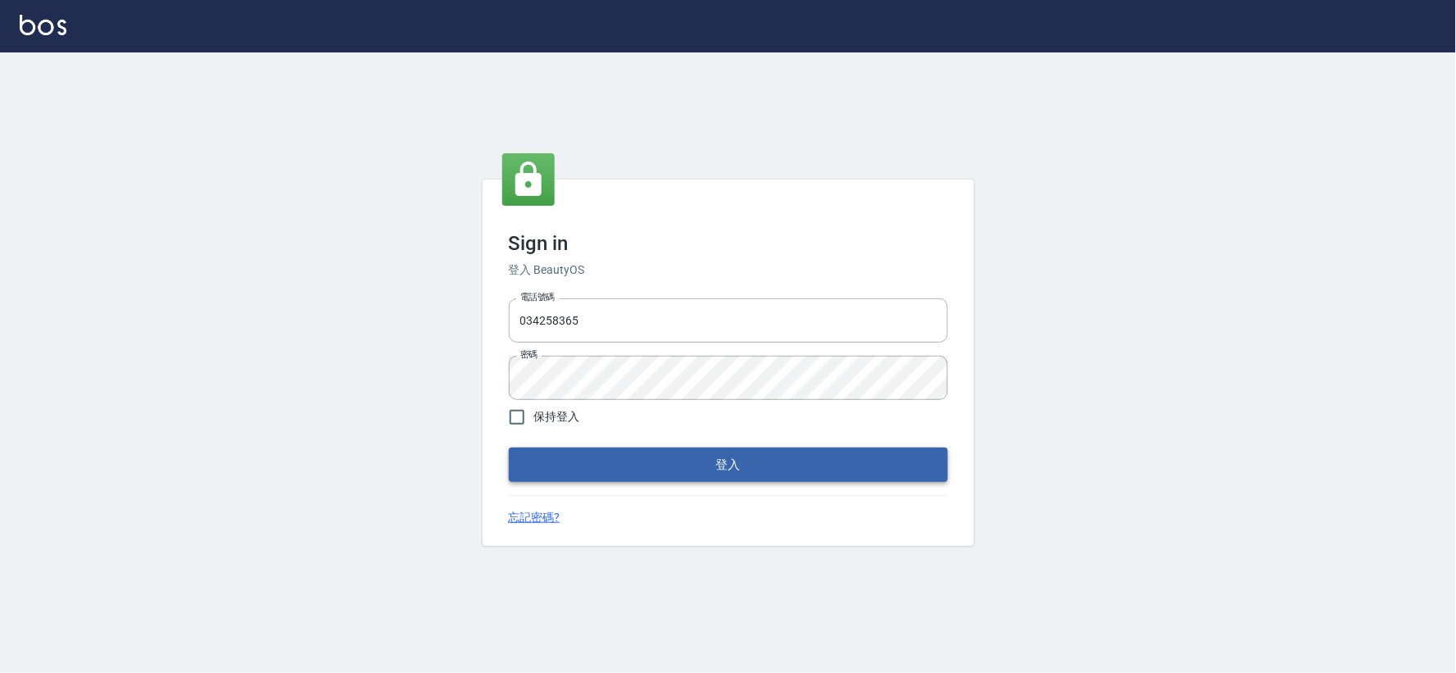
click at [814, 471] on button "登入" at bounding box center [728, 464] width 439 height 34
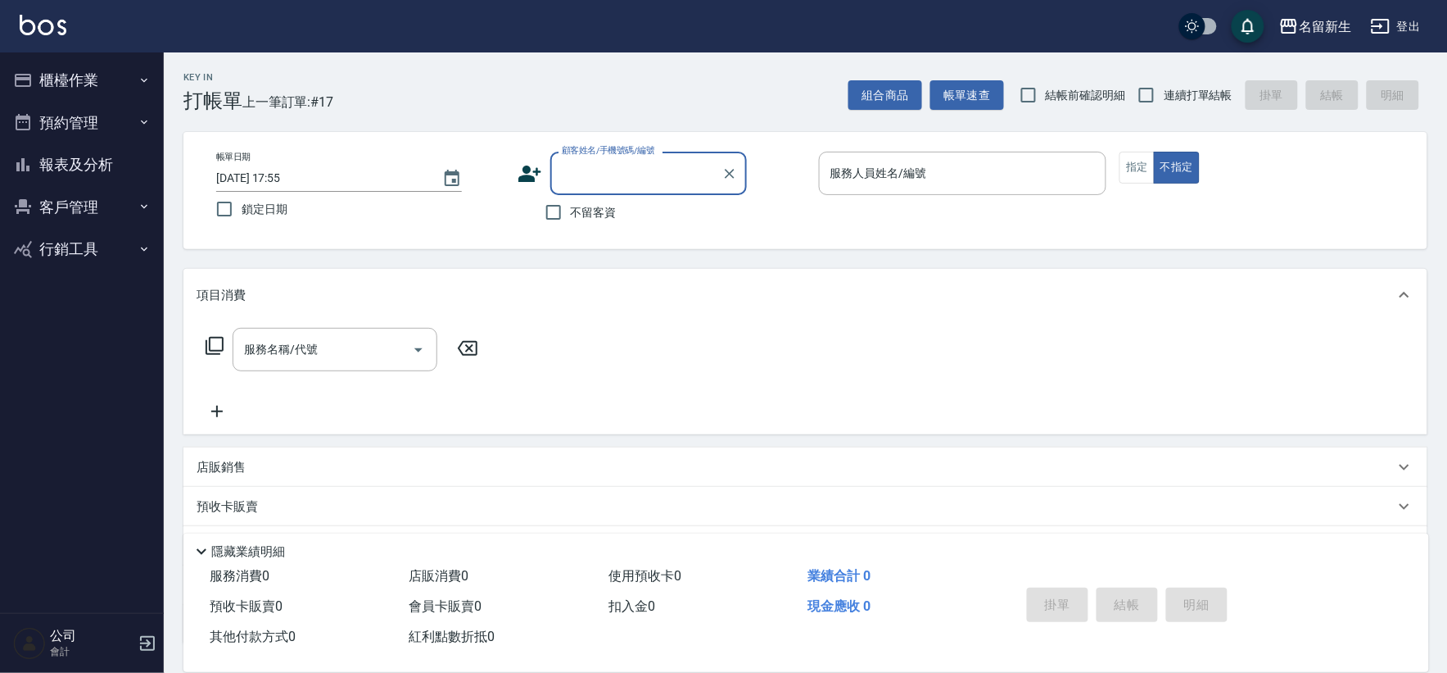
click at [82, 71] on button "櫃檯作業" at bounding box center [82, 80] width 151 height 43
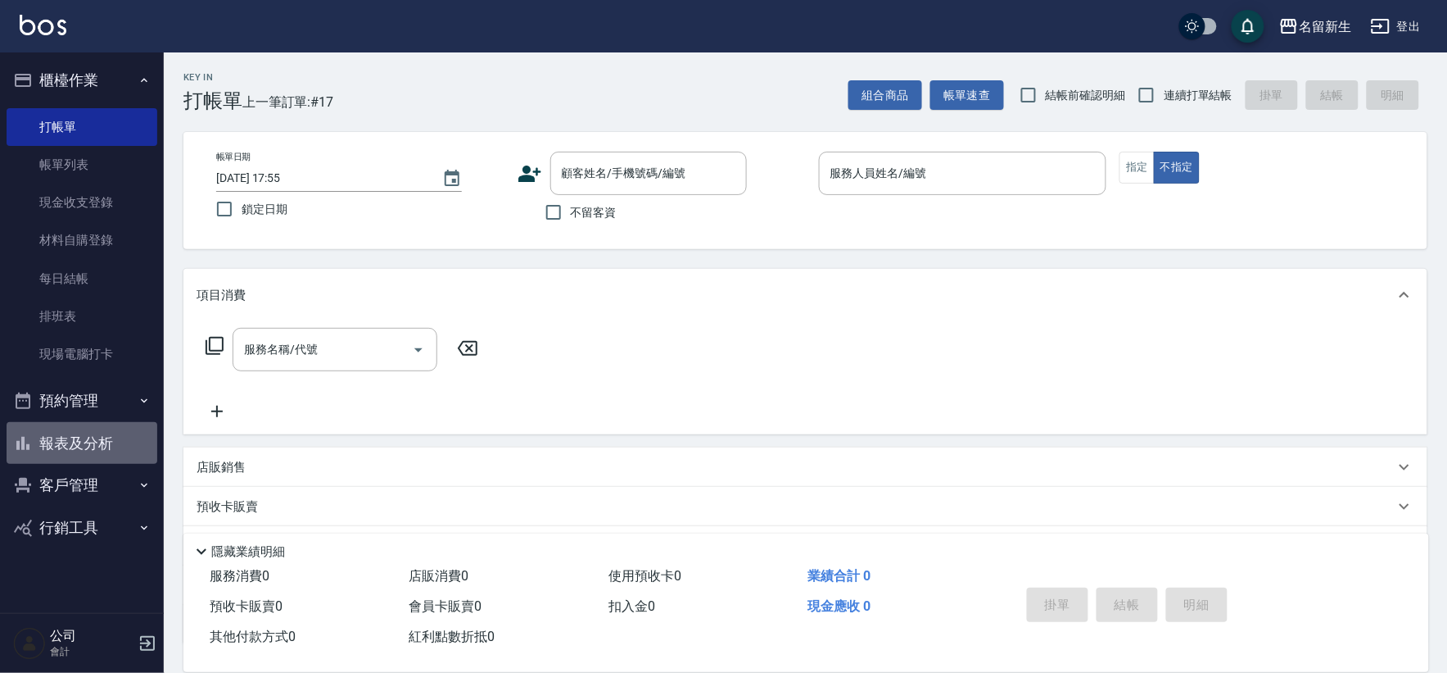
click at [100, 435] on button "報表及分析" at bounding box center [82, 443] width 151 height 43
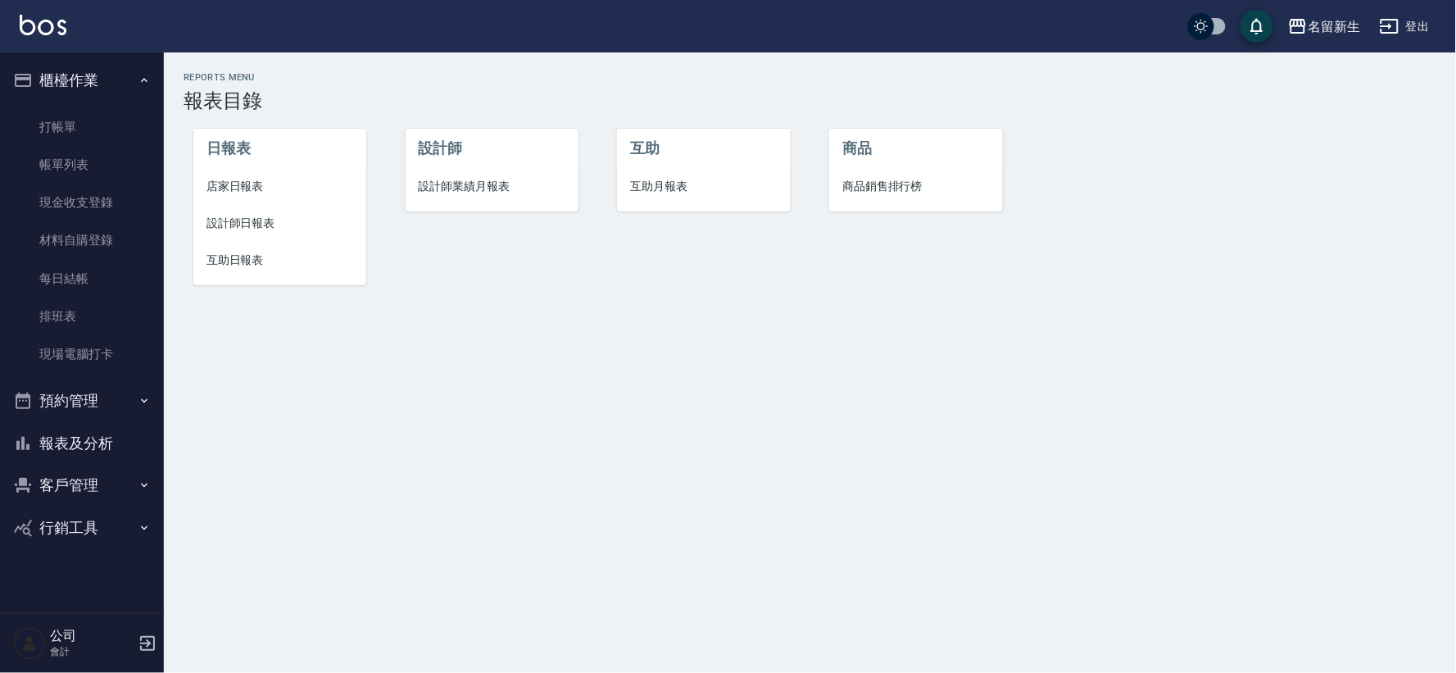
click at [93, 430] on button "報表及分析" at bounding box center [82, 443] width 151 height 43
click at [96, 495] on button "客戶管理" at bounding box center [82, 485] width 151 height 43
click at [141, 525] on link "客戶列表" at bounding box center [82, 532] width 151 height 38
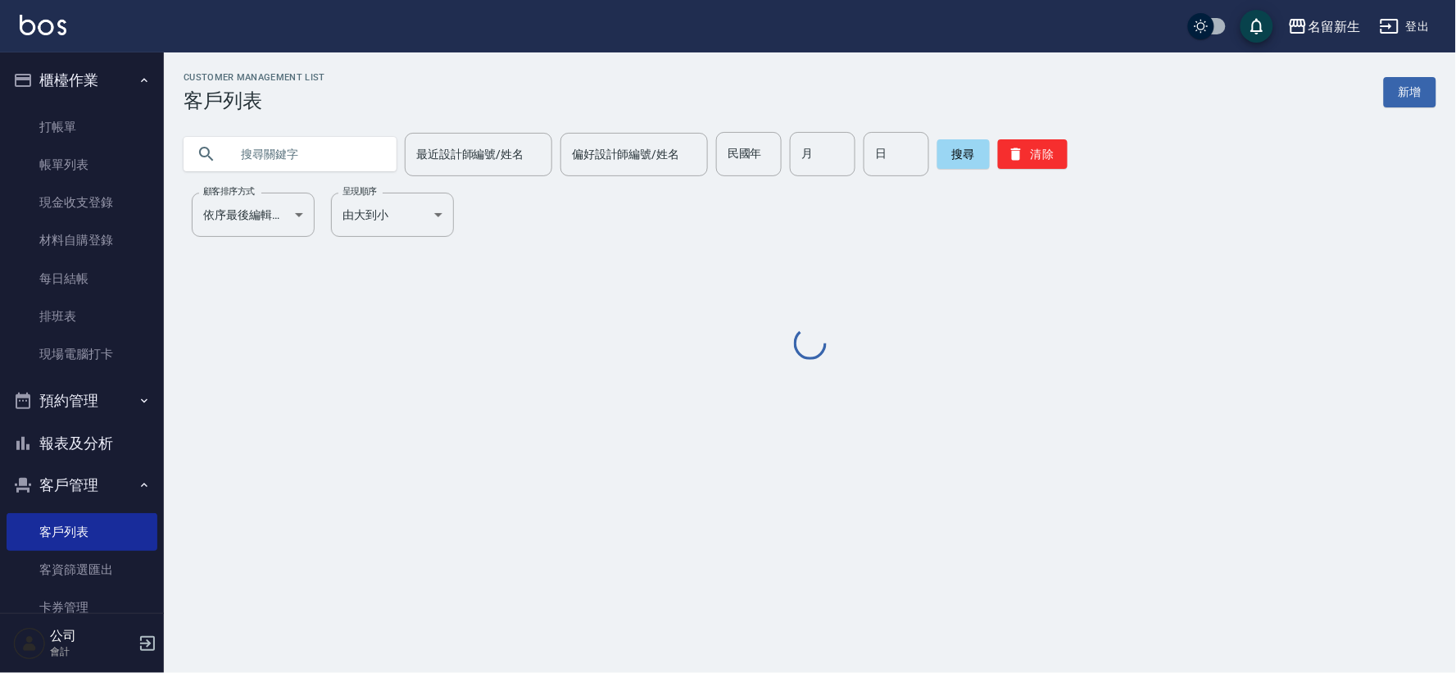
click at [303, 147] on input "text" at bounding box center [306, 154] width 154 height 44
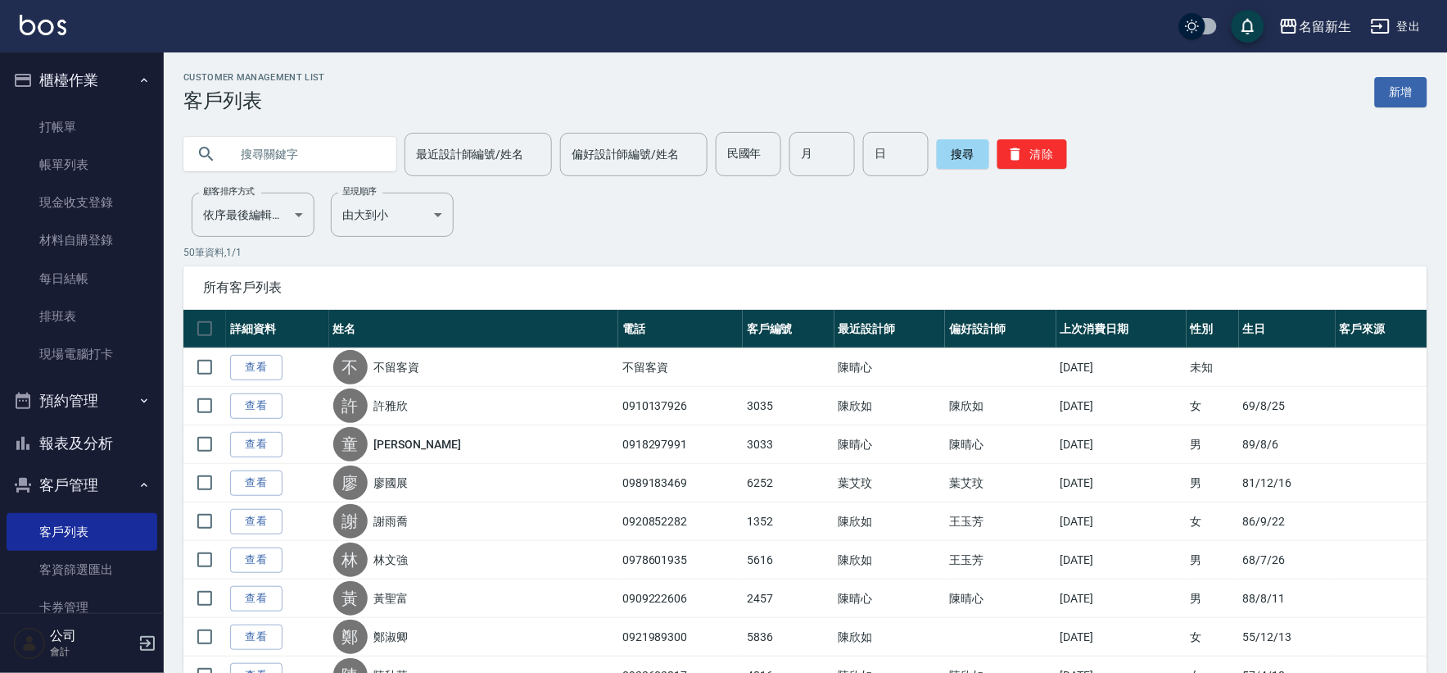
click at [303, 146] on input "text" at bounding box center [306, 154] width 154 height 44
type input "鄭"
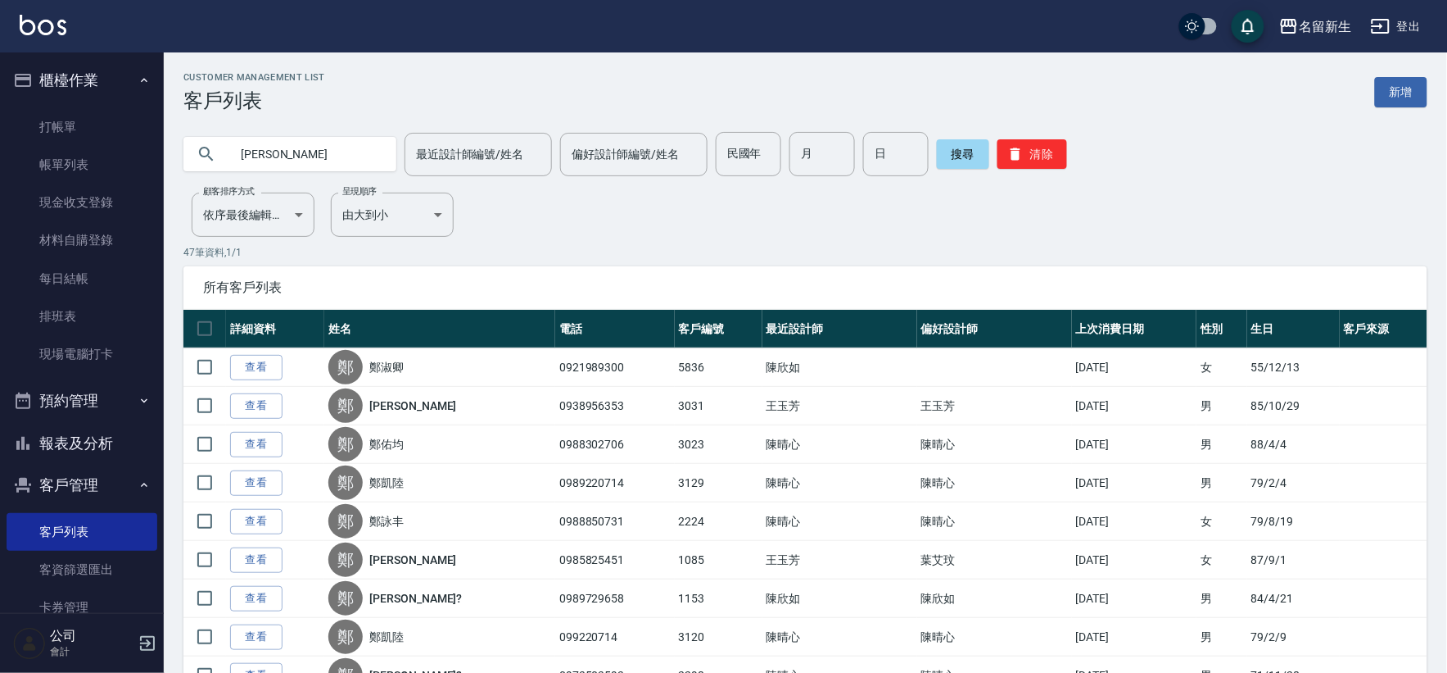
type input "吳翠"
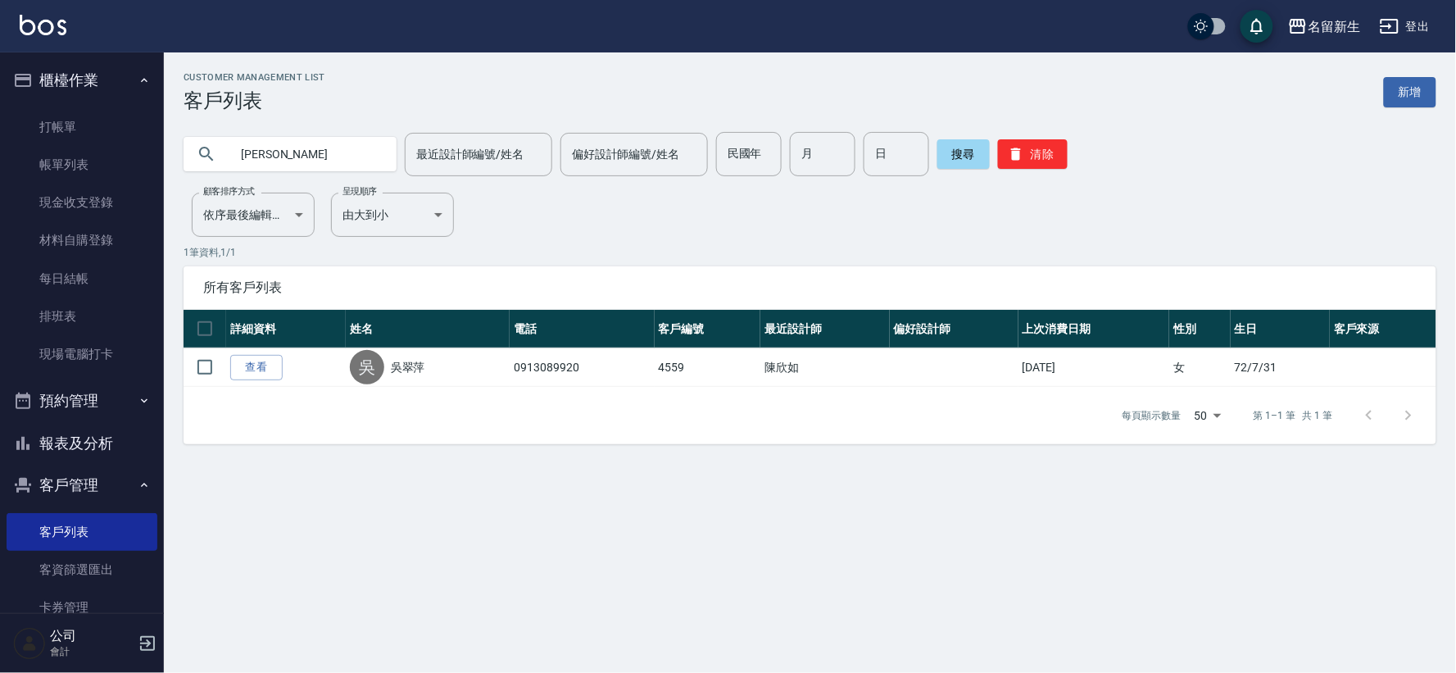
click at [299, 141] on input "吳翠" at bounding box center [306, 154] width 154 height 44
